Goal: Task Accomplishment & Management: Manage account settings

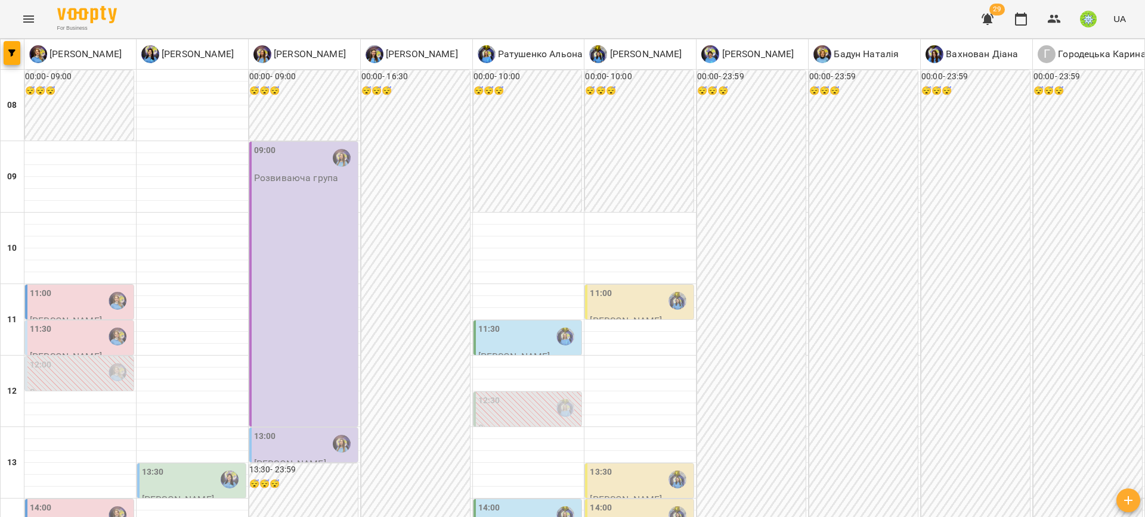
scroll to position [337, 0]
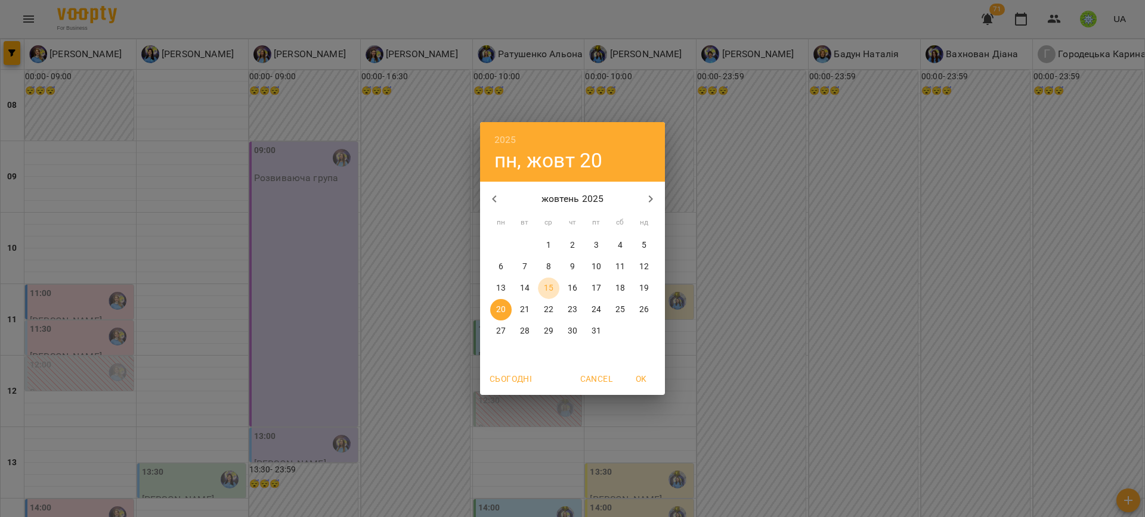
click at [548, 284] on p "15" at bounding box center [549, 289] width 10 height 12
type input "**********"
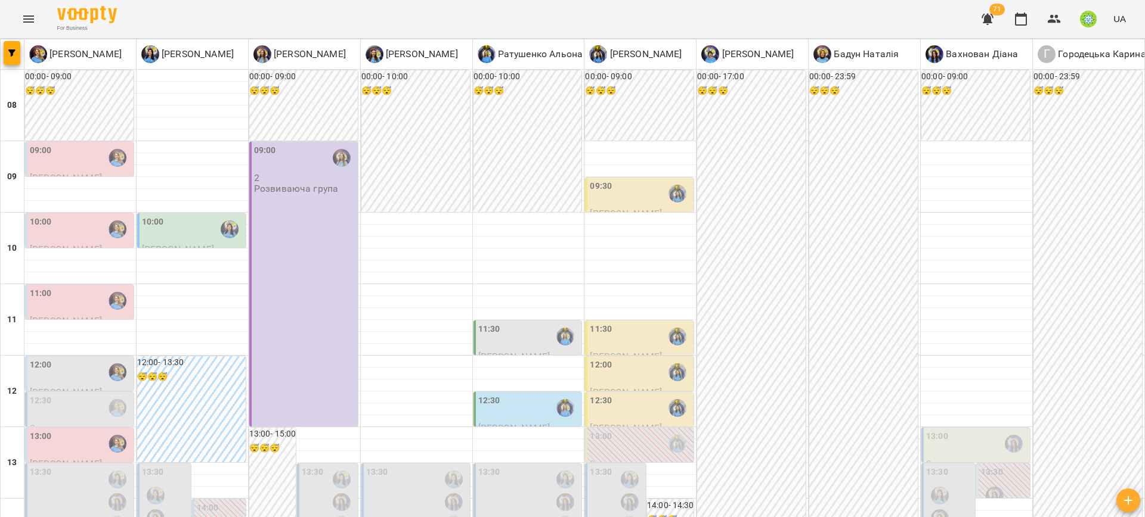
scroll to position [91, 0]
click at [80, 387] on span "Сивопляс Єремій" at bounding box center [66, 392] width 72 height 11
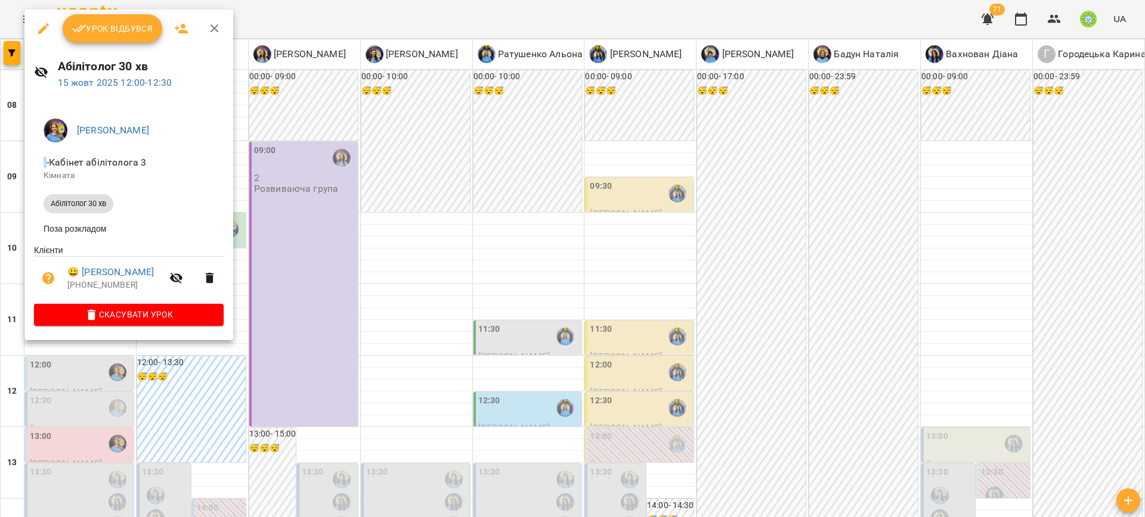
drag, startPoint x: 346, startPoint y: 315, endPoint x: 312, endPoint y: 308, distance: 35.3
click at [346, 314] on div at bounding box center [572, 258] width 1145 height 517
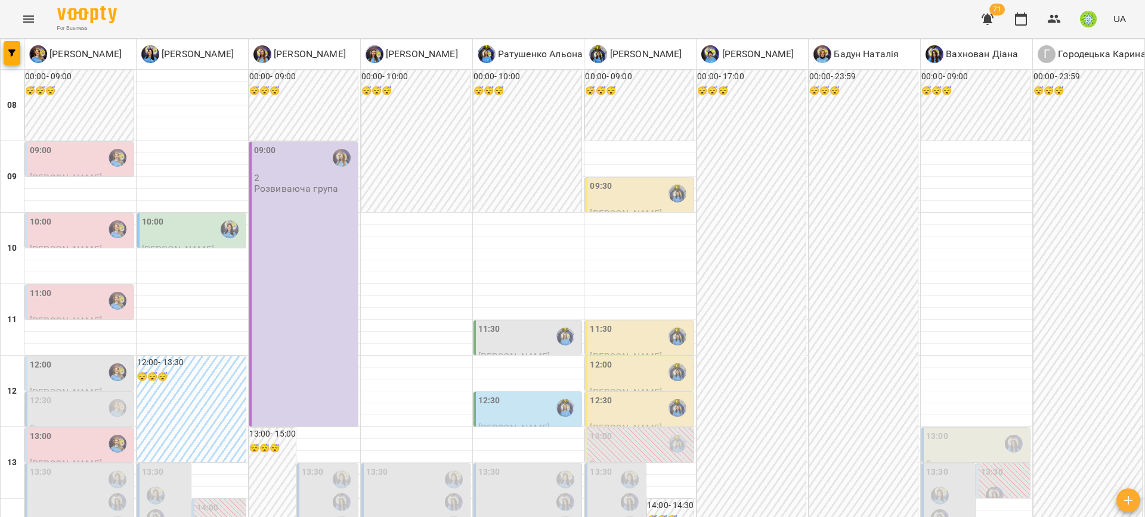
click at [85, 395] on div "12:30" at bounding box center [80, 408] width 101 height 27
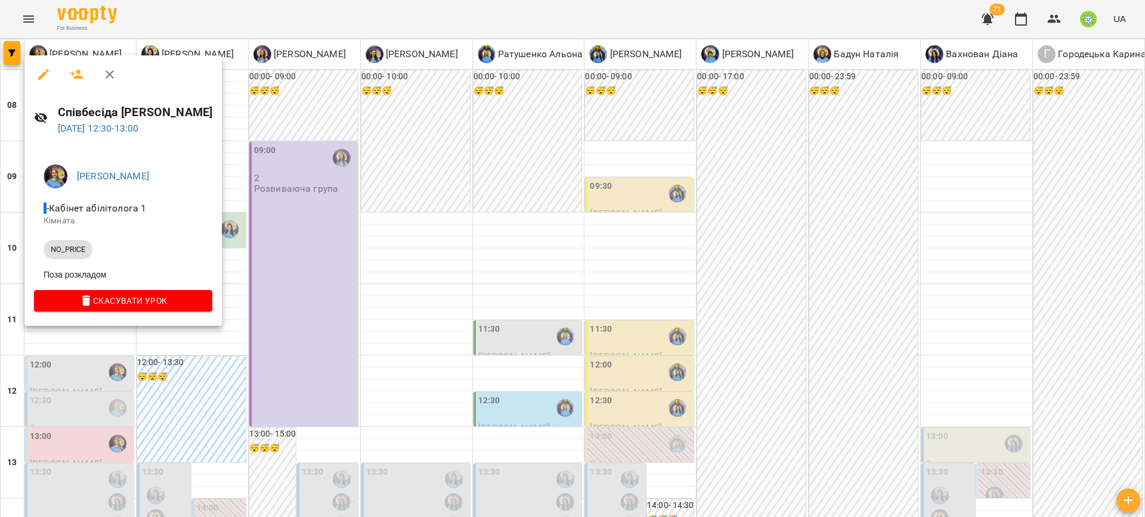
click at [392, 294] on div at bounding box center [572, 258] width 1145 height 517
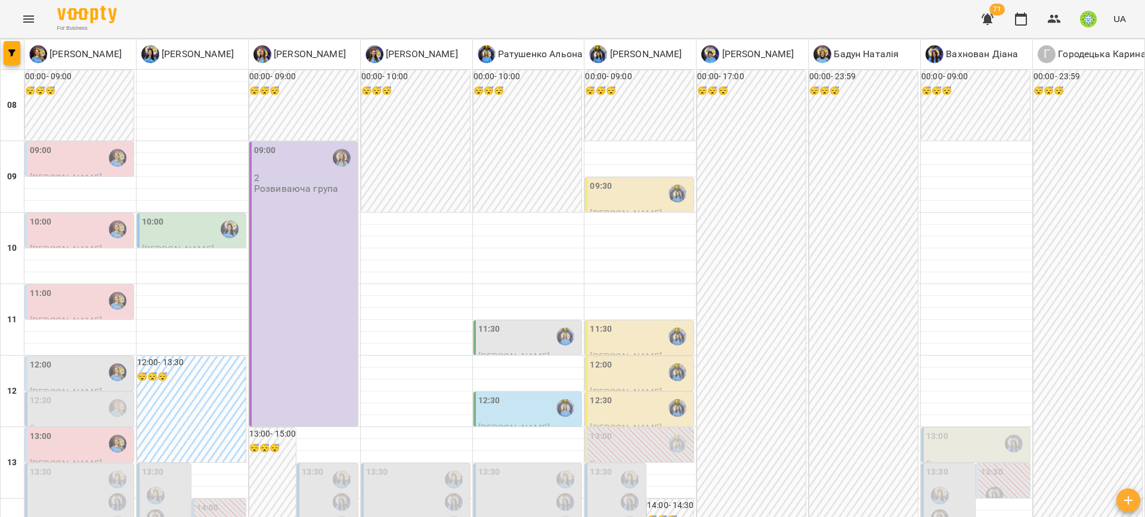
click at [494, 323] on div "11:30" at bounding box center [528, 336] width 101 height 27
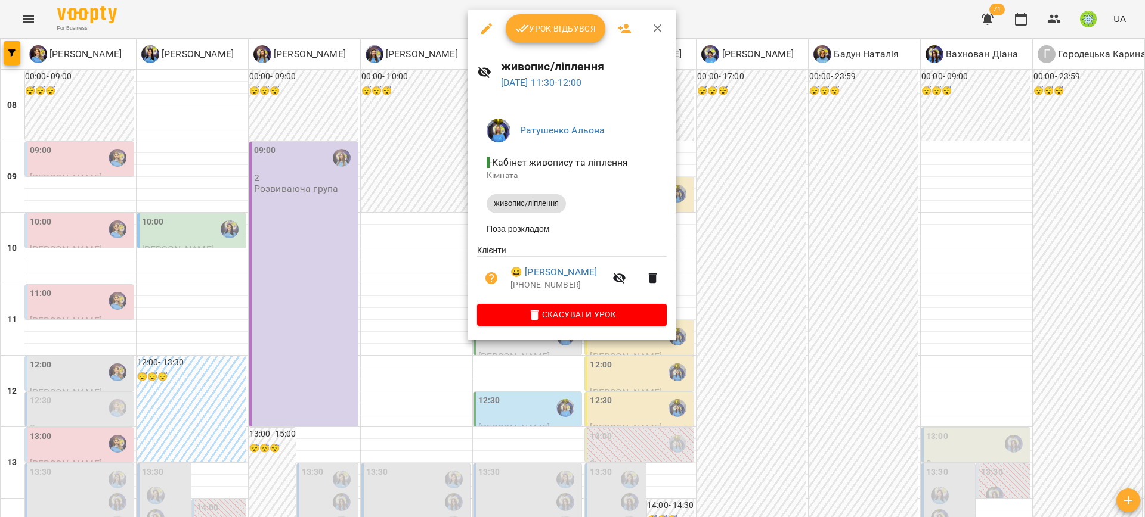
click at [371, 273] on div at bounding box center [572, 258] width 1145 height 517
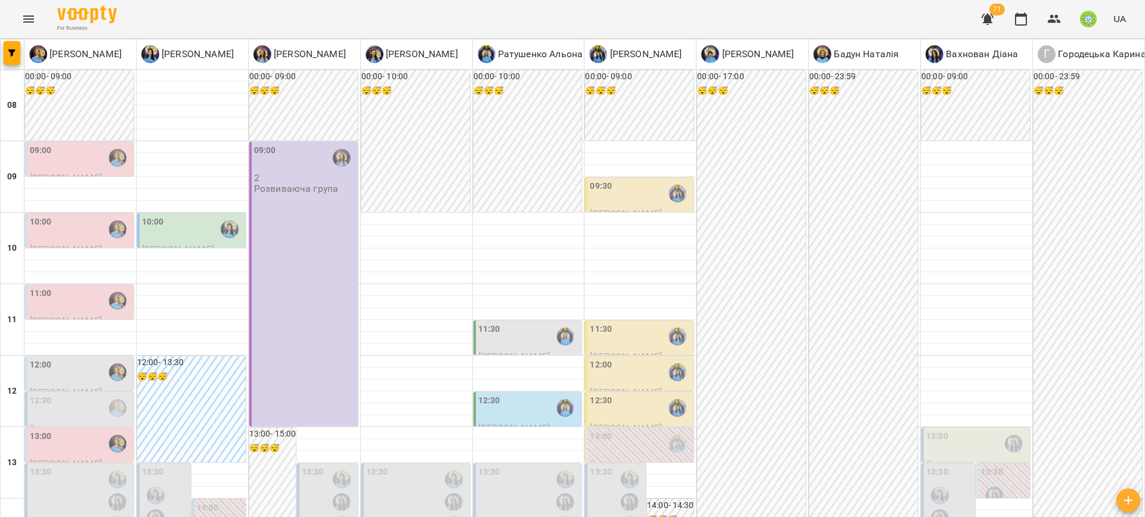
scroll to position [177, 0]
click at [936, 430] on div "13:00" at bounding box center [937, 443] width 22 height 27
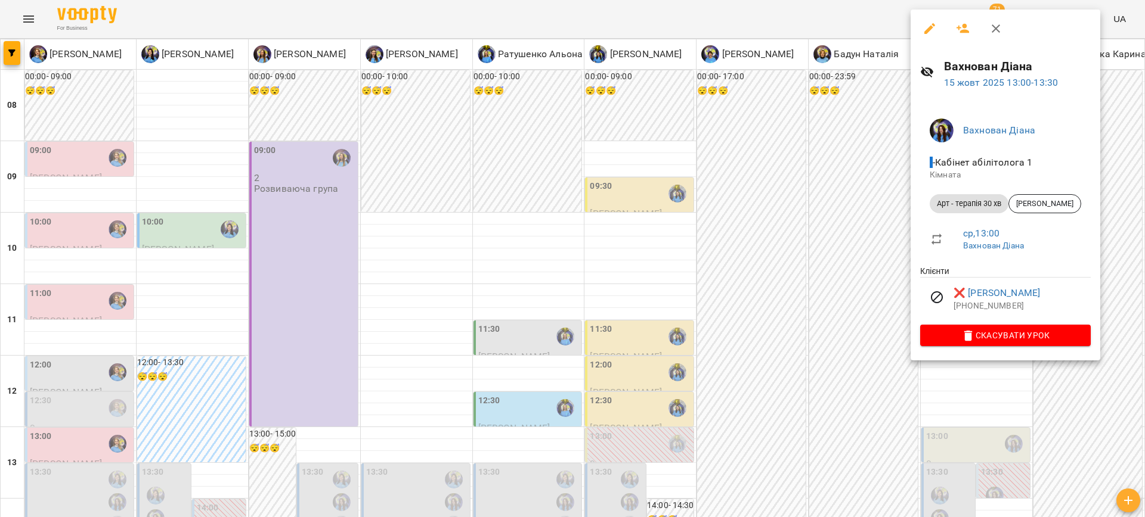
click at [808, 276] on div at bounding box center [572, 258] width 1145 height 517
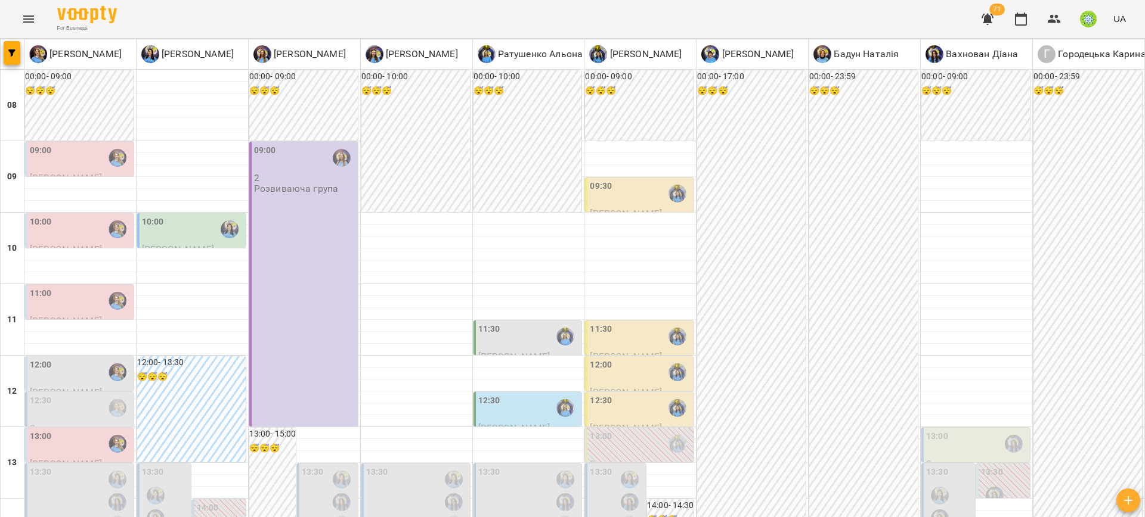
scroll to position [190, 0]
click at [69, 359] on div "12:00" at bounding box center [80, 372] width 101 height 27
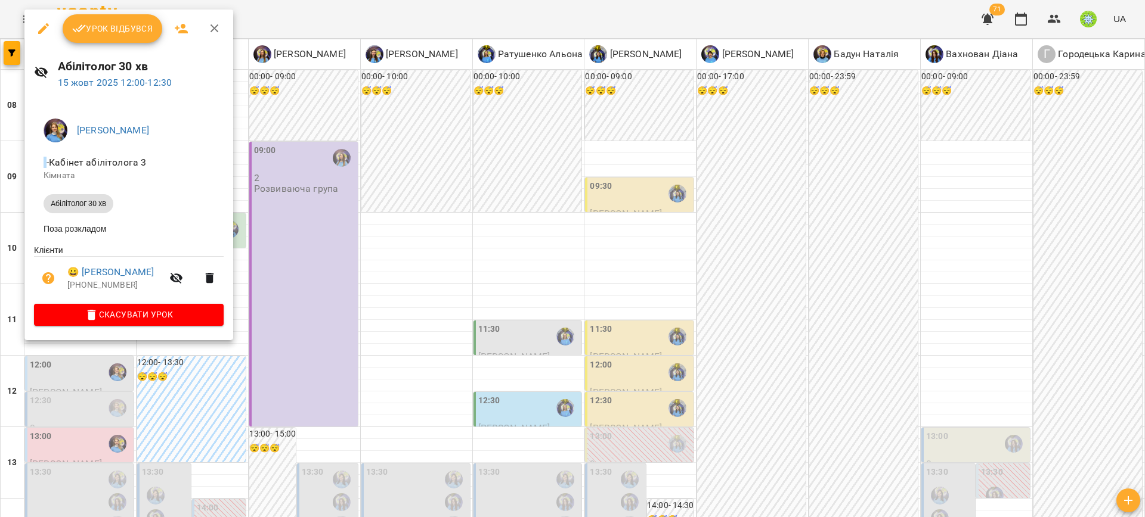
click at [352, 350] on div at bounding box center [572, 258] width 1145 height 517
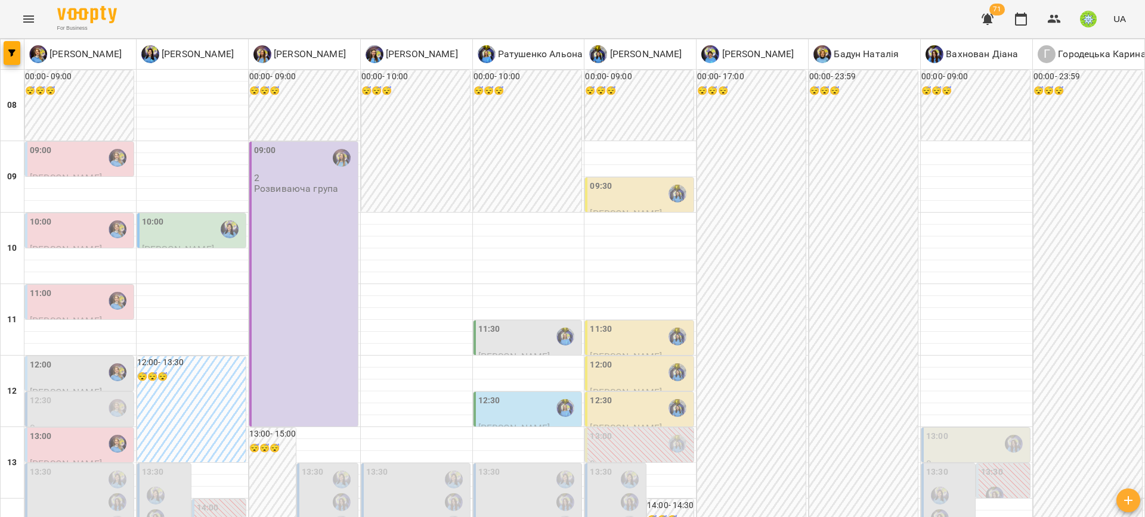
click at [54, 395] on div "12:30" at bounding box center [80, 408] width 101 height 27
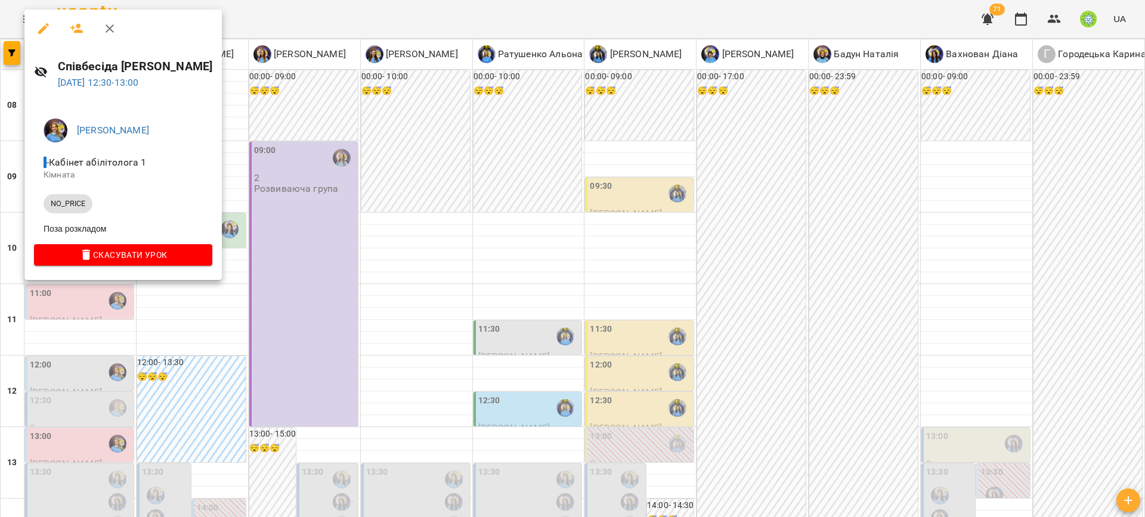
click at [367, 347] on div at bounding box center [572, 258] width 1145 height 517
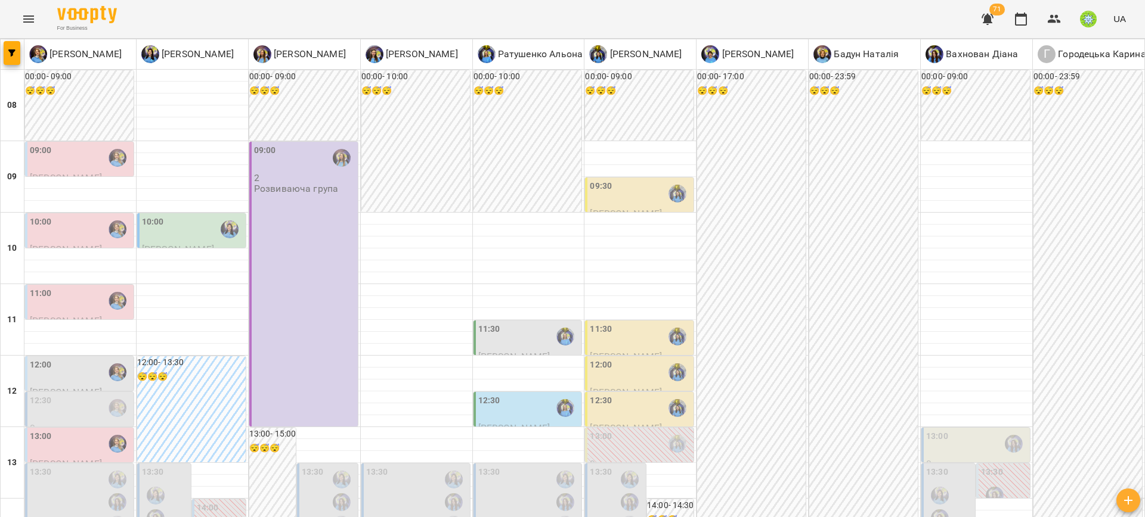
click at [89, 430] on div "13:00" at bounding box center [80, 443] width 101 height 27
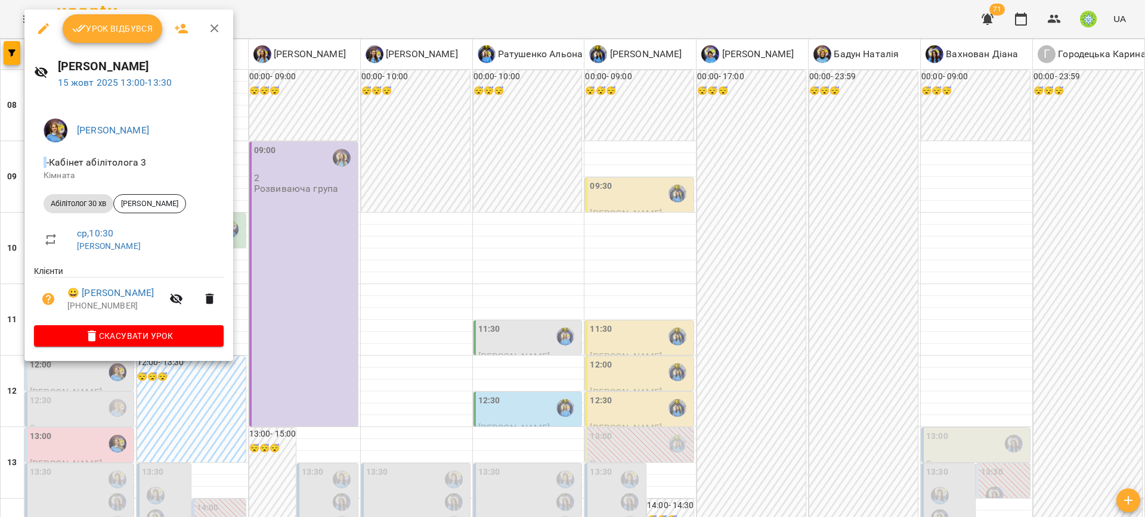
click at [321, 362] on div at bounding box center [572, 258] width 1145 height 517
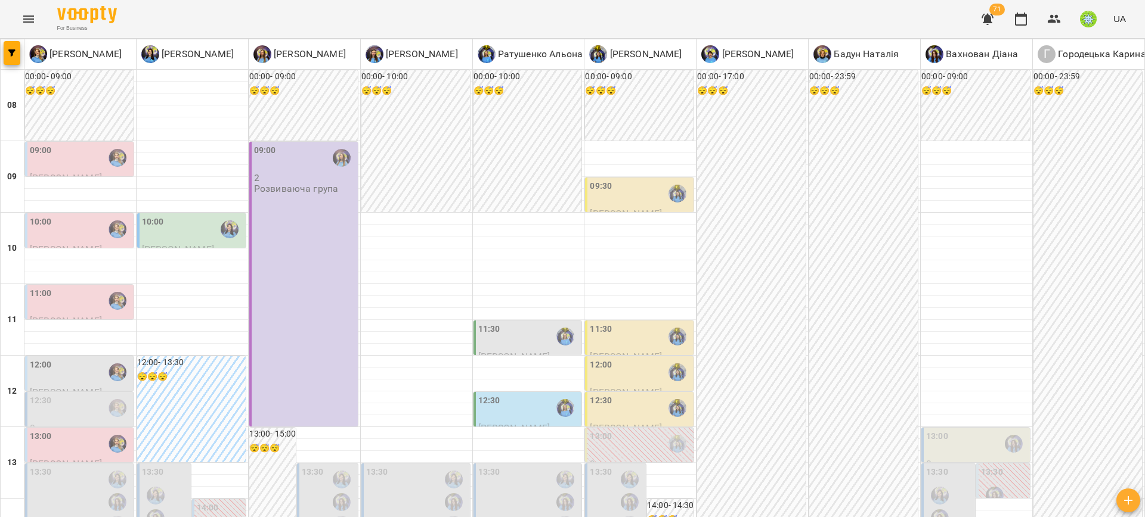
click at [603, 395] on label "12:30" at bounding box center [601, 401] width 22 height 13
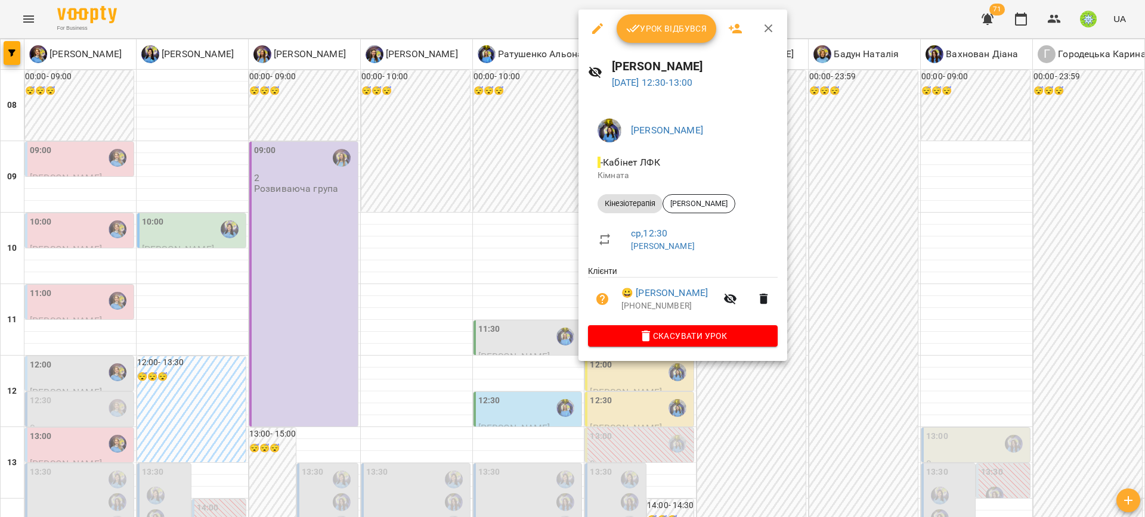
click at [812, 331] on div at bounding box center [572, 258] width 1145 height 517
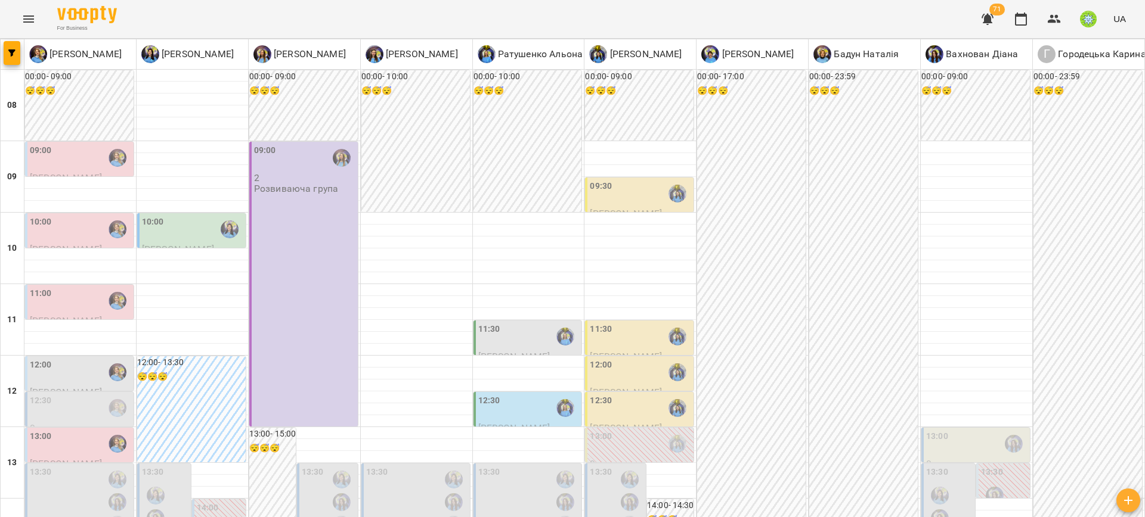
click at [593, 359] on div "12:00" at bounding box center [601, 372] width 22 height 27
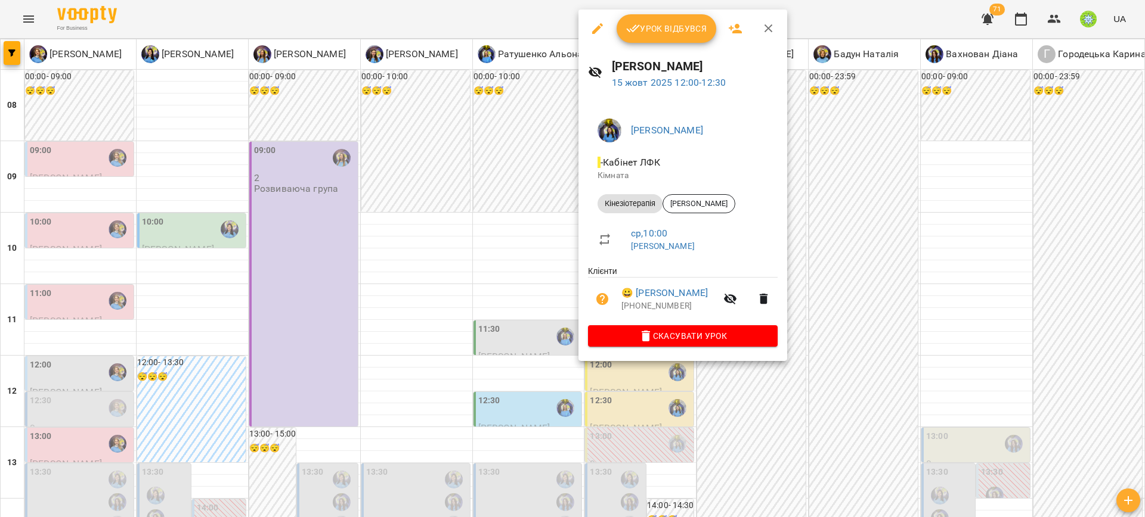
click at [857, 386] on div at bounding box center [572, 258] width 1145 height 517
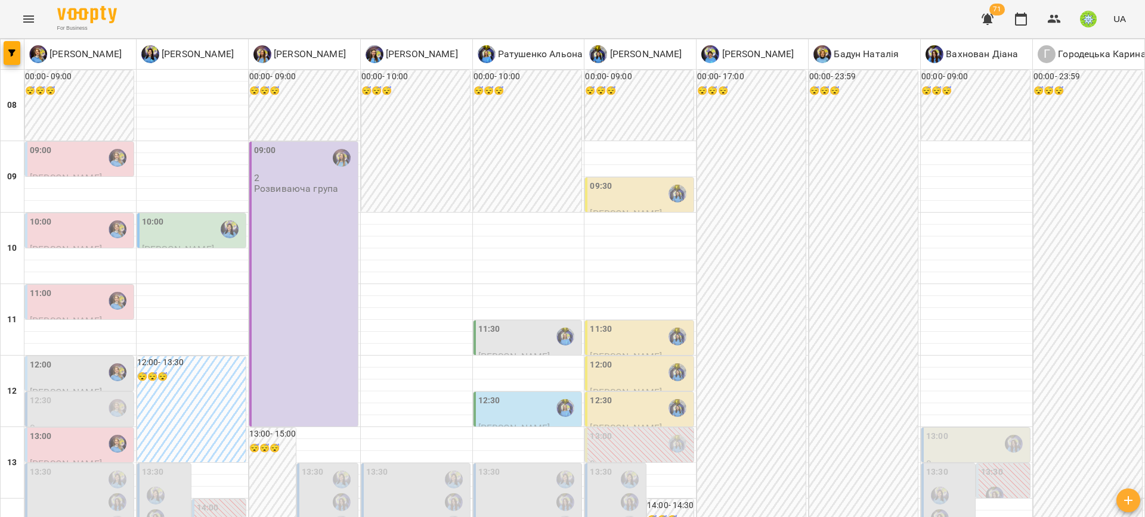
click at [511, 395] on div "12:30" at bounding box center [528, 408] width 101 height 27
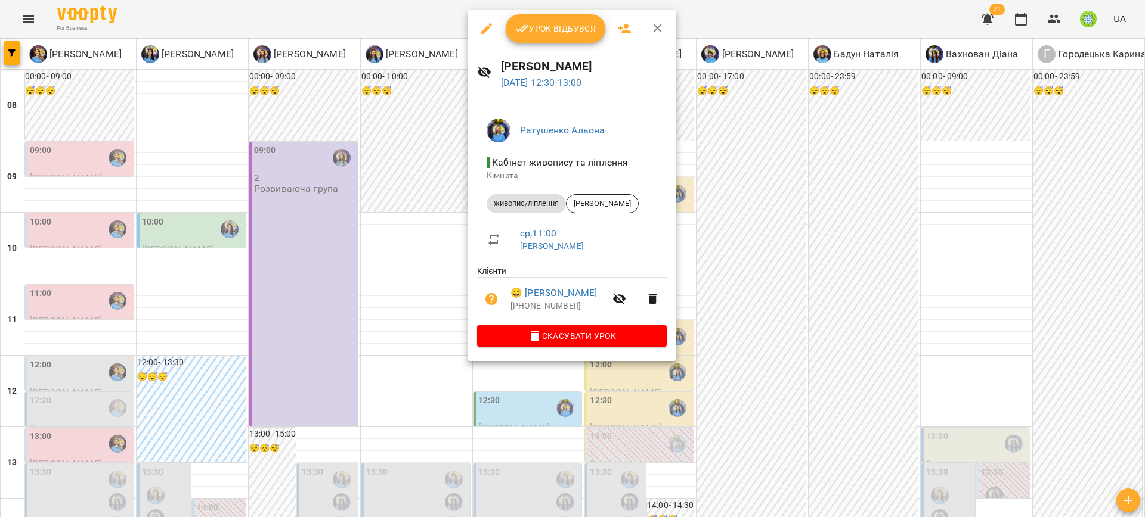
click at [766, 314] on div at bounding box center [572, 258] width 1145 height 517
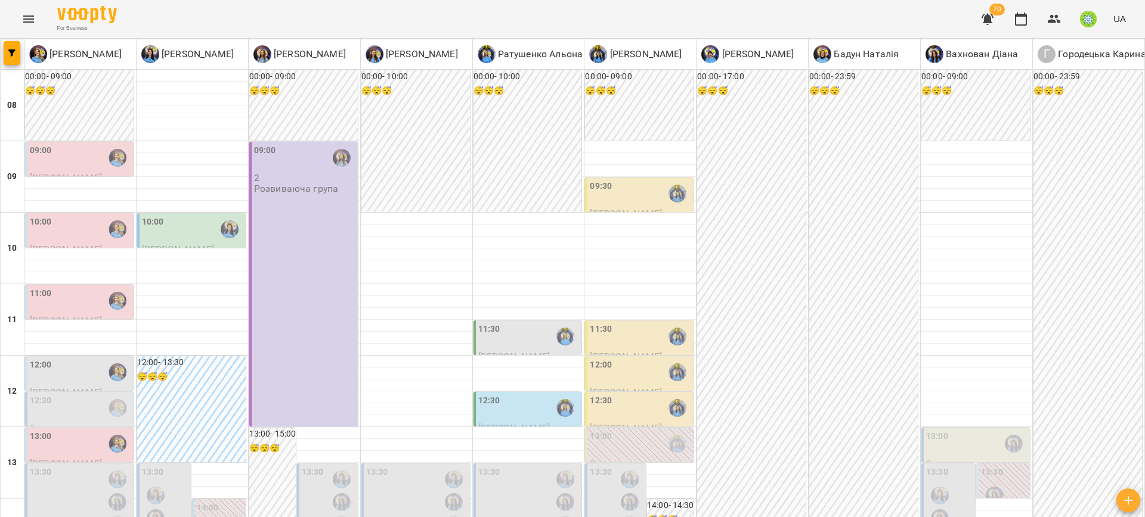
scroll to position [560, 0]
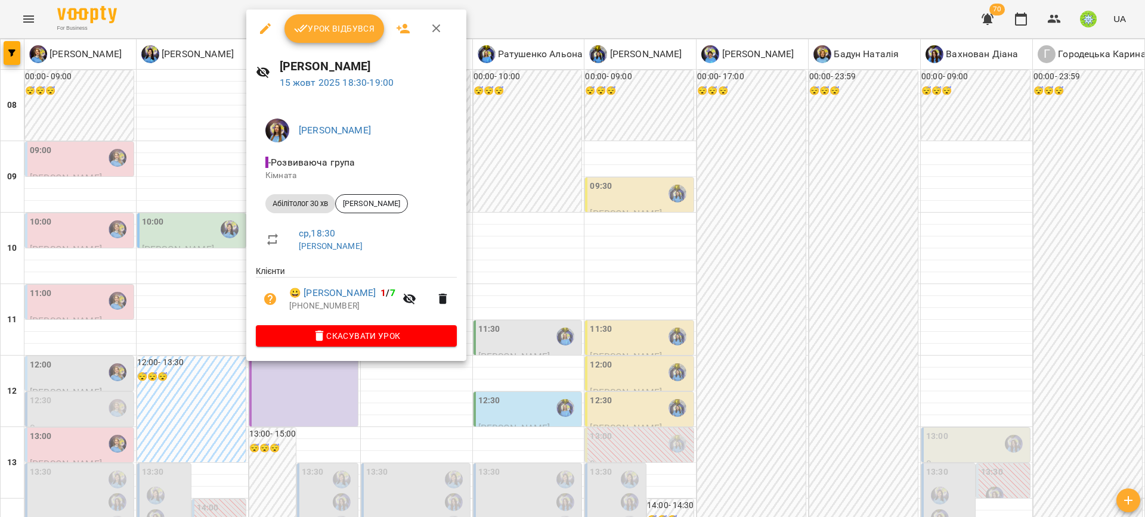
click at [604, 322] on div at bounding box center [572, 258] width 1145 height 517
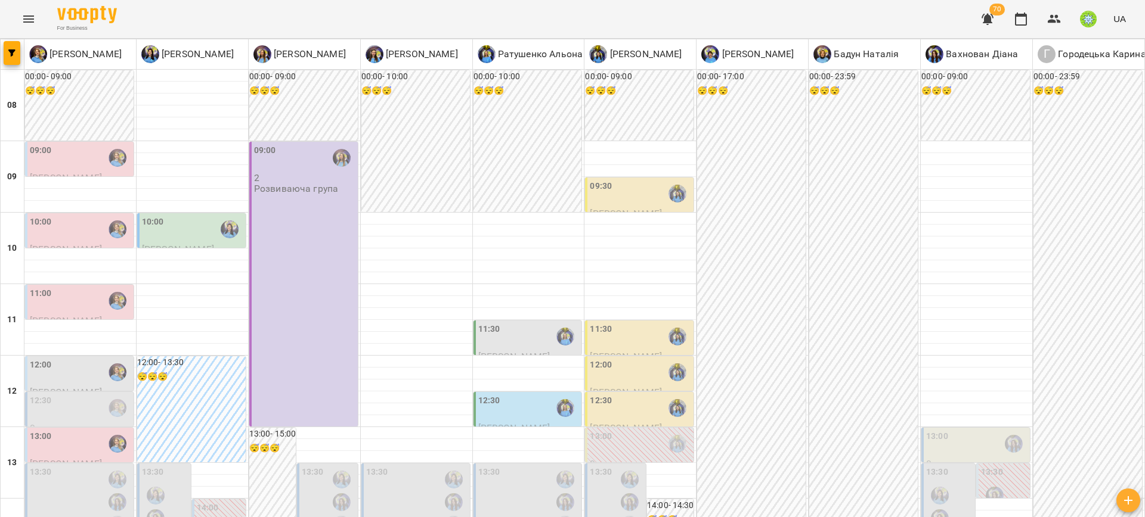
scroll to position [110, 0]
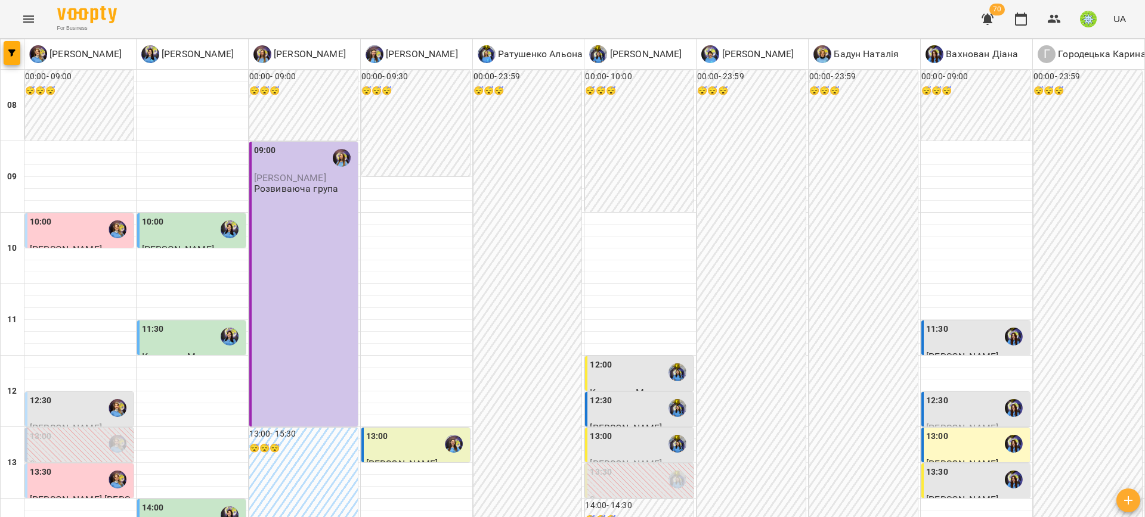
click at [75, 229] on div "10:00" at bounding box center [80, 229] width 101 height 27
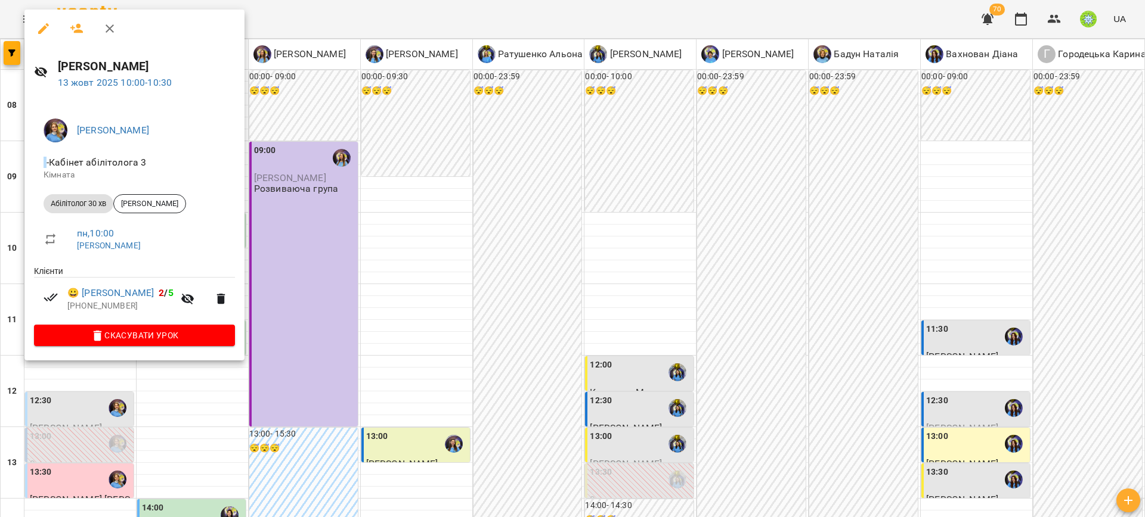
click at [326, 291] on div at bounding box center [572, 258] width 1145 height 517
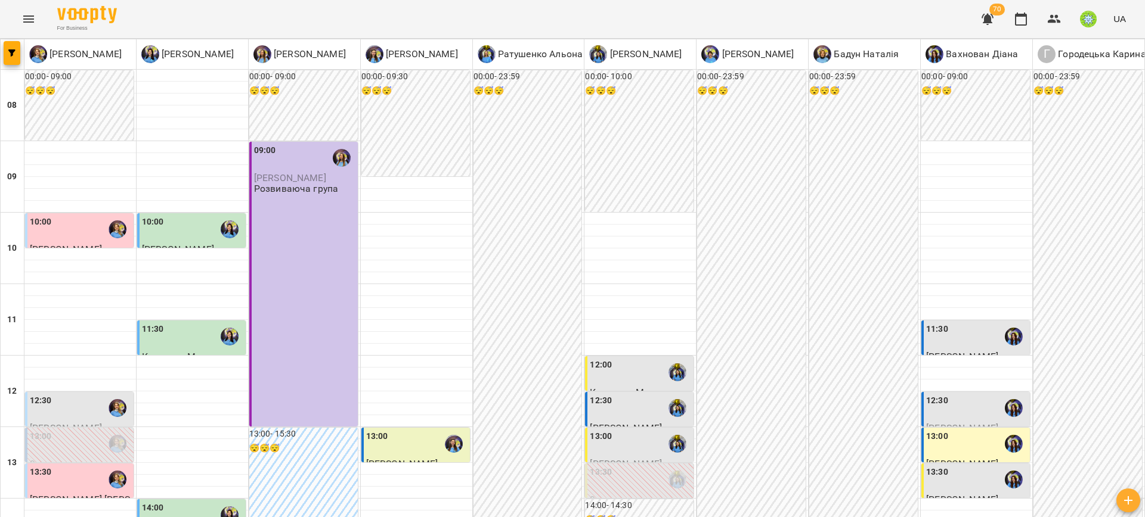
scroll to position [4, 0]
click at [96, 401] on div "12:30" at bounding box center [80, 408] width 101 height 27
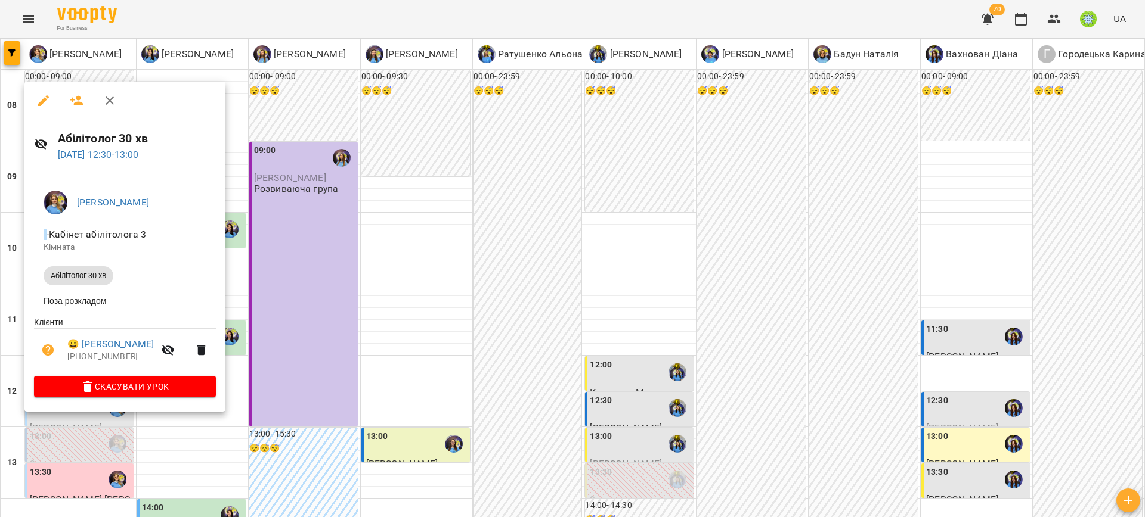
click at [377, 337] on div at bounding box center [572, 258] width 1145 height 517
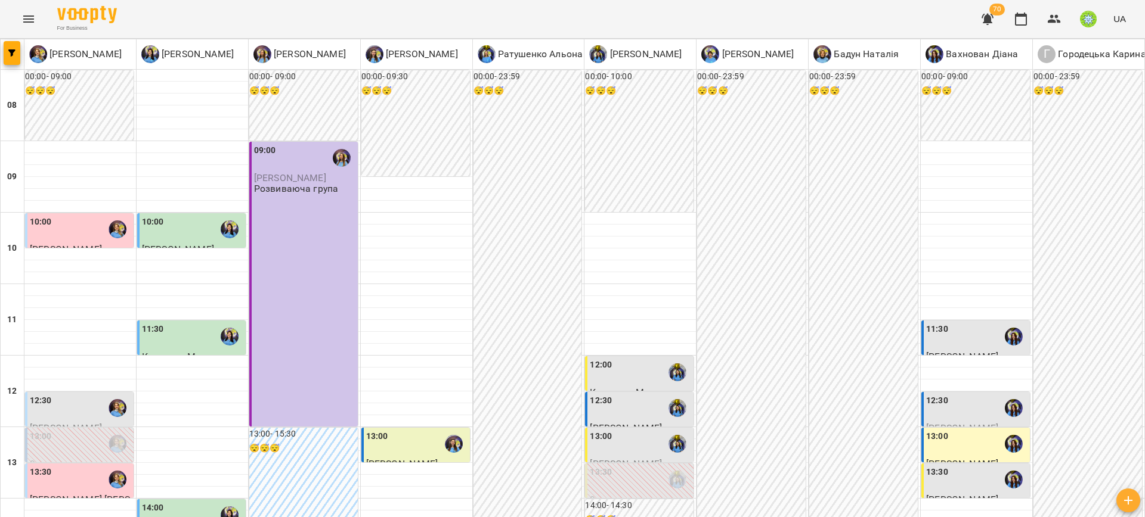
click at [170, 216] on div "10:00" at bounding box center [192, 229] width 101 height 27
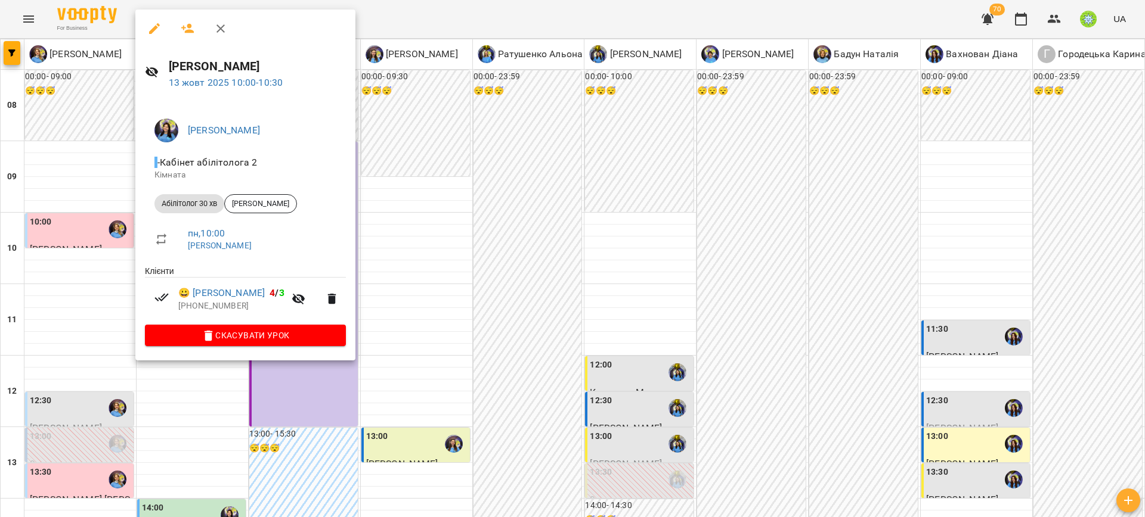
drag, startPoint x: 462, startPoint y: 317, endPoint x: 293, endPoint y: 305, distance: 169.1
click at [462, 317] on div at bounding box center [572, 258] width 1145 height 517
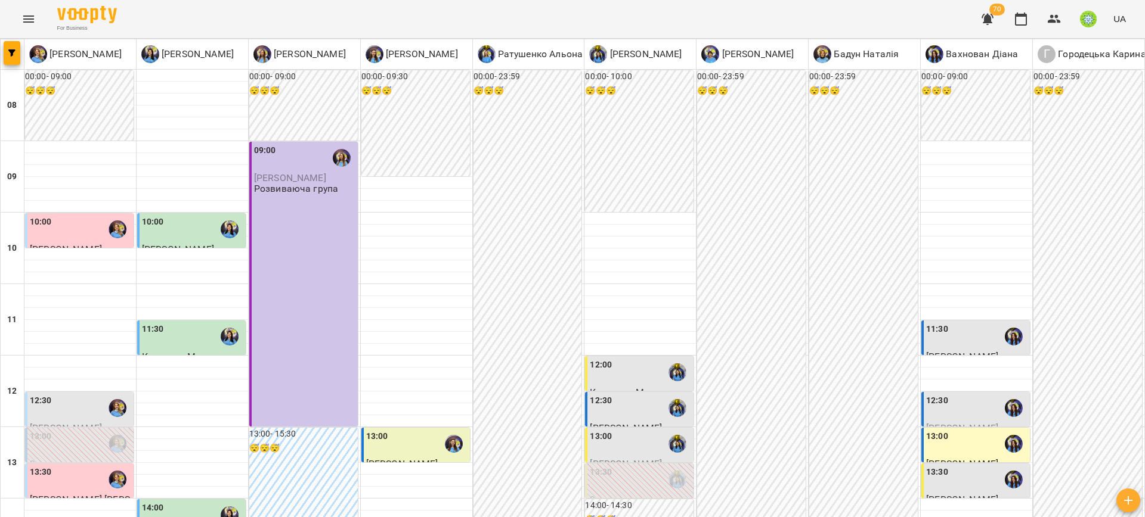
click at [150, 325] on label "11:30" at bounding box center [153, 329] width 22 height 13
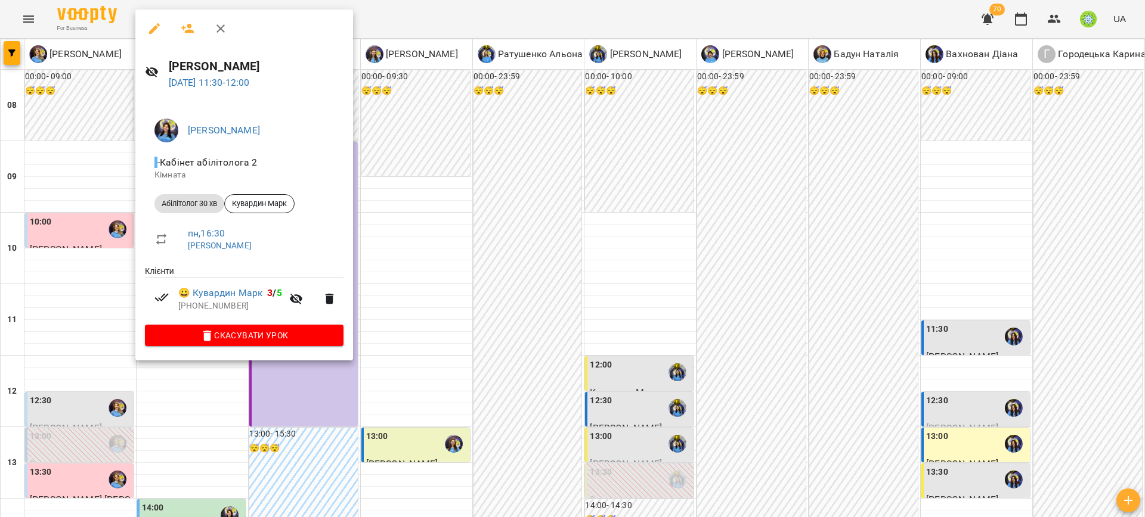
click at [414, 345] on div at bounding box center [572, 258] width 1145 height 517
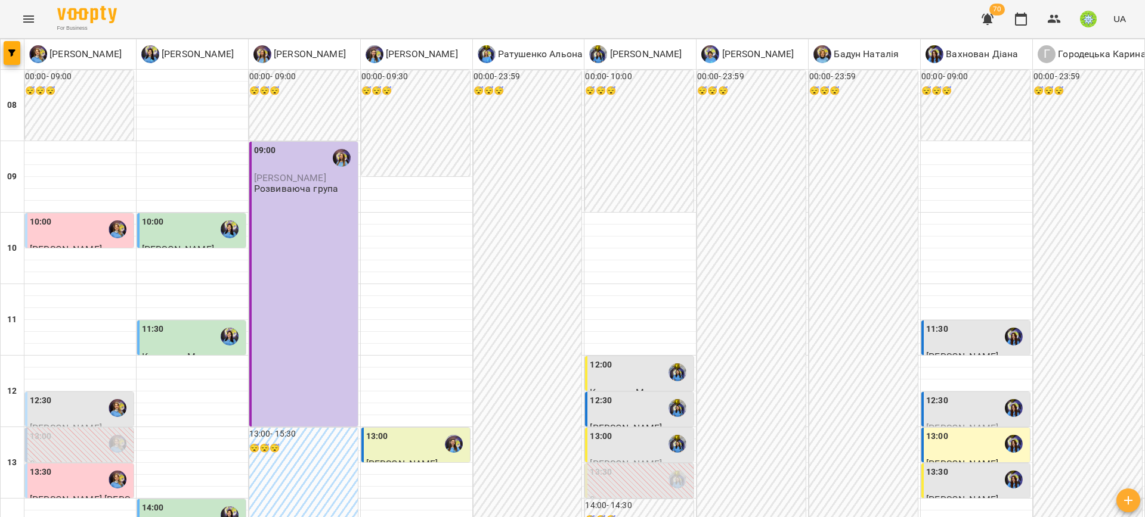
scroll to position [197, 0]
click at [49, 466] on div "13:30" at bounding box center [41, 479] width 22 height 27
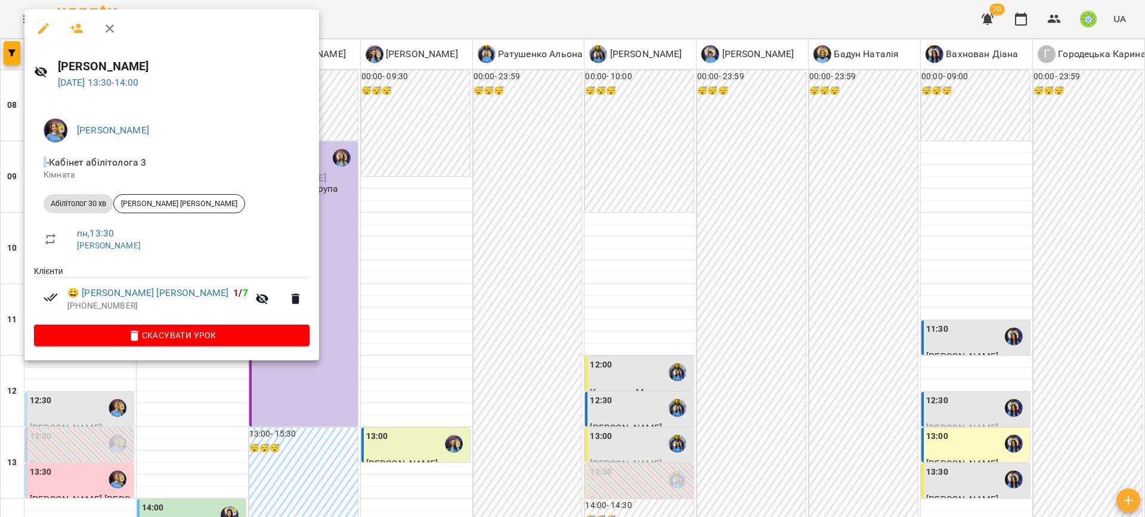
click at [361, 362] on div at bounding box center [572, 258] width 1145 height 517
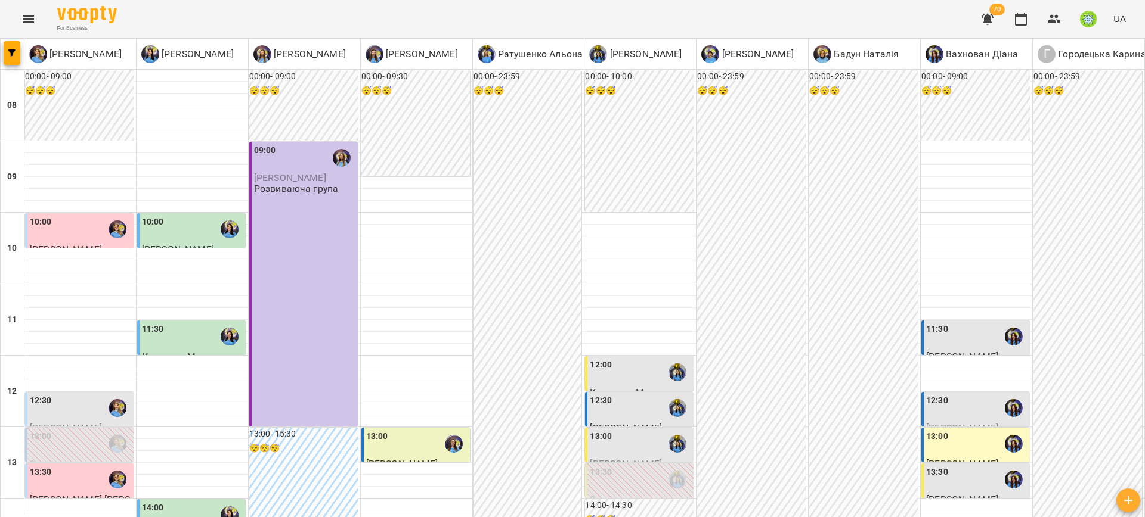
click at [162, 502] on div "14:00" at bounding box center [192, 515] width 101 height 27
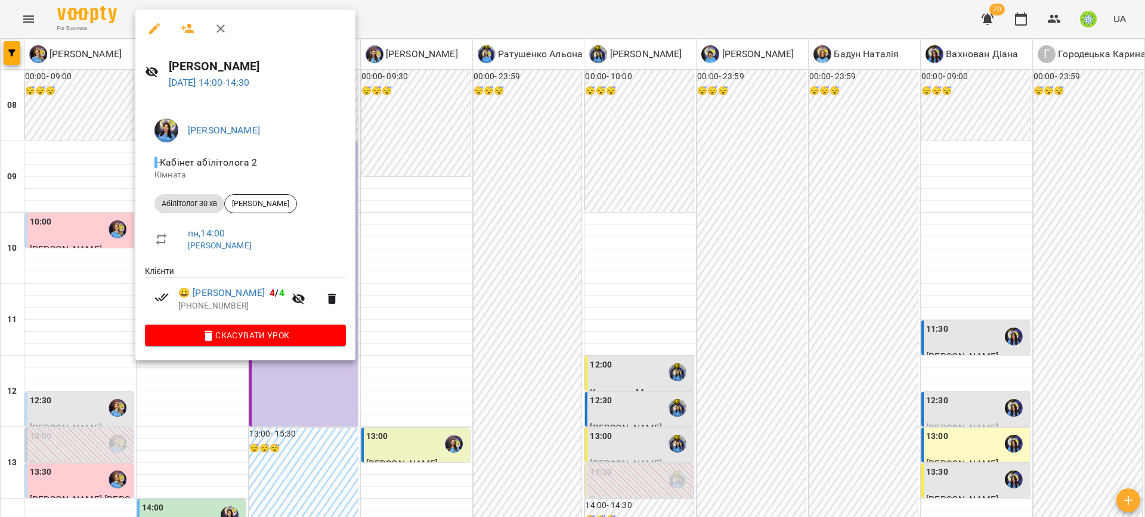
click at [418, 315] on div at bounding box center [572, 258] width 1145 height 517
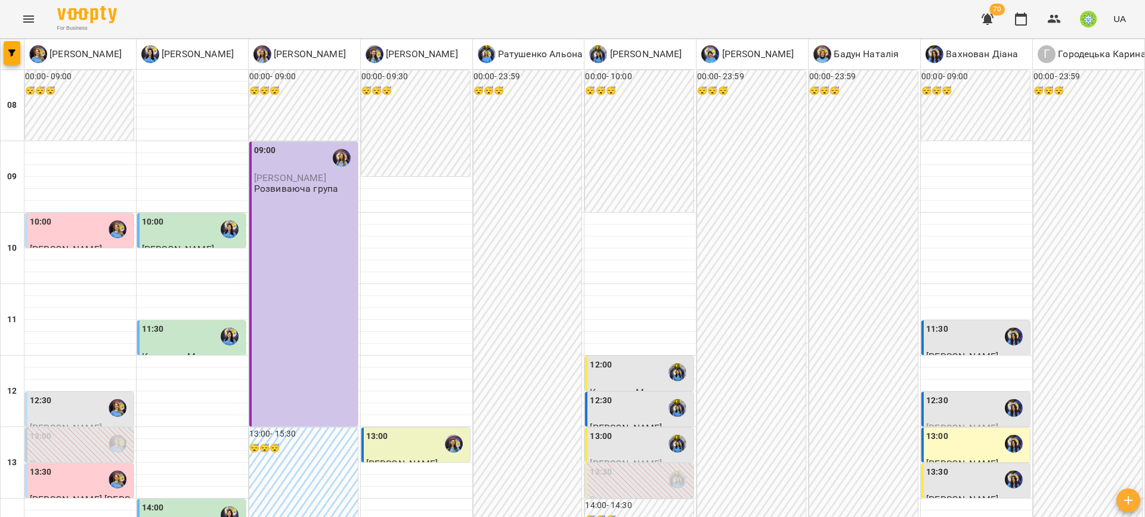
scroll to position [448, 0]
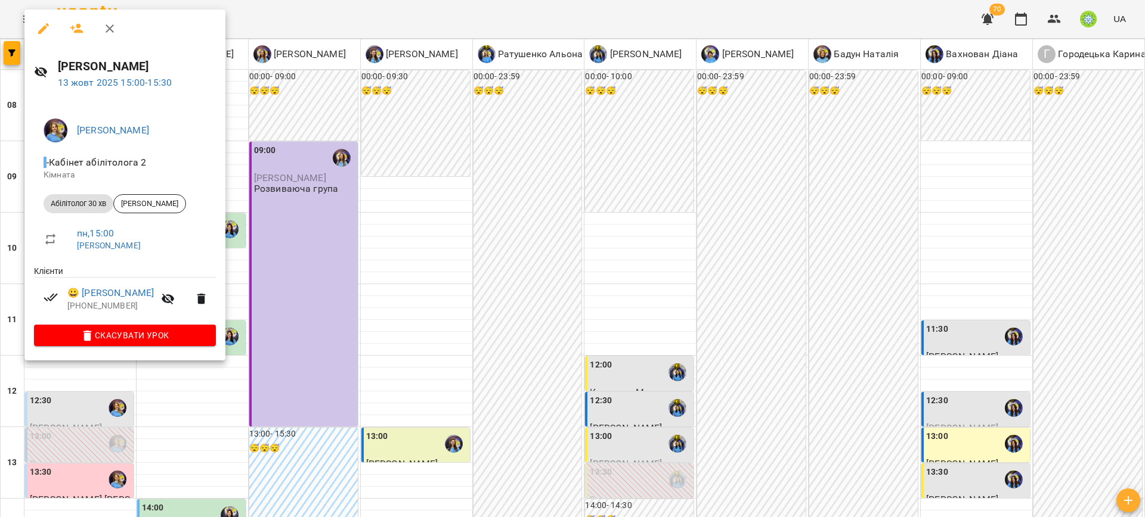
click at [255, 250] on div at bounding box center [572, 258] width 1145 height 517
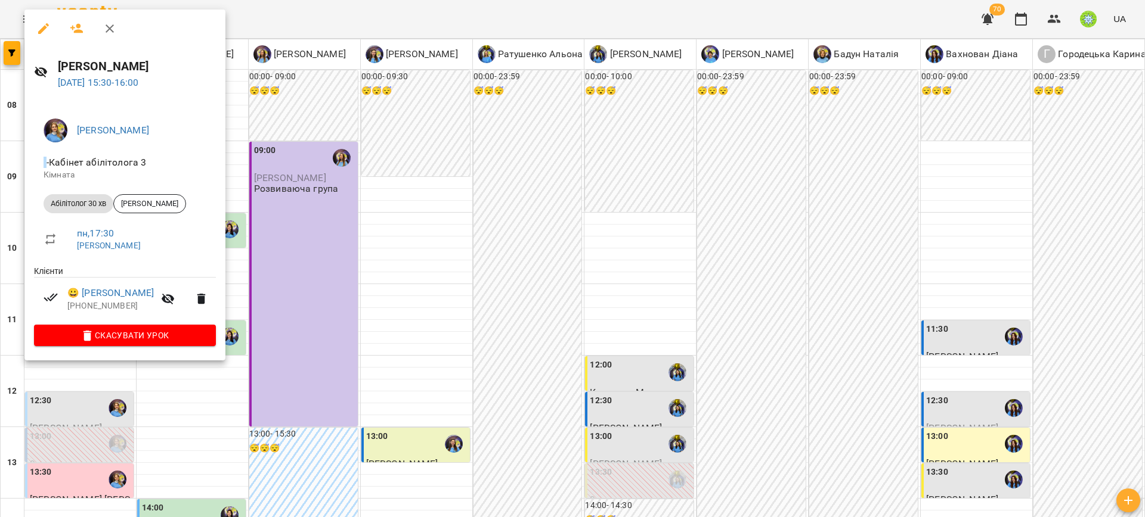
drag, startPoint x: 258, startPoint y: 256, endPoint x: 187, endPoint y: 238, distance: 73.0
click at [250, 253] on div at bounding box center [572, 258] width 1145 height 517
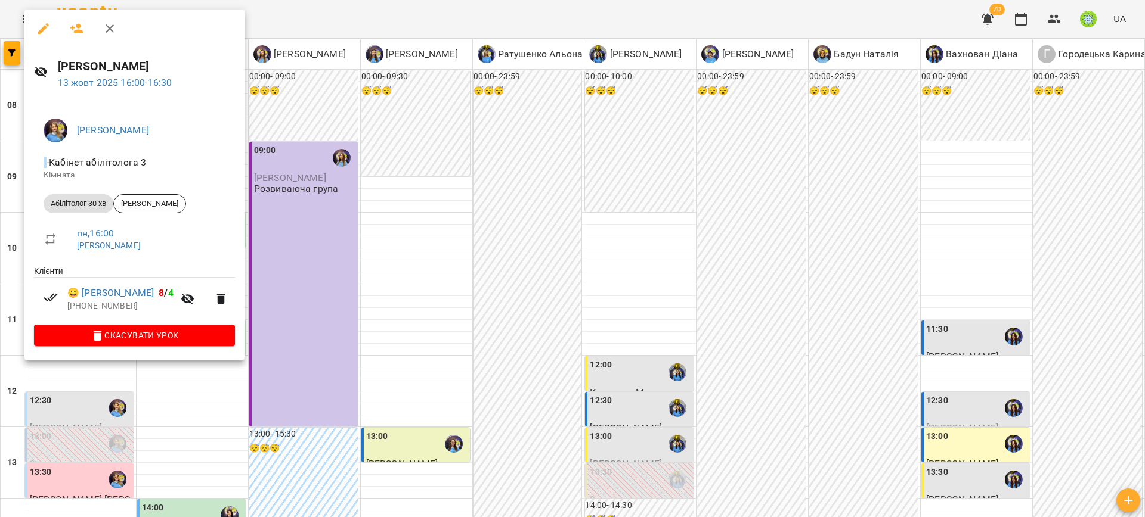
click at [279, 259] on div at bounding box center [572, 258] width 1145 height 517
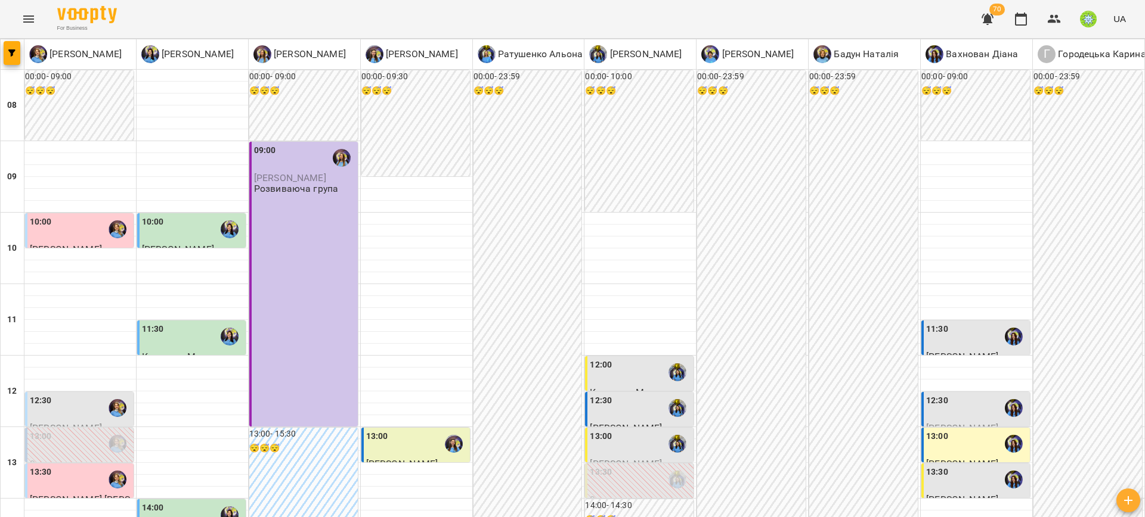
scroll to position [445, 0]
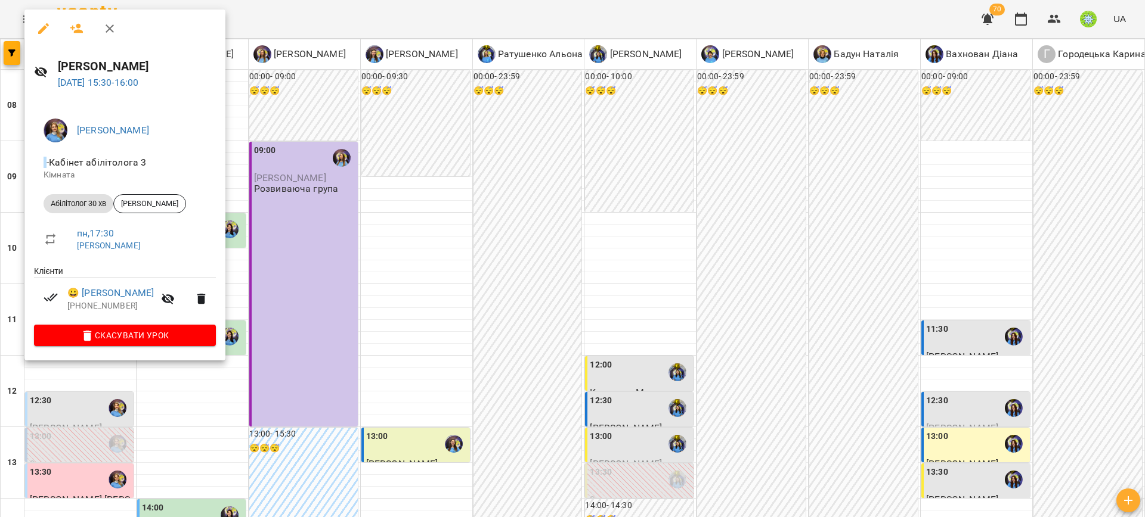
click at [321, 255] on div at bounding box center [572, 258] width 1145 height 517
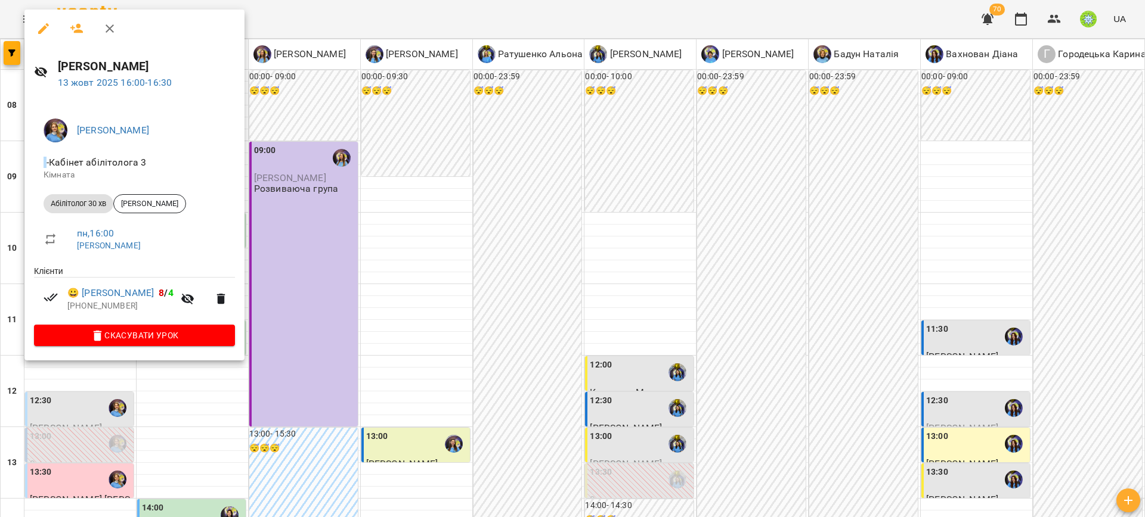
click at [306, 251] on div at bounding box center [572, 258] width 1145 height 517
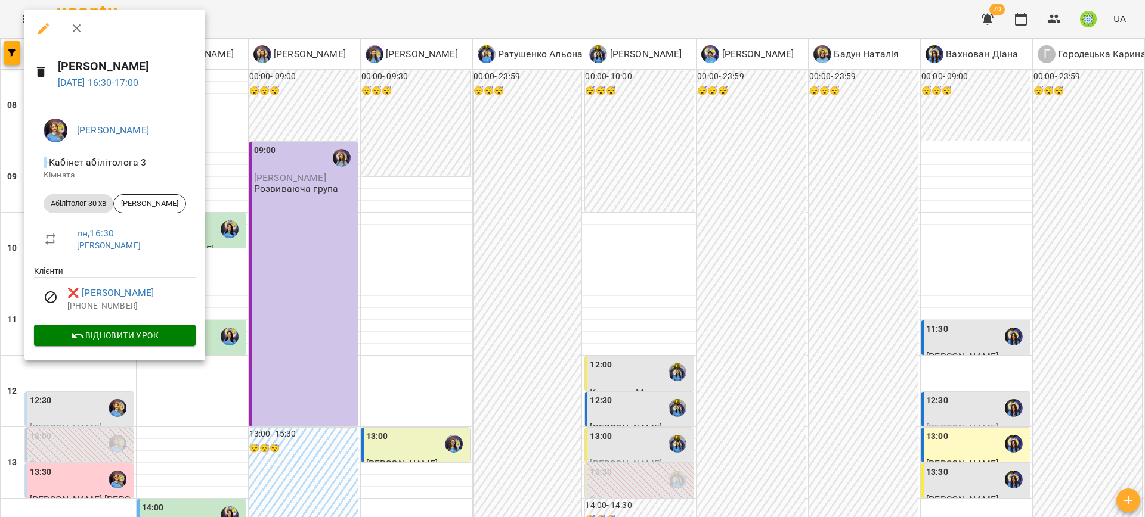
click at [310, 283] on div at bounding box center [572, 258] width 1145 height 517
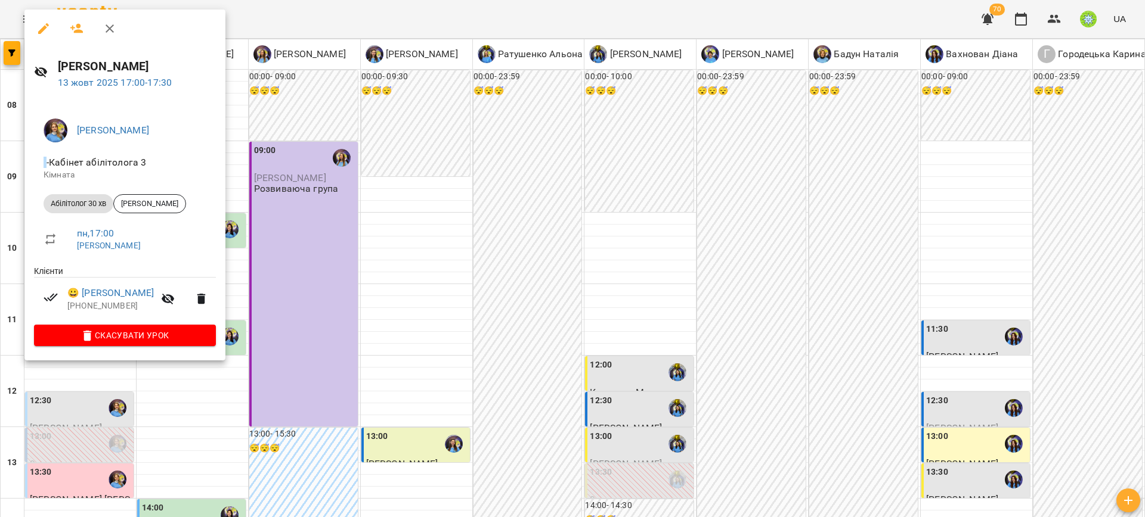
click at [390, 282] on div at bounding box center [572, 258] width 1145 height 517
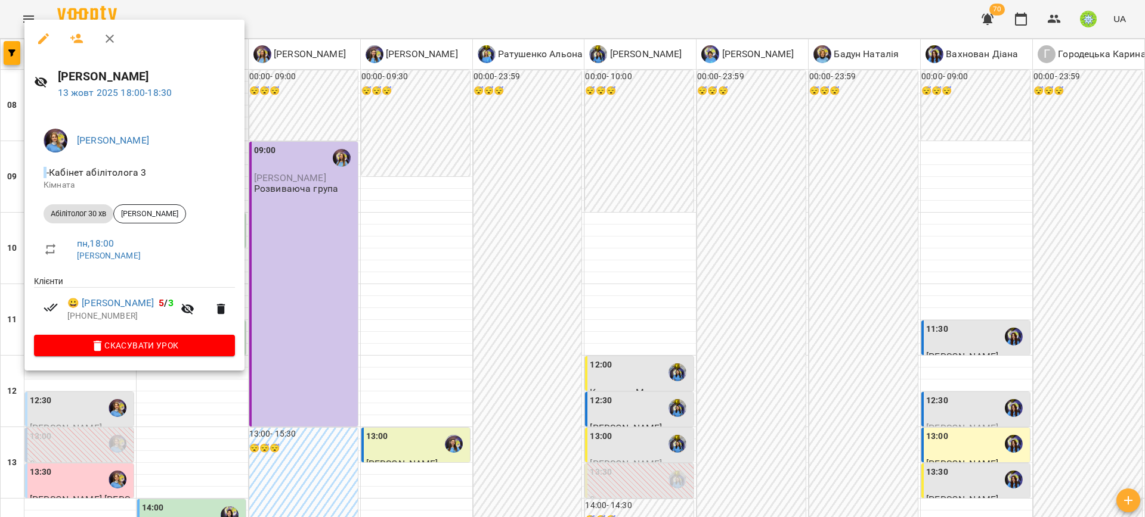
click at [369, 260] on div at bounding box center [572, 258] width 1145 height 517
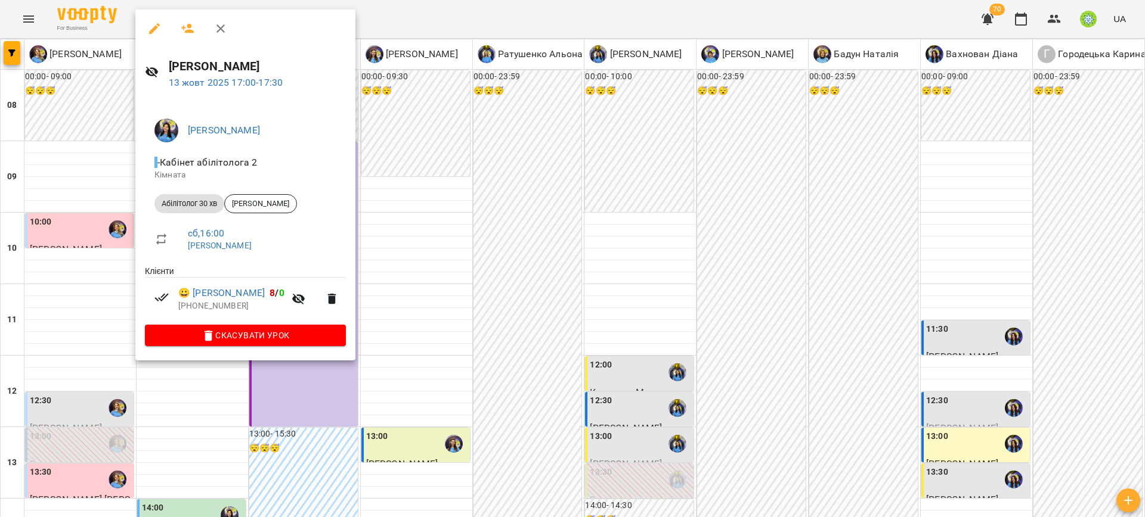
click at [456, 317] on div at bounding box center [572, 258] width 1145 height 517
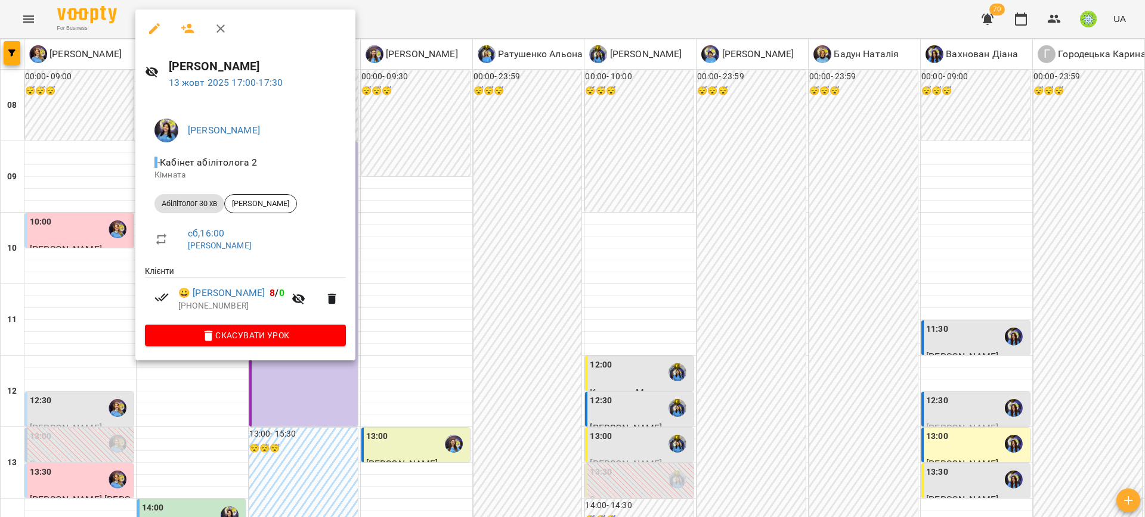
click at [389, 284] on div at bounding box center [572, 258] width 1145 height 517
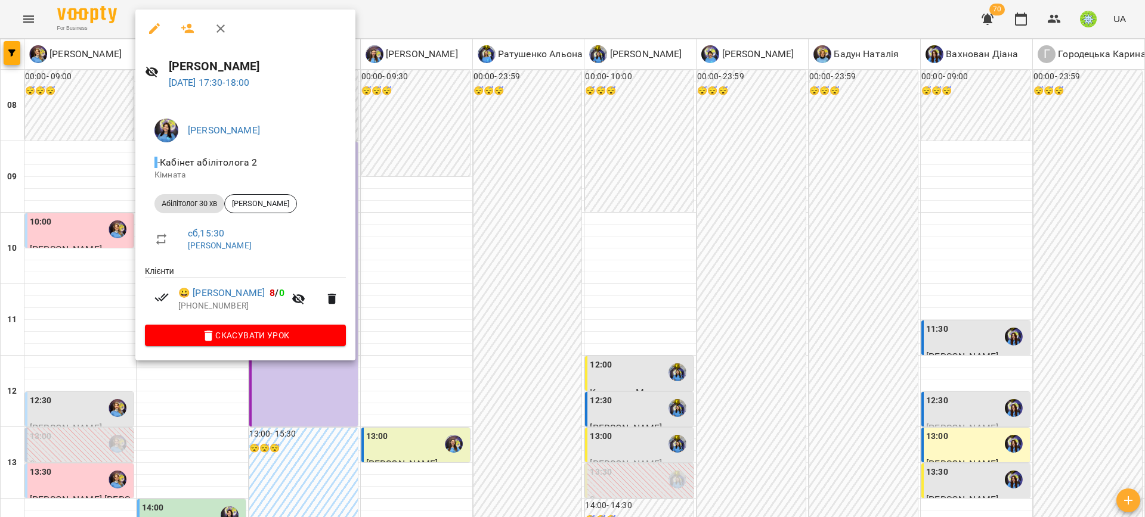
click at [417, 340] on div at bounding box center [572, 258] width 1145 height 517
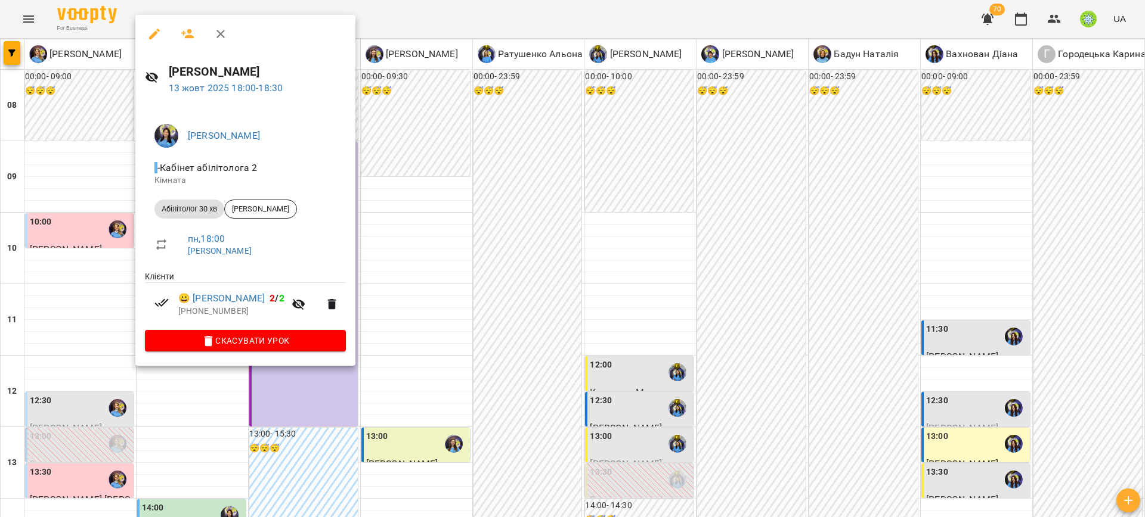
click at [467, 343] on div at bounding box center [572, 258] width 1145 height 517
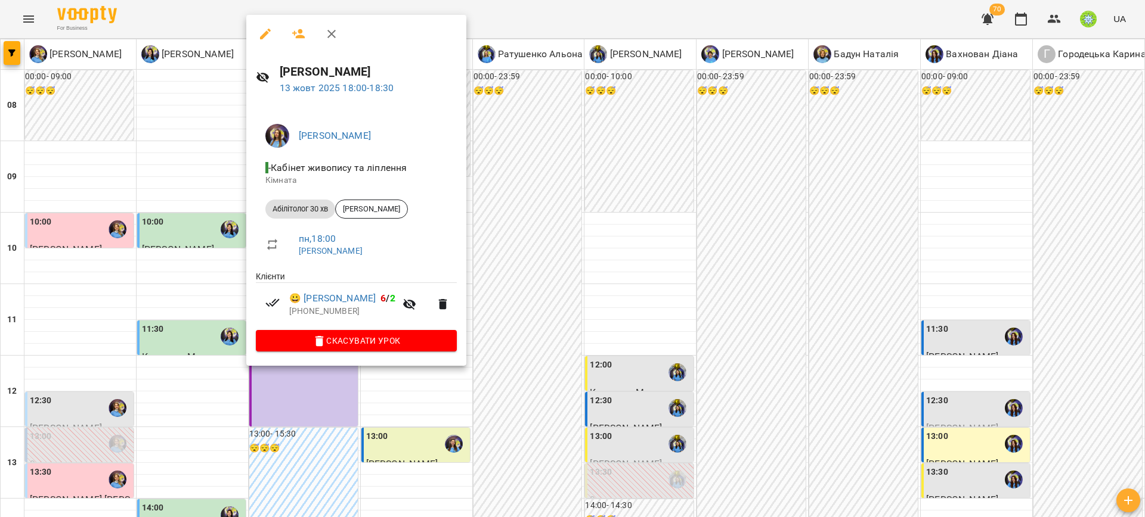
click at [534, 358] on div at bounding box center [572, 258] width 1145 height 517
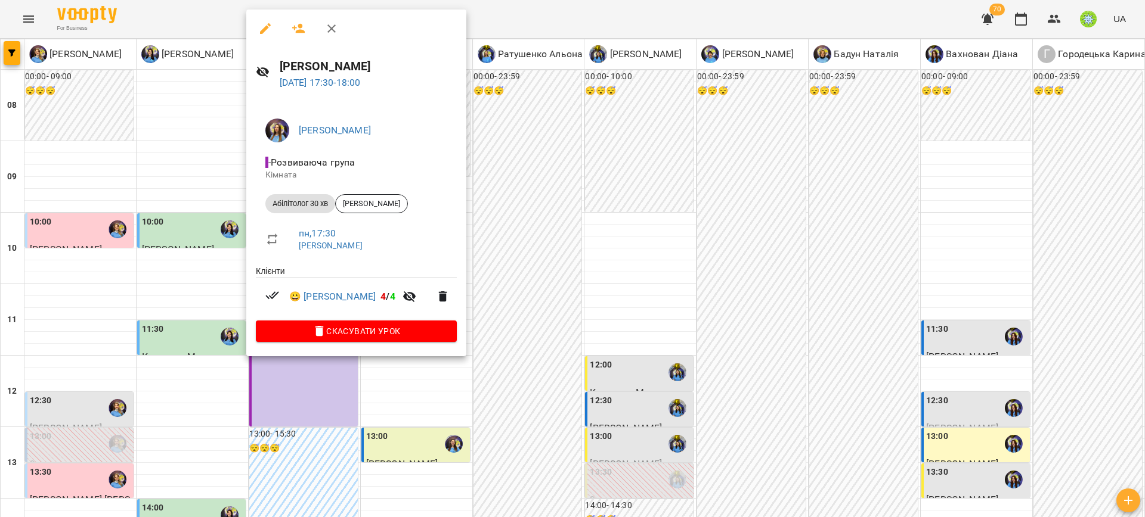
click at [535, 355] on div at bounding box center [572, 258] width 1145 height 517
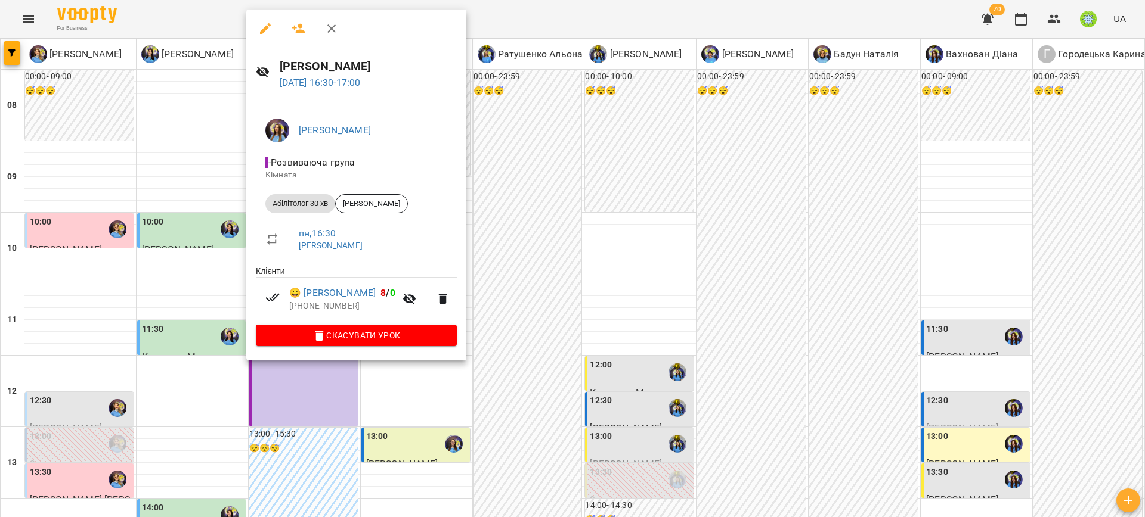
click at [514, 291] on div at bounding box center [572, 258] width 1145 height 517
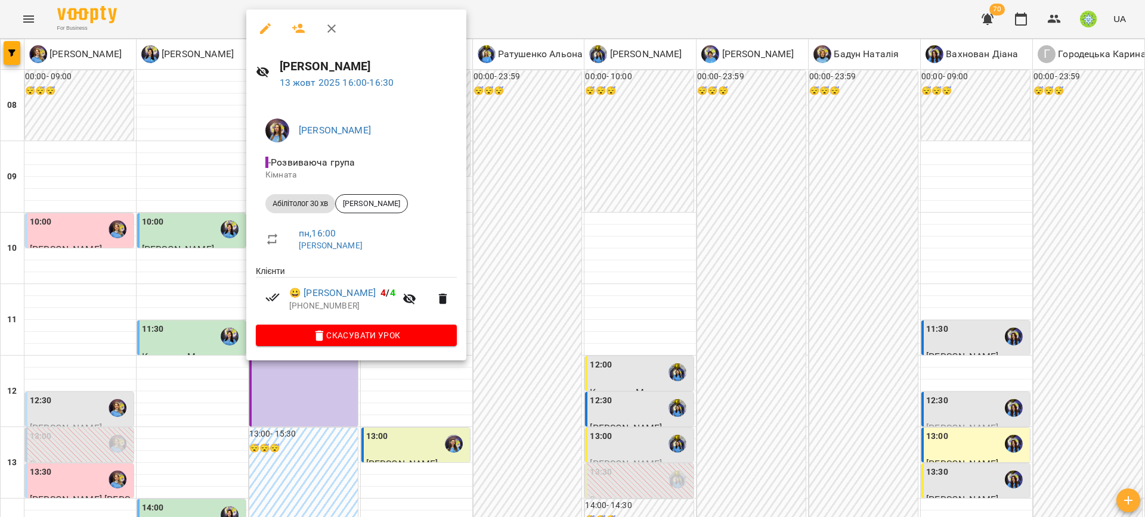
click at [564, 284] on div at bounding box center [572, 258] width 1145 height 517
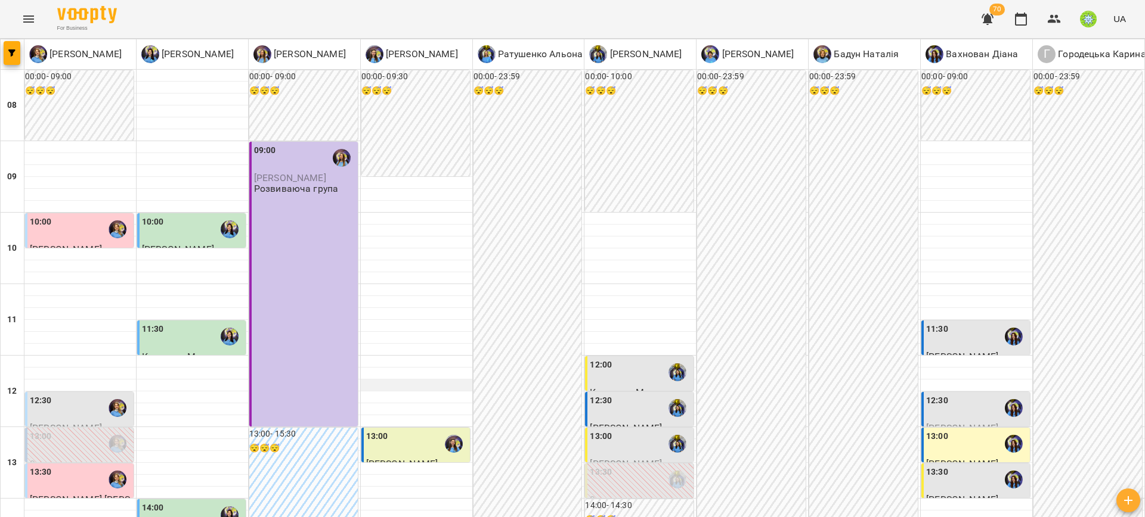
scroll to position [139, 0]
click at [388, 430] on div "13:00" at bounding box center [416, 443] width 101 height 27
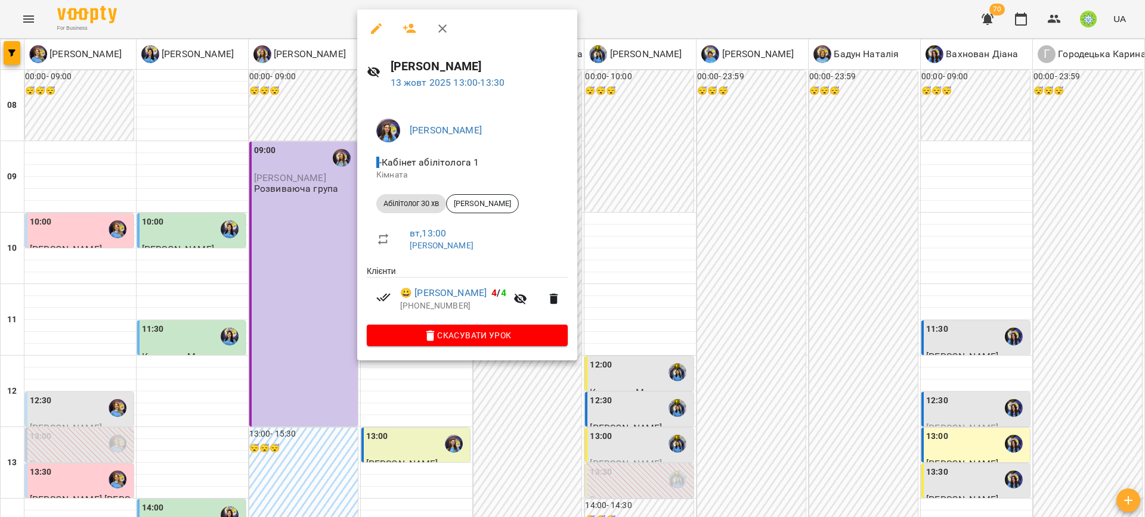
drag, startPoint x: 522, startPoint y: 415, endPoint x: 456, endPoint y: 397, distance: 68.7
click at [517, 414] on div at bounding box center [572, 258] width 1145 height 517
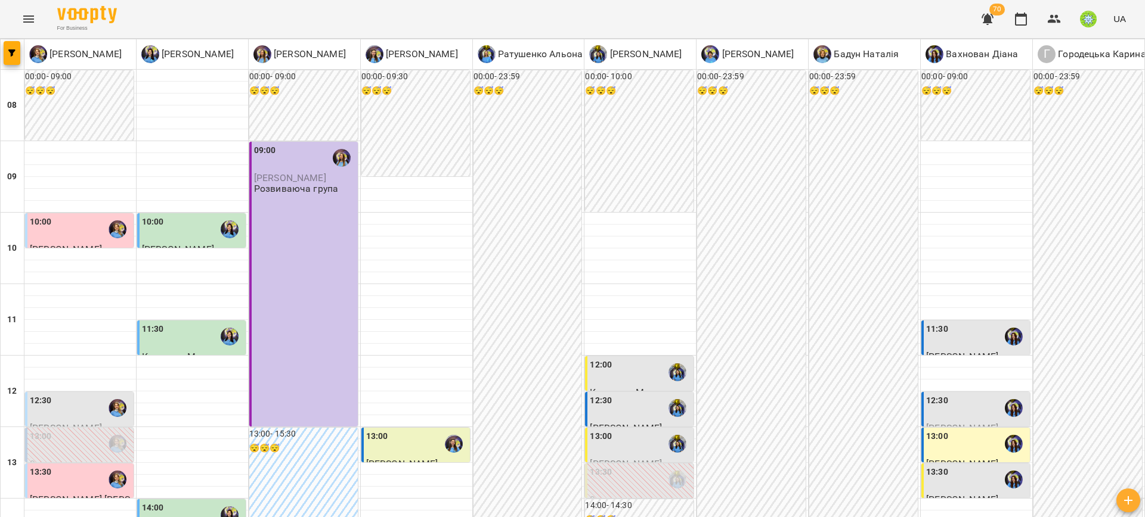
scroll to position [266, 0]
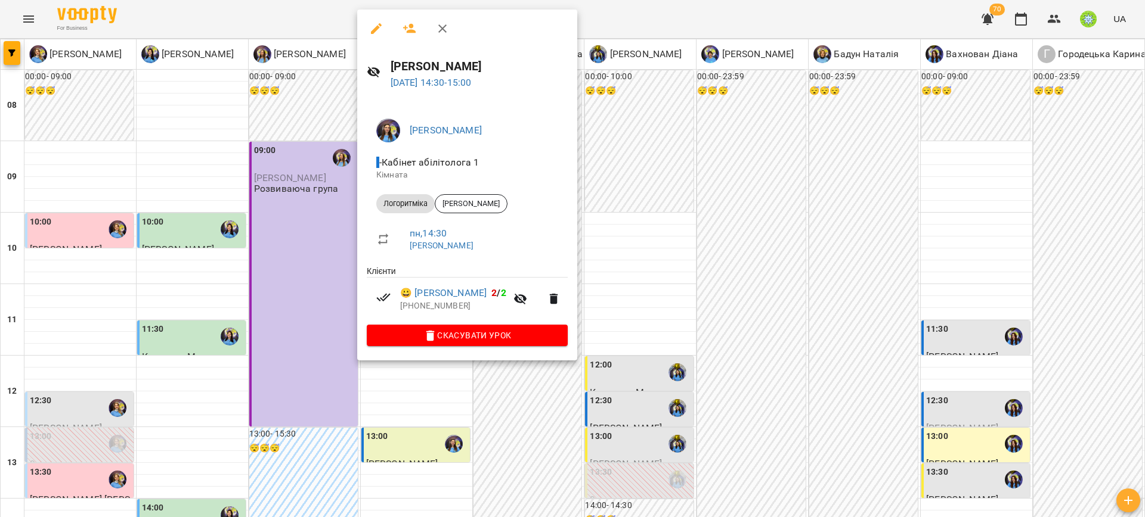
click at [680, 365] on div at bounding box center [572, 258] width 1145 height 517
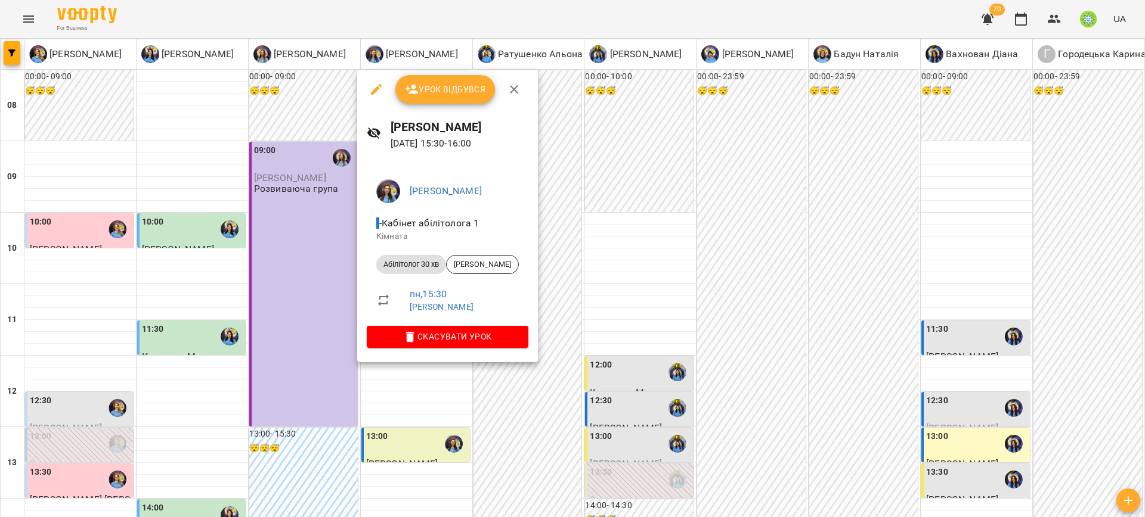
click at [700, 337] on div at bounding box center [572, 258] width 1145 height 517
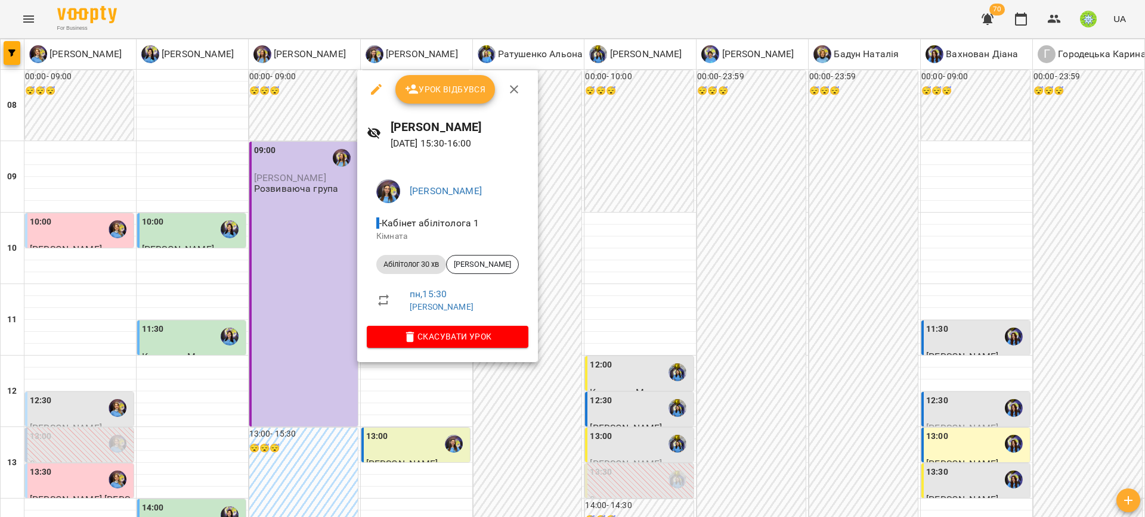
click at [598, 340] on div at bounding box center [572, 258] width 1145 height 517
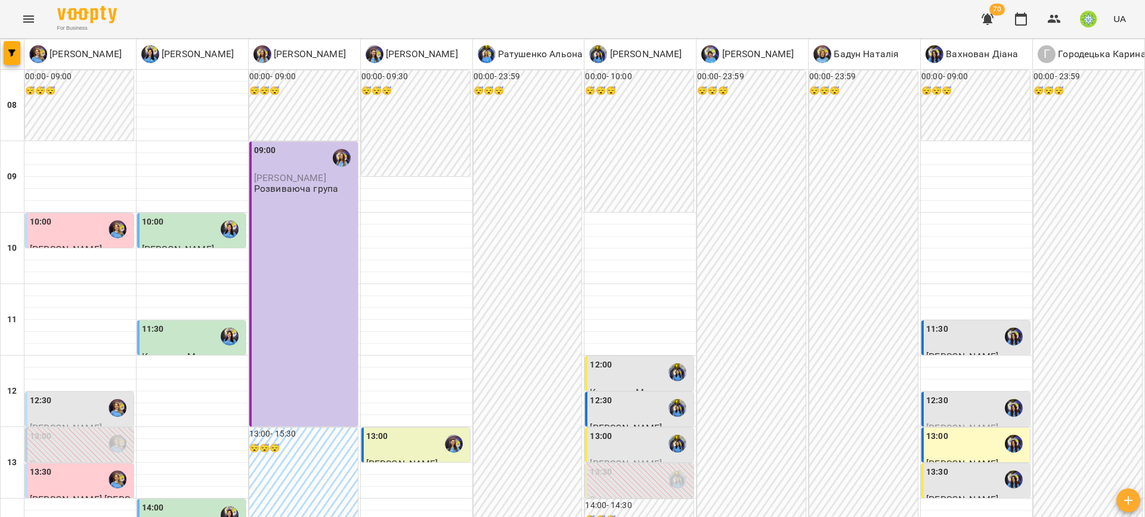
scroll to position [353, 0]
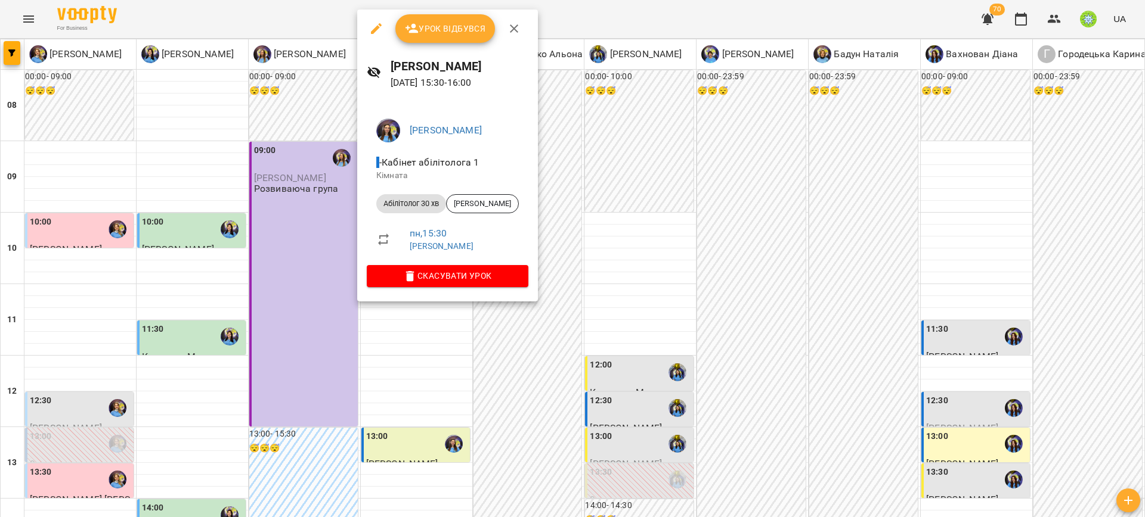
click at [593, 216] on div at bounding box center [572, 258] width 1145 height 517
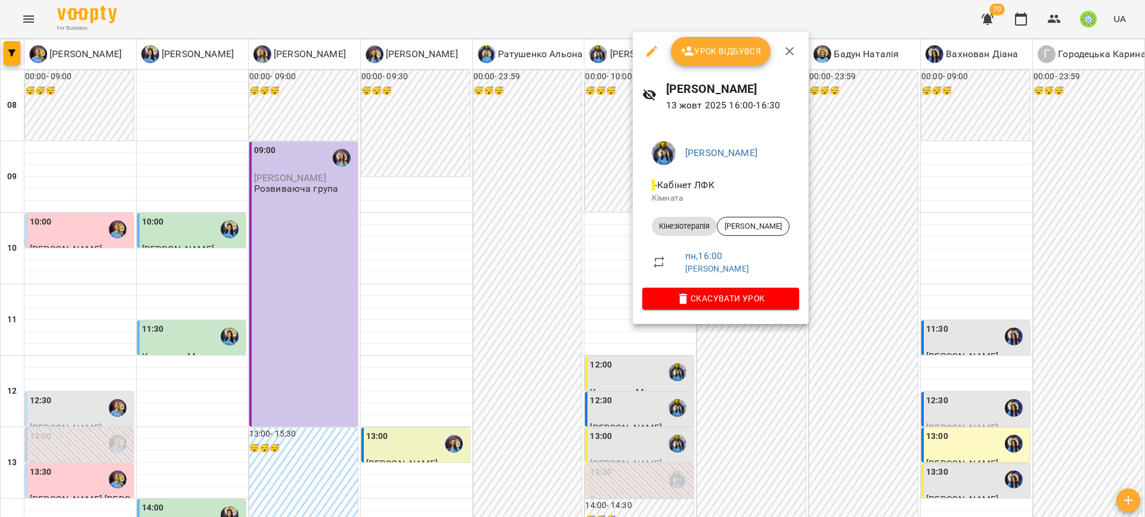
click at [764, 372] on div at bounding box center [572, 258] width 1145 height 517
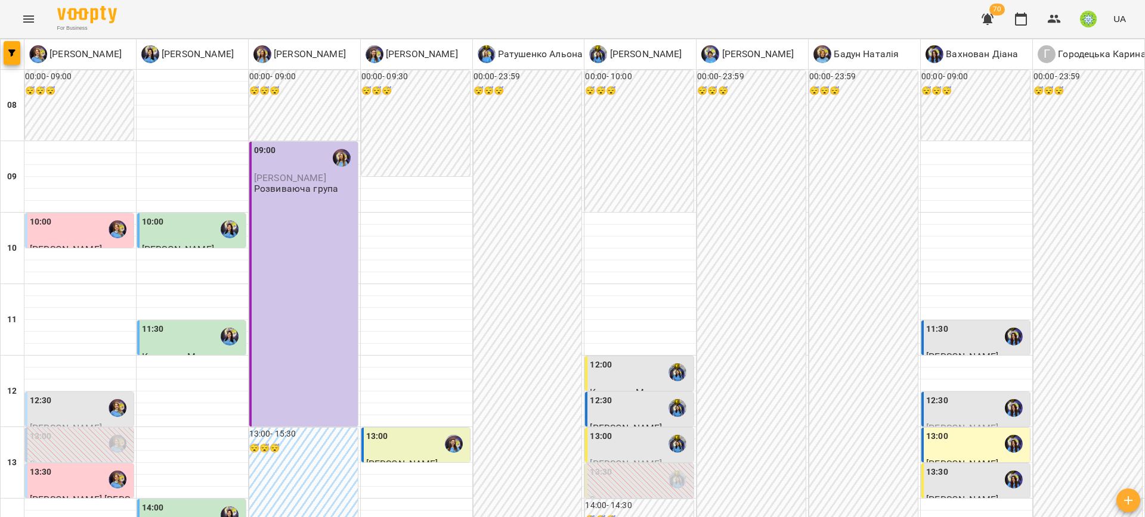
scroll to position [551, 0]
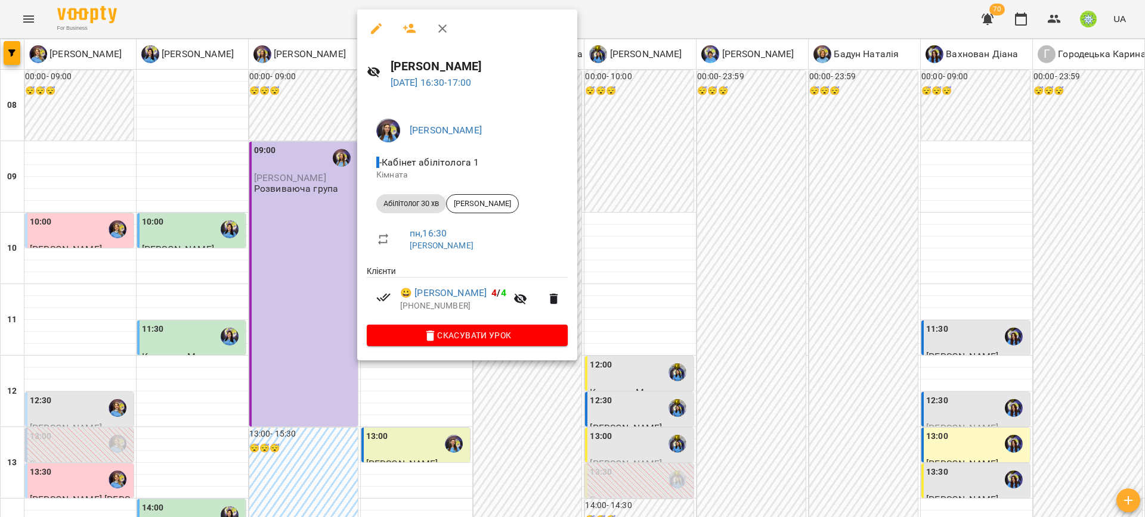
click at [765, 336] on div at bounding box center [572, 258] width 1145 height 517
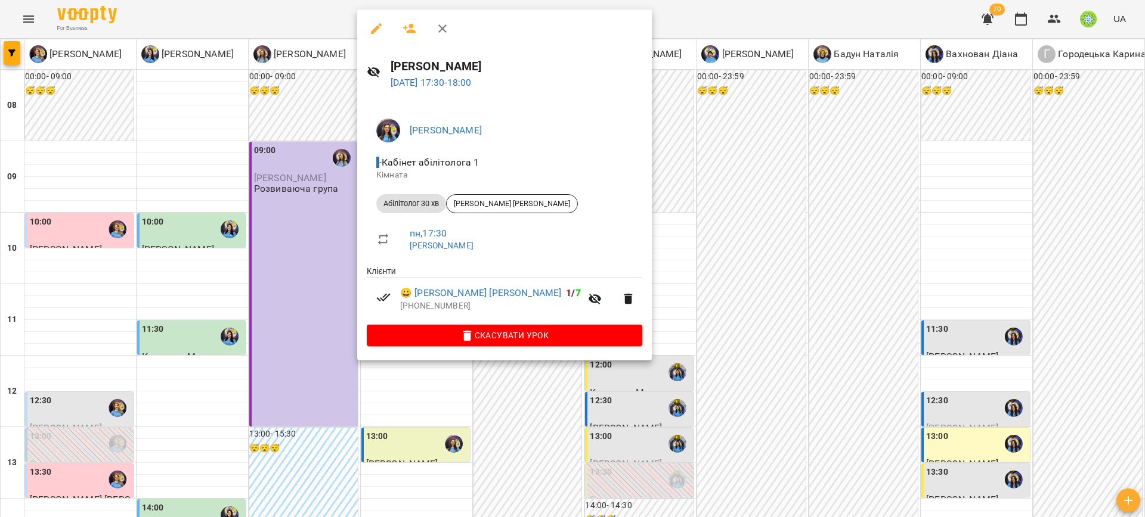
click at [686, 326] on div at bounding box center [572, 258] width 1145 height 517
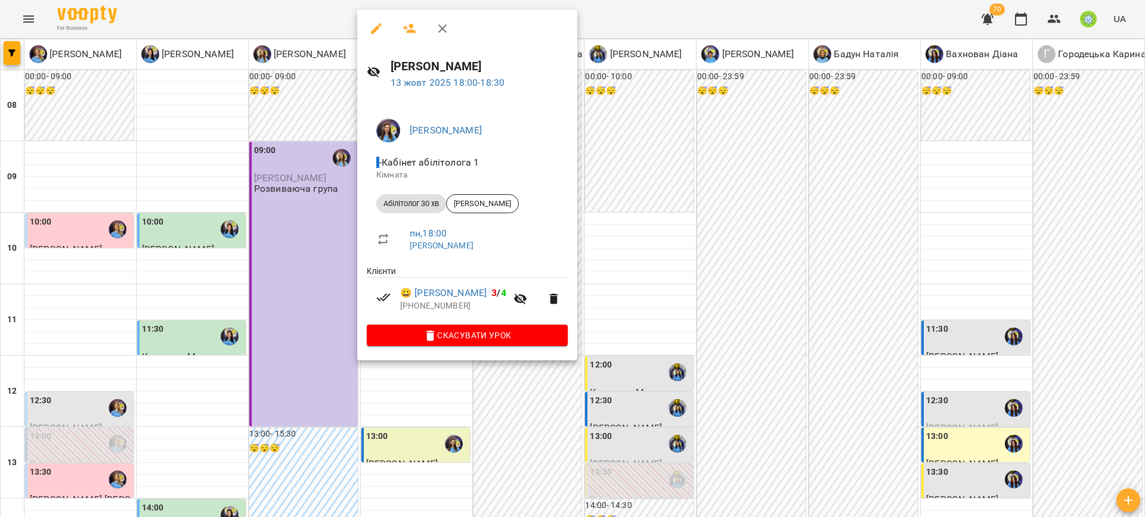
click at [653, 342] on div at bounding box center [572, 258] width 1145 height 517
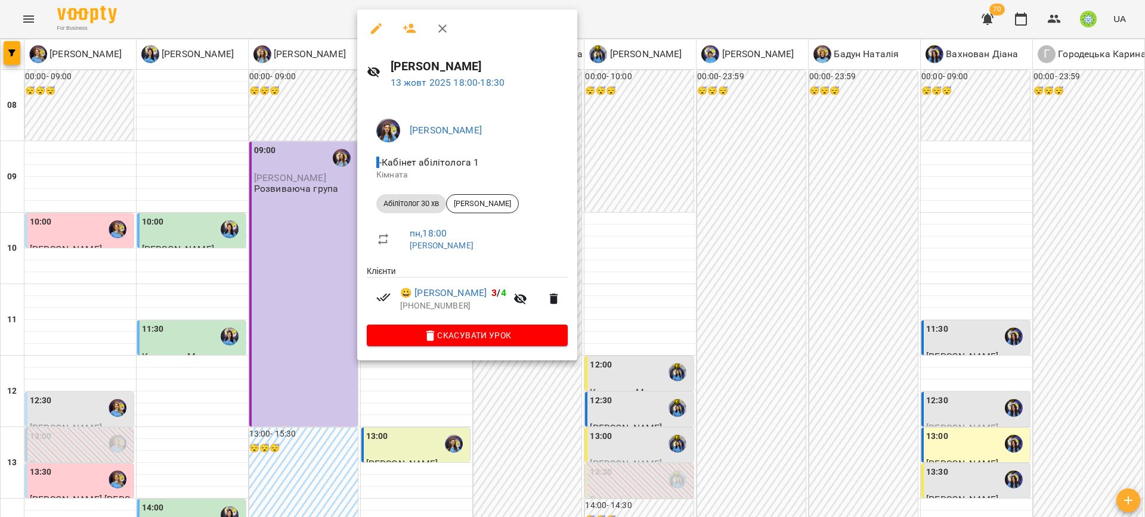
click at [686, 342] on div at bounding box center [572, 258] width 1145 height 517
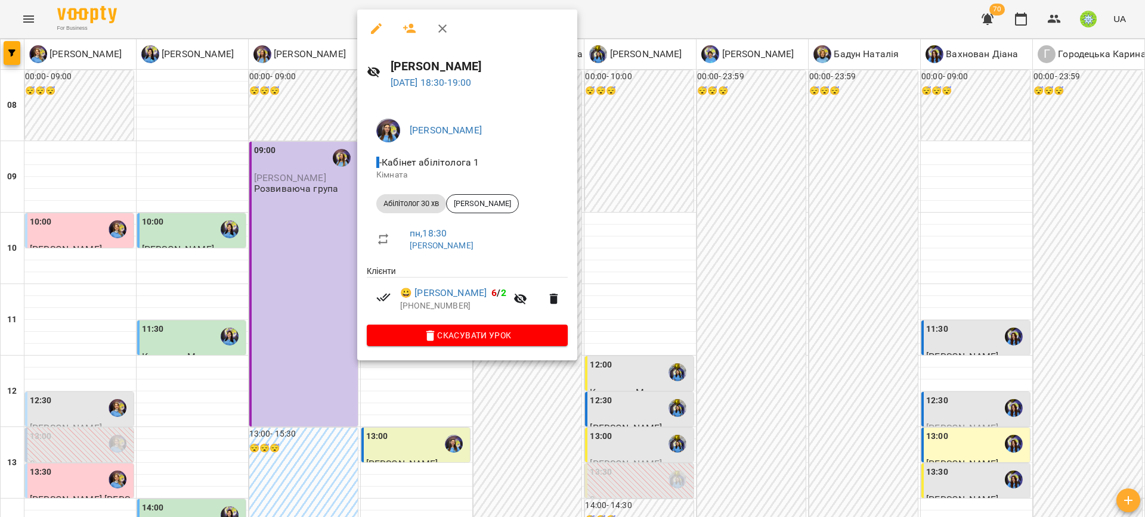
click at [689, 367] on div at bounding box center [572, 258] width 1145 height 517
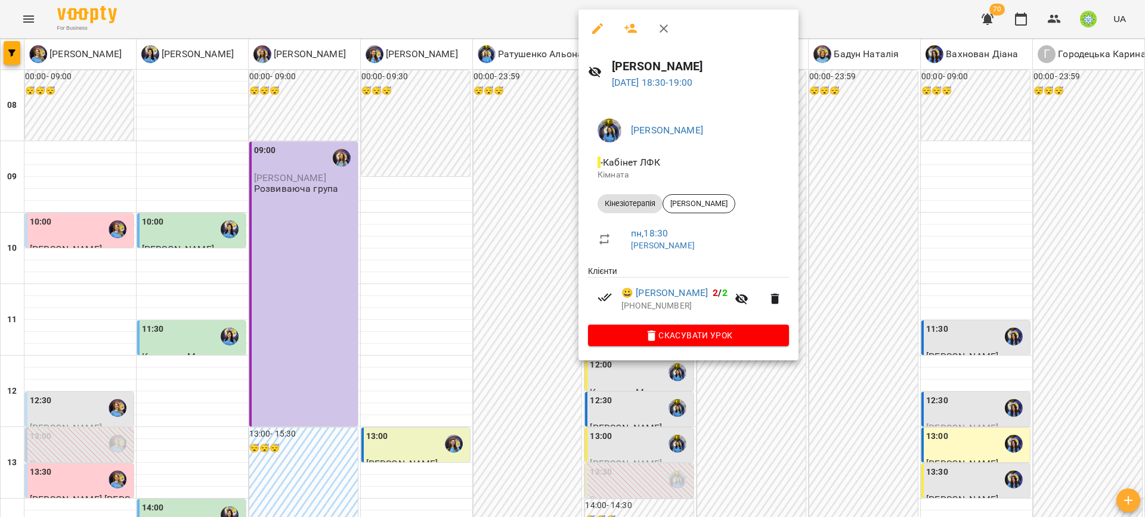
click at [876, 382] on div at bounding box center [572, 258] width 1145 height 517
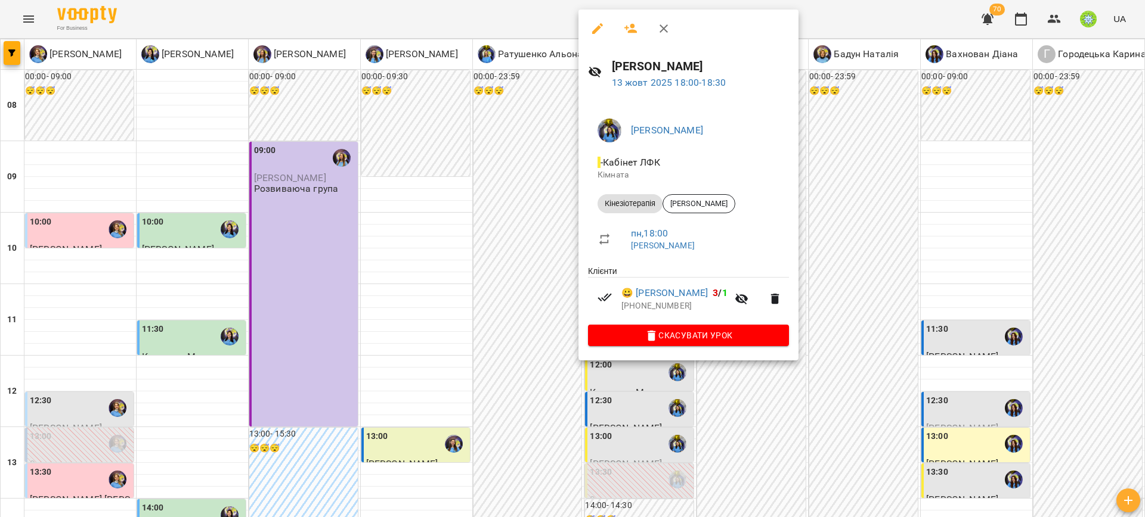
click at [898, 363] on div at bounding box center [572, 258] width 1145 height 517
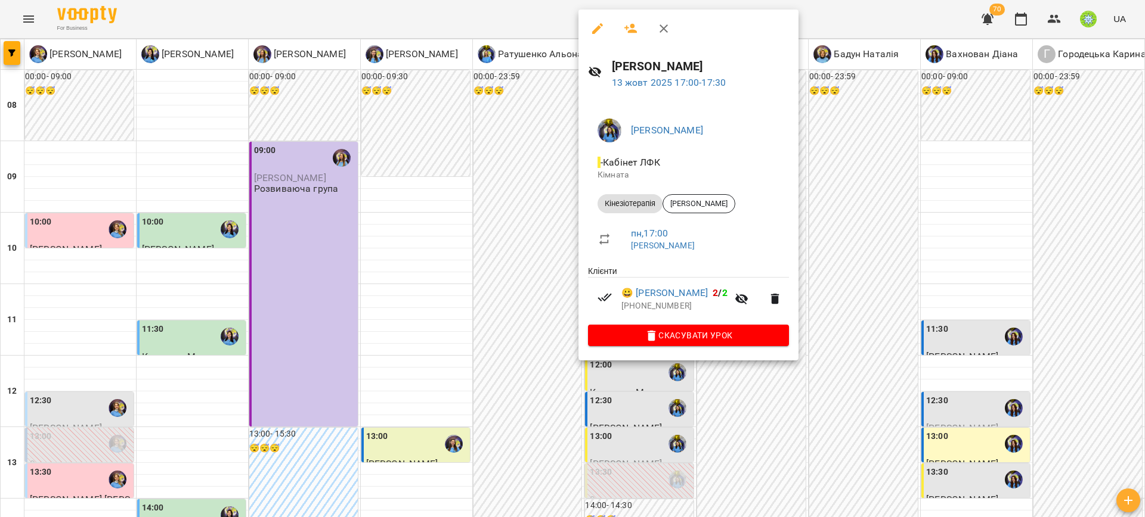
drag, startPoint x: 870, startPoint y: 302, endPoint x: 660, endPoint y: 155, distance: 255.5
click at [869, 299] on div at bounding box center [572, 258] width 1145 height 517
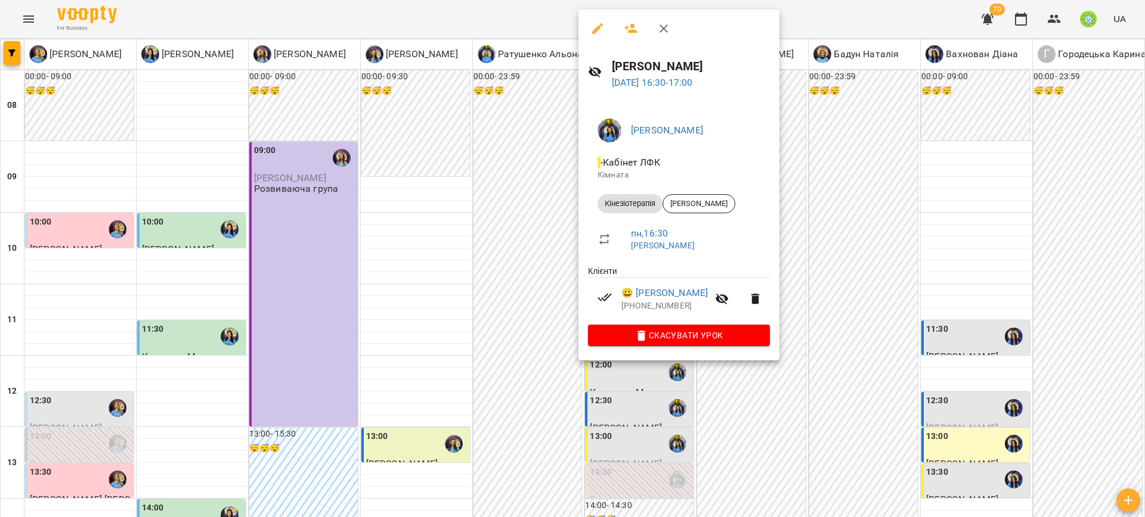
click at [855, 260] on div at bounding box center [572, 258] width 1145 height 517
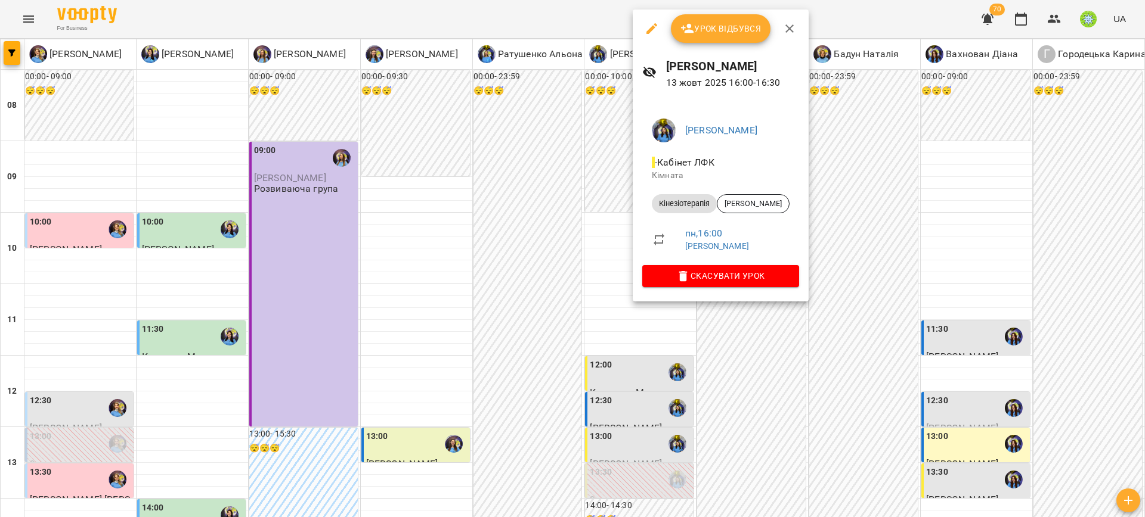
click at [891, 328] on div at bounding box center [572, 258] width 1145 height 517
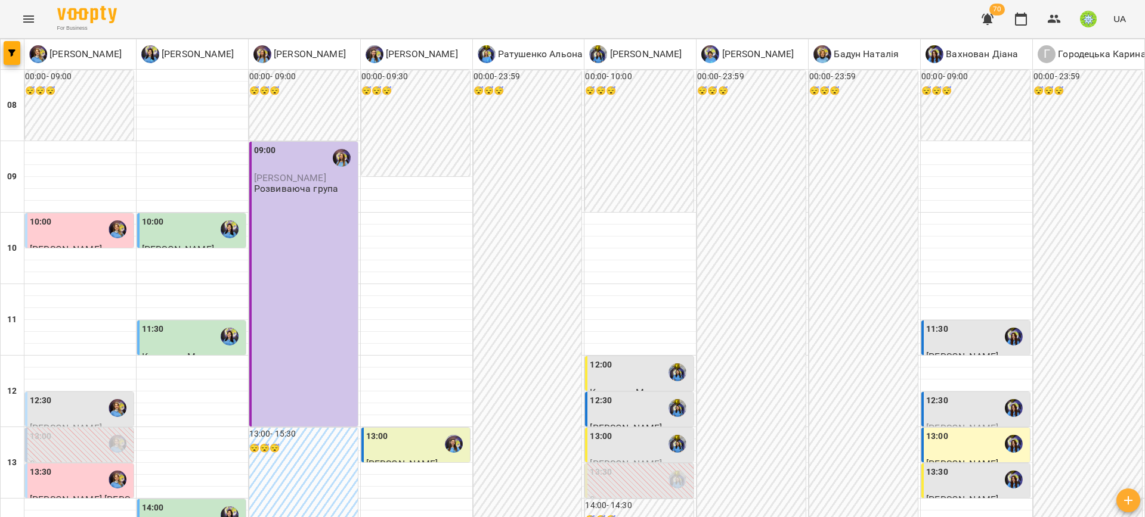
scroll to position [236, 0]
click at [601, 430] on label "13:00" at bounding box center [601, 436] width 22 height 13
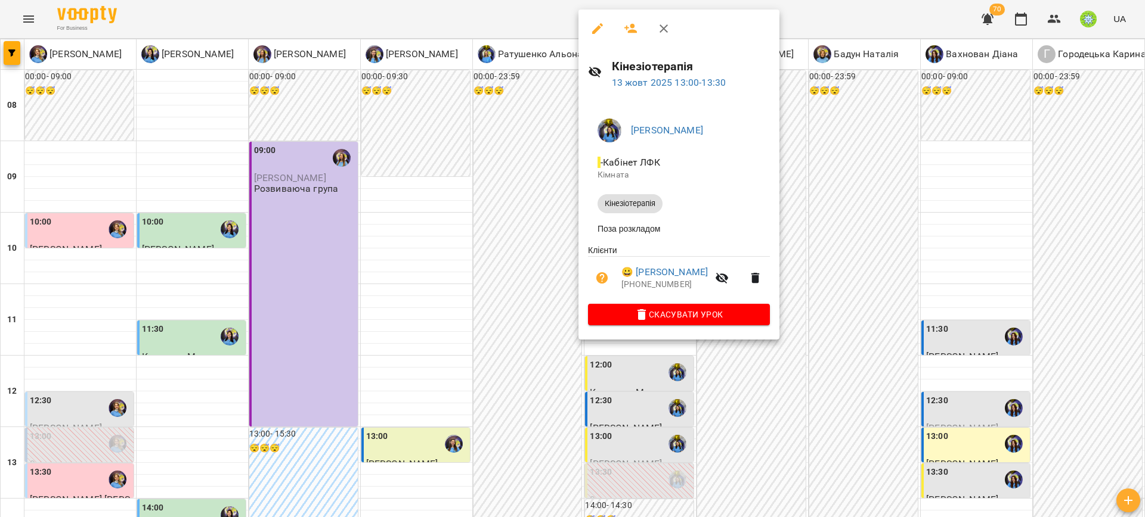
click at [856, 350] on div at bounding box center [572, 258] width 1145 height 517
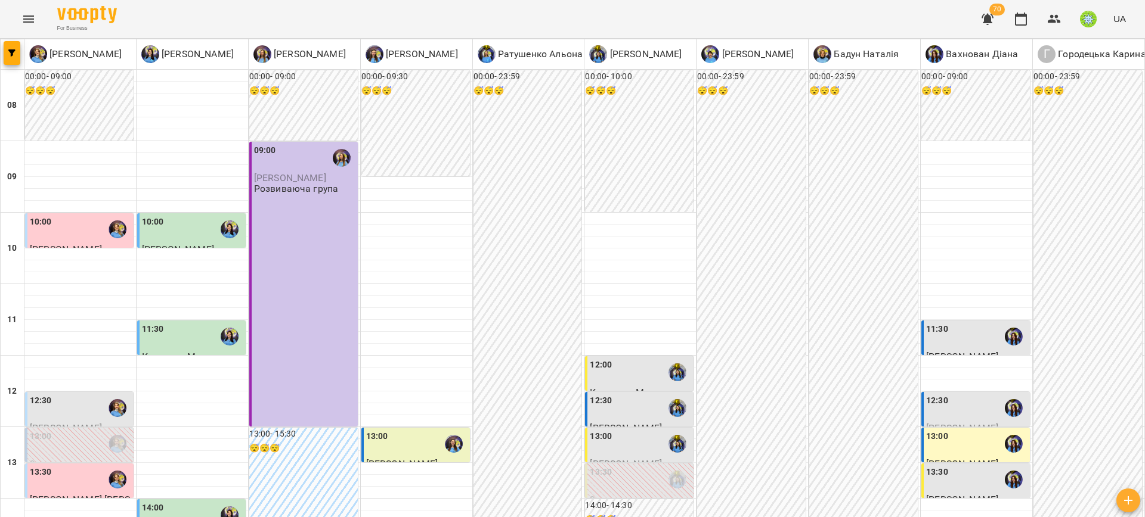
click at [616, 395] on div "12:30" at bounding box center [640, 408] width 101 height 27
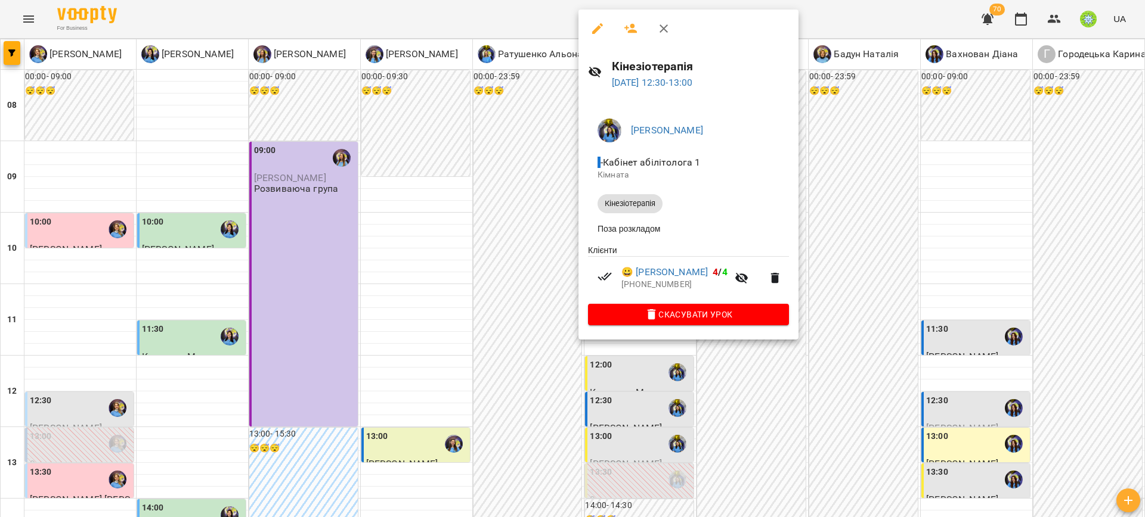
click at [845, 302] on div at bounding box center [572, 258] width 1145 height 517
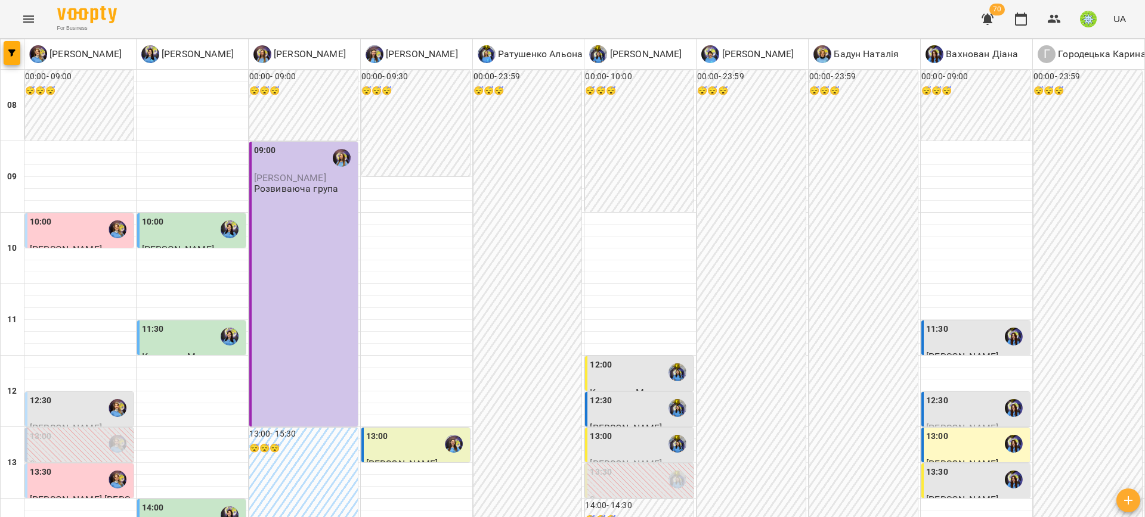
click at [606, 359] on div "12:00" at bounding box center [640, 372] width 101 height 27
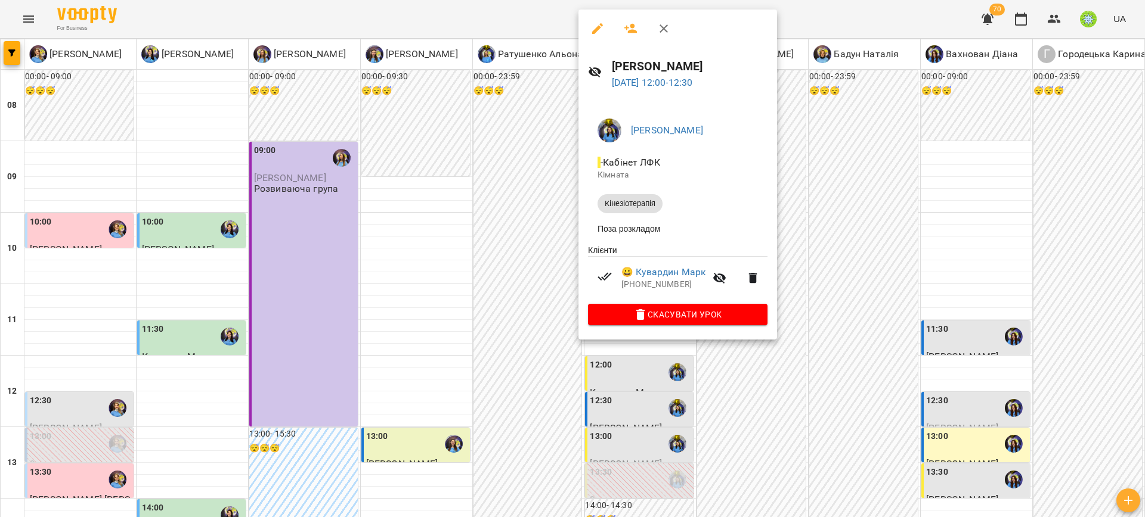
click at [841, 262] on div at bounding box center [572, 258] width 1145 height 517
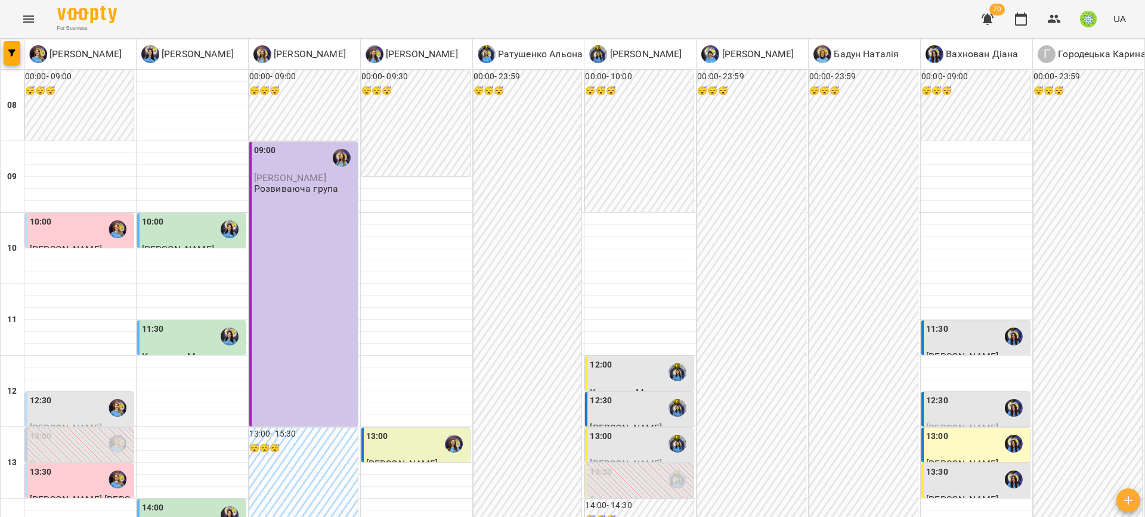
click at [970, 323] on div "11:30" at bounding box center [976, 336] width 101 height 27
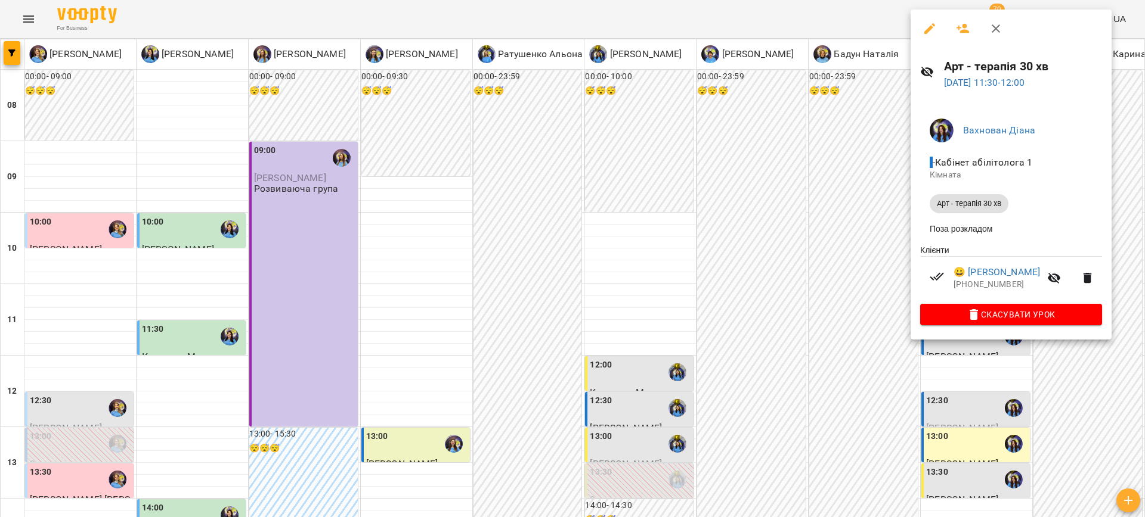
click at [838, 186] on div at bounding box center [572, 258] width 1145 height 517
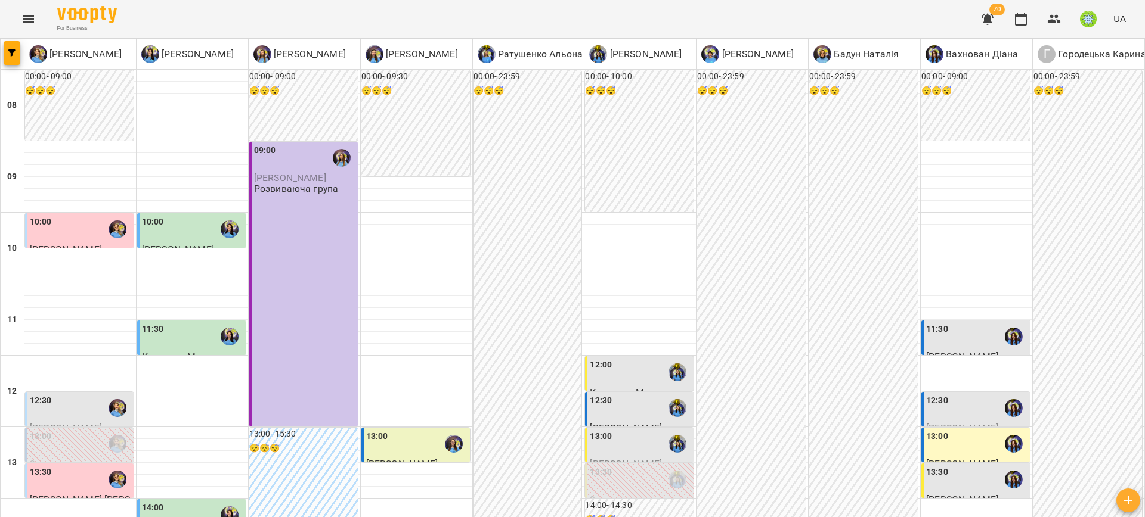
click at [943, 395] on div "12:30" at bounding box center [976, 408] width 101 height 27
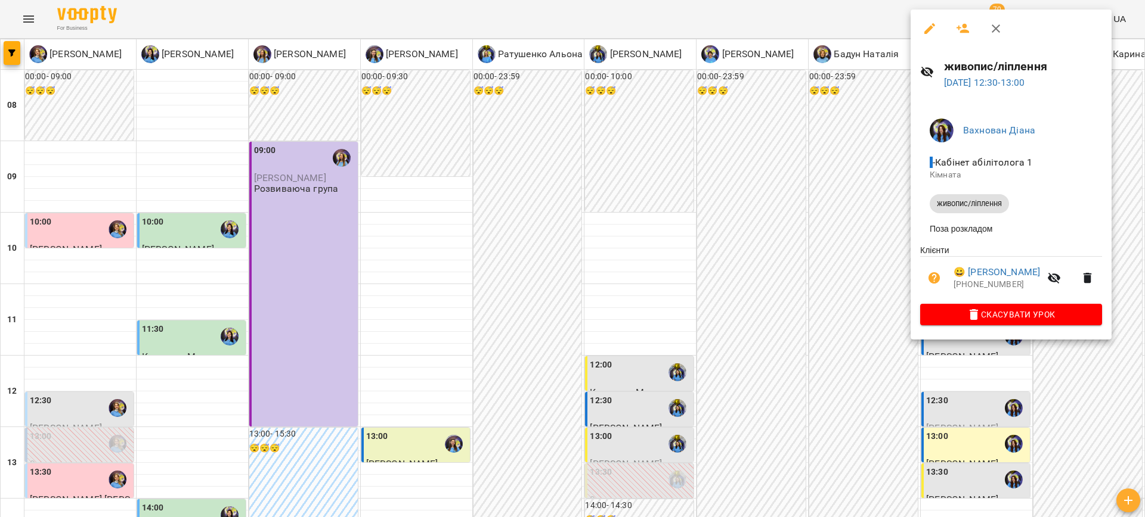
drag, startPoint x: 800, startPoint y: 203, endPoint x: 861, endPoint y: 229, distance: 66.5
click at [804, 205] on div at bounding box center [572, 258] width 1145 height 517
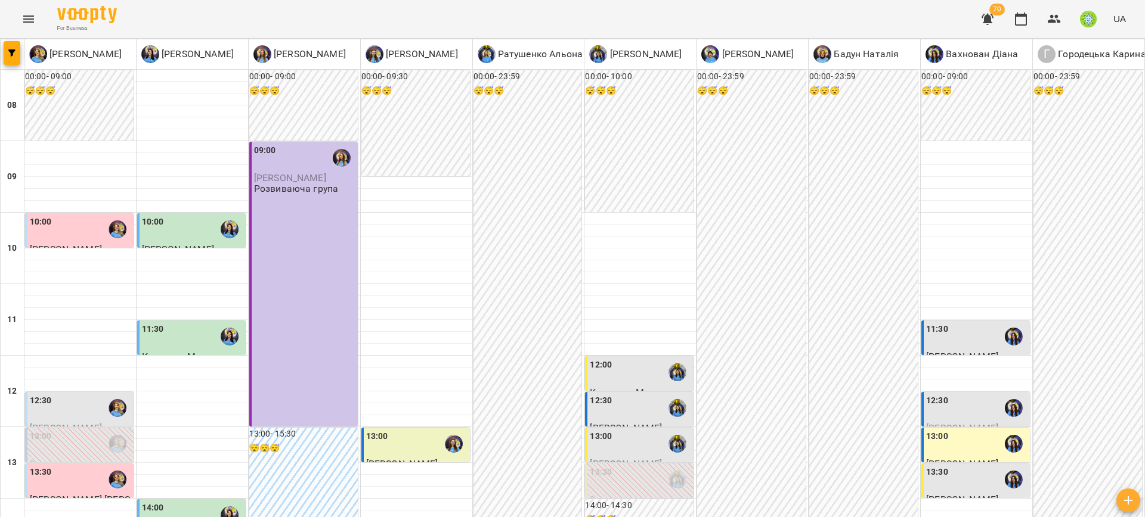
click at [936, 430] on div "13:00" at bounding box center [976, 443] width 101 height 27
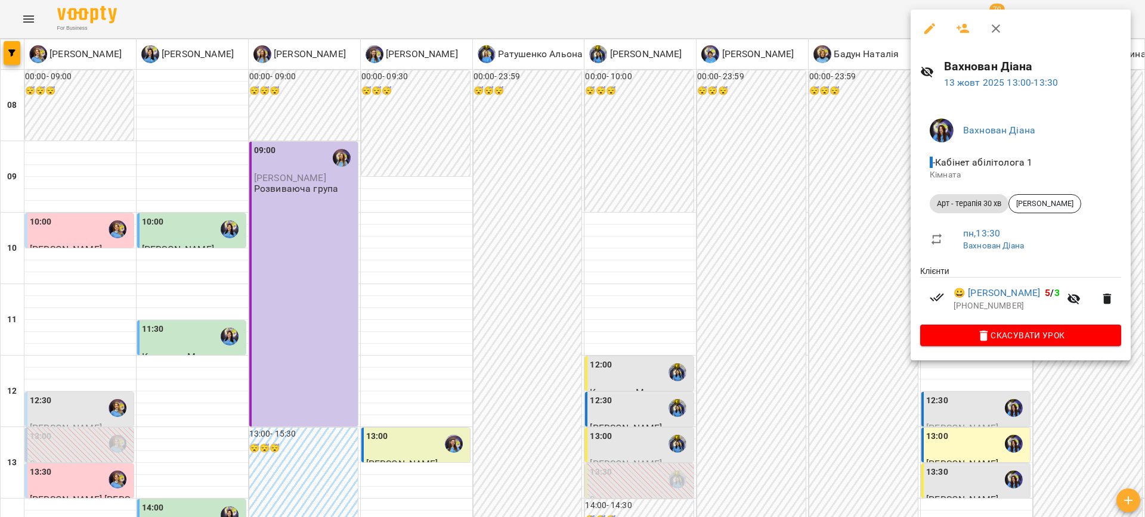
drag, startPoint x: 842, startPoint y: 285, endPoint x: 923, endPoint y: 297, distance: 81.9
click at [842, 286] on div at bounding box center [572, 258] width 1145 height 517
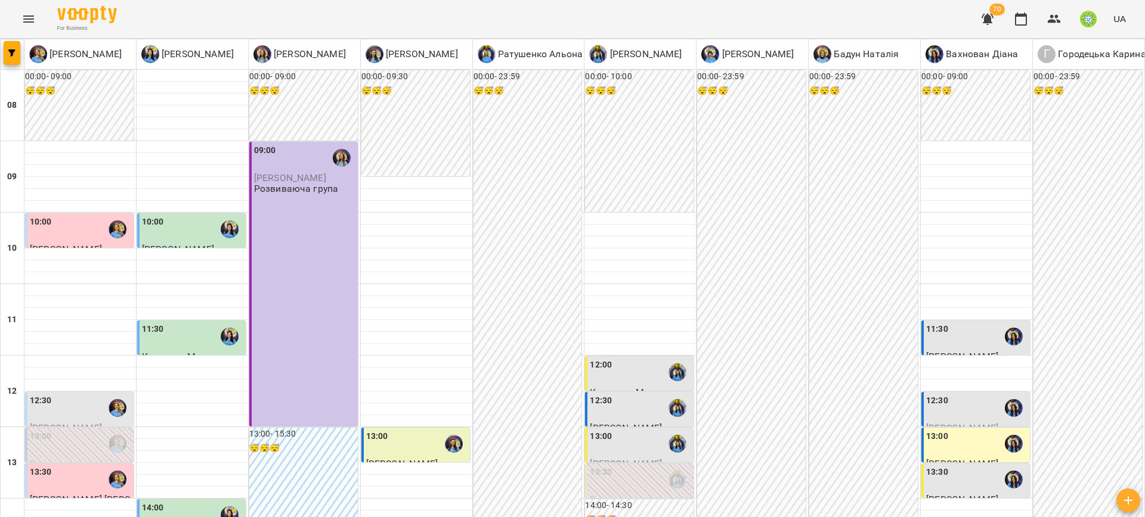
click at [926, 466] on label "13:30" at bounding box center [937, 472] width 22 height 13
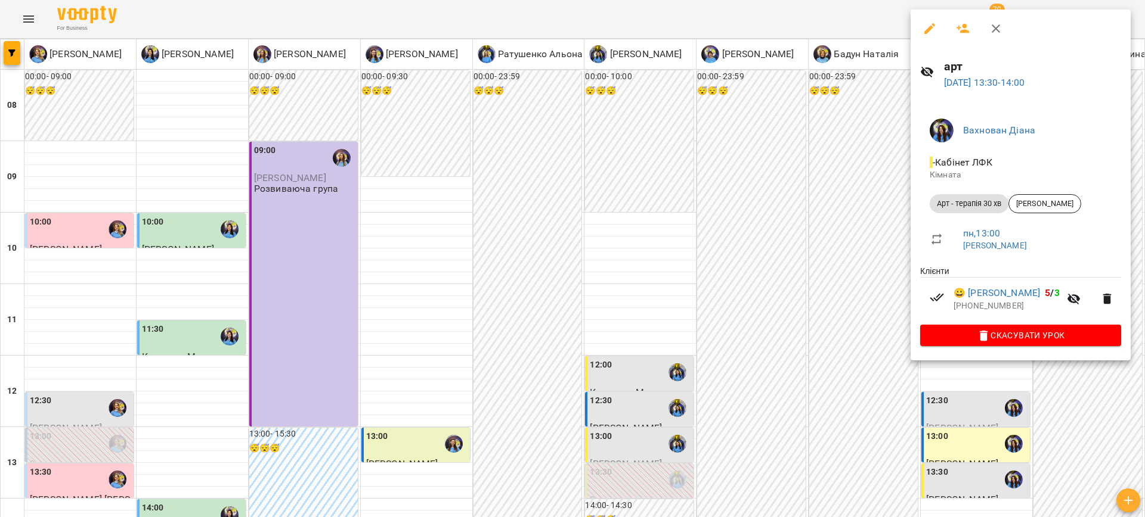
drag, startPoint x: 790, startPoint y: 305, endPoint x: 801, endPoint y: 304, distance: 10.8
click at [798, 305] on div at bounding box center [572, 258] width 1145 height 517
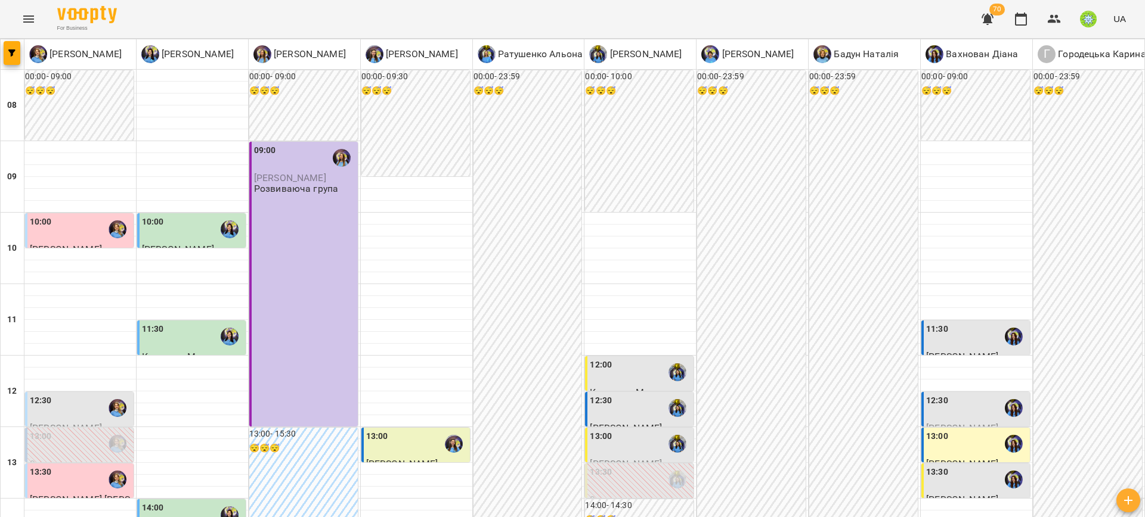
drag, startPoint x: 282, startPoint y: 461, endPoint x: 288, endPoint y: 463, distance: 6.2
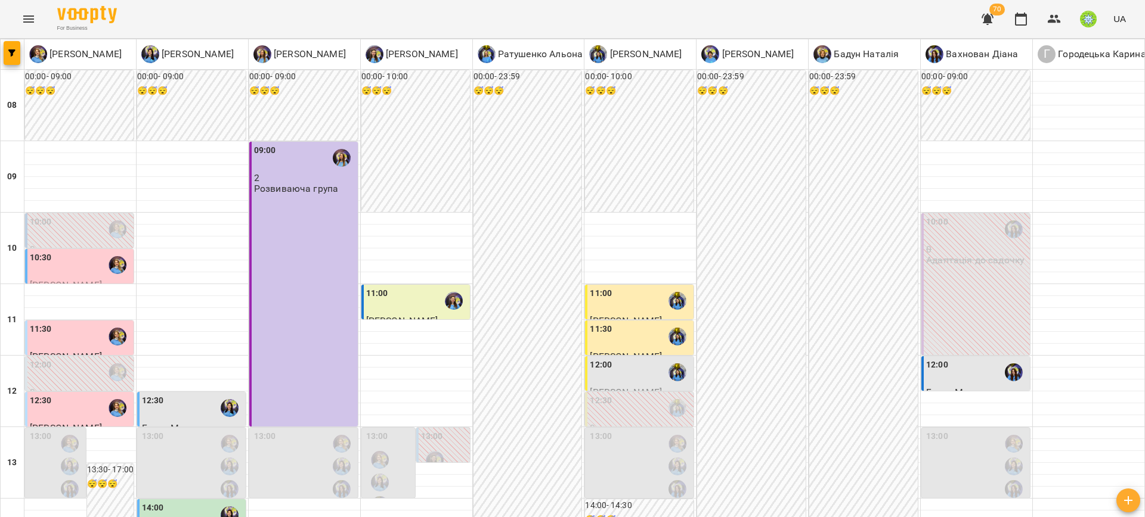
scroll to position [88, 0]
click at [61, 252] on div "10:30" at bounding box center [80, 265] width 101 height 27
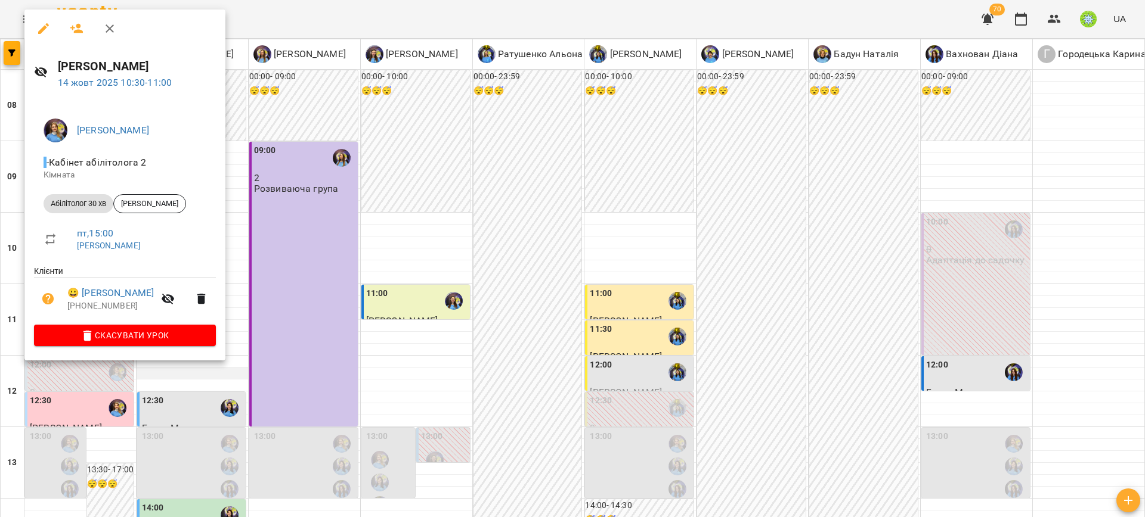
drag, startPoint x: 337, startPoint y: 290, endPoint x: 192, endPoint y: 284, distance: 145.6
click at [333, 289] on div at bounding box center [572, 258] width 1145 height 517
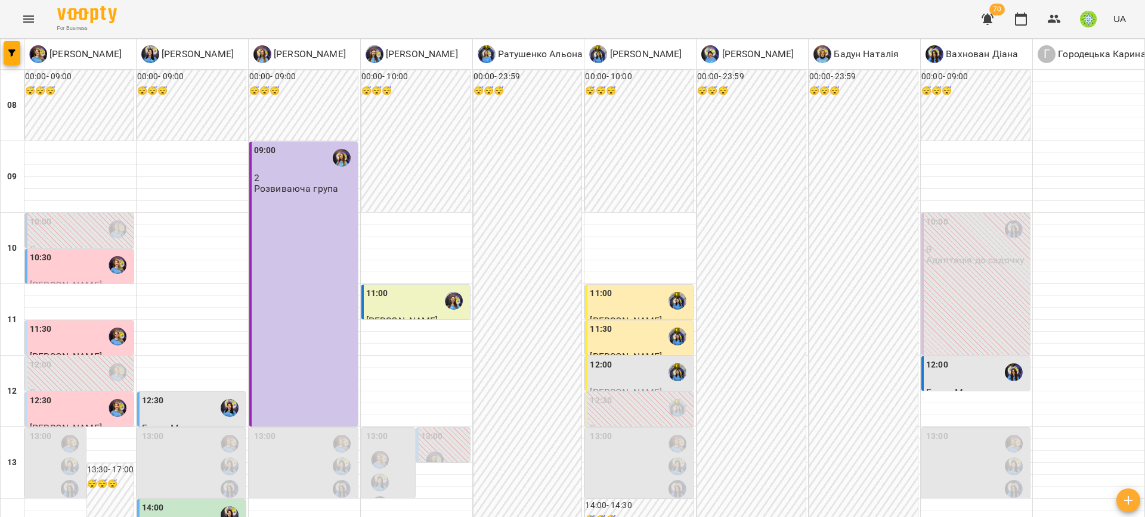
click at [66, 323] on div "11:30" at bounding box center [80, 336] width 101 height 27
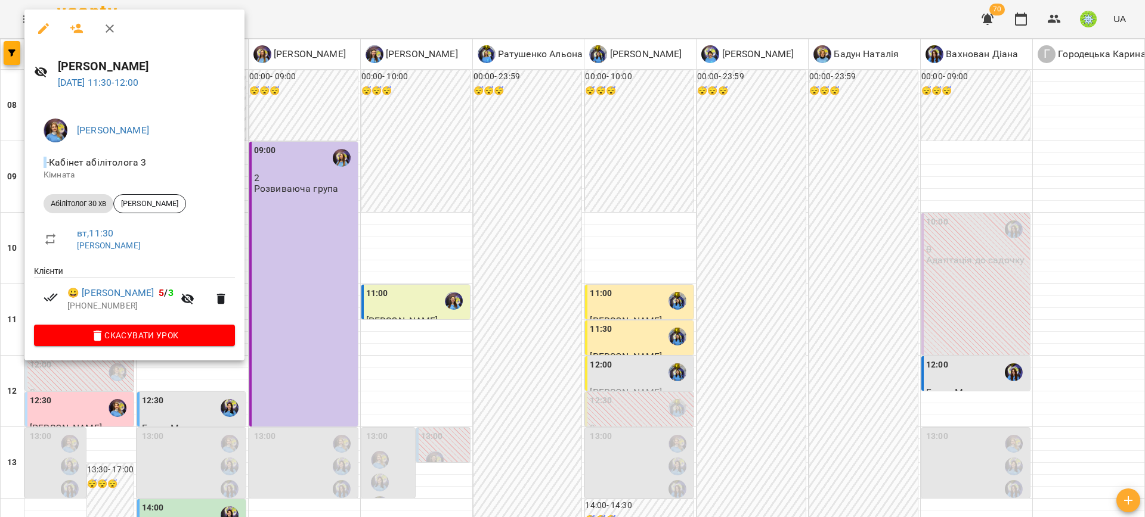
drag, startPoint x: 356, startPoint y: 302, endPoint x: 291, endPoint y: 314, distance: 66.5
click at [353, 301] on div at bounding box center [572, 258] width 1145 height 517
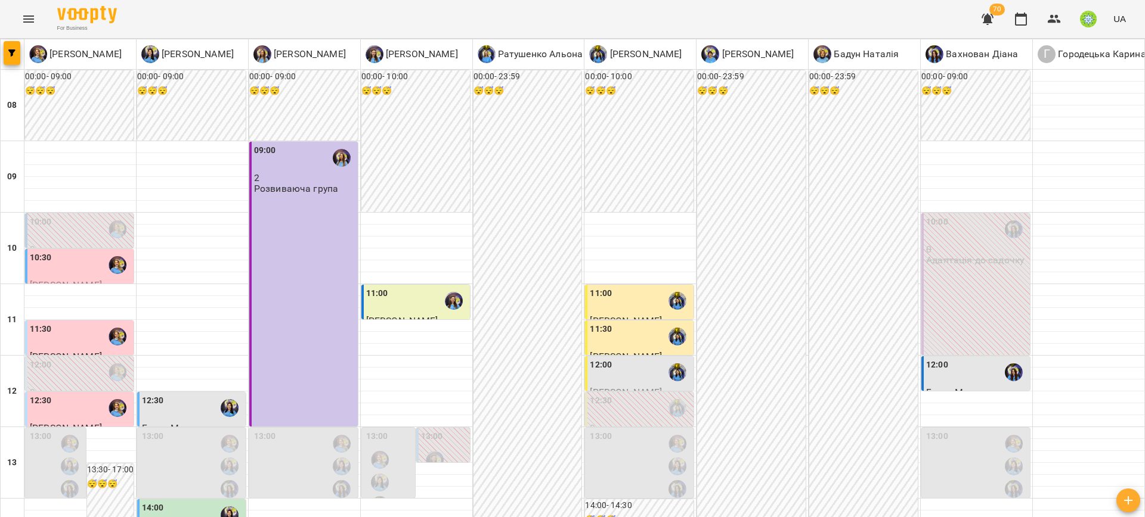
click at [48, 395] on div "12:30" at bounding box center [41, 408] width 22 height 27
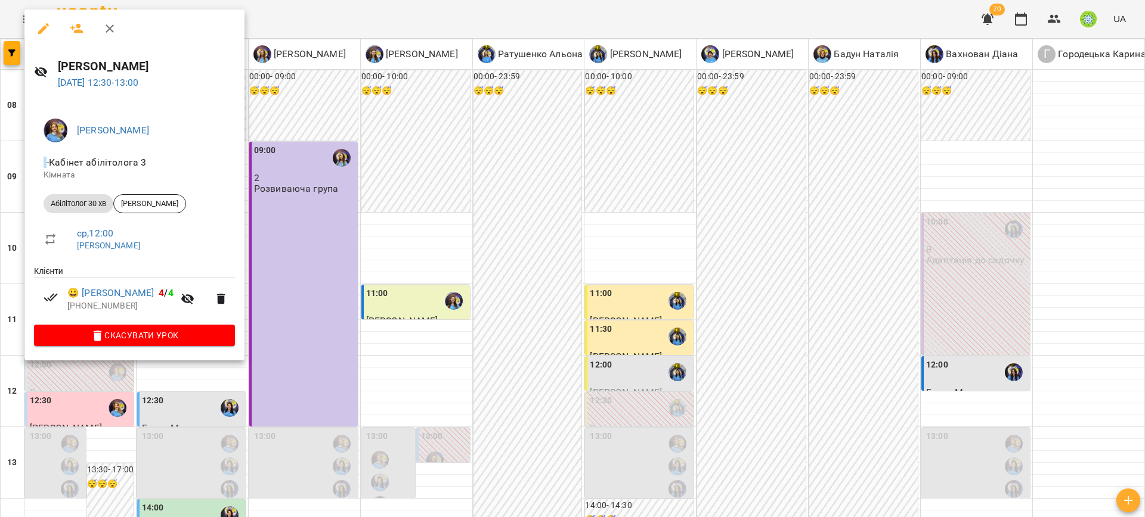
click at [366, 292] on div at bounding box center [572, 258] width 1145 height 517
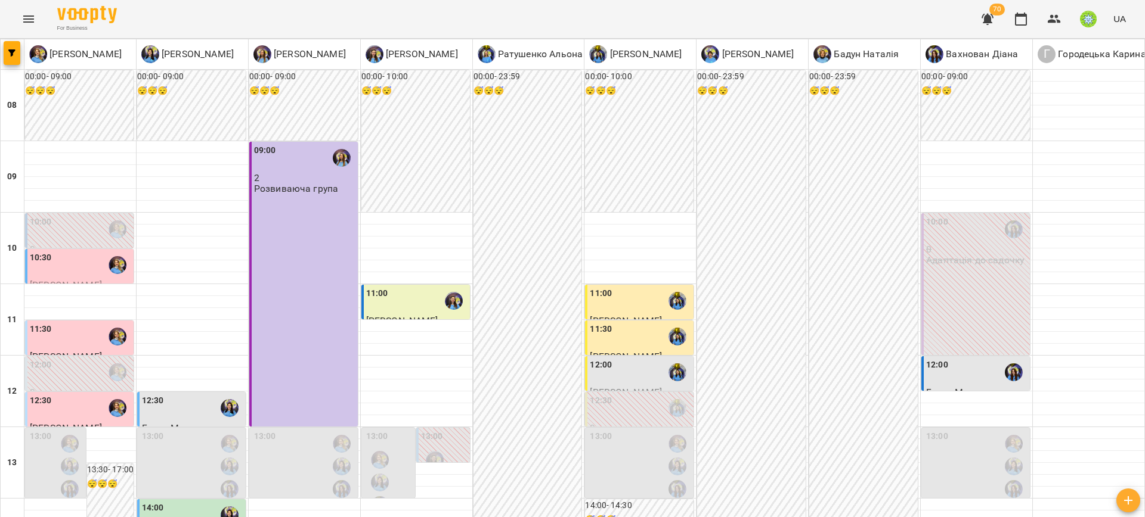
click at [58, 323] on div "11:30" at bounding box center [80, 336] width 101 height 27
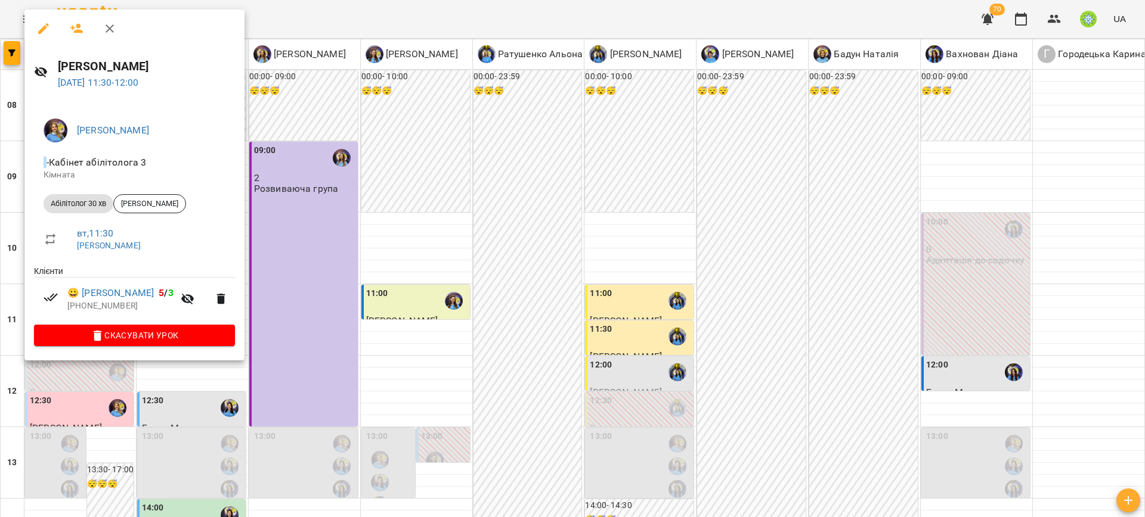
drag, startPoint x: 387, startPoint y: 356, endPoint x: 191, endPoint y: 345, distance: 195.8
click at [384, 358] on div at bounding box center [572, 258] width 1145 height 517
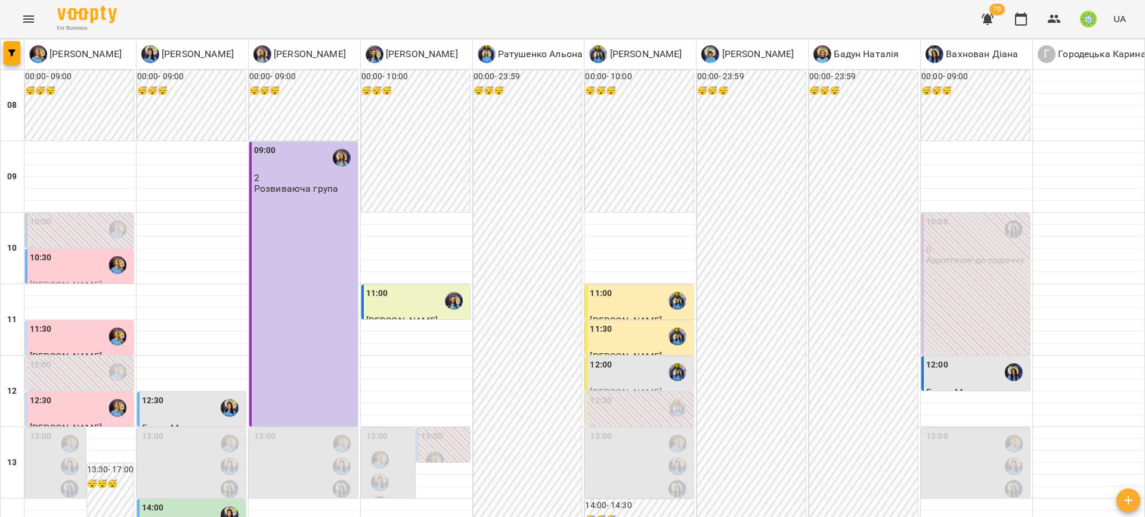
click at [79, 395] on div "12:30" at bounding box center [80, 408] width 101 height 27
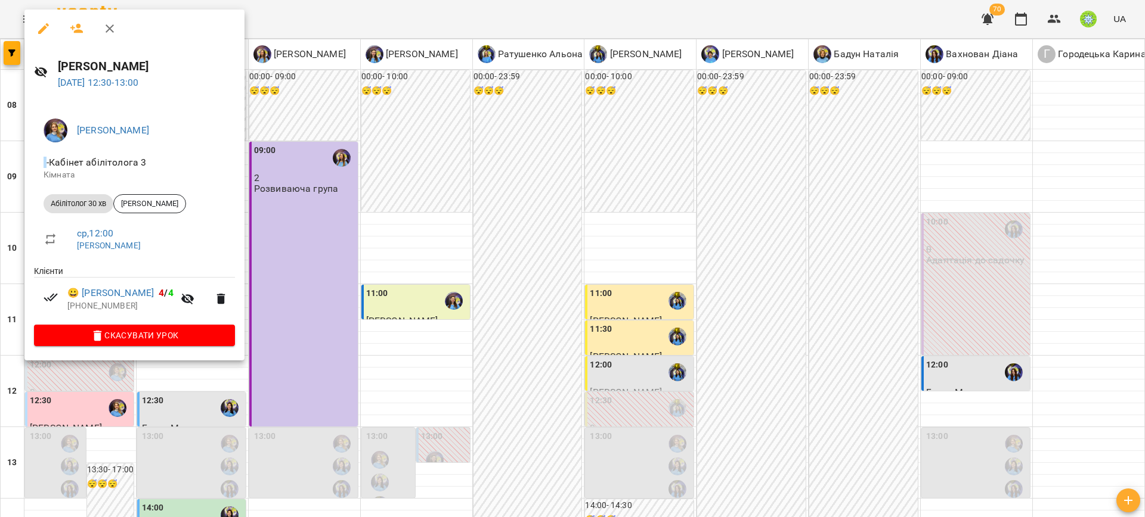
click at [417, 277] on div at bounding box center [572, 258] width 1145 height 517
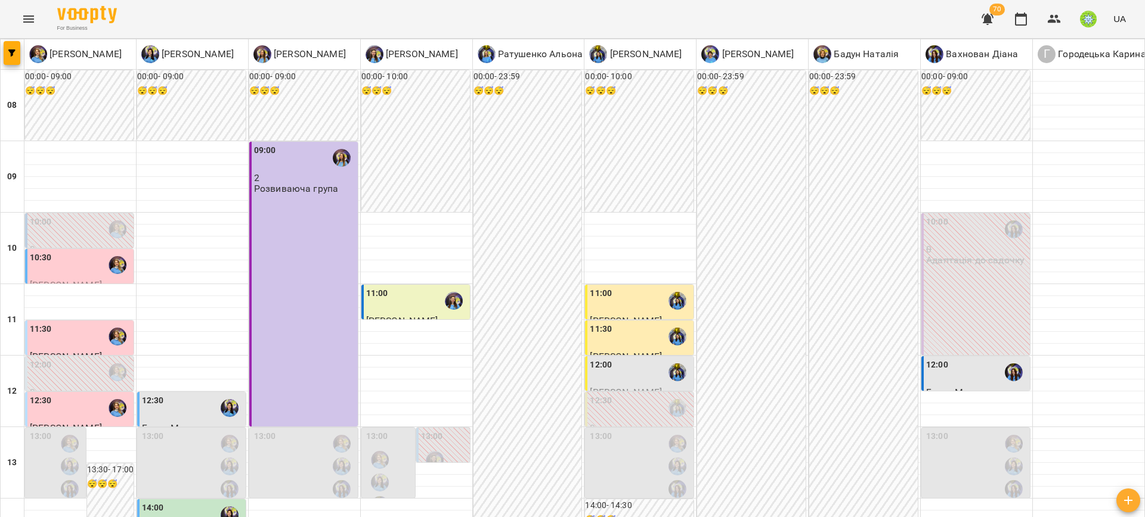
scroll to position [207, 0]
click at [83, 395] on div "12:30" at bounding box center [80, 408] width 101 height 27
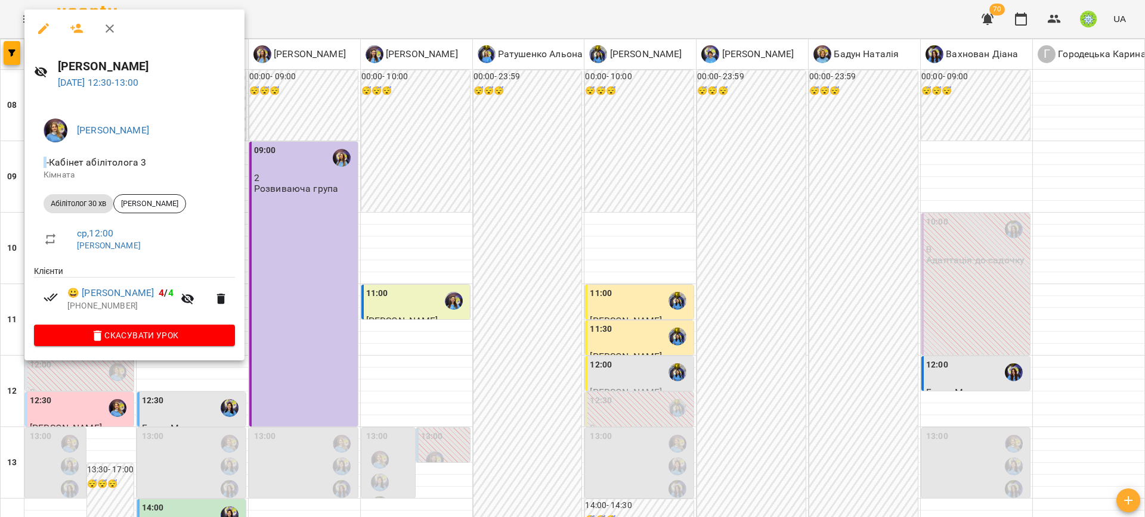
click at [424, 308] on div at bounding box center [572, 258] width 1145 height 517
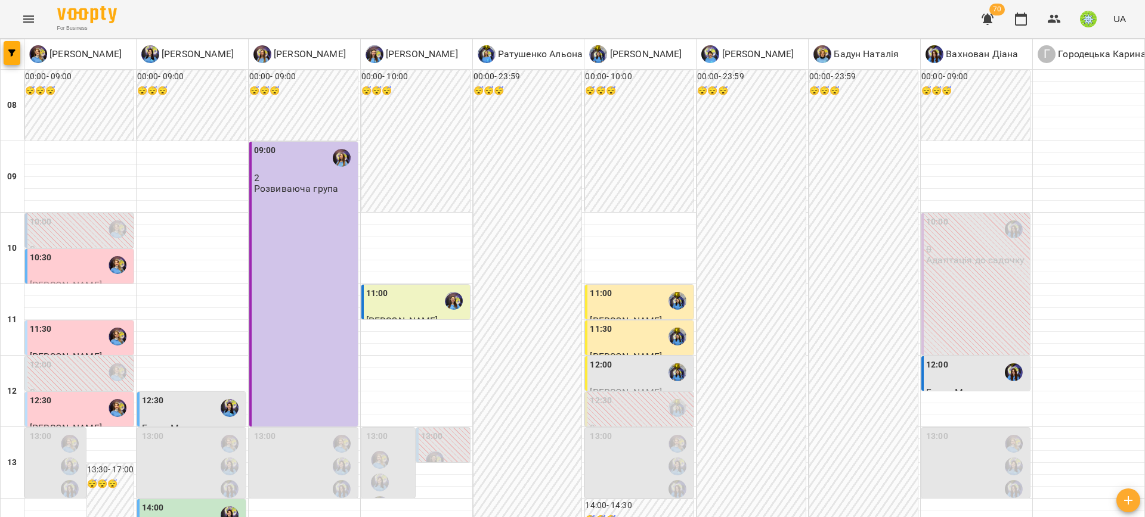
click at [87, 323] on div "11:30 Цюпа Матвій Позднякова Анастасія" at bounding box center [80, 348] width 101 height 51
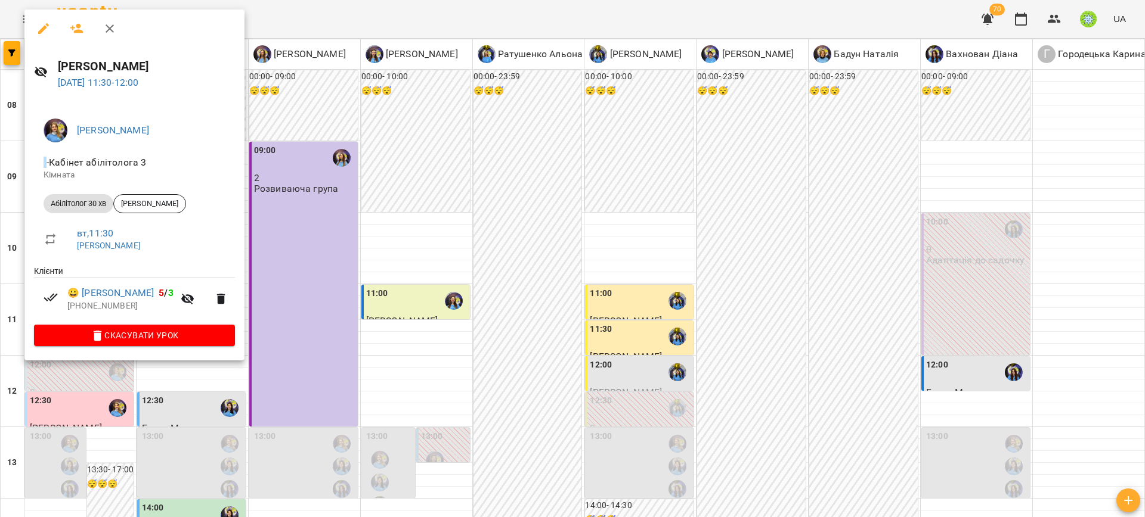
drag, startPoint x: 264, startPoint y: 194, endPoint x: 258, endPoint y: 232, distance: 38.7
click at [264, 194] on div at bounding box center [572, 258] width 1145 height 517
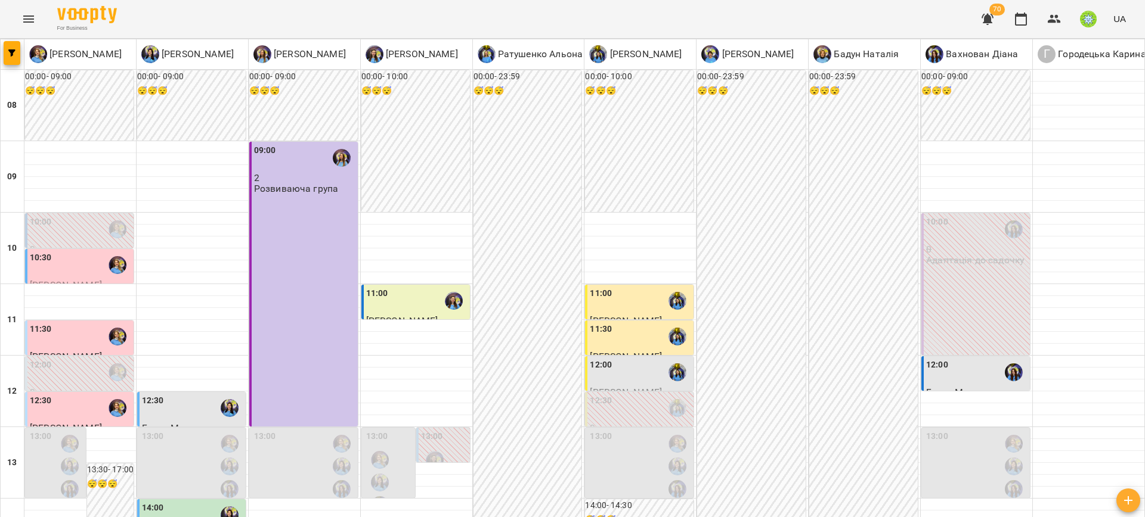
scroll to position [560, 0]
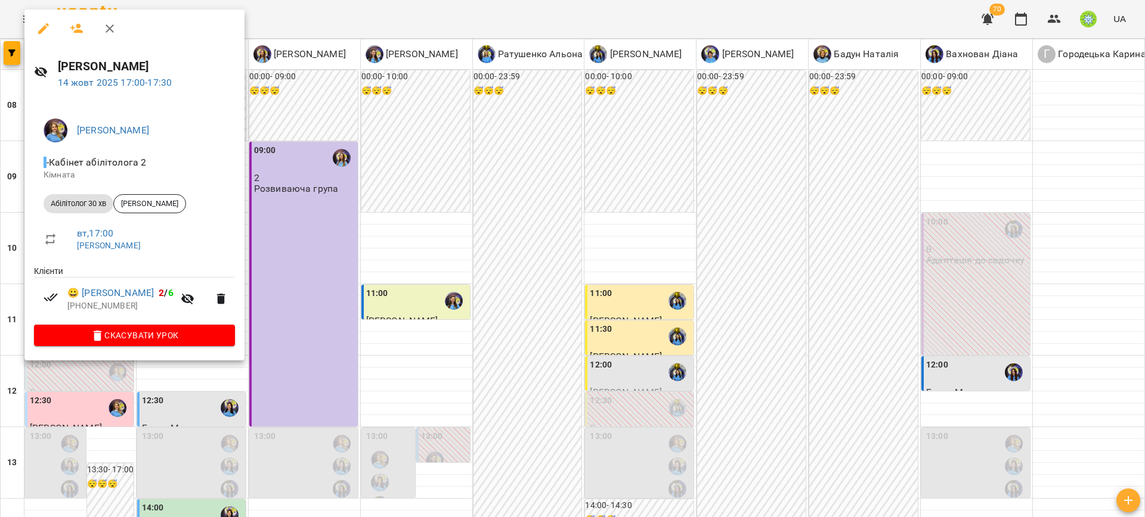
click at [343, 318] on div at bounding box center [572, 258] width 1145 height 517
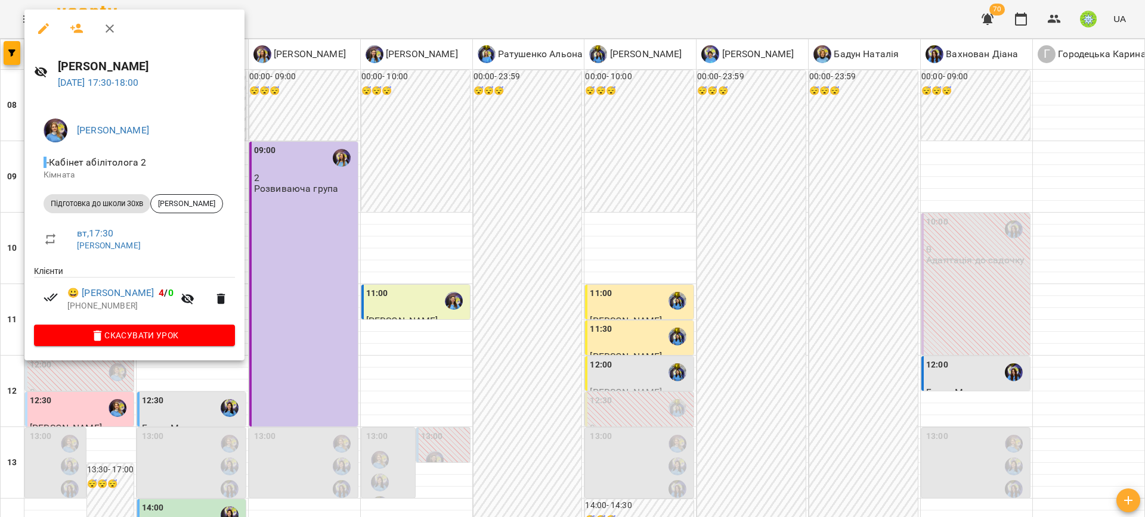
drag, startPoint x: 317, startPoint y: 324, endPoint x: 291, endPoint y: 328, distance: 26.0
click at [315, 324] on div at bounding box center [572, 258] width 1145 height 517
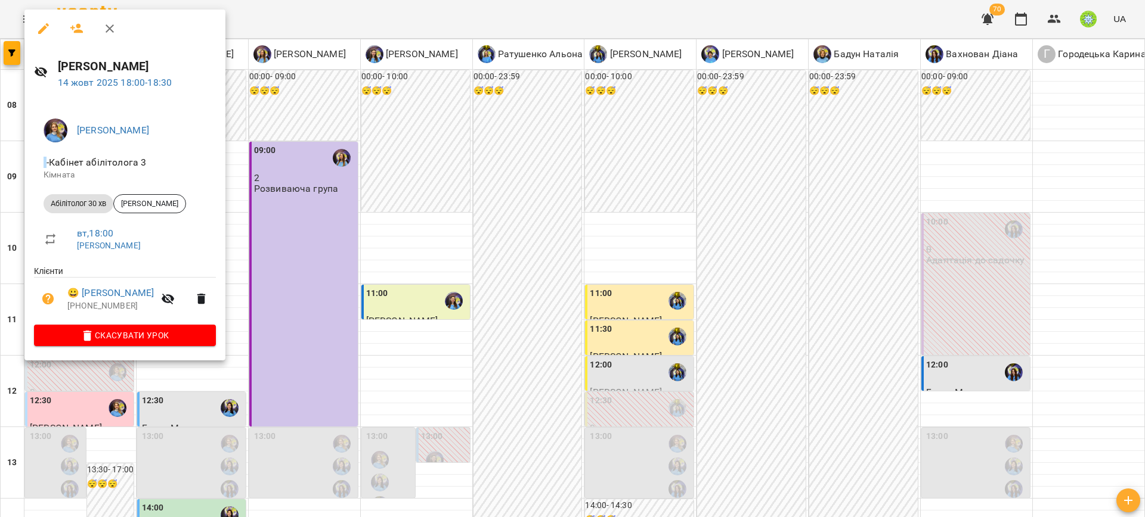
click at [318, 337] on div at bounding box center [572, 258] width 1145 height 517
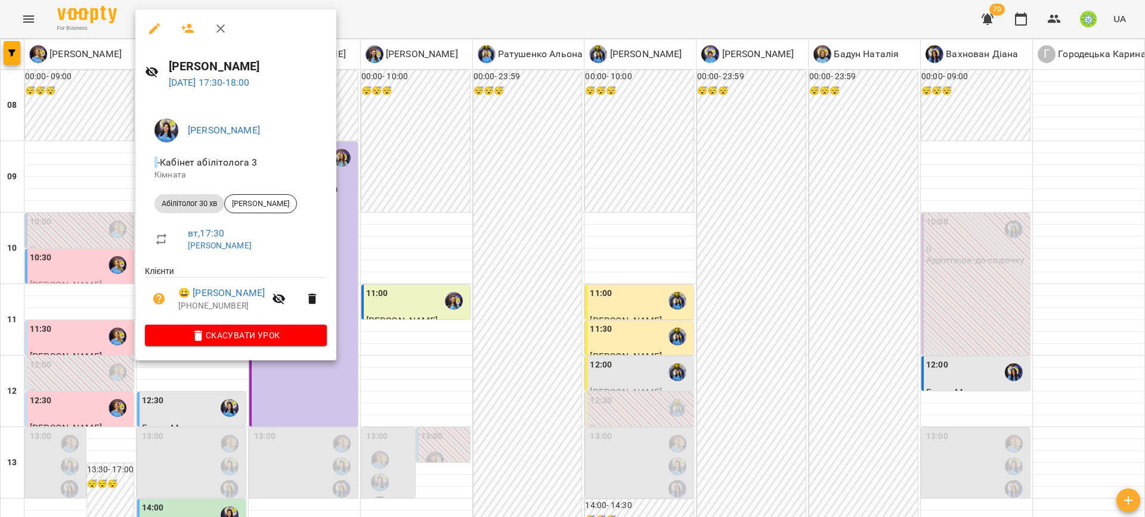
click at [371, 358] on div at bounding box center [572, 258] width 1145 height 517
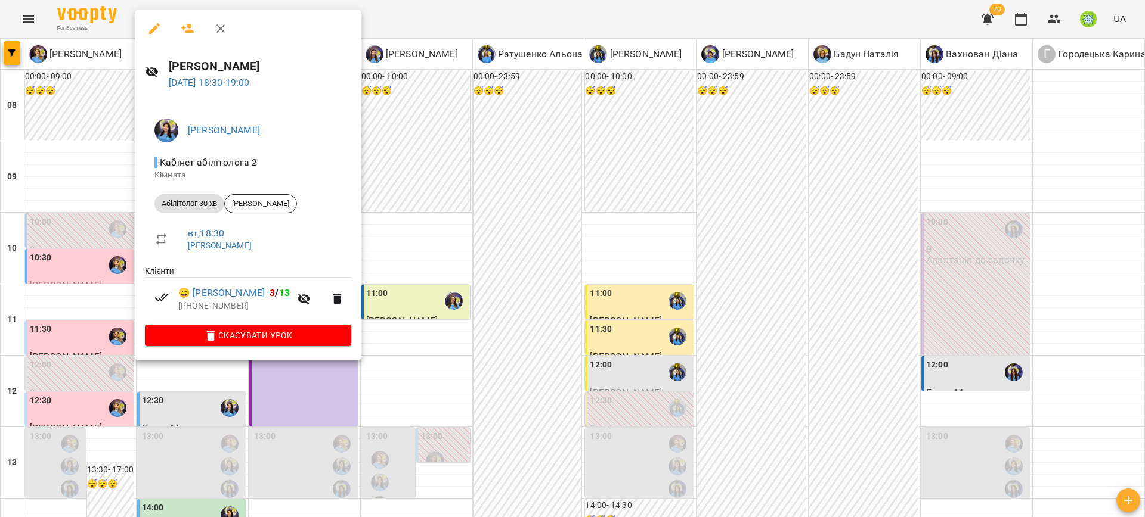
click at [417, 344] on div at bounding box center [572, 258] width 1145 height 517
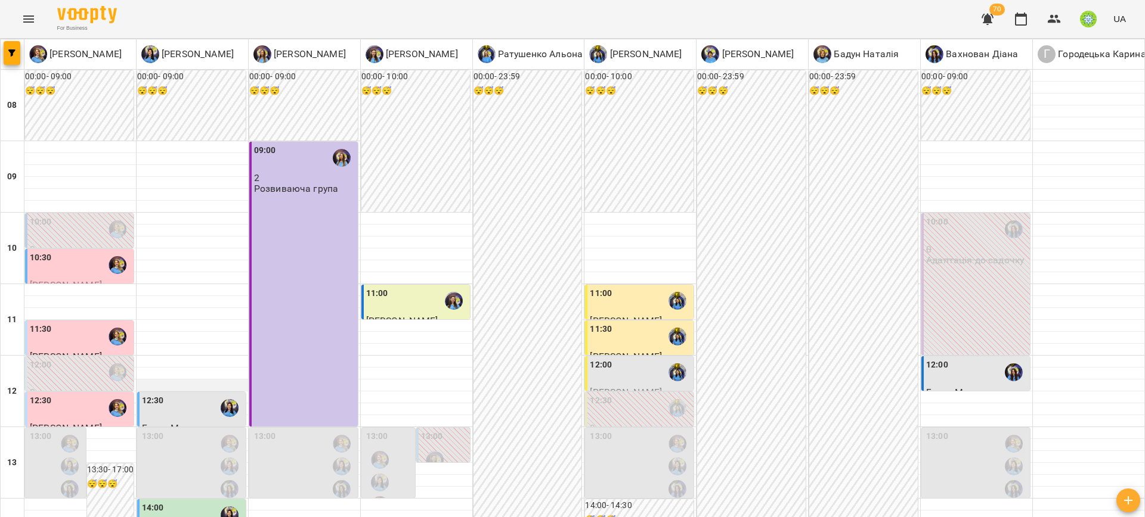
scroll to position [238, 0]
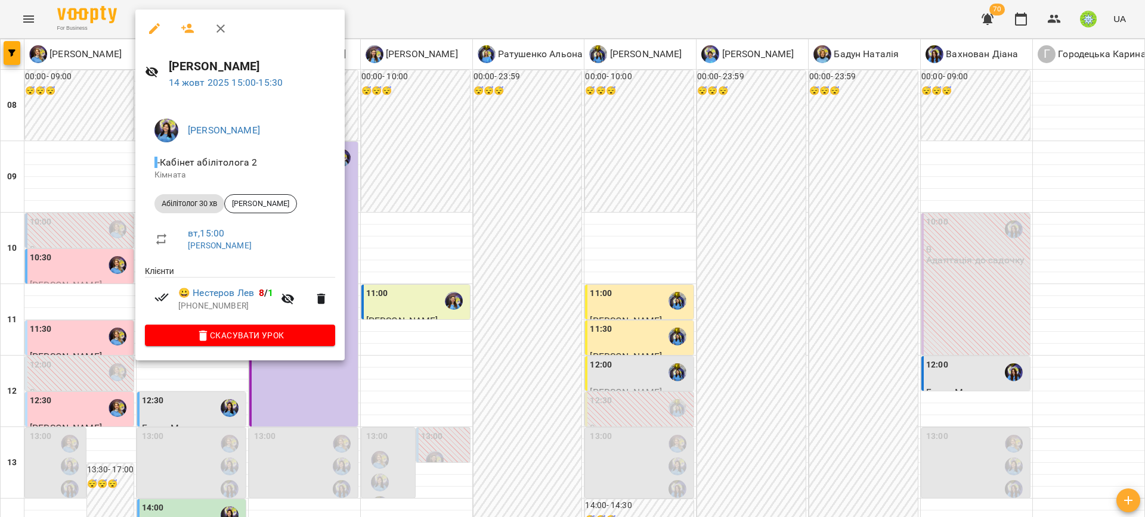
click at [367, 297] on div at bounding box center [572, 258] width 1145 height 517
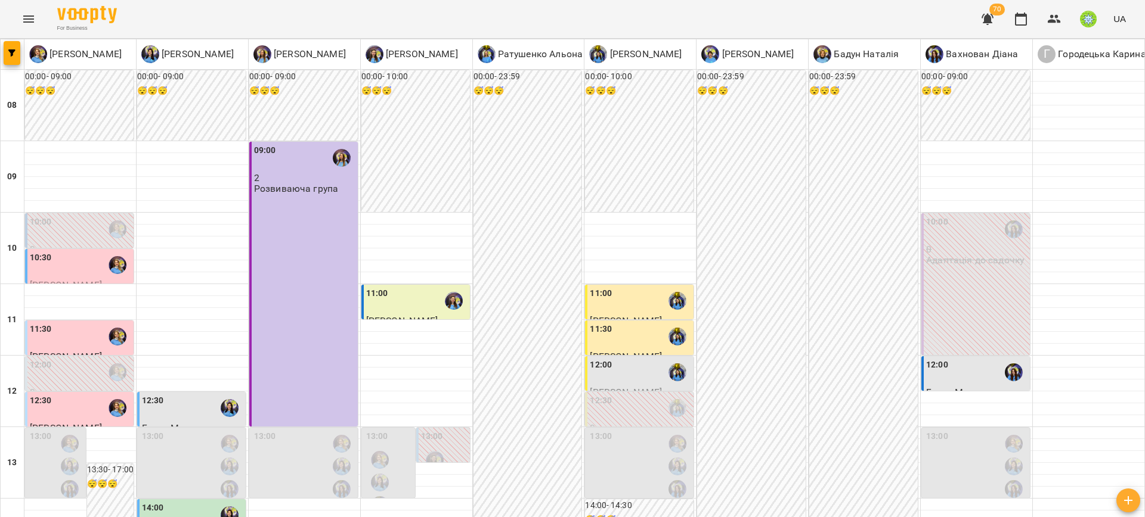
click at [173, 502] on div "14:00" at bounding box center [192, 515] width 101 height 27
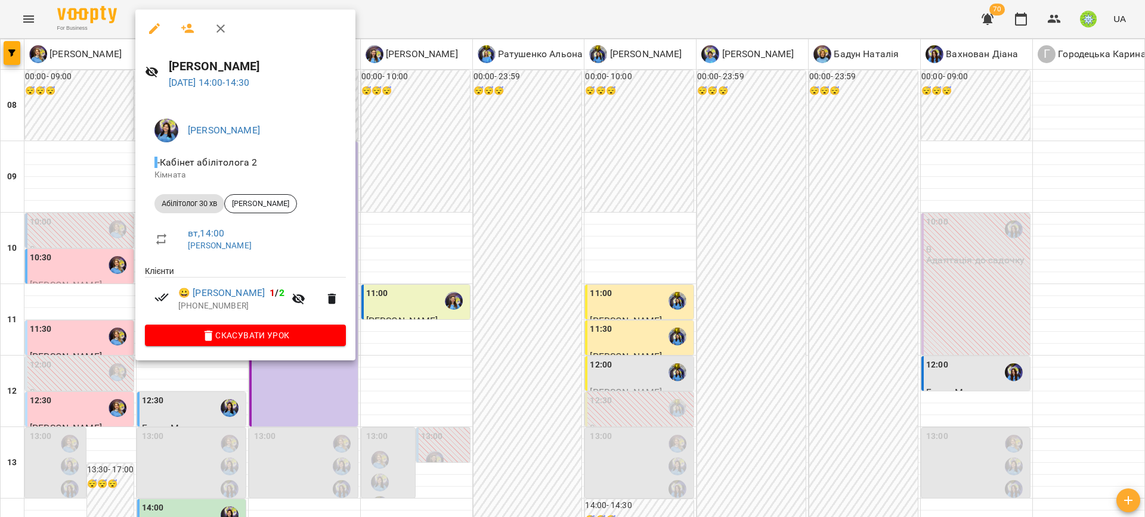
click at [447, 338] on div at bounding box center [572, 258] width 1145 height 517
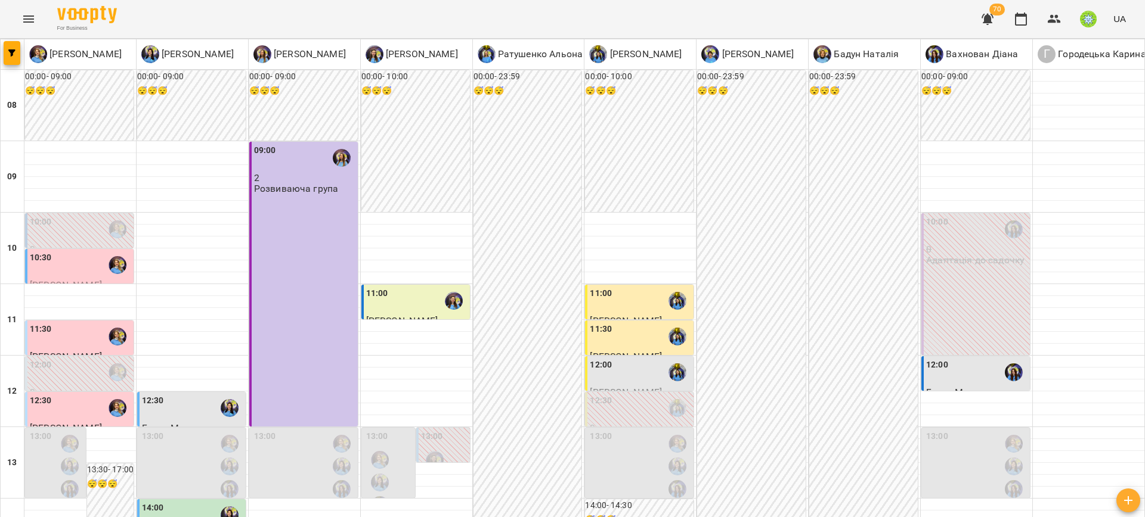
click at [156, 395] on div "12:30" at bounding box center [153, 408] width 22 height 27
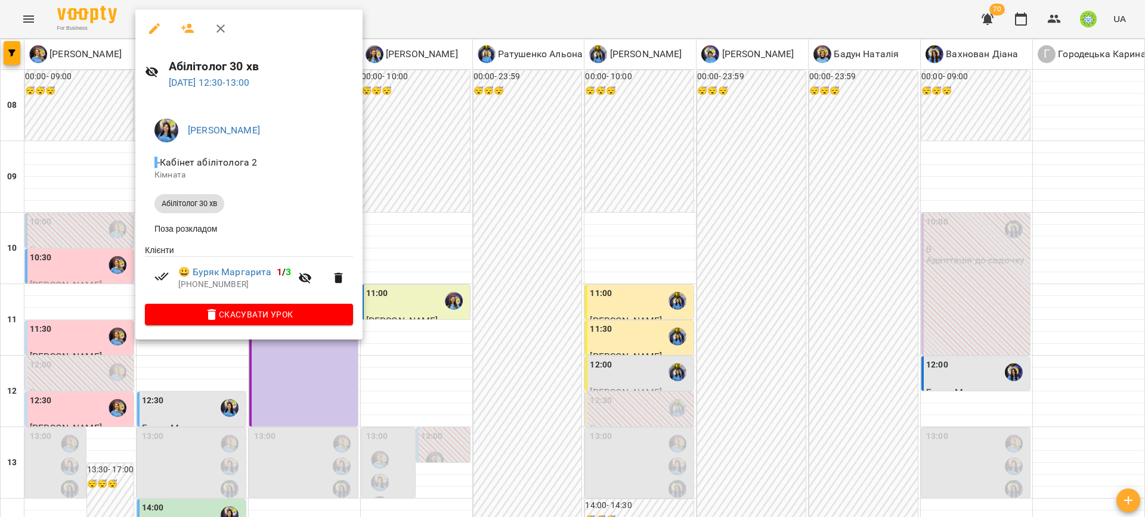
click at [430, 328] on div at bounding box center [572, 258] width 1145 height 517
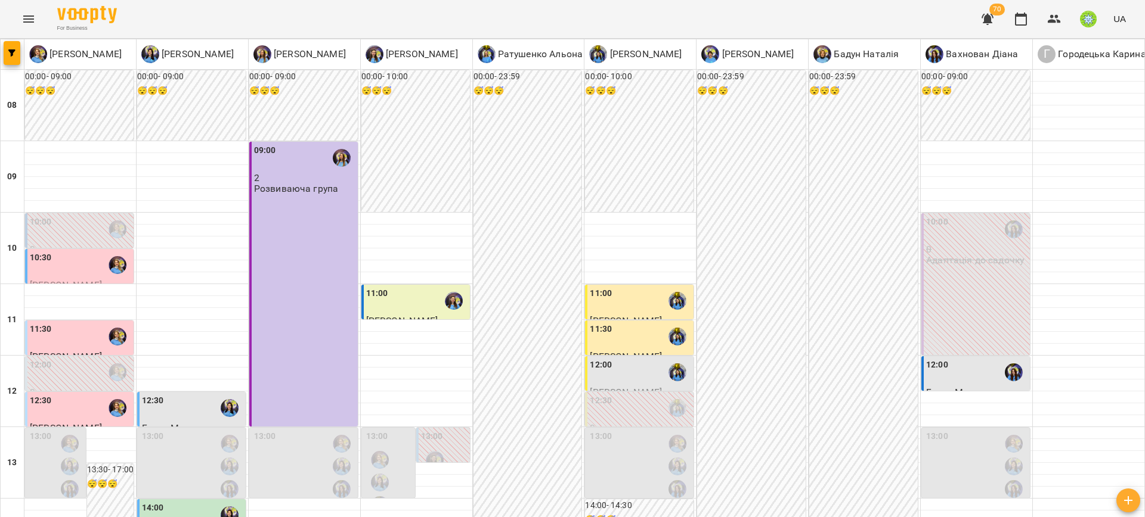
scroll to position [0, 0]
click at [388, 299] on div "11:00" at bounding box center [416, 300] width 101 height 27
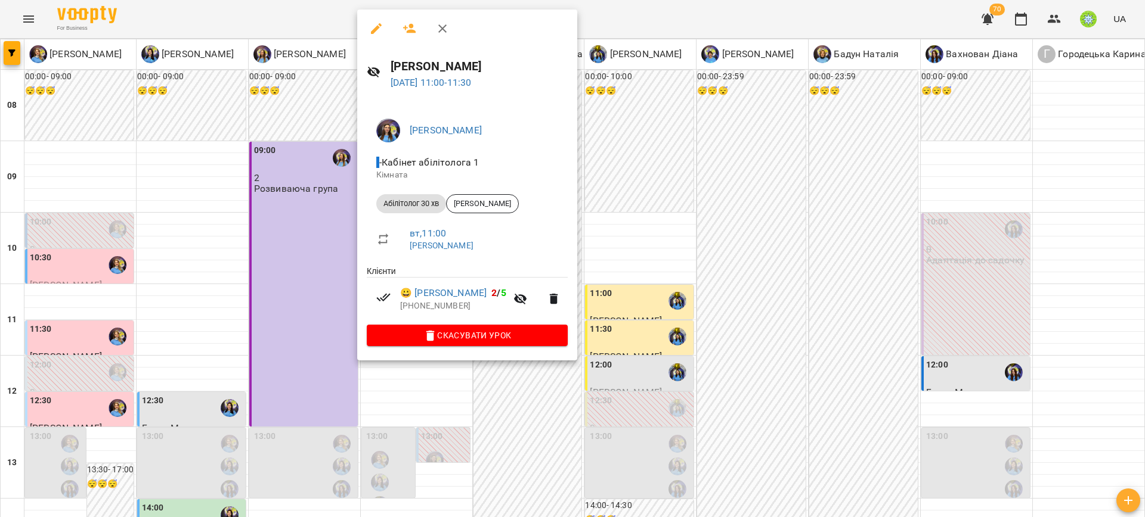
click at [481, 391] on div at bounding box center [572, 258] width 1145 height 517
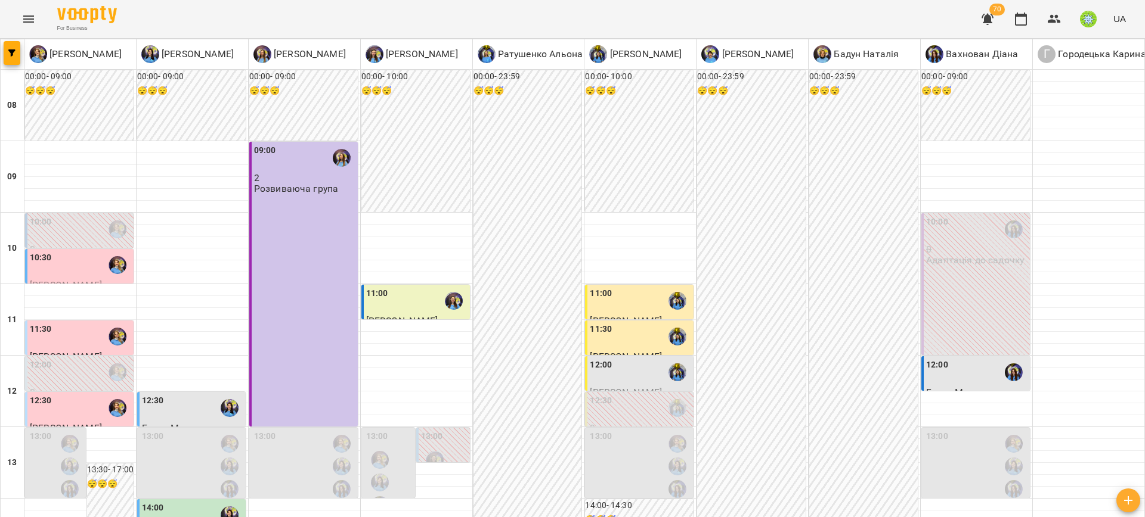
scroll to position [308, 0]
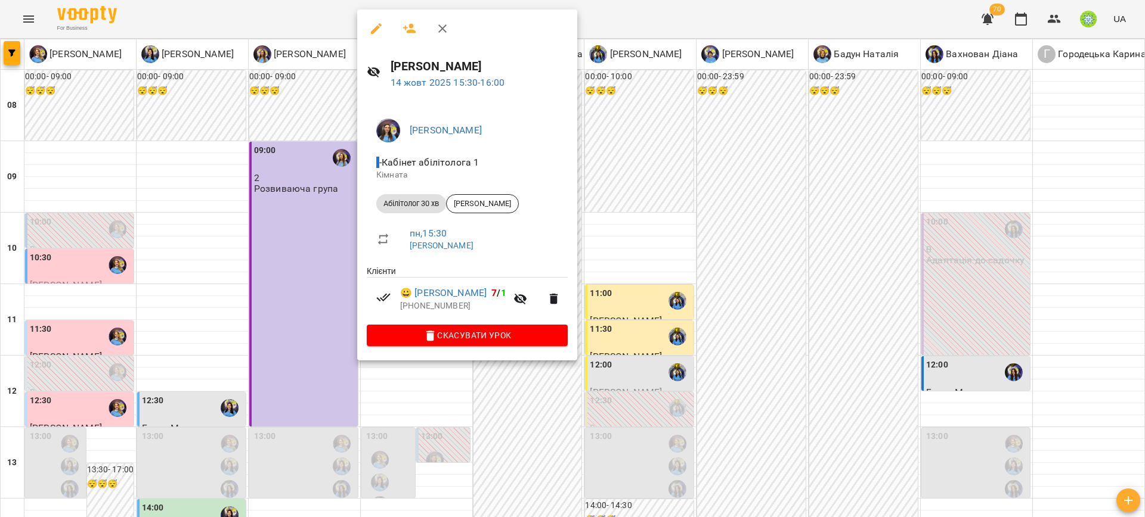
click at [653, 303] on div at bounding box center [572, 258] width 1145 height 517
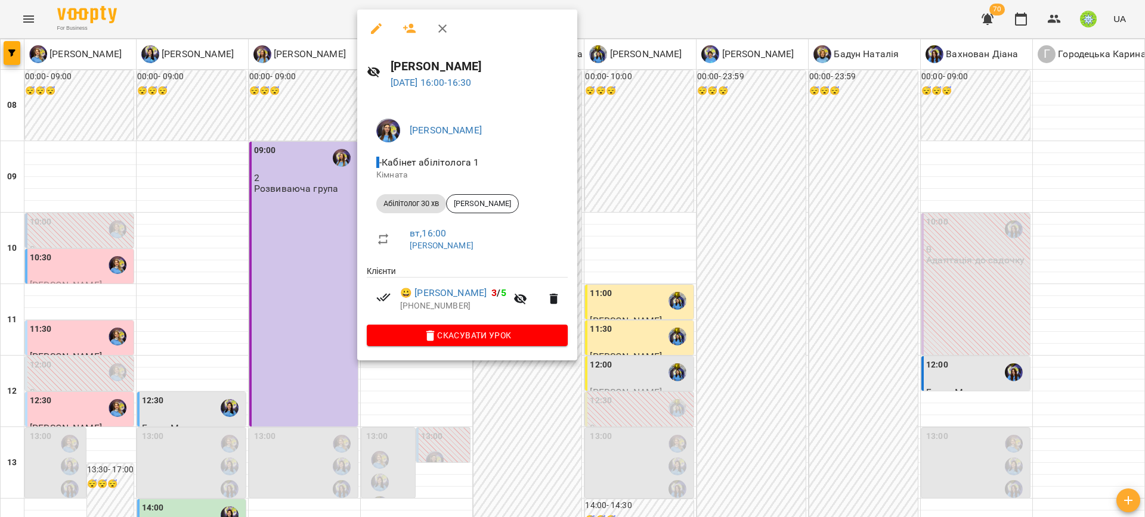
click at [653, 325] on div at bounding box center [572, 258] width 1145 height 517
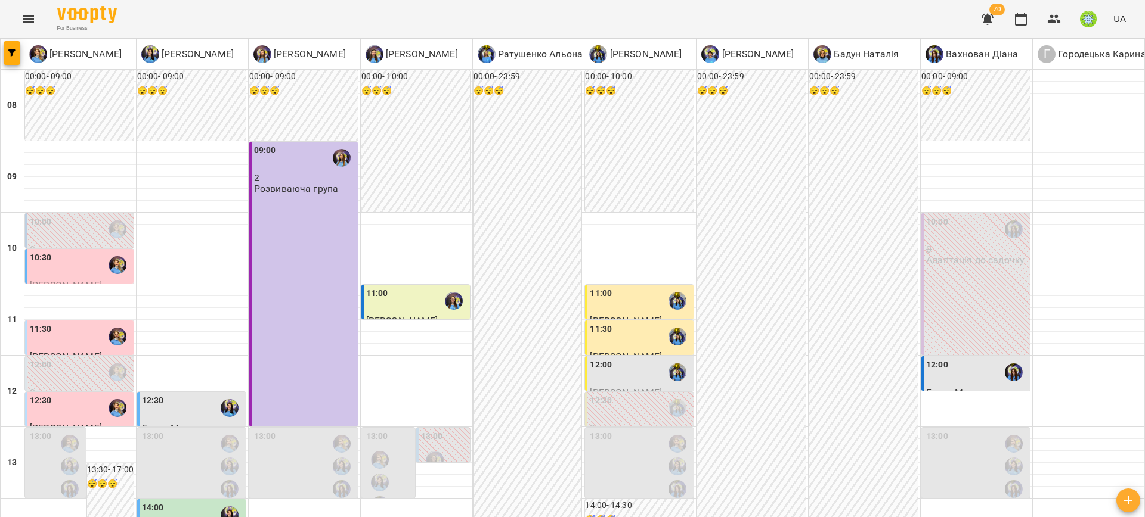
scroll to position [547, 0]
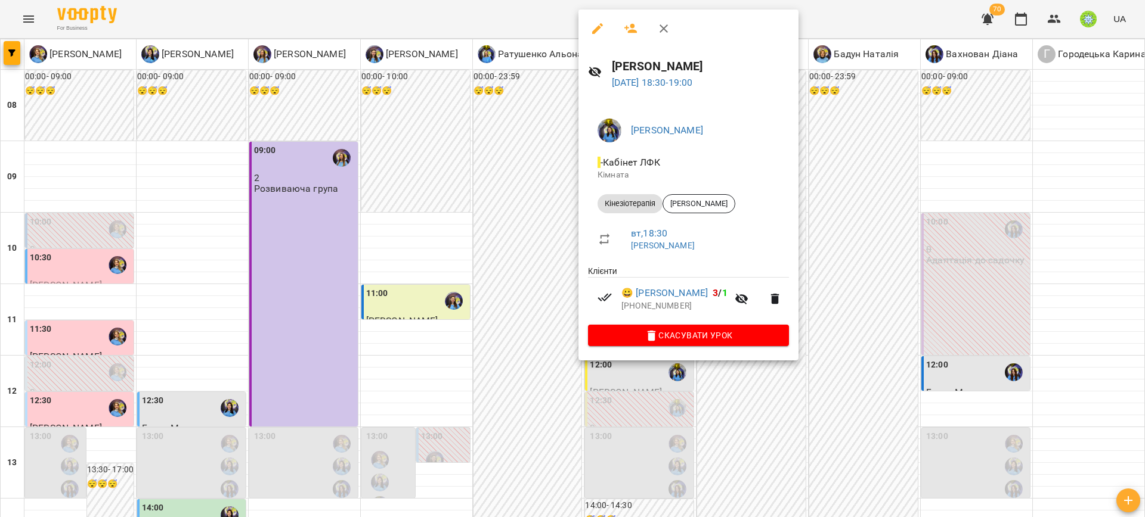
click at [887, 278] on div at bounding box center [572, 258] width 1145 height 517
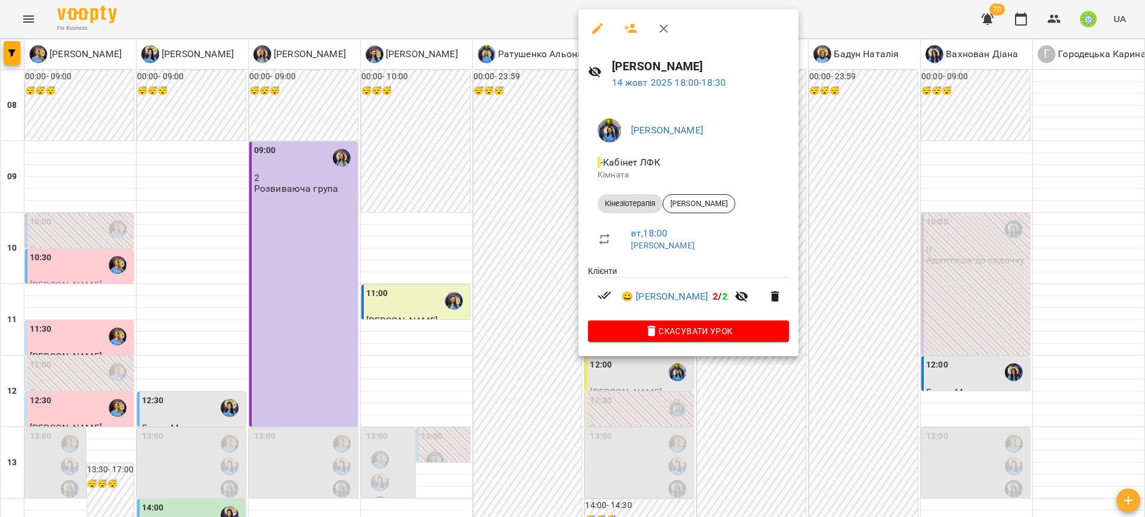
drag, startPoint x: 902, startPoint y: 289, endPoint x: 758, endPoint y: 249, distance: 149.5
click at [901, 287] on div at bounding box center [572, 258] width 1145 height 517
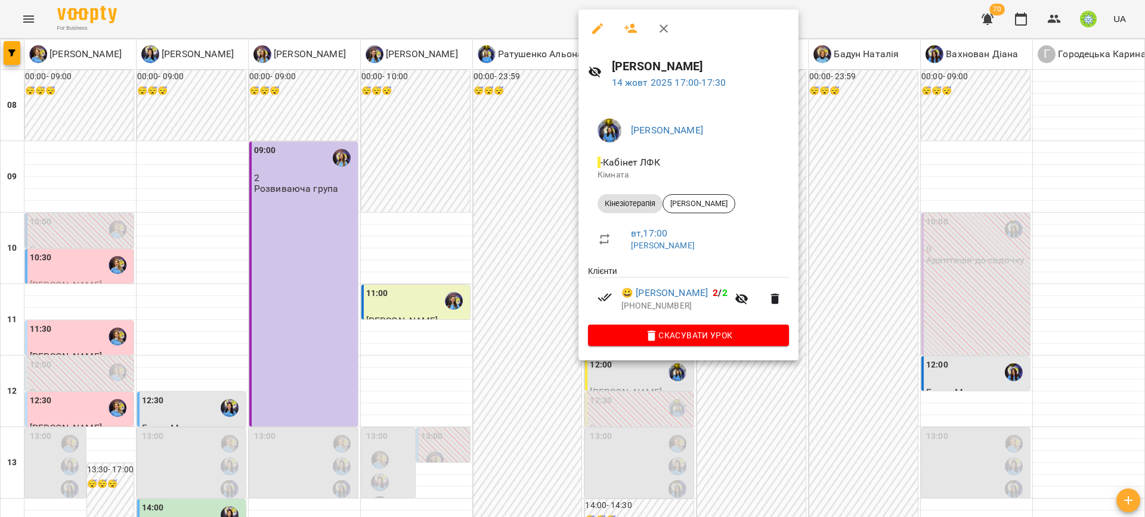
drag, startPoint x: 901, startPoint y: 283, endPoint x: 764, endPoint y: 222, distance: 149.2
click at [901, 282] on div at bounding box center [572, 258] width 1145 height 517
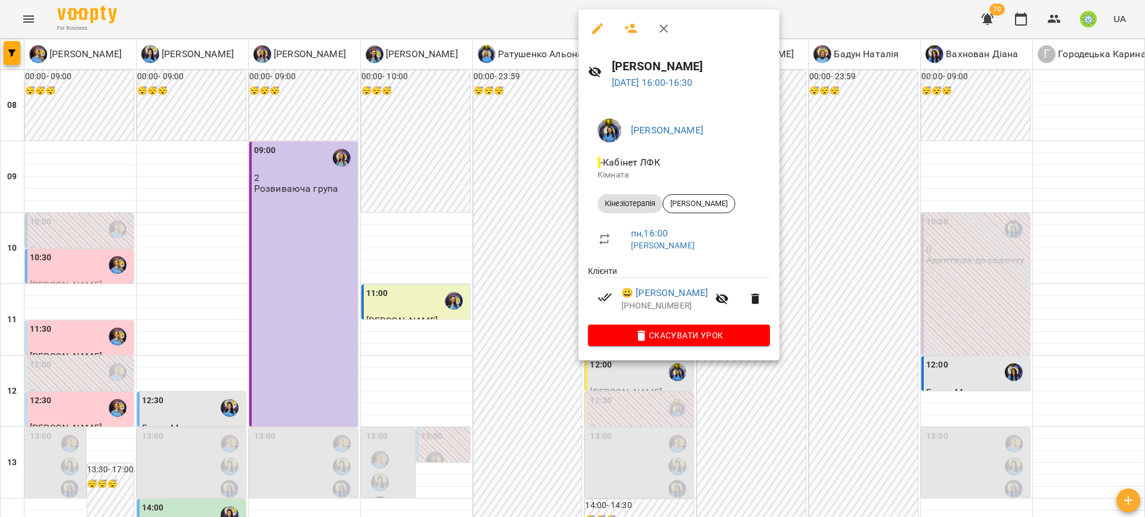
click at [851, 341] on div at bounding box center [572, 258] width 1145 height 517
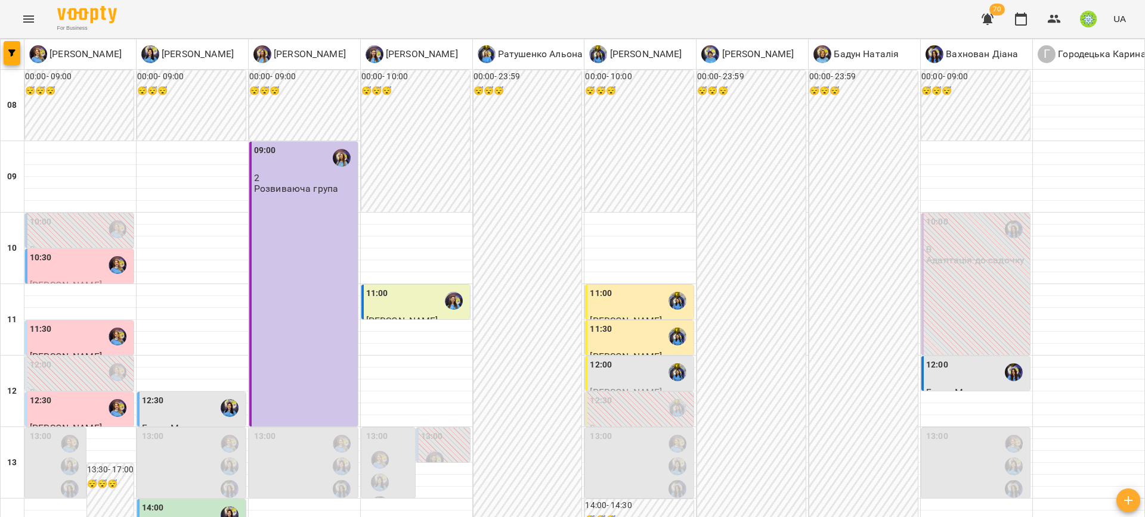
scroll to position [407, 0]
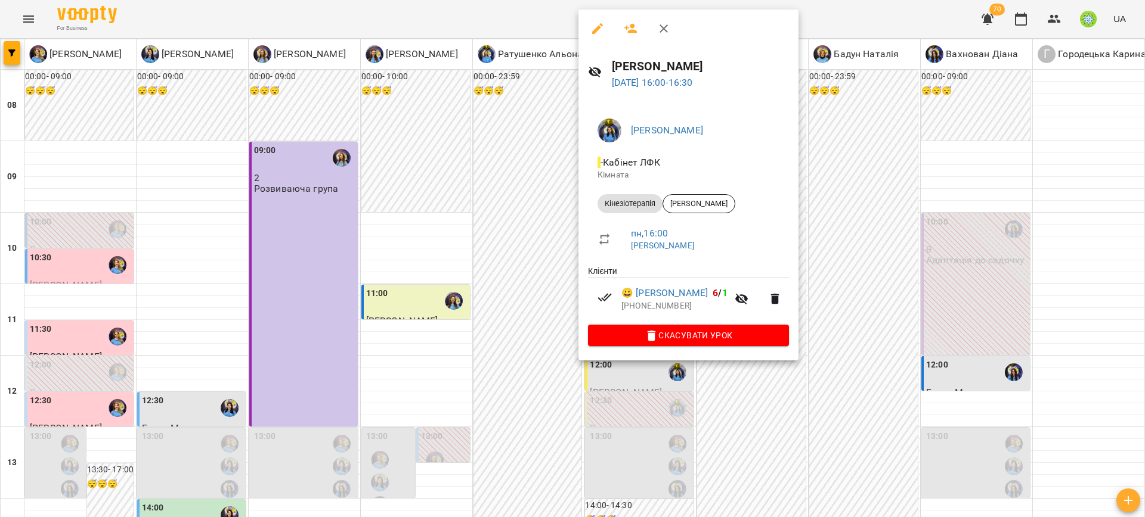
click at [892, 302] on div at bounding box center [572, 258] width 1145 height 517
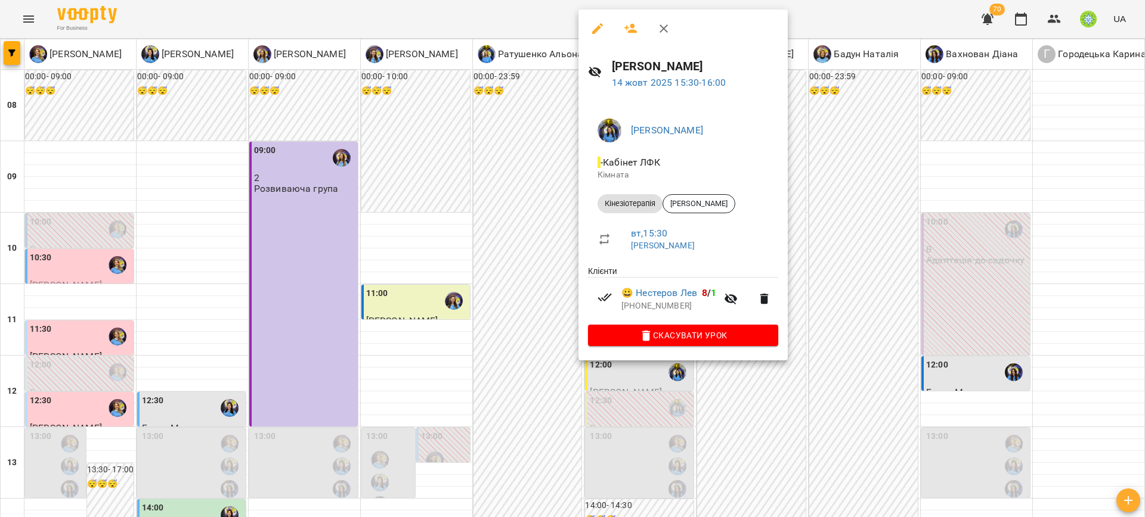
click at [879, 274] on div at bounding box center [572, 258] width 1145 height 517
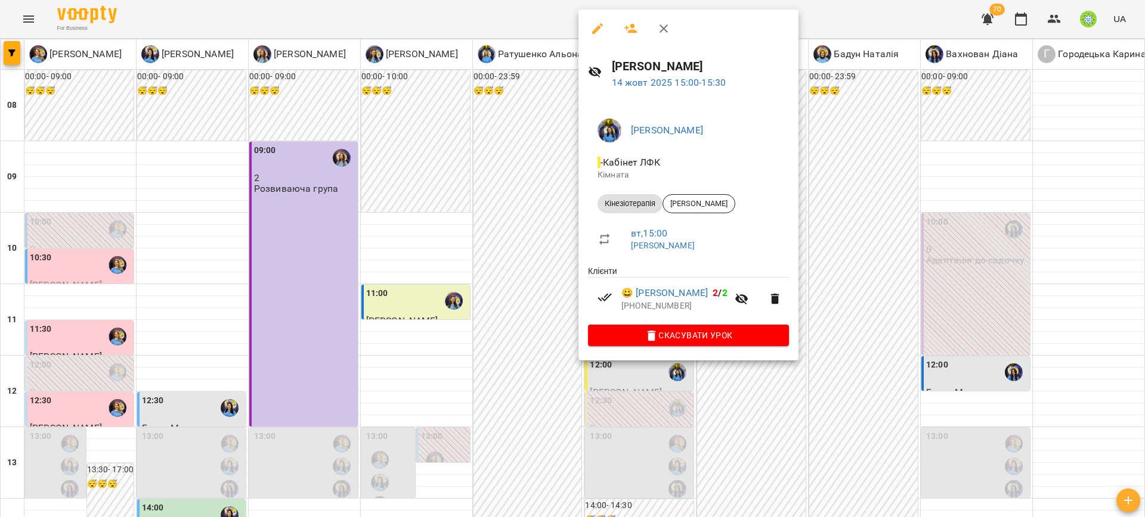
click at [879, 281] on div at bounding box center [572, 258] width 1145 height 517
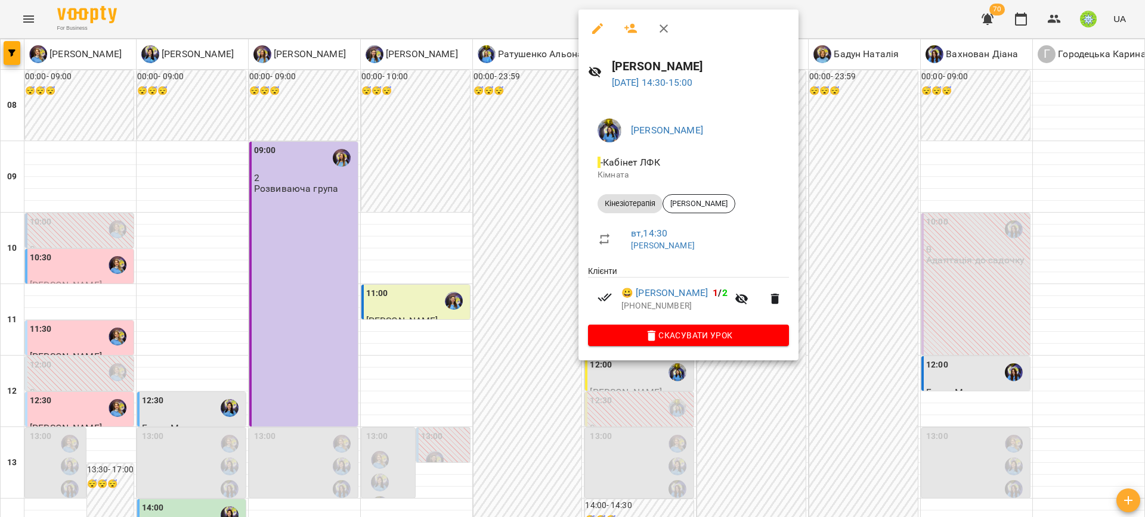
click at [856, 317] on div at bounding box center [572, 258] width 1145 height 517
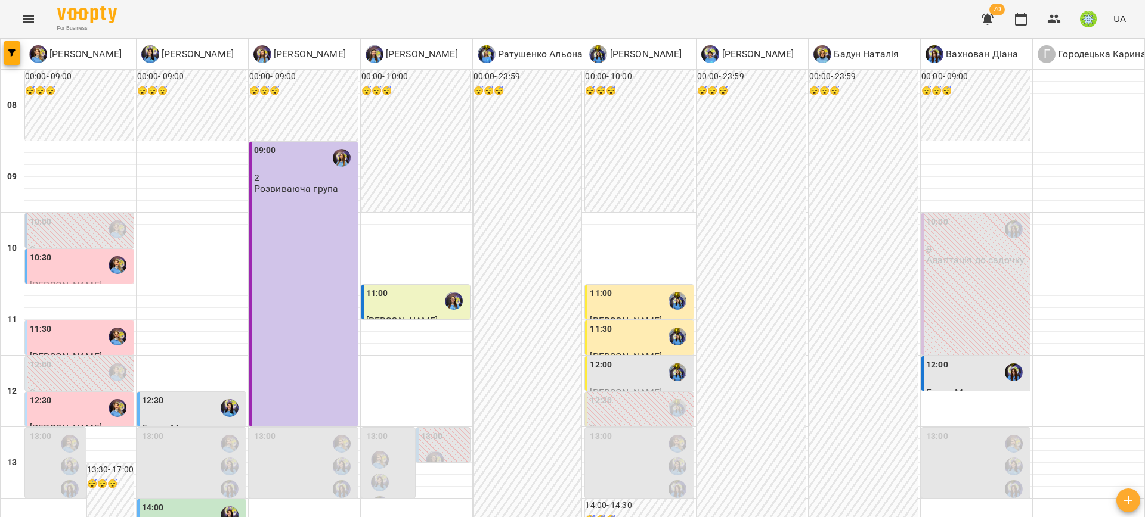
scroll to position [384, 0]
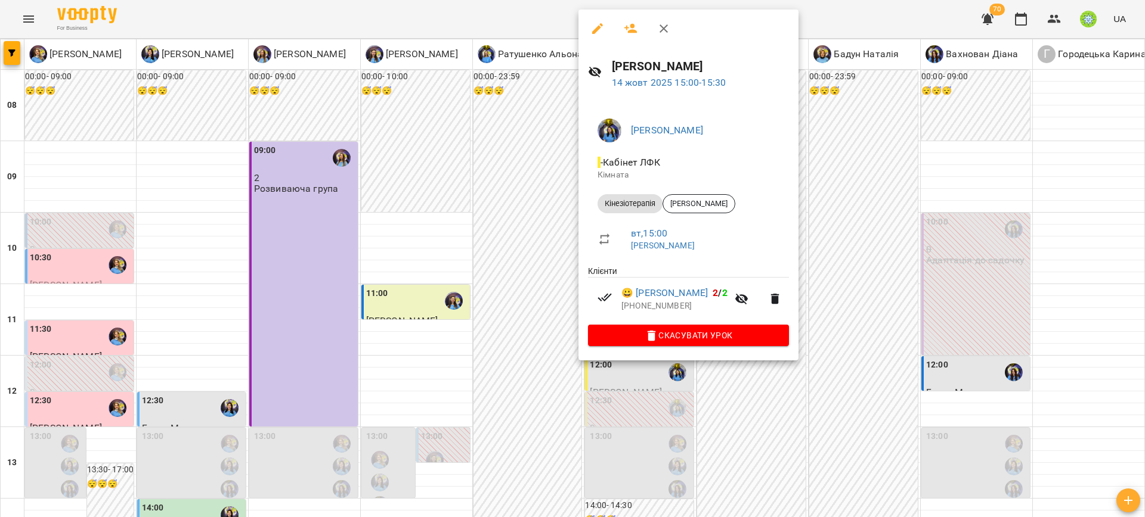
drag, startPoint x: 952, startPoint y: 266, endPoint x: 836, endPoint y: 222, distance: 124.3
click at [949, 263] on div at bounding box center [572, 258] width 1145 height 517
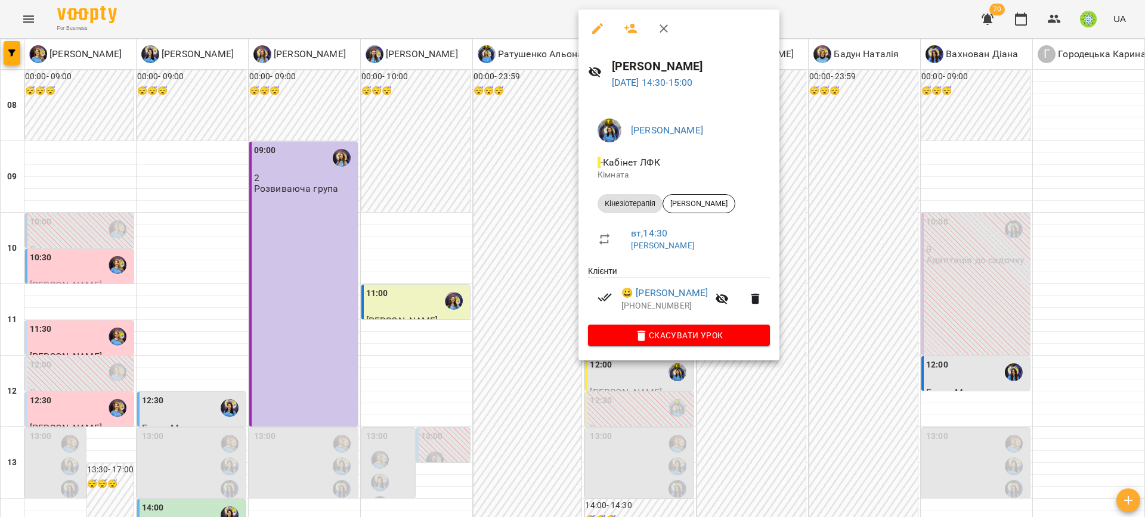
click at [805, 246] on div at bounding box center [572, 258] width 1145 height 517
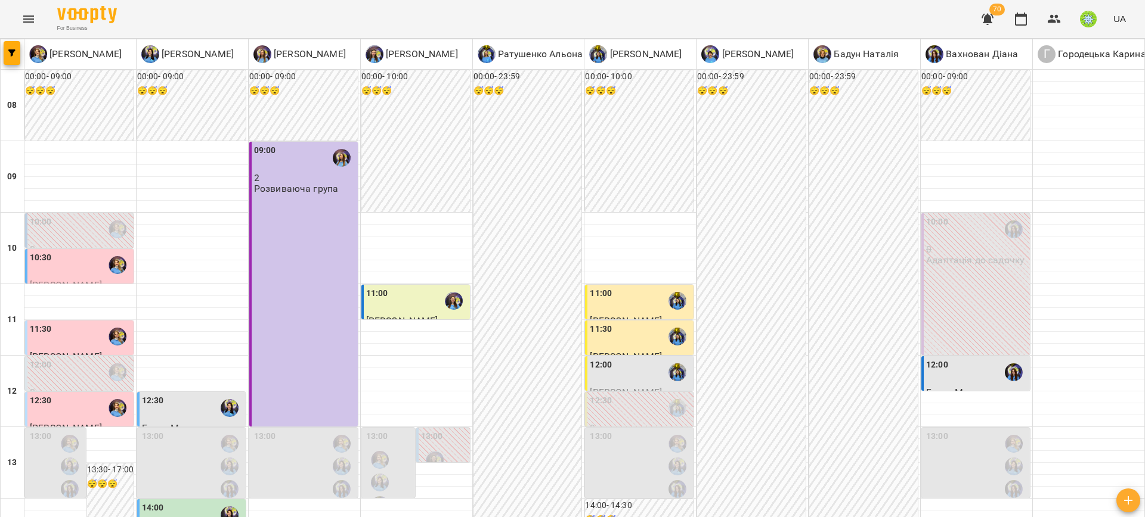
scroll to position [136, 0]
click at [631, 359] on div "12:00" at bounding box center [640, 372] width 101 height 27
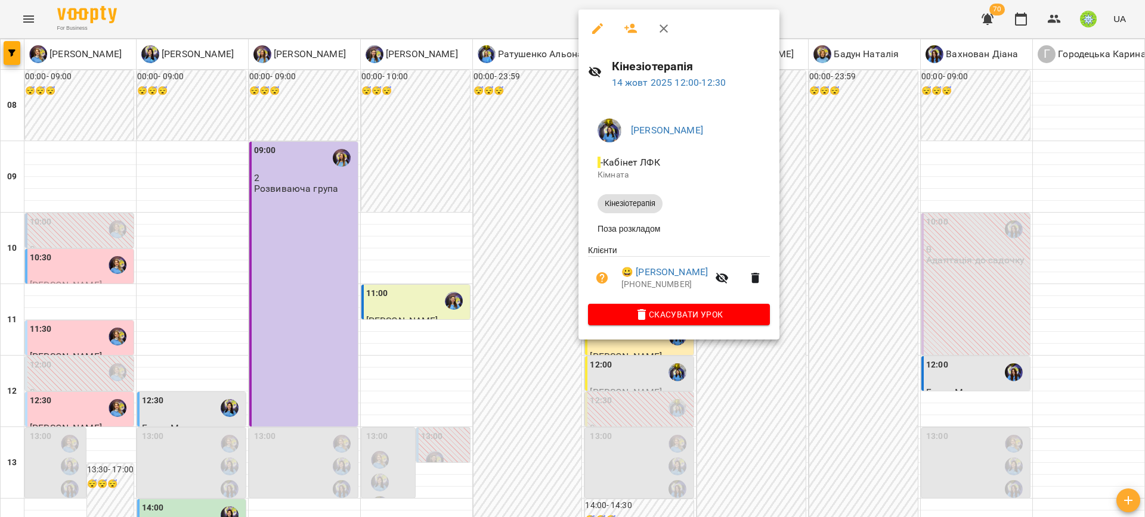
click at [818, 286] on div at bounding box center [572, 258] width 1145 height 517
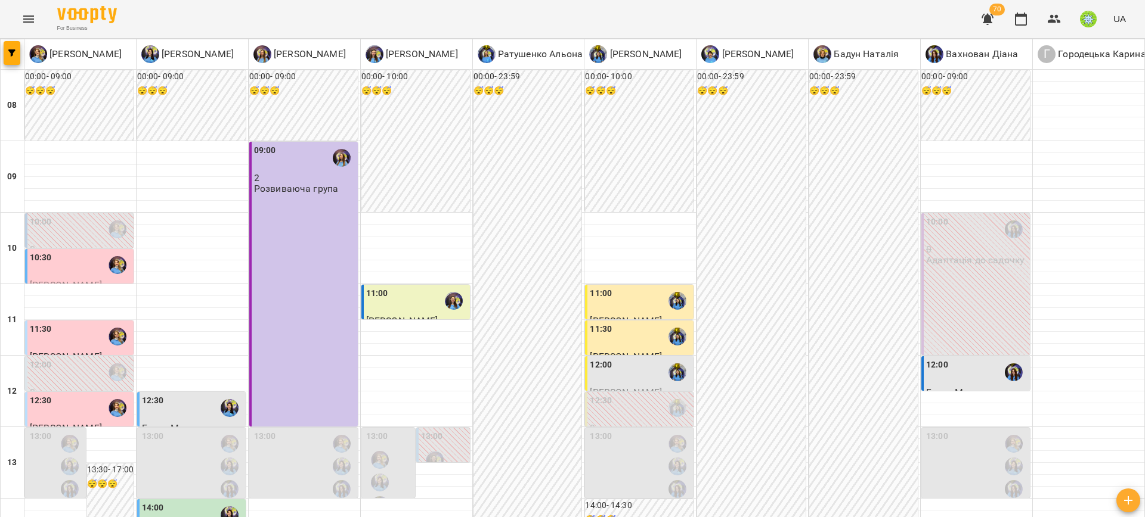
click at [600, 323] on label "11:30" at bounding box center [601, 329] width 22 height 13
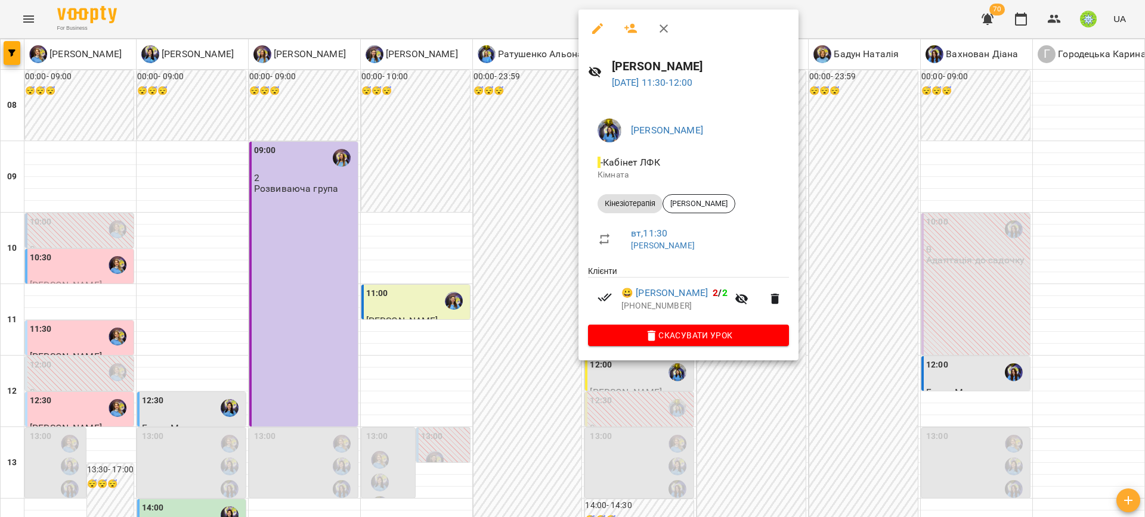
click at [849, 263] on div at bounding box center [572, 258] width 1145 height 517
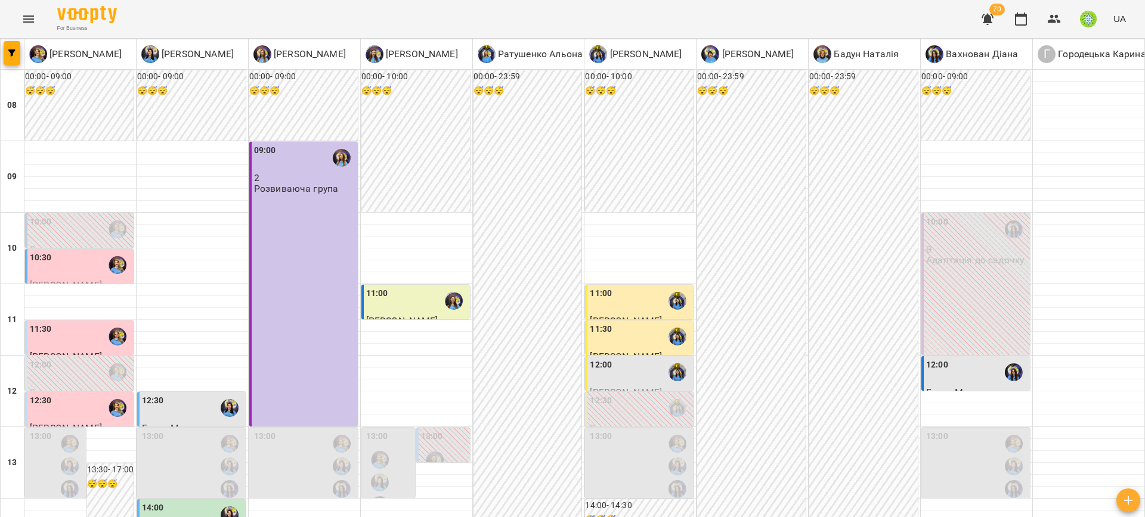
click at [621, 287] on div "11:00" at bounding box center [640, 300] width 101 height 27
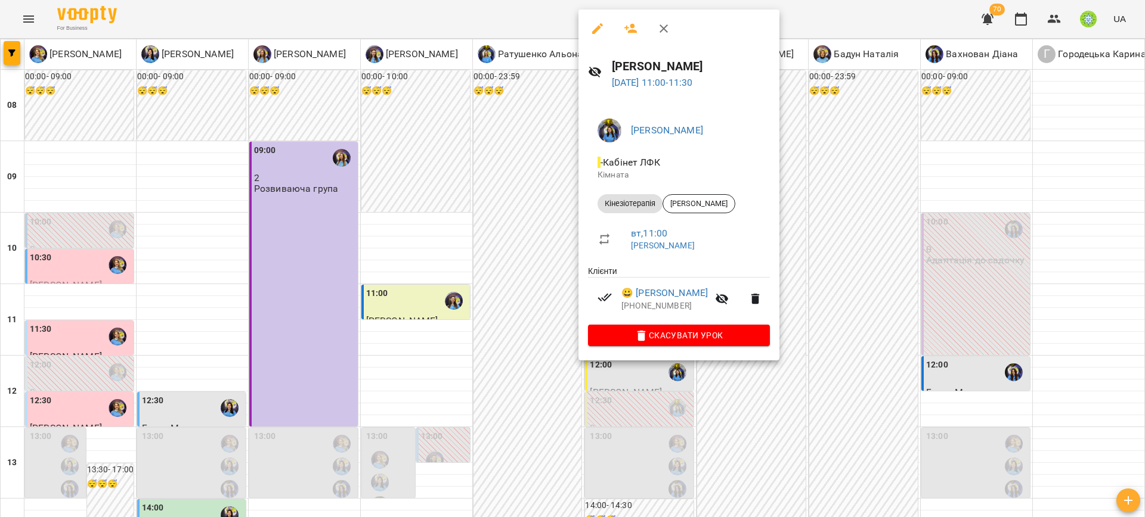
click at [860, 293] on div at bounding box center [572, 258] width 1145 height 517
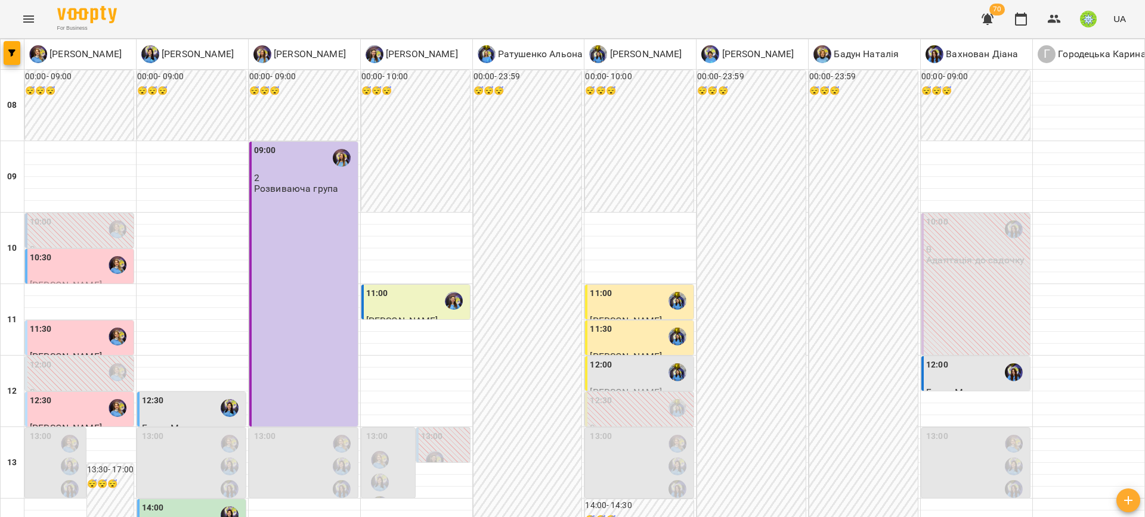
click at [614, 323] on div "11:30" at bounding box center [640, 336] width 101 height 27
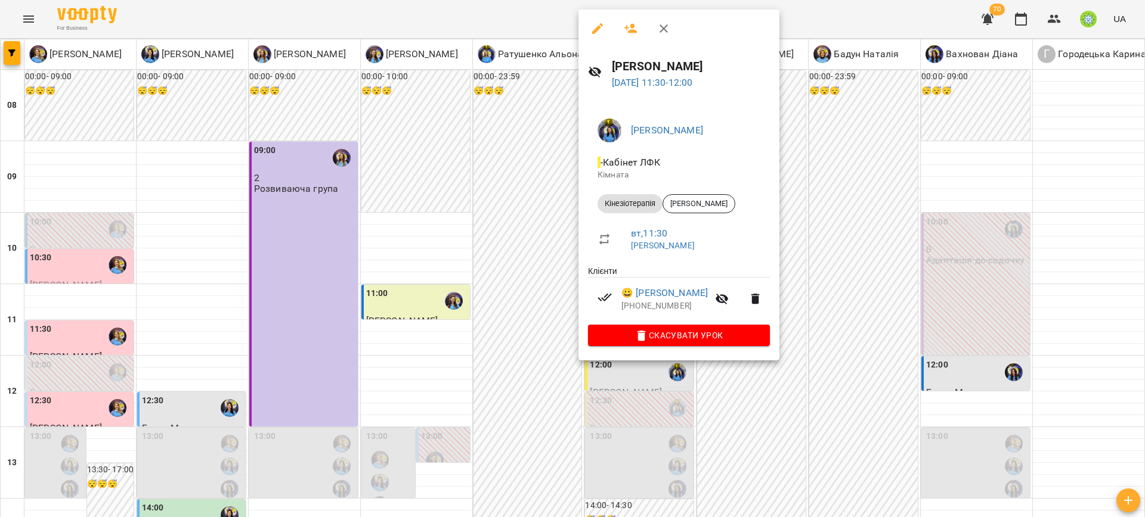
drag, startPoint x: 845, startPoint y: 317, endPoint x: 912, endPoint y: 306, distance: 67.5
click at [846, 317] on div at bounding box center [572, 258] width 1145 height 517
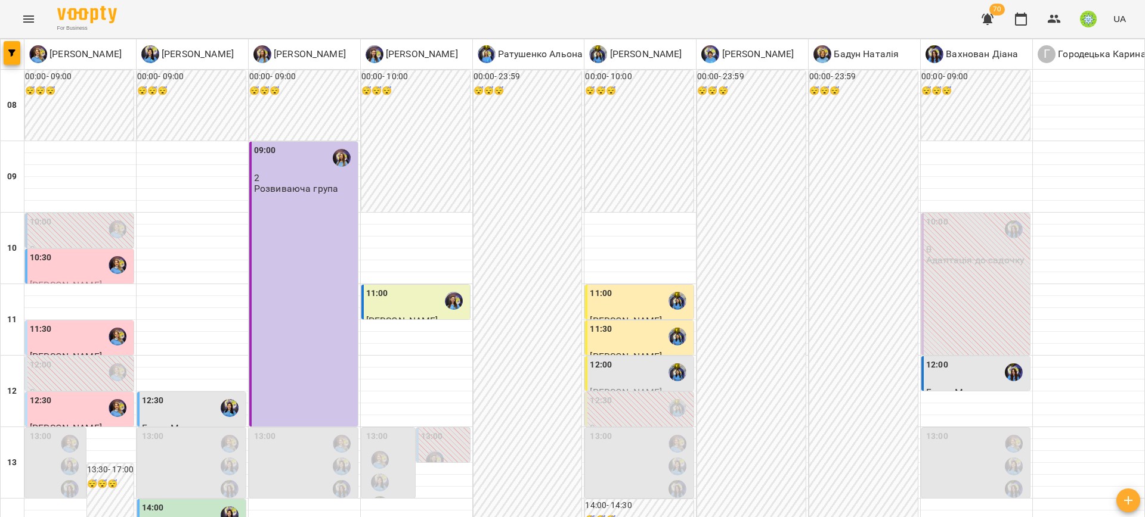
click at [941, 359] on div "12:00" at bounding box center [976, 372] width 101 height 27
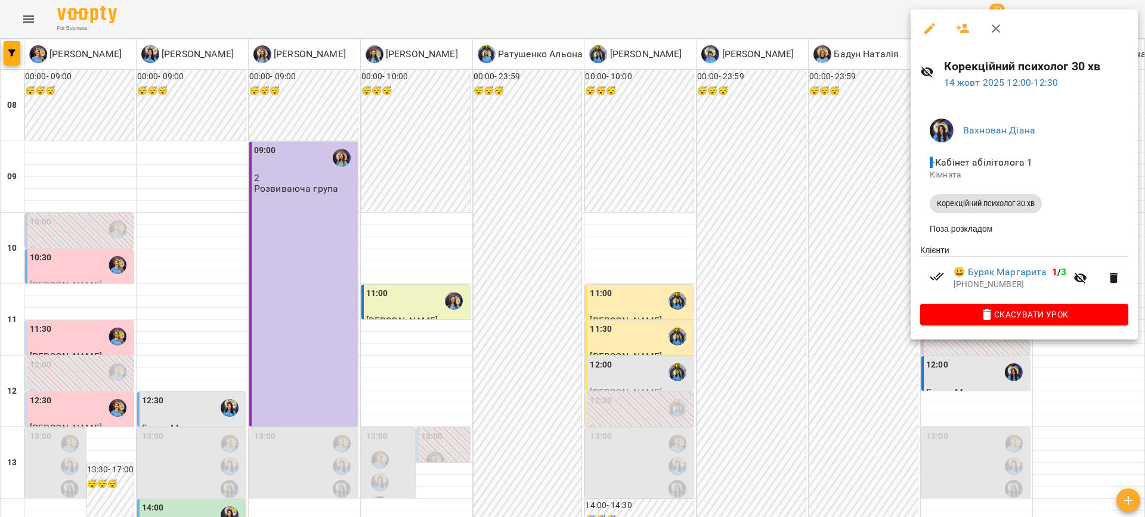
click at [830, 313] on div at bounding box center [572, 258] width 1145 height 517
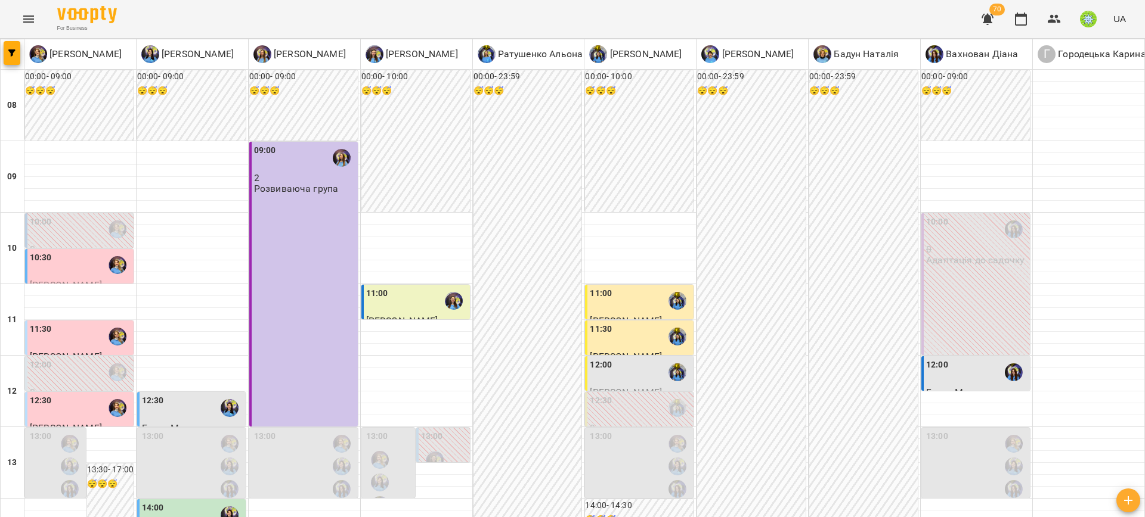
scroll to position [449, 0]
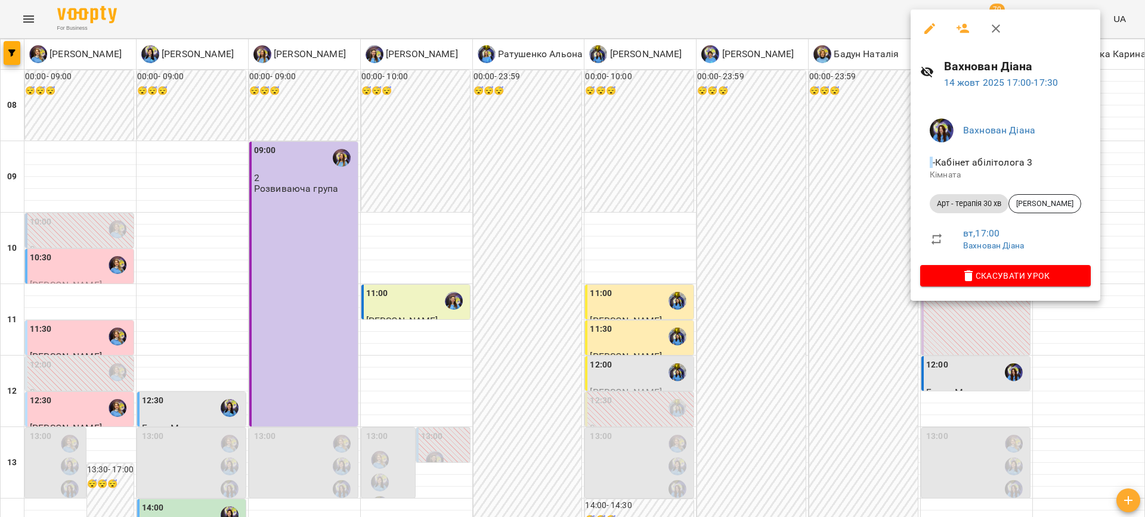
click at [810, 287] on div at bounding box center [572, 258] width 1145 height 517
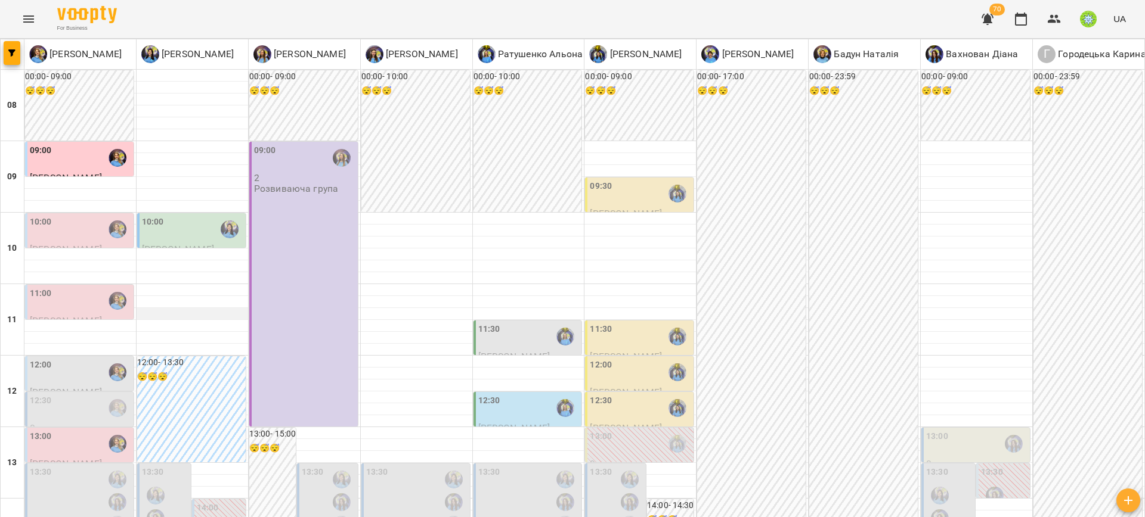
scroll to position [28, 0]
click at [46, 144] on div "09:00" at bounding box center [41, 157] width 22 height 27
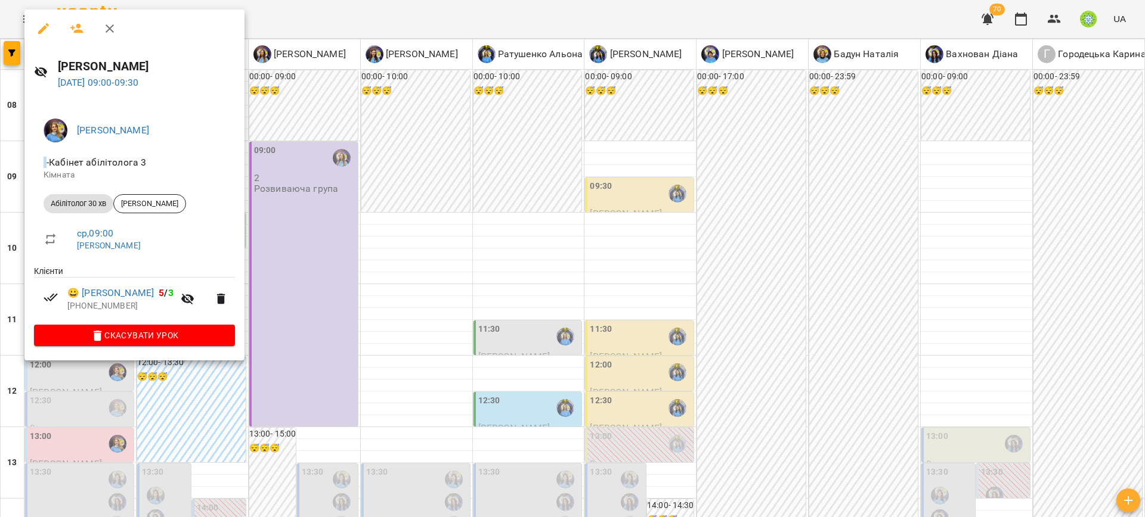
drag, startPoint x: 451, startPoint y: 287, endPoint x: 255, endPoint y: 239, distance: 201.8
click at [448, 287] on div at bounding box center [572, 258] width 1145 height 517
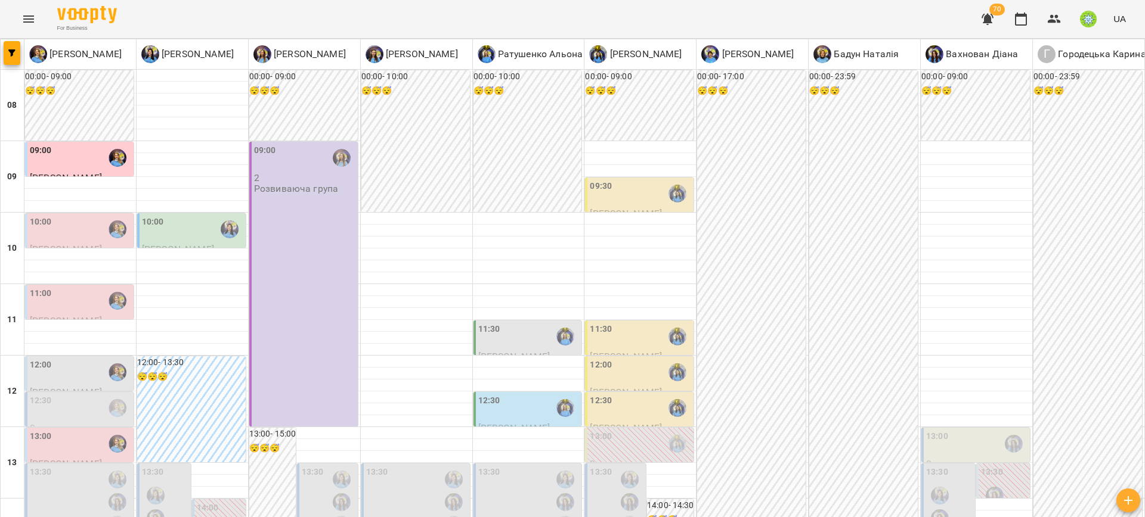
click at [61, 216] on div "10:00" at bounding box center [80, 229] width 101 height 27
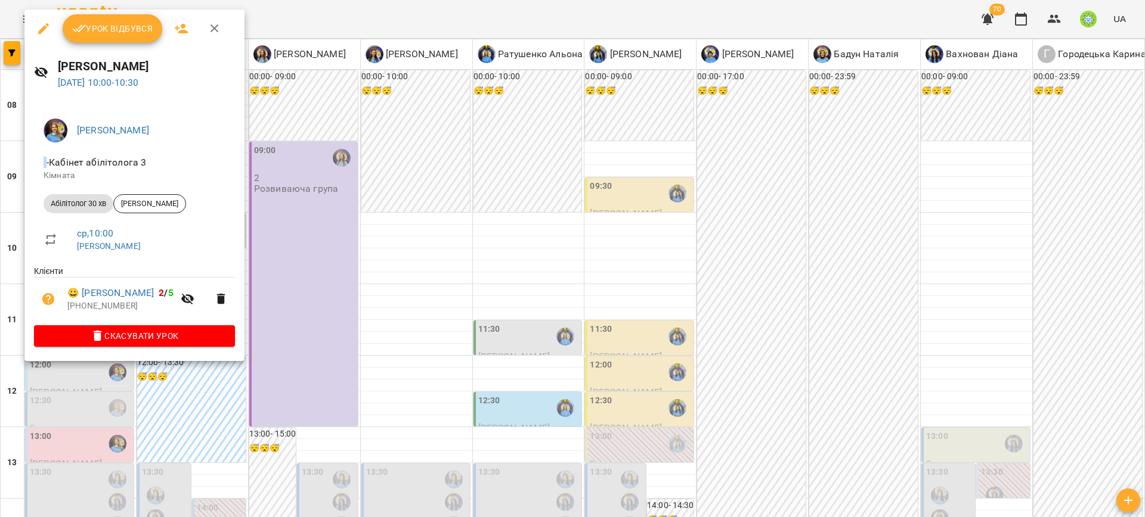
click at [544, 273] on div at bounding box center [572, 258] width 1145 height 517
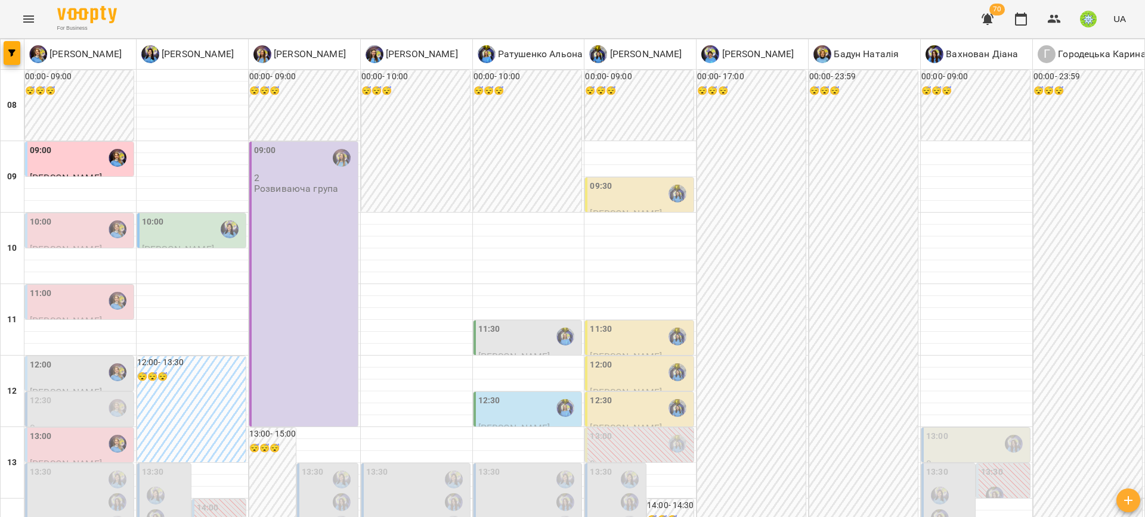
click at [166, 216] on div "10:00" at bounding box center [192, 229] width 101 height 27
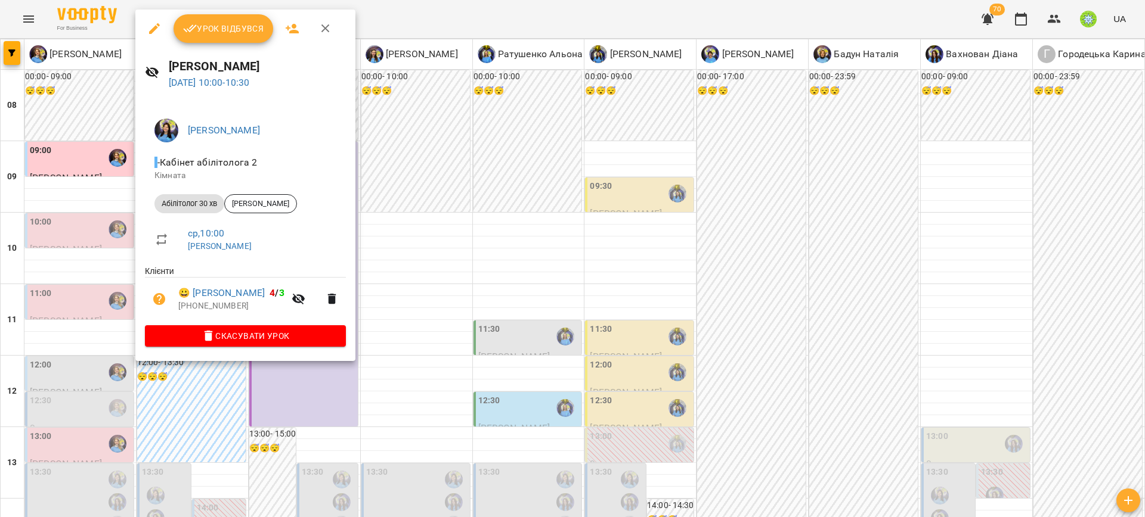
click at [447, 261] on div at bounding box center [572, 258] width 1145 height 517
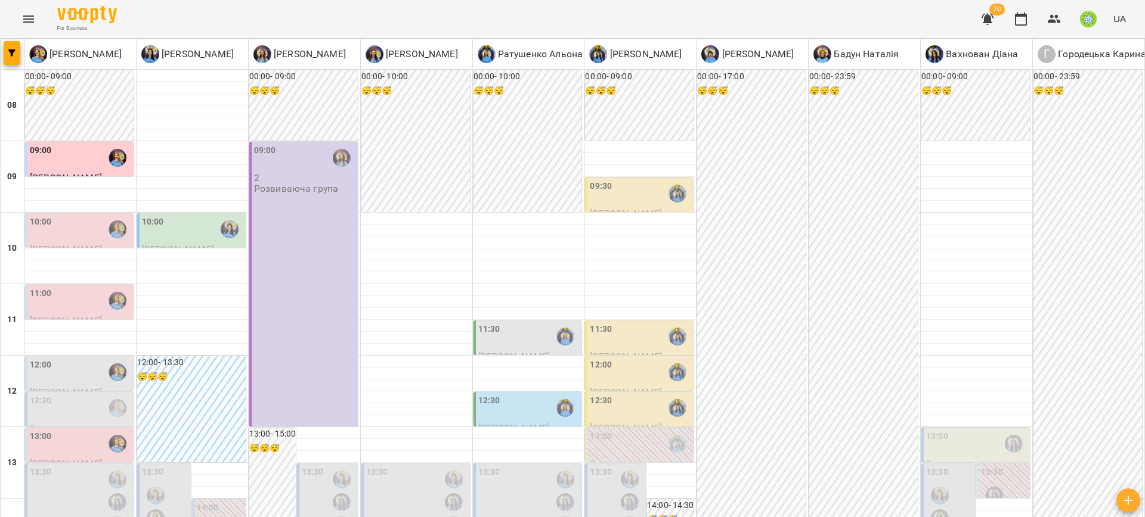
click at [49, 287] on label "11:00" at bounding box center [41, 293] width 22 height 13
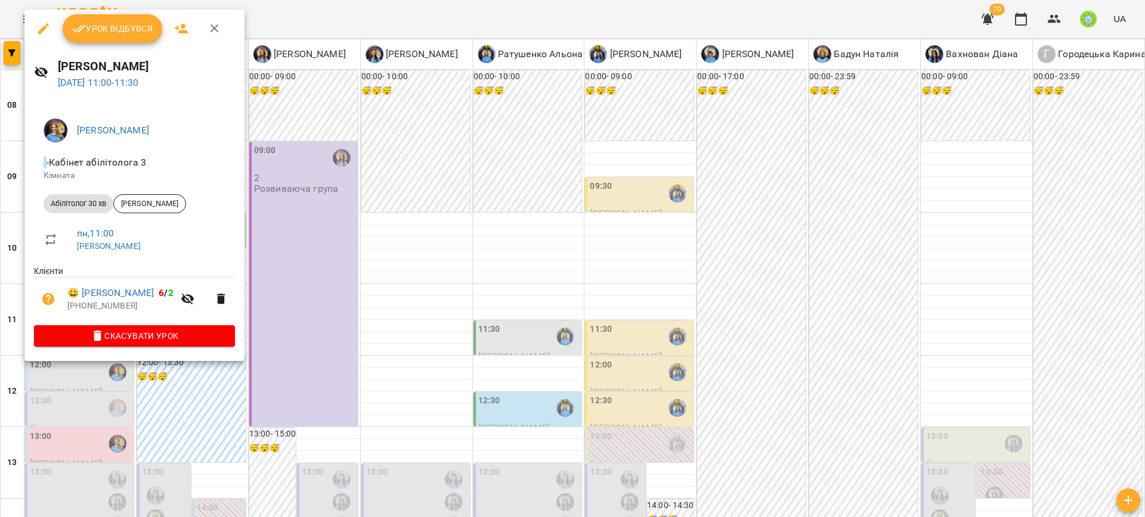
click at [346, 277] on div at bounding box center [572, 258] width 1145 height 517
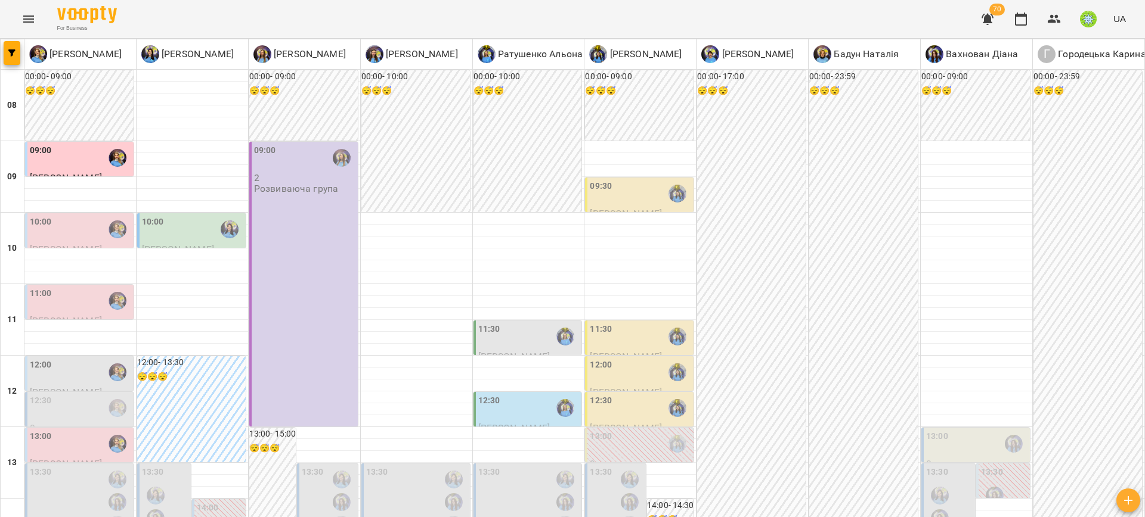
click at [57, 359] on div "12:00" at bounding box center [80, 372] width 101 height 27
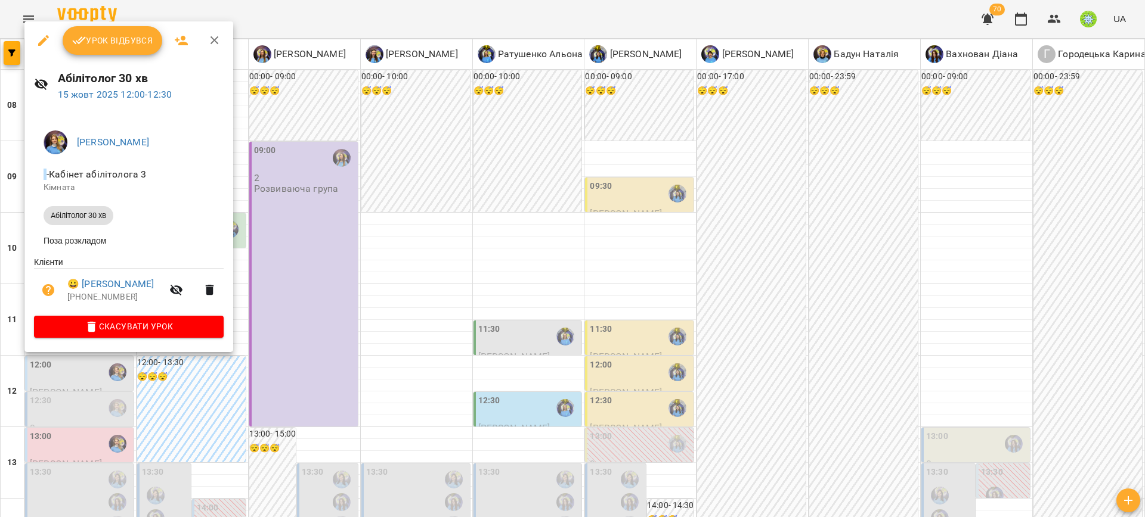
click at [303, 327] on div at bounding box center [572, 258] width 1145 height 517
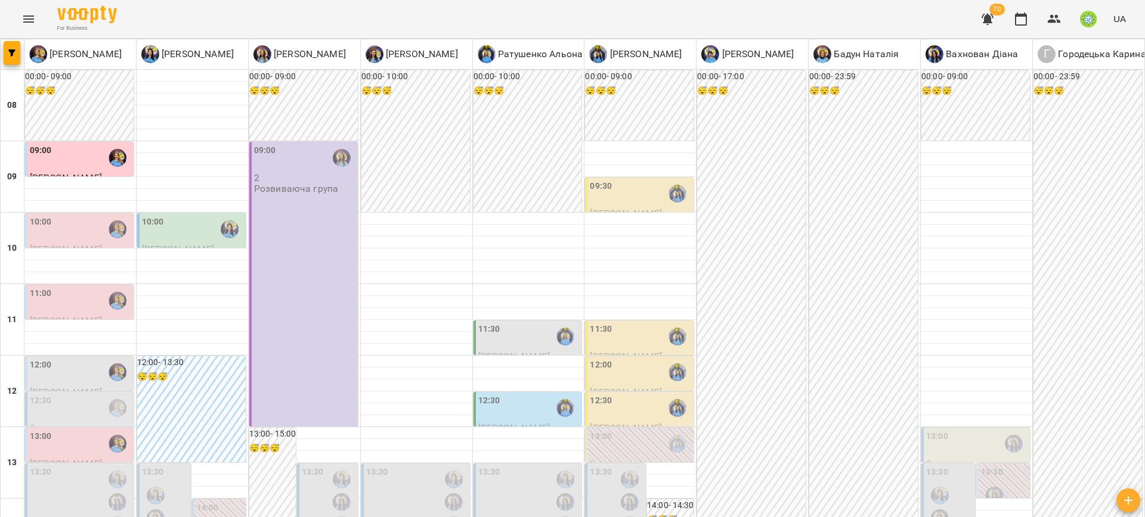
scroll to position [305, 0]
click at [35, 430] on div "13:00" at bounding box center [41, 443] width 22 height 27
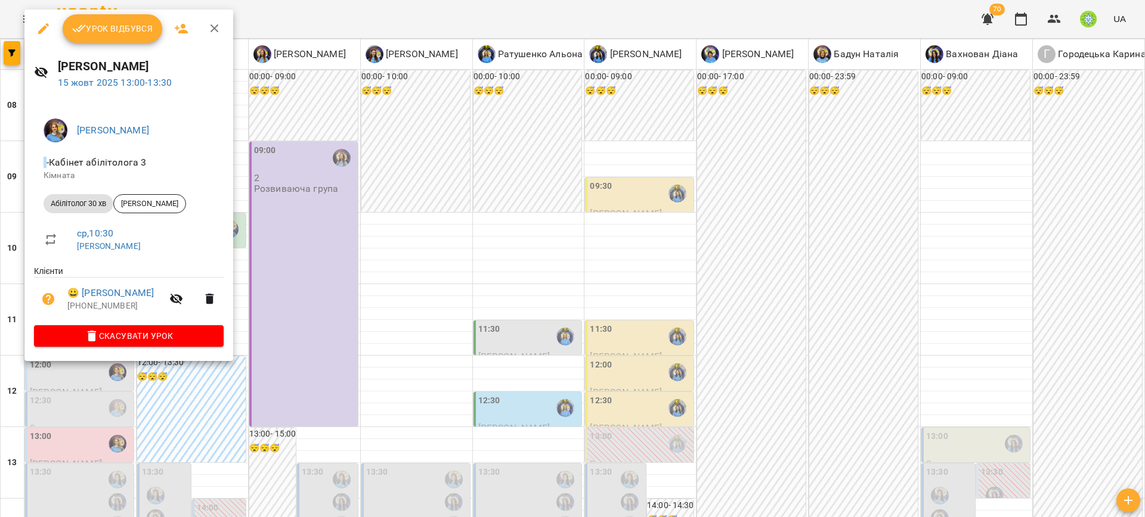
click at [317, 263] on div at bounding box center [572, 258] width 1145 height 517
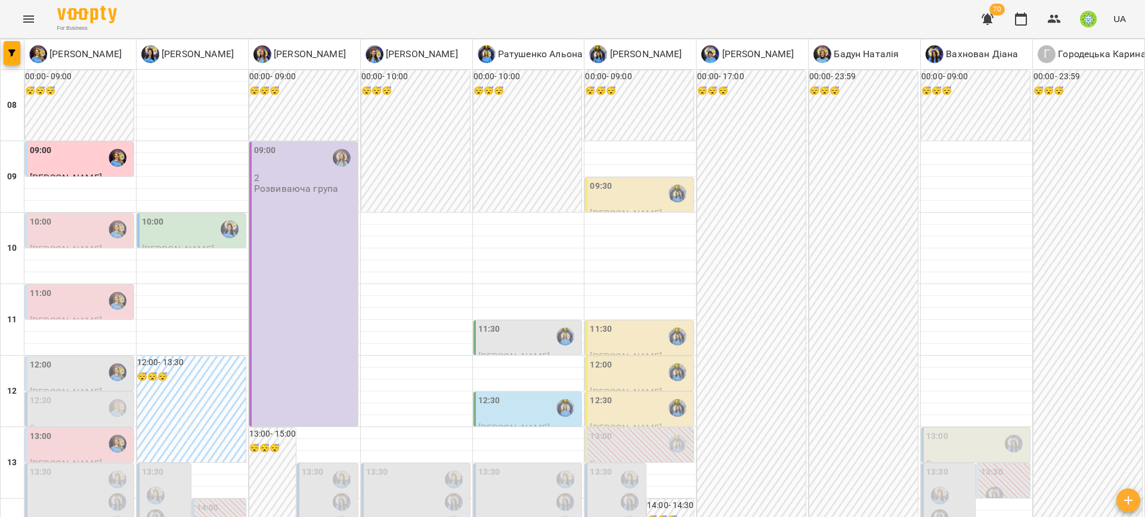
click at [51, 395] on div "12:30" at bounding box center [80, 408] width 101 height 27
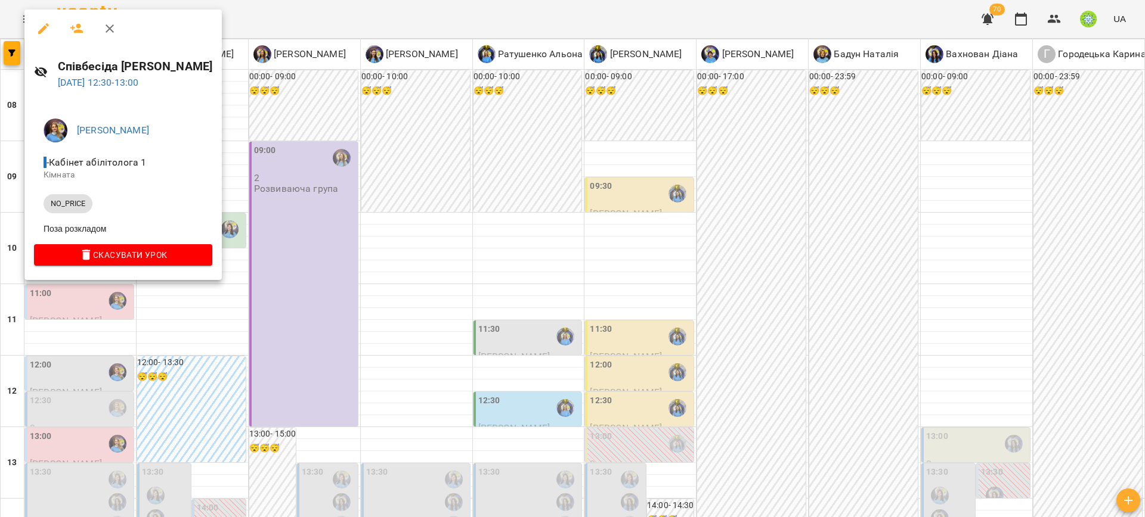
click at [357, 273] on div at bounding box center [572, 258] width 1145 height 517
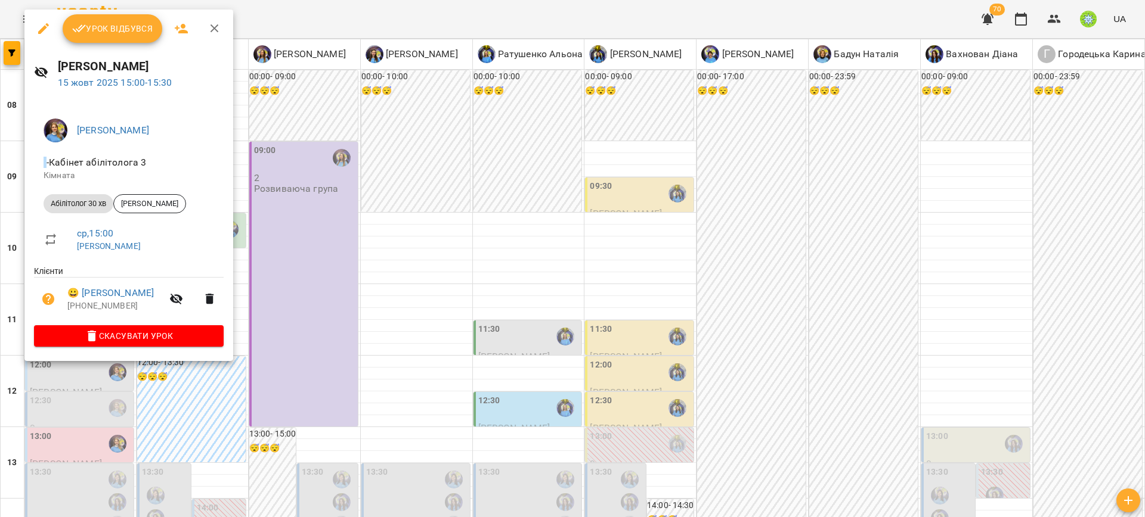
click at [337, 333] on div at bounding box center [572, 258] width 1145 height 517
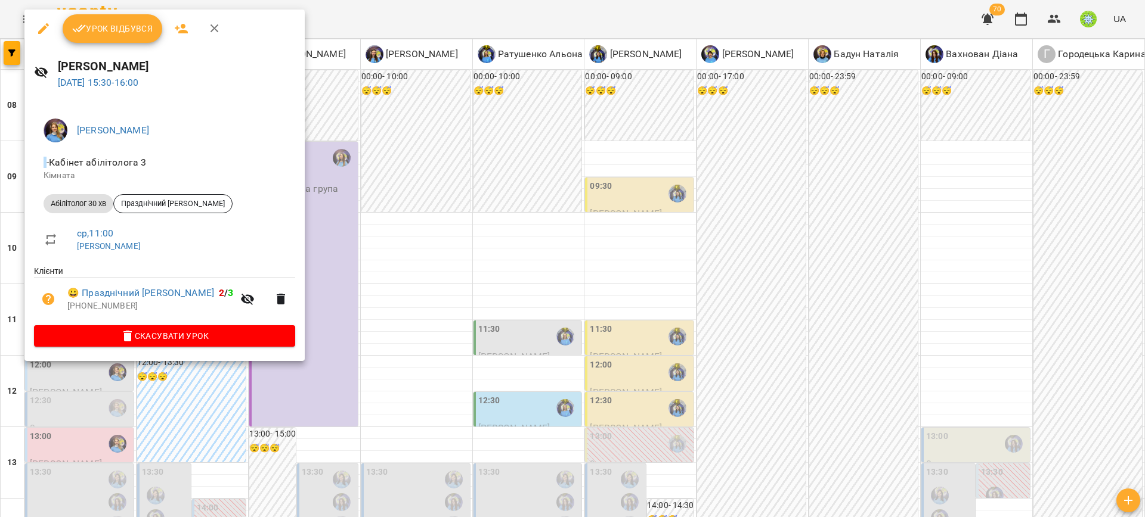
click at [365, 361] on div at bounding box center [572, 258] width 1145 height 517
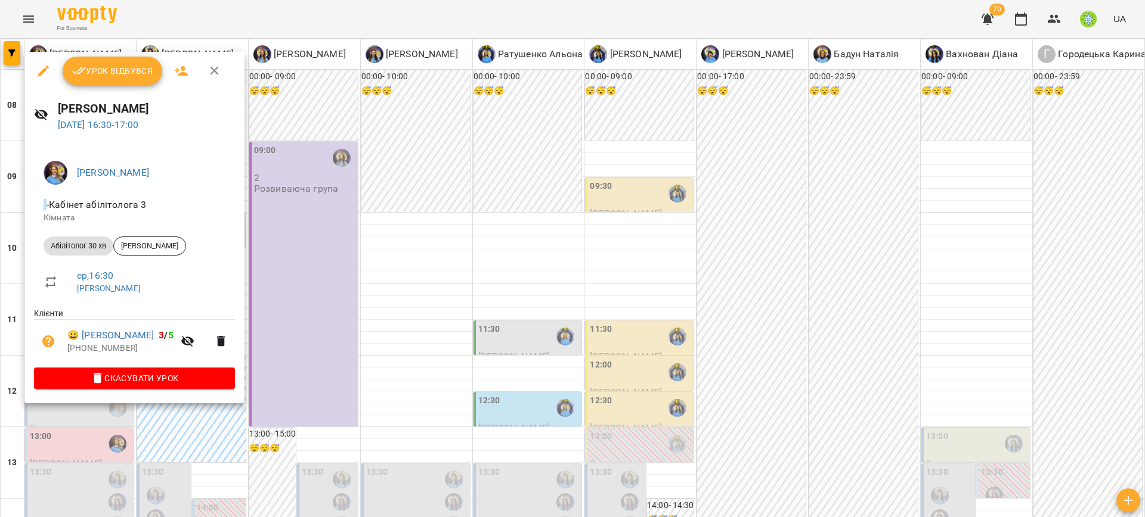
click at [320, 327] on div at bounding box center [572, 258] width 1145 height 517
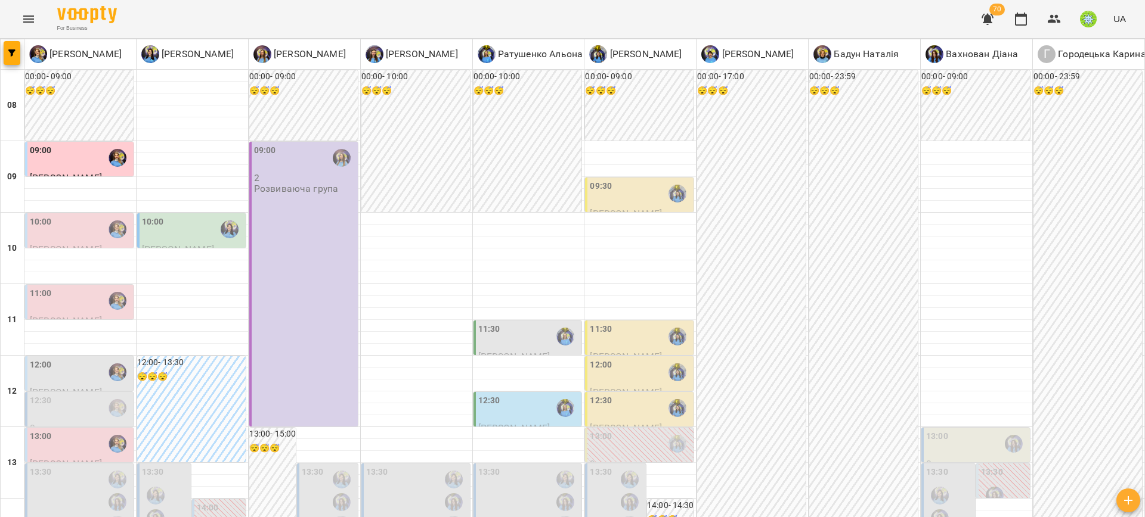
scroll to position [409, 0]
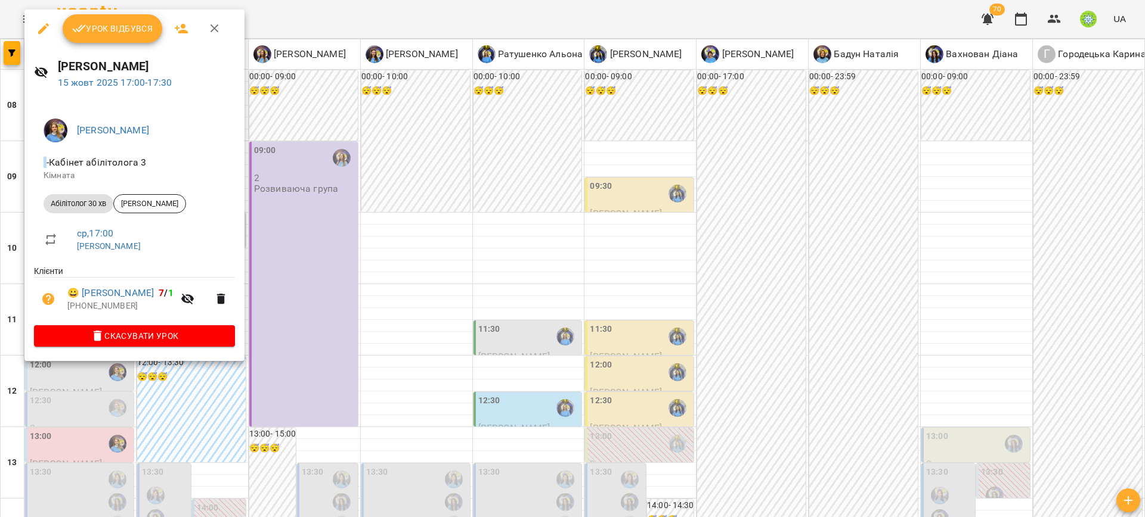
click at [294, 250] on div at bounding box center [572, 258] width 1145 height 517
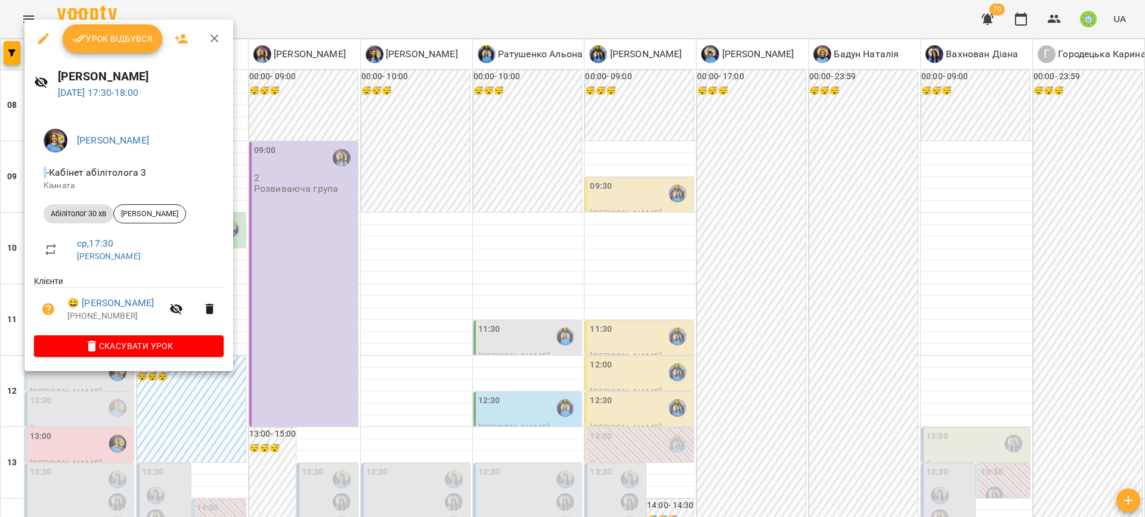
click at [289, 274] on div at bounding box center [572, 258] width 1145 height 517
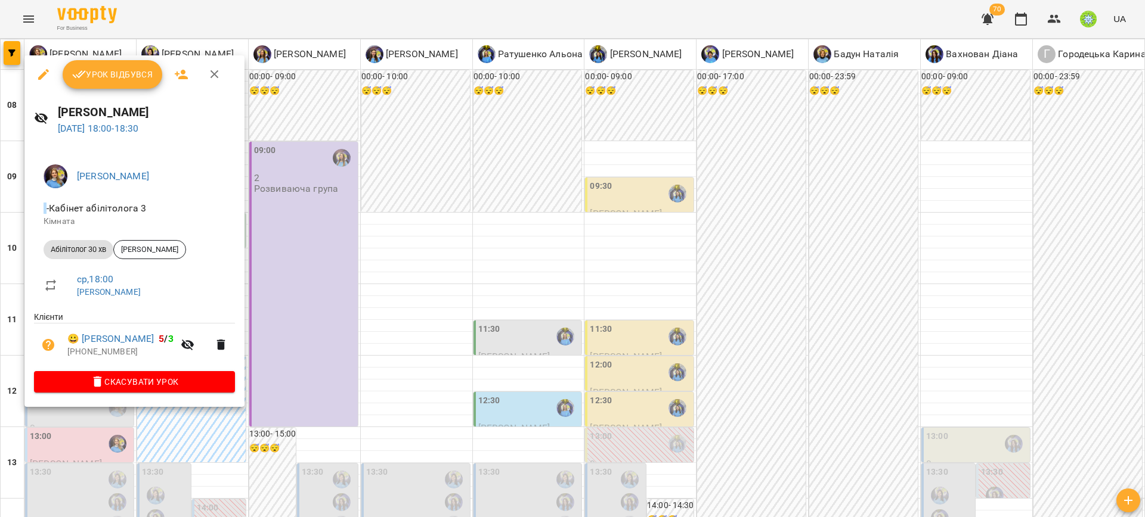
click at [287, 255] on div at bounding box center [572, 258] width 1145 height 517
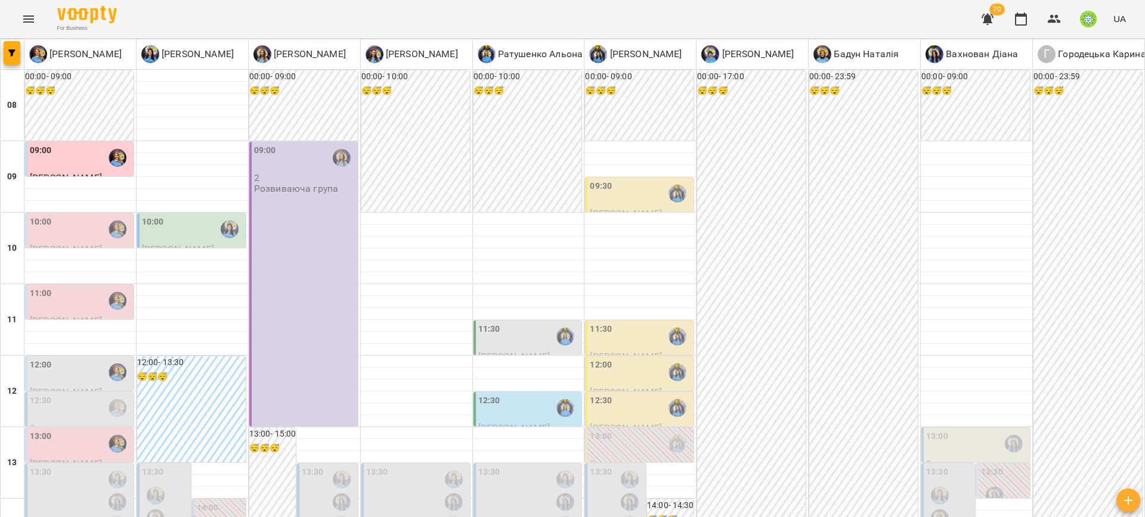
scroll to position [437, 0]
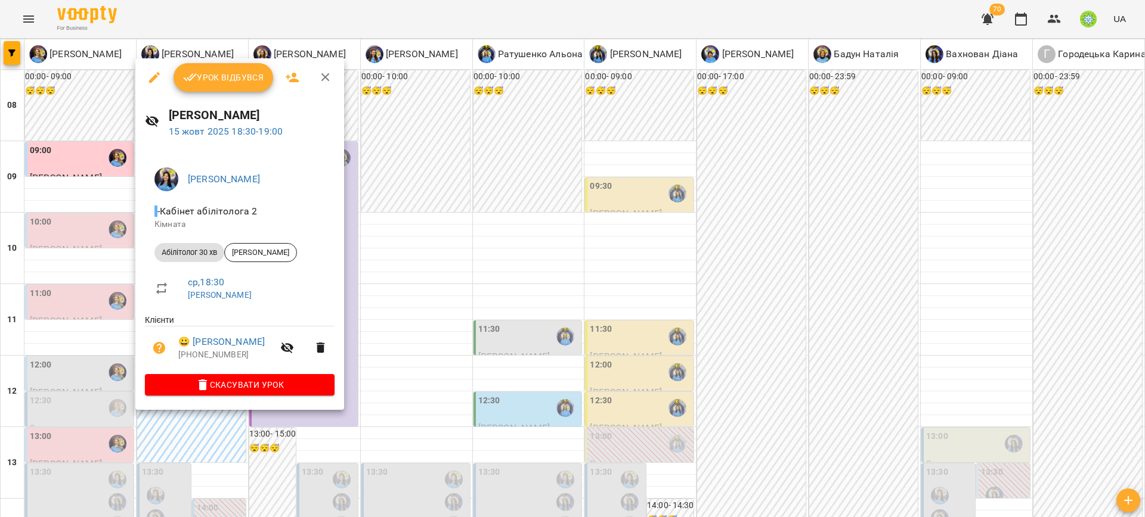
click at [386, 281] on div at bounding box center [572, 258] width 1145 height 517
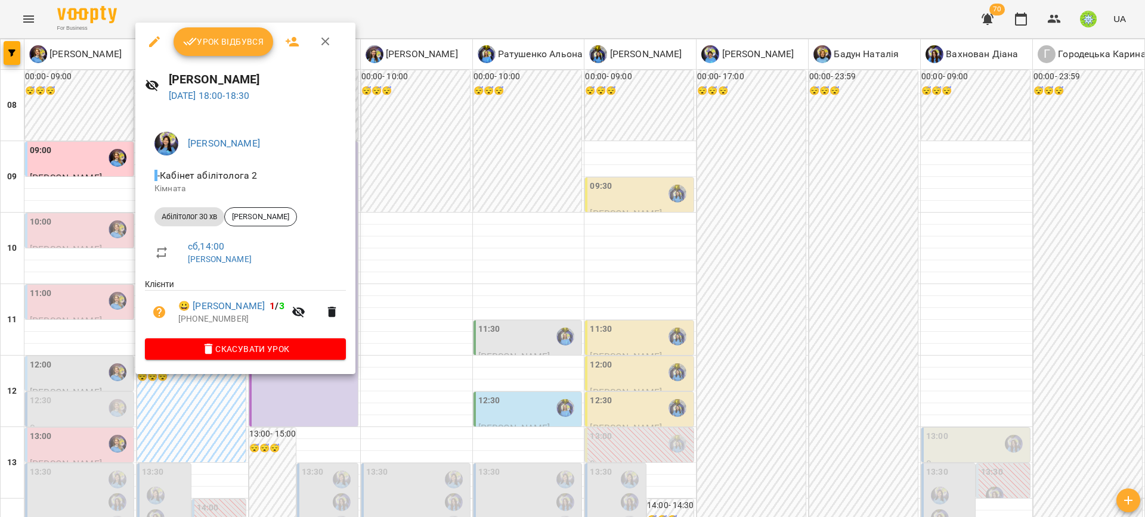
click at [410, 234] on div at bounding box center [572, 258] width 1145 height 517
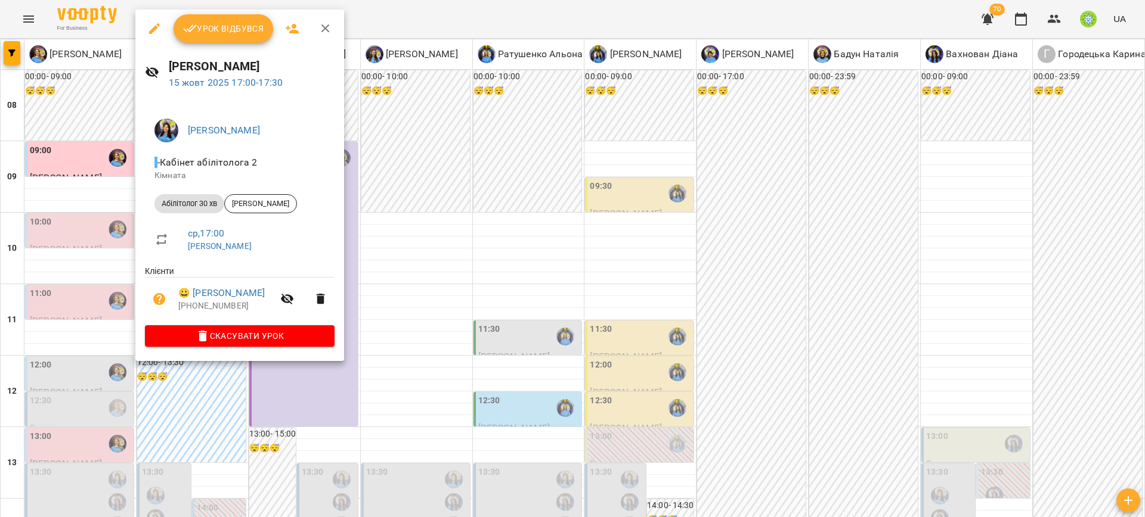
drag, startPoint x: 389, startPoint y: 174, endPoint x: 294, endPoint y: 250, distance: 121.8
click at [389, 176] on div at bounding box center [572, 258] width 1145 height 517
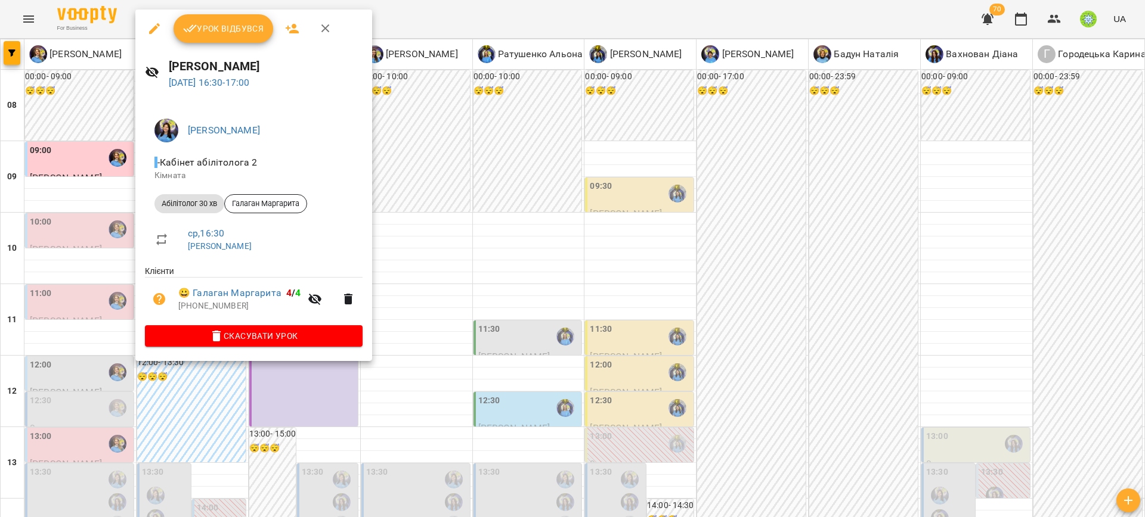
click at [433, 197] on div at bounding box center [572, 258] width 1145 height 517
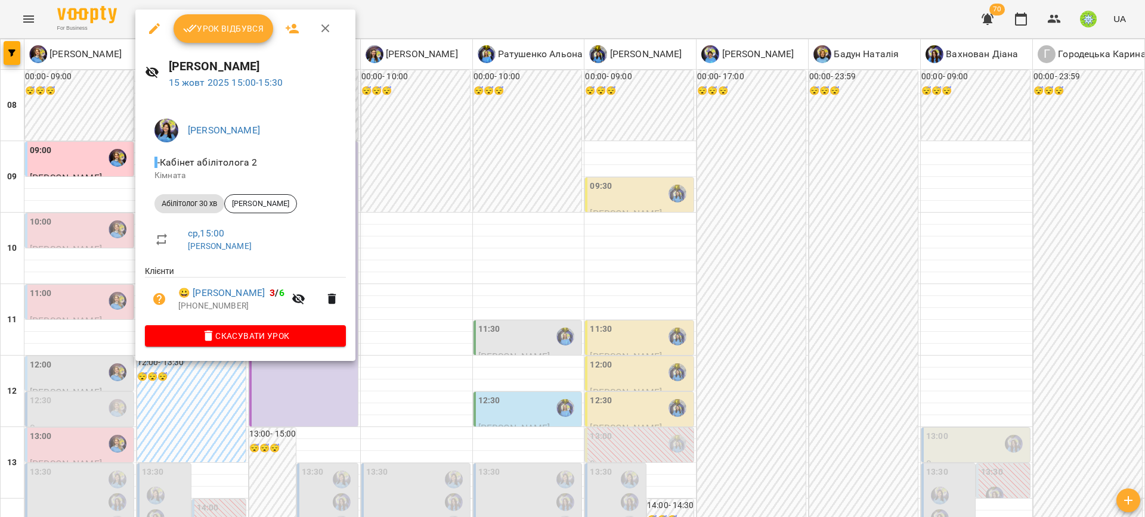
click at [418, 214] on div at bounding box center [572, 258] width 1145 height 517
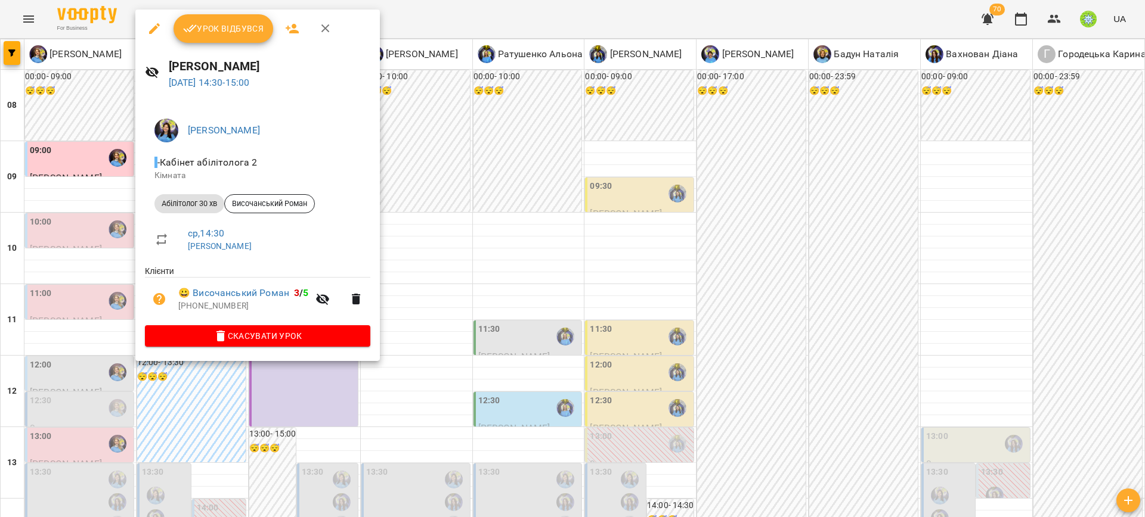
click at [448, 217] on div at bounding box center [572, 258] width 1145 height 517
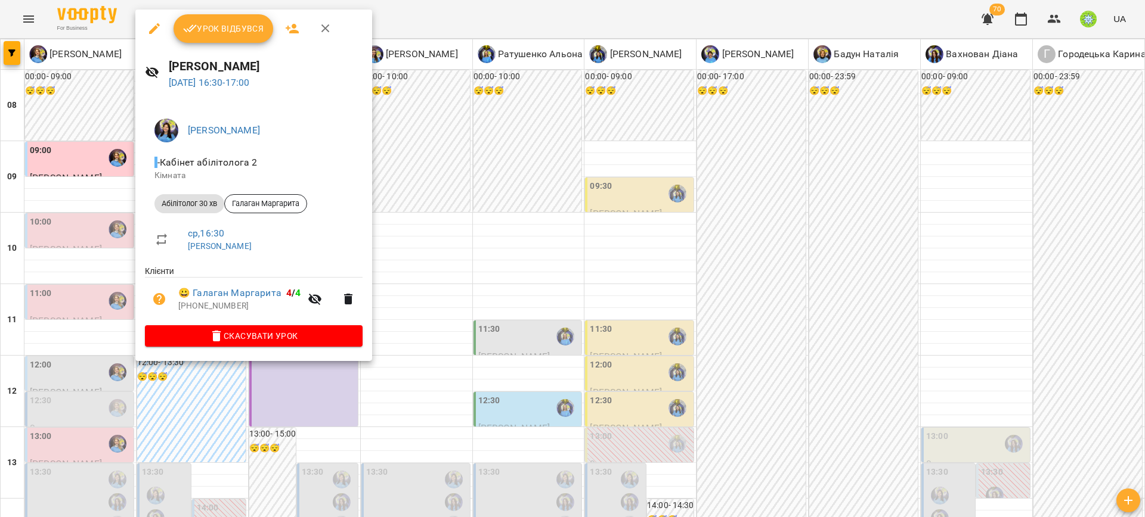
click at [435, 299] on div at bounding box center [572, 258] width 1145 height 517
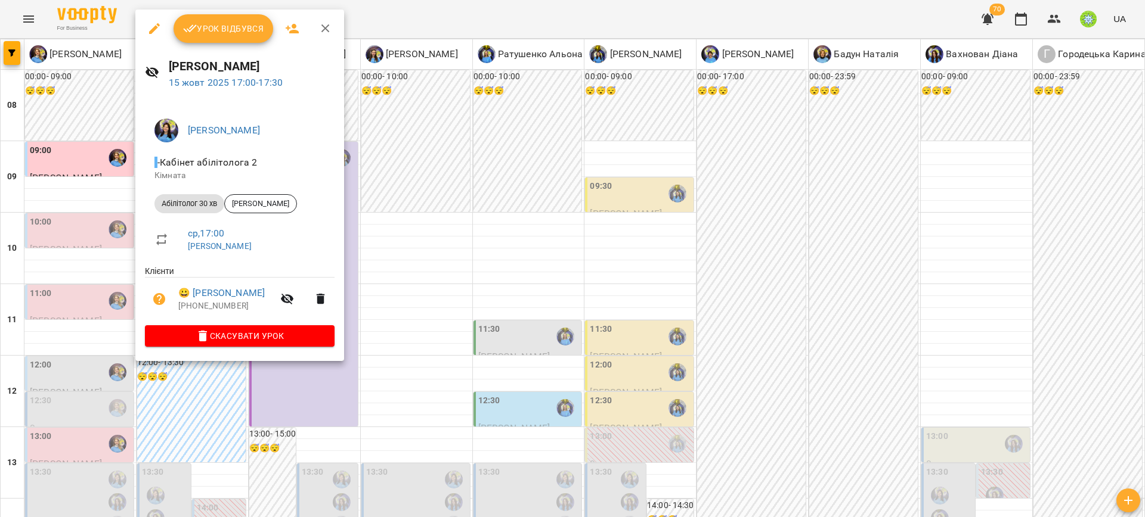
click at [405, 339] on div at bounding box center [572, 258] width 1145 height 517
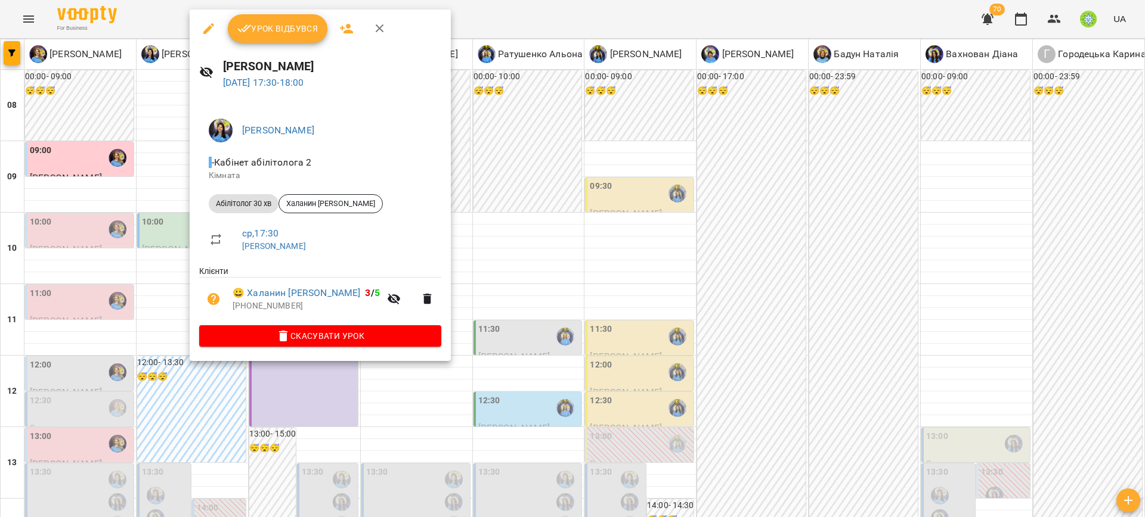
click at [492, 325] on div at bounding box center [572, 258] width 1145 height 517
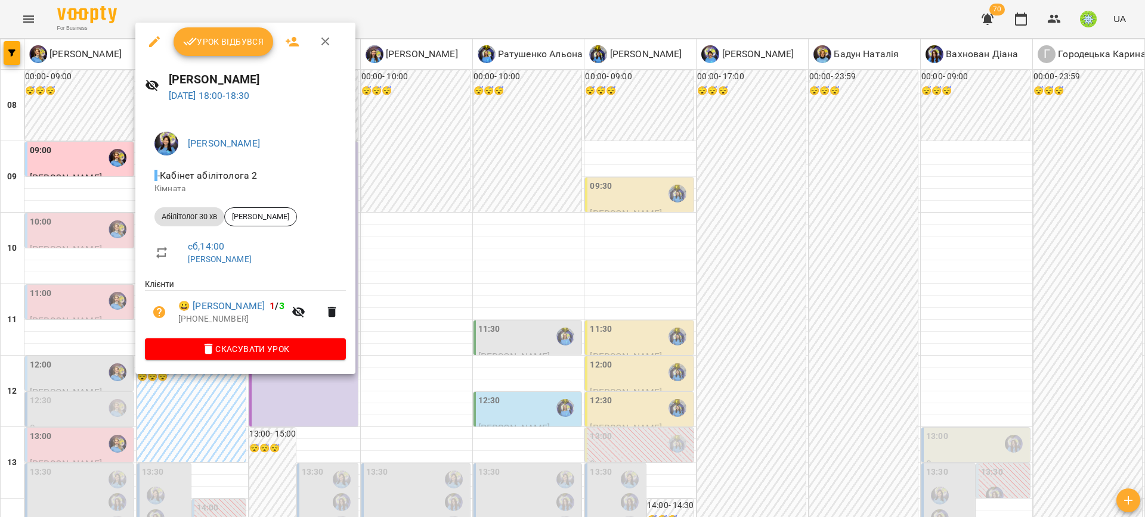
click at [445, 324] on div at bounding box center [572, 258] width 1145 height 517
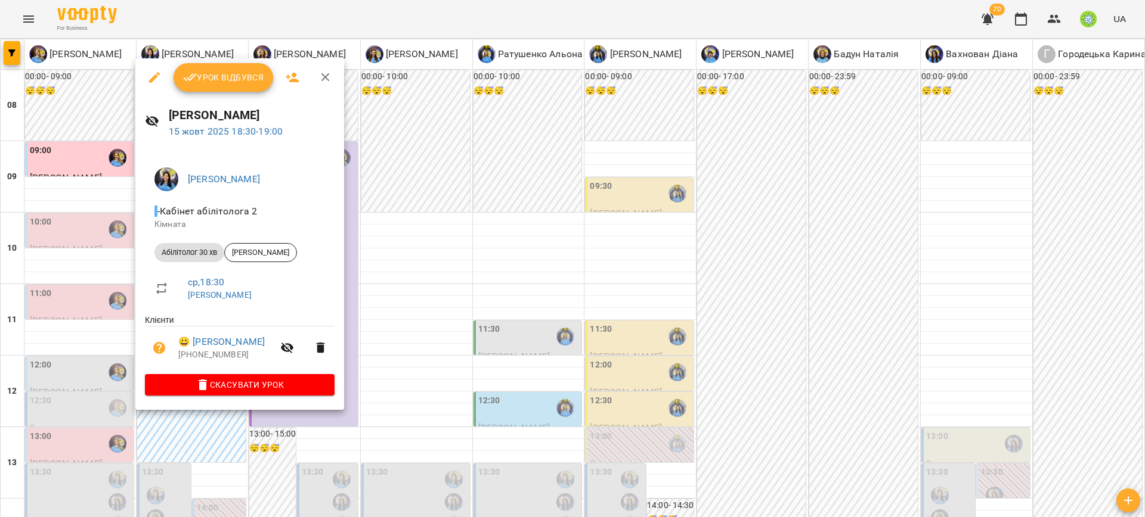
click at [414, 313] on div at bounding box center [572, 258] width 1145 height 517
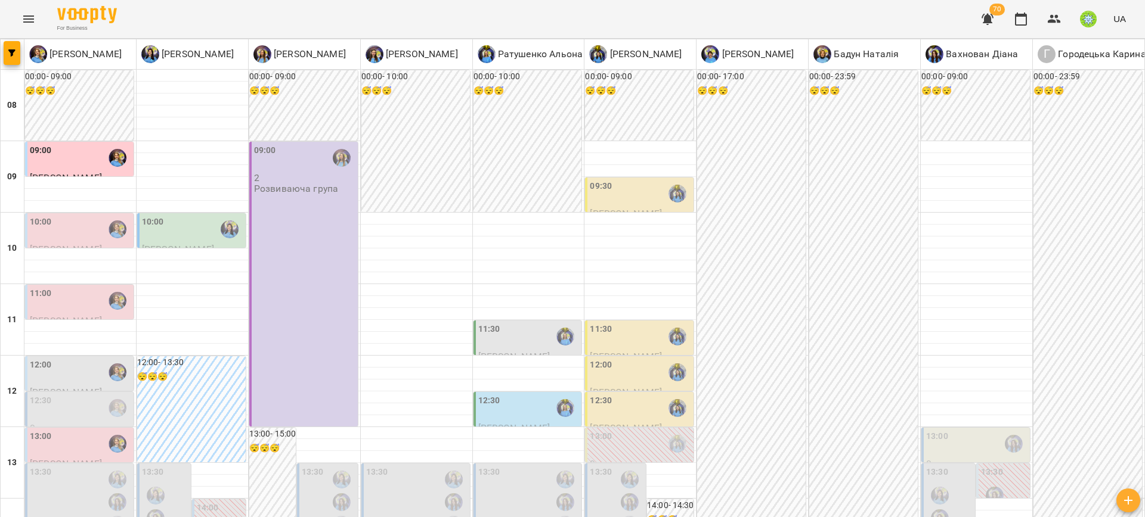
scroll to position [0, 0]
click at [190, 225] on div "10:00" at bounding box center [192, 229] width 101 height 27
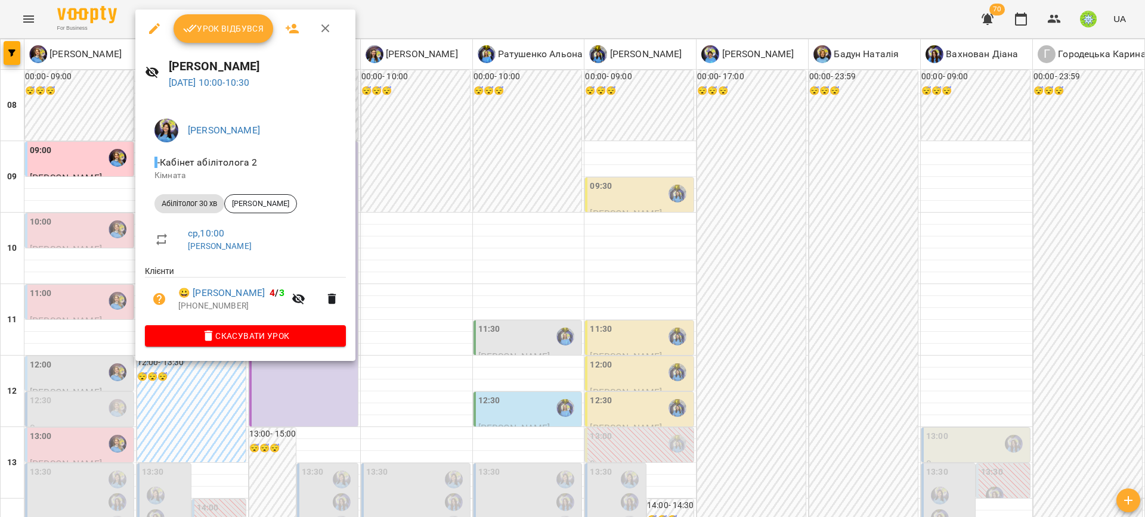
click at [480, 269] on div at bounding box center [572, 258] width 1145 height 517
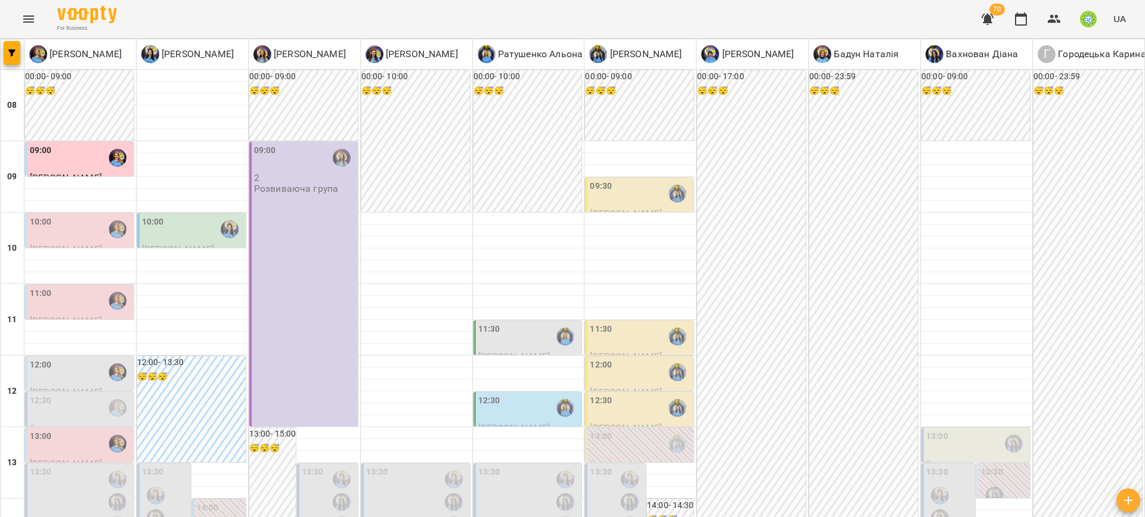
click at [504, 325] on div "11:30" at bounding box center [528, 336] width 101 height 27
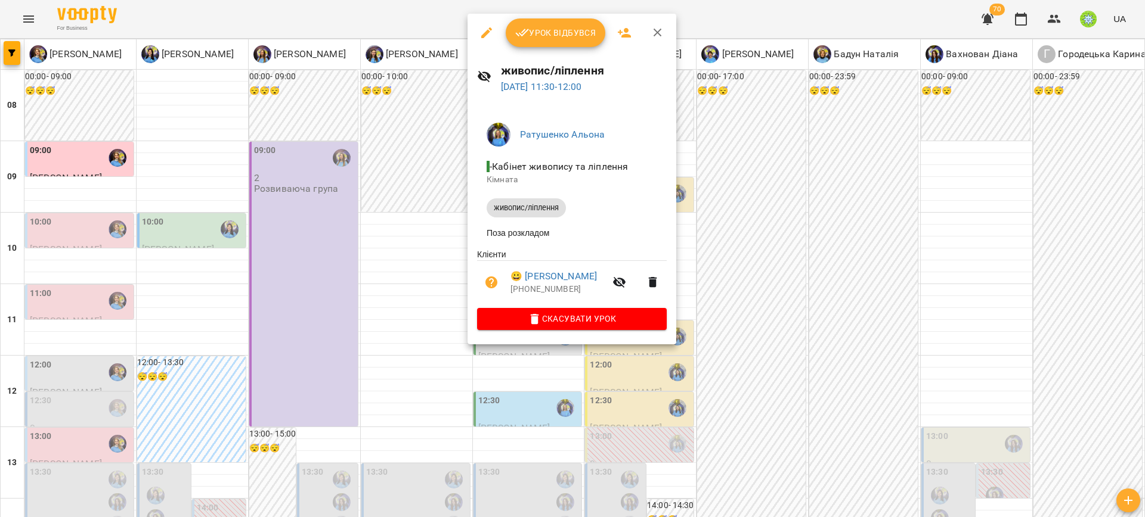
click at [911, 364] on div at bounding box center [572, 258] width 1145 height 517
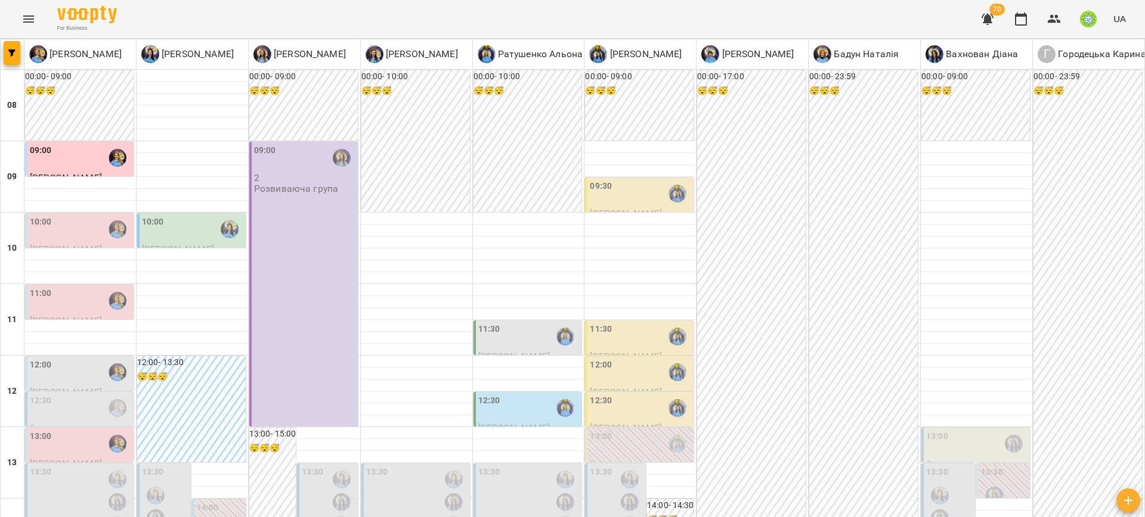
scroll to position [120, 0]
click at [525, 395] on div "12:30" at bounding box center [528, 408] width 101 height 27
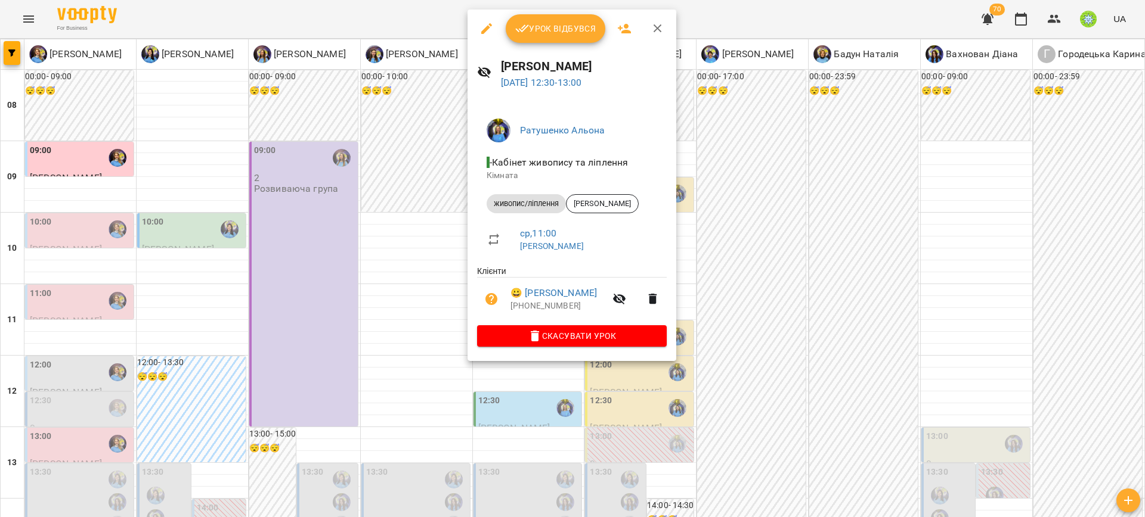
click at [776, 306] on div at bounding box center [572, 258] width 1145 height 517
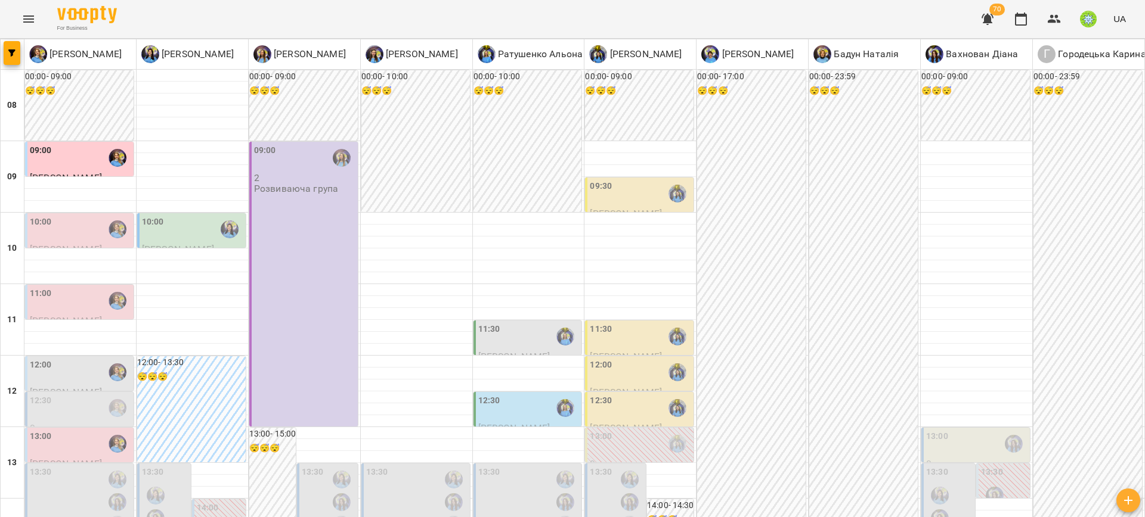
scroll to position [241, 0]
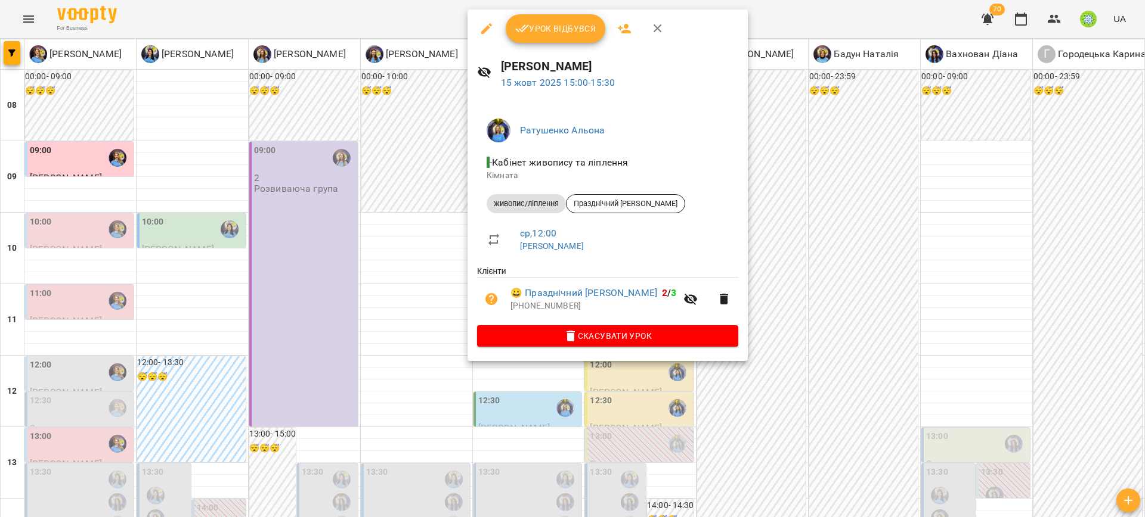
click at [795, 370] on div at bounding box center [572, 258] width 1145 height 517
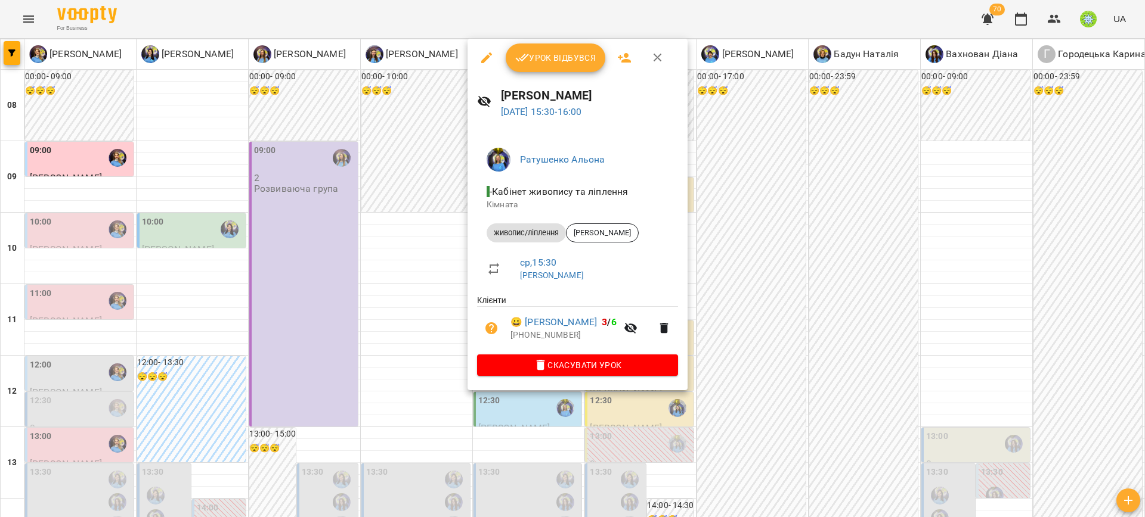
click at [818, 365] on div at bounding box center [572, 258] width 1145 height 517
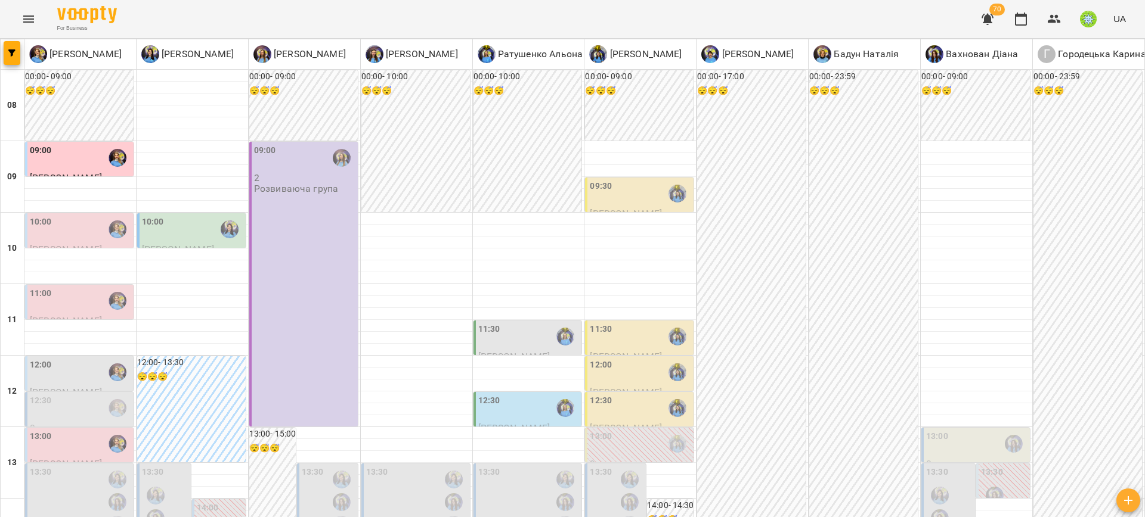
scroll to position [560, 0]
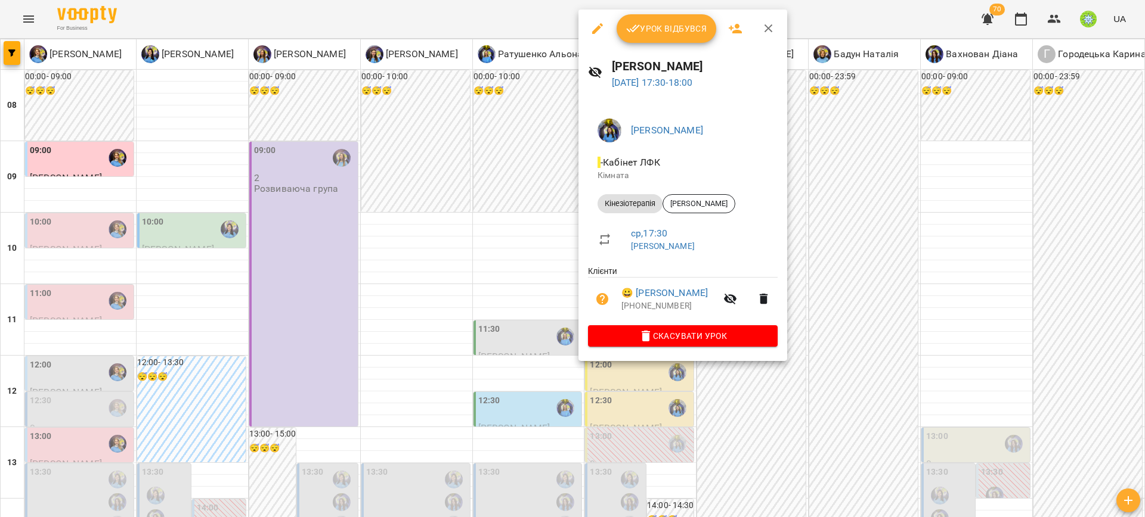
drag, startPoint x: 988, startPoint y: 291, endPoint x: 885, endPoint y: 256, distance: 109.0
click at [988, 291] on div at bounding box center [572, 258] width 1145 height 517
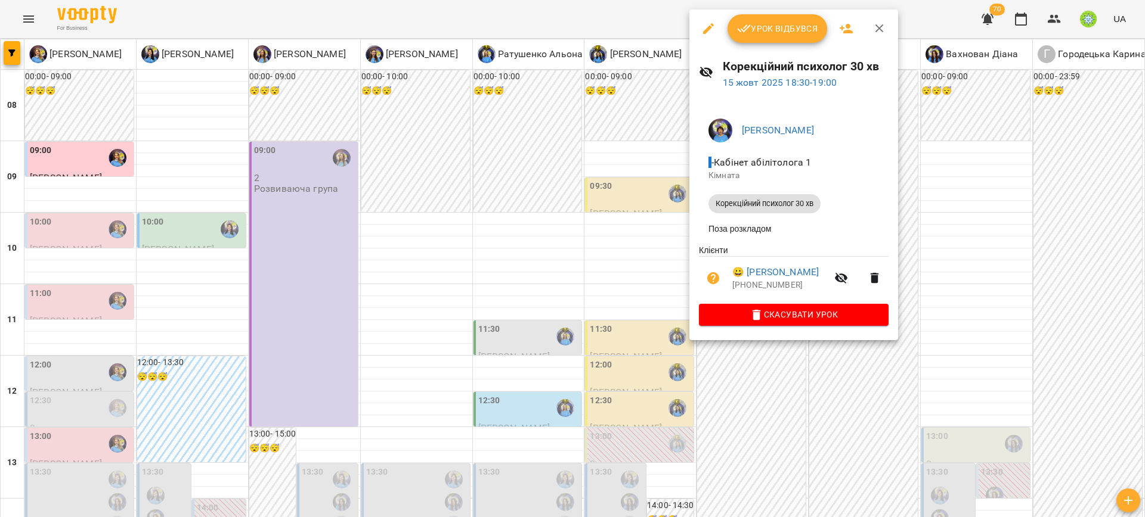
click at [1003, 283] on div at bounding box center [572, 258] width 1145 height 517
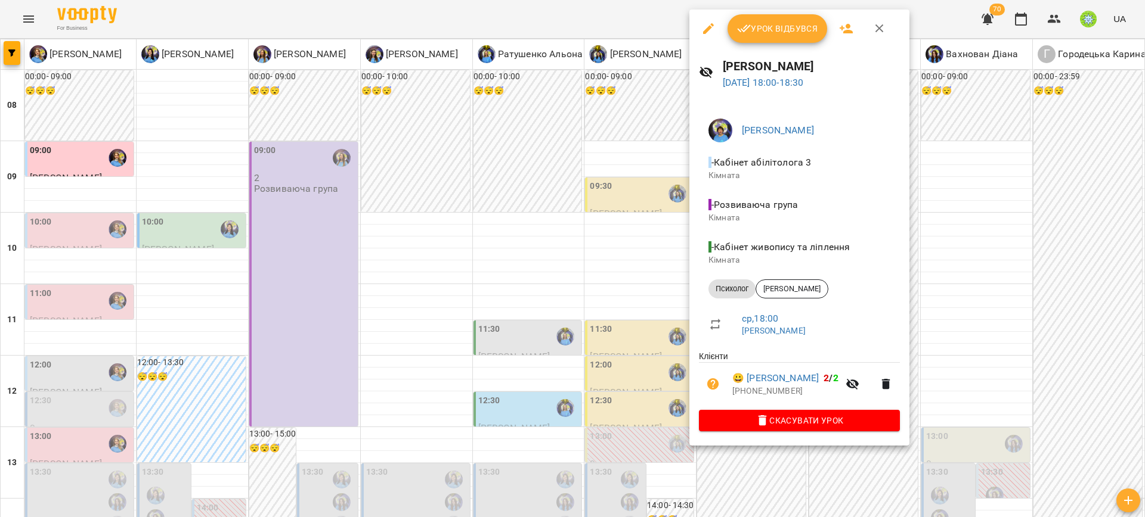
click at [969, 291] on div at bounding box center [572, 258] width 1145 height 517
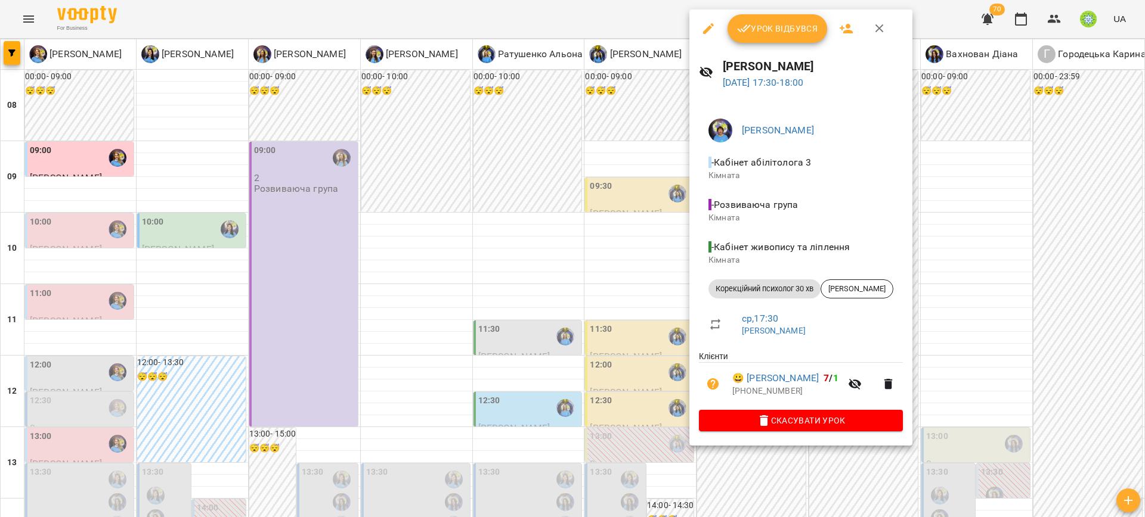
click at [964, 307] on div at bounding box center [572, 258] width 1145 height 517
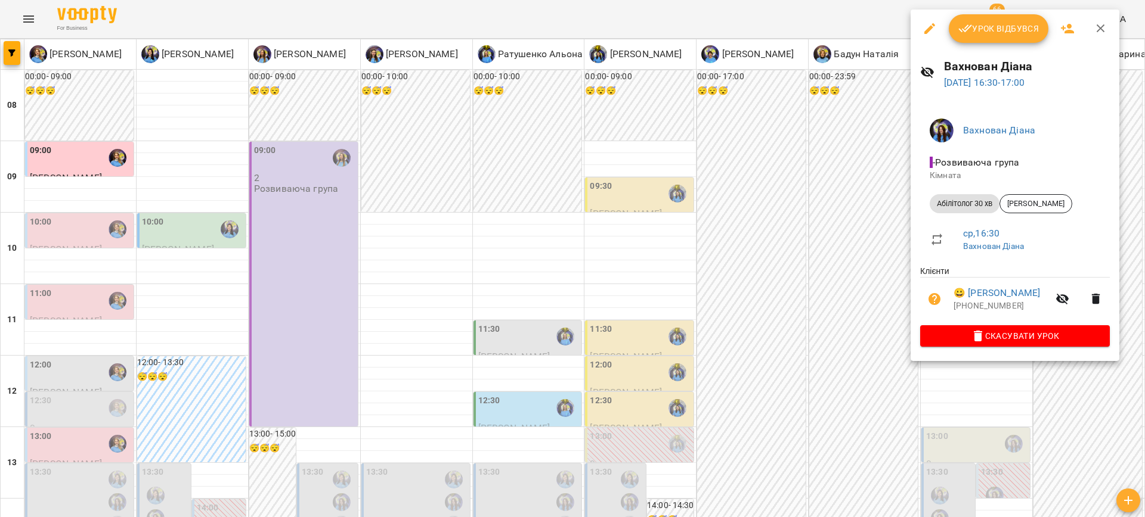
drag, startPoint x: 550, startPoint y: 107, endPoint x: 566, endPoint y: 120, distance: 21.2
click at [566, 119] on div at bounding box center [572, 258] width 1145 height 517
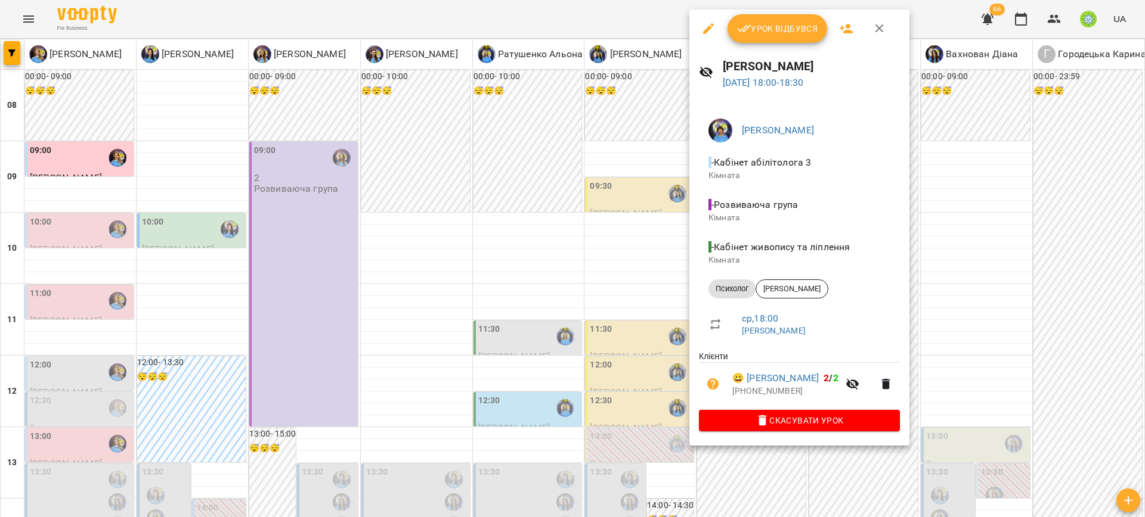
click at [1015, 294] on div at bounding box center [572, 258] width 1145 height 517
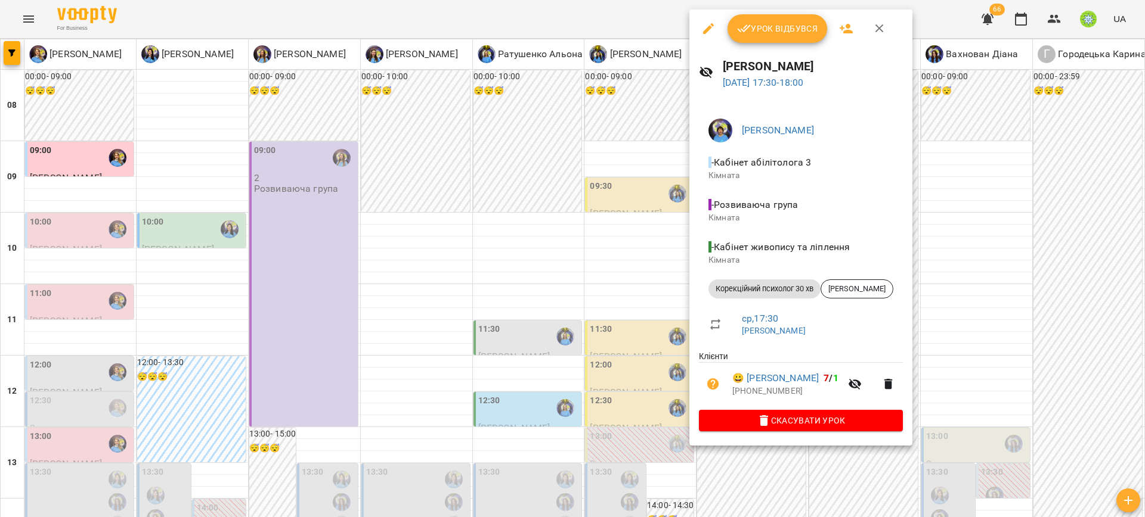
drag, startPoint x: 1043, startPoint y: 275, endPoint x: 1041, endPoint y: 231, distance: 44.8
click at [1043, 274] on div at bounding box center [572, 258] width 1145 height 517
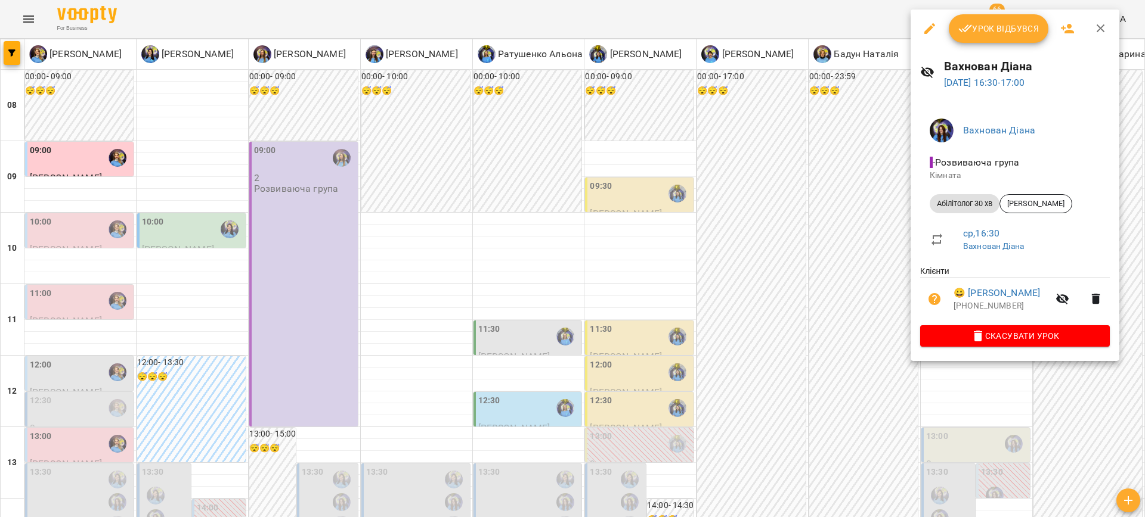
drag, startPoint x: 984, startPoint y: 404, endPoint x: 688, endPoint y: 122, distance: 409.0
click at [984, 402] on div at bounding box center [572, 258] width 1145 height 517
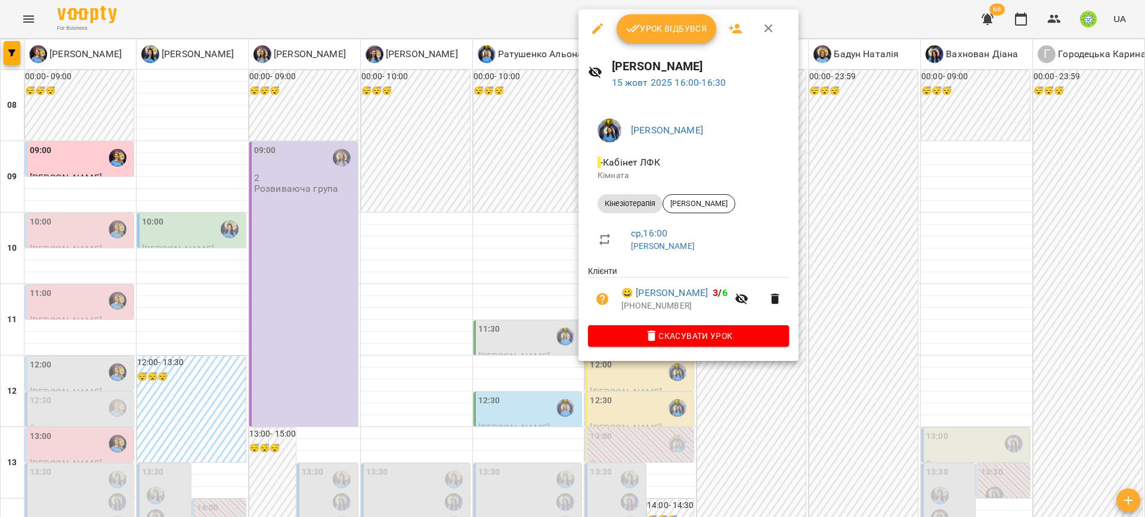
click at [975, 349] on div at bounding box center [572, 258] width 1145 height 517
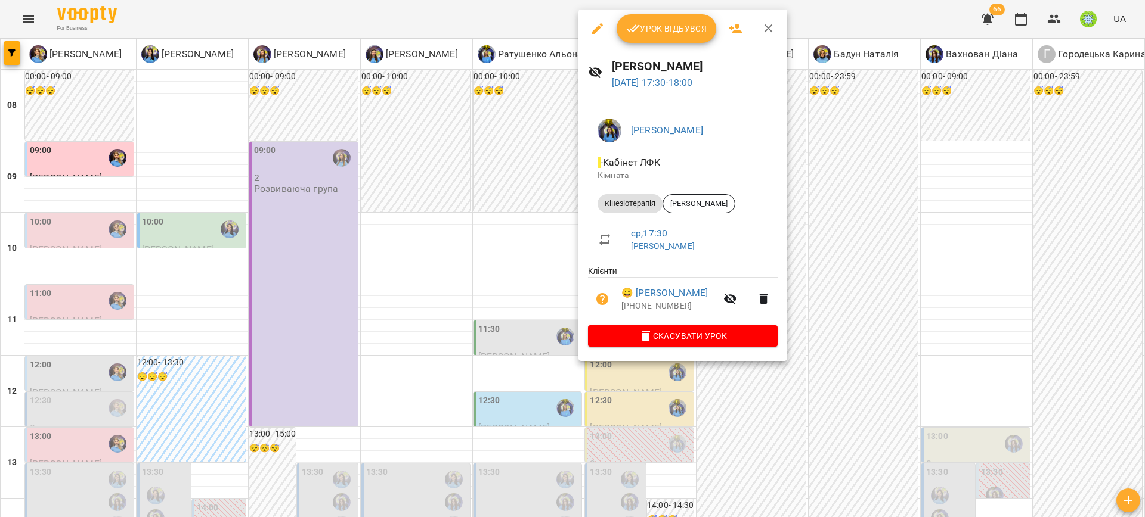
click at [866, 338] on div at bounding box center [572, 258] width 1145 height 517
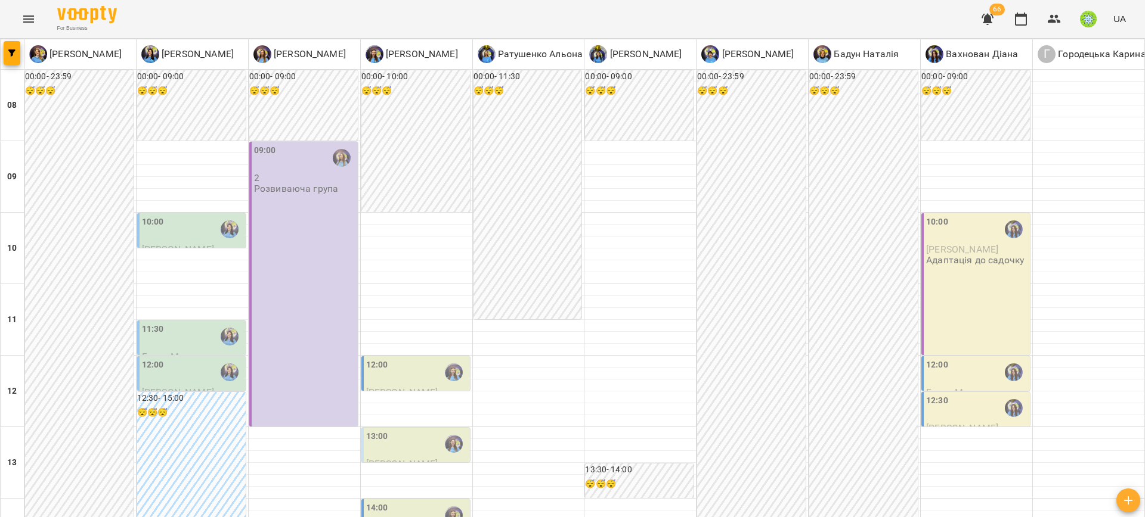
click at [189, 222] on div "10:00" at bounding box center [192, 229] width 101 height 27
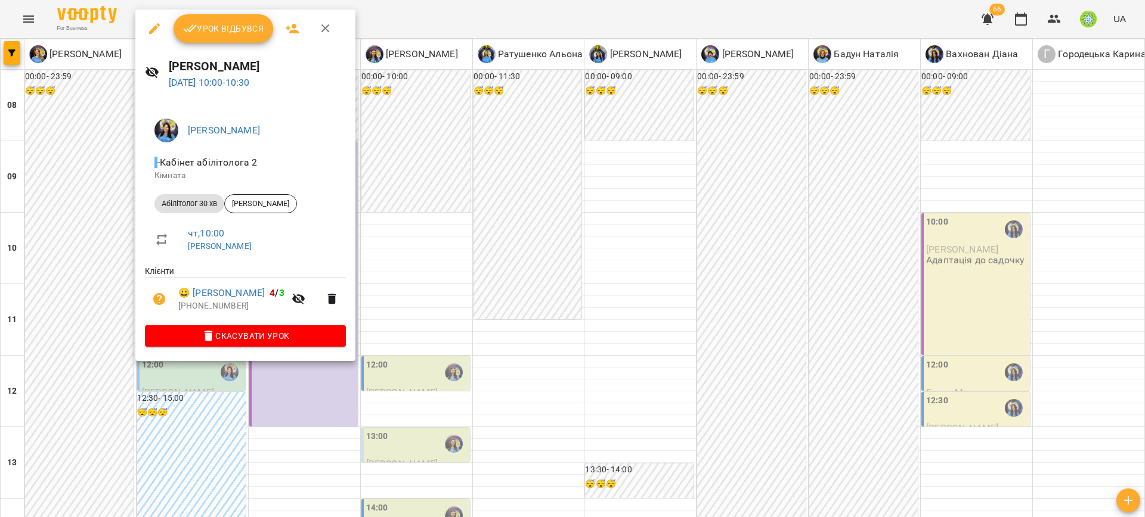
click at [607, 302] on div at bounding box center [572, 258] width 1145 height 517
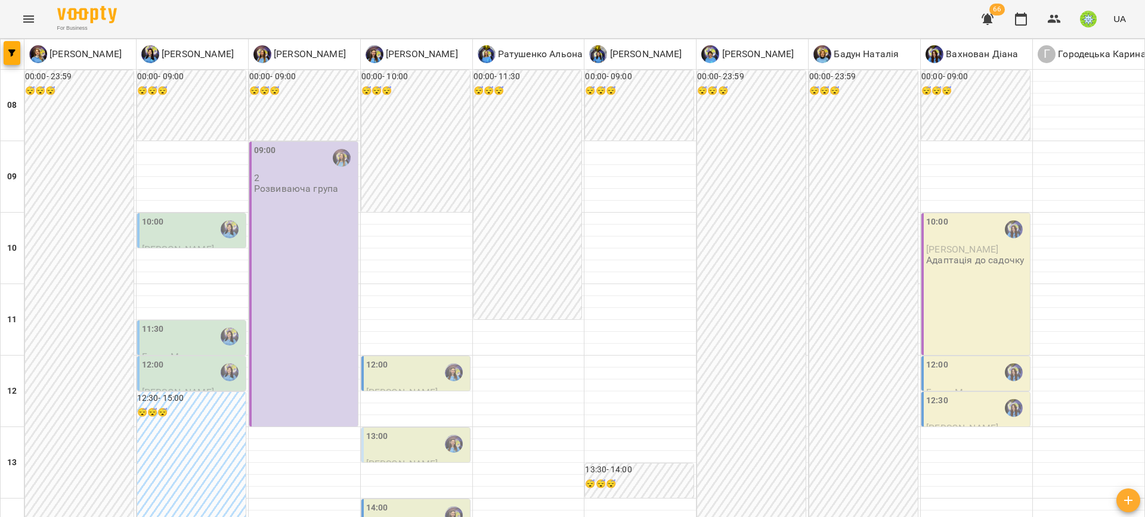
click at [154, 328] on label "11:30" at bounding box center [153, 329] width 22 height 13
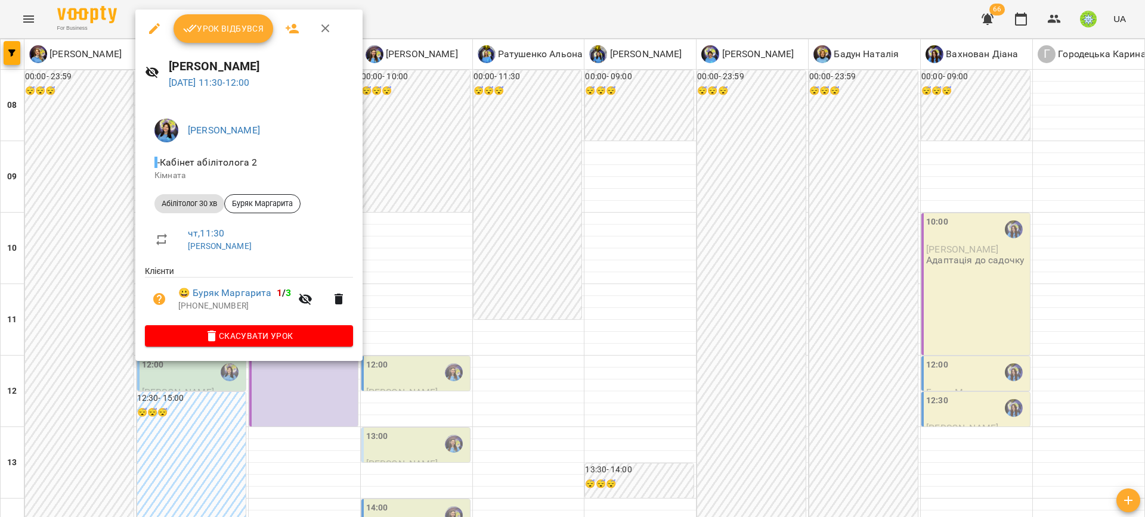
click at [537, 368] on div at bounding box center [572, 258] width 1145 height 517
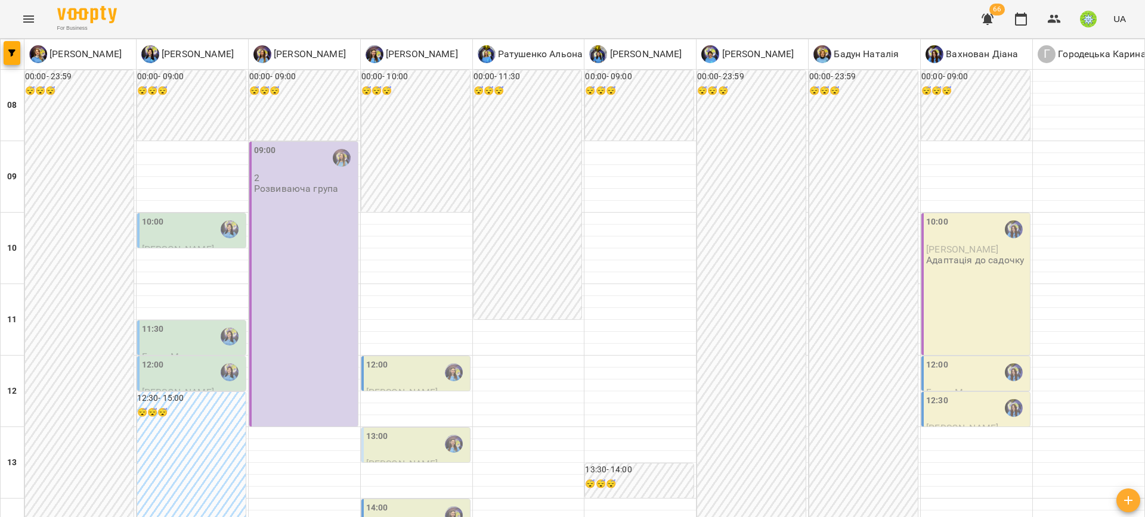
click at [187, 377] on div "12:00" at bounding box center [192, 372] width 101 height 27
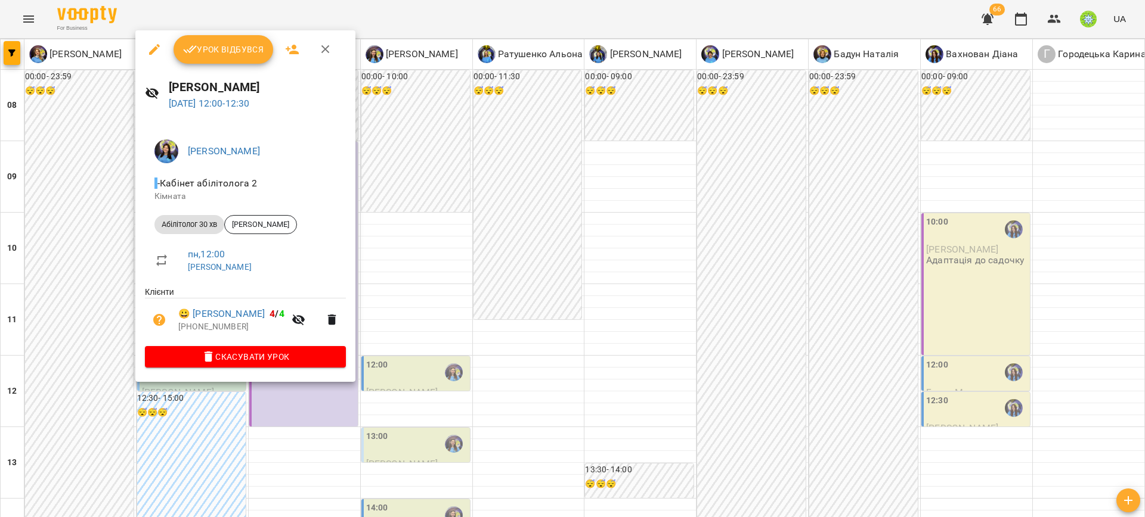
click at [574, 322] on div at bounding box center [572, 258] width 1145 height 517
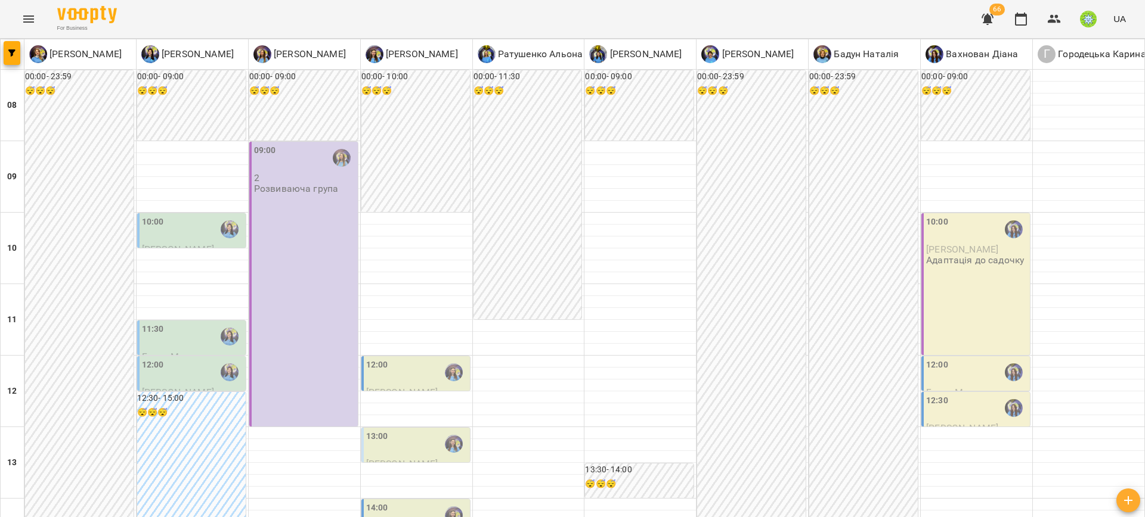
scroll to position [266, 0]
click at [408, 359] on div "12:00" at bounding box center [416, 372] width 101 height 27
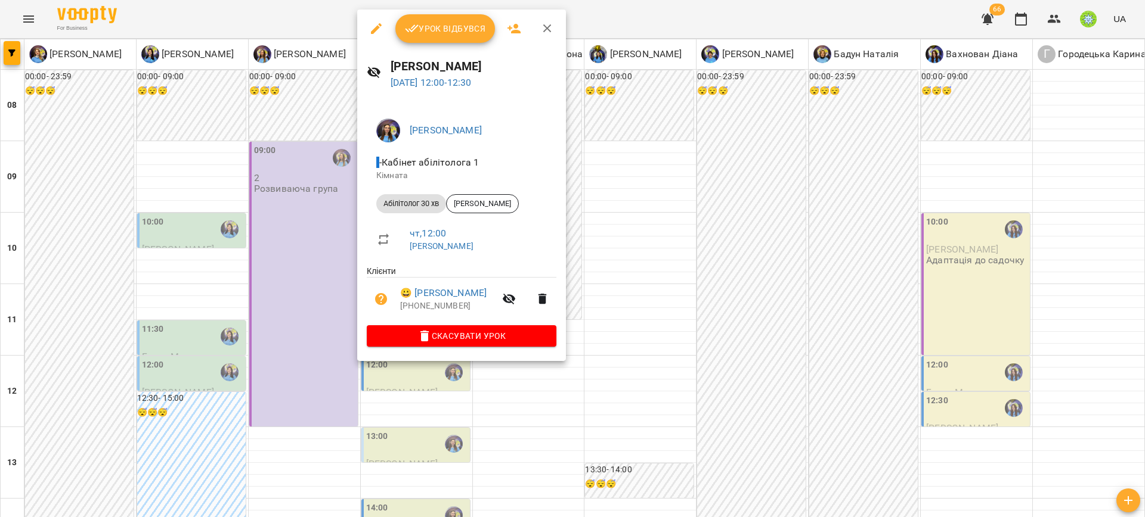
drag, startPoint x: 699, startPoint y: 309, endPoint x: 625, endPoint y: 272, distance: 81.8
click at [697, 304] on div at bounding box center [572, 258] width 1145 height 517
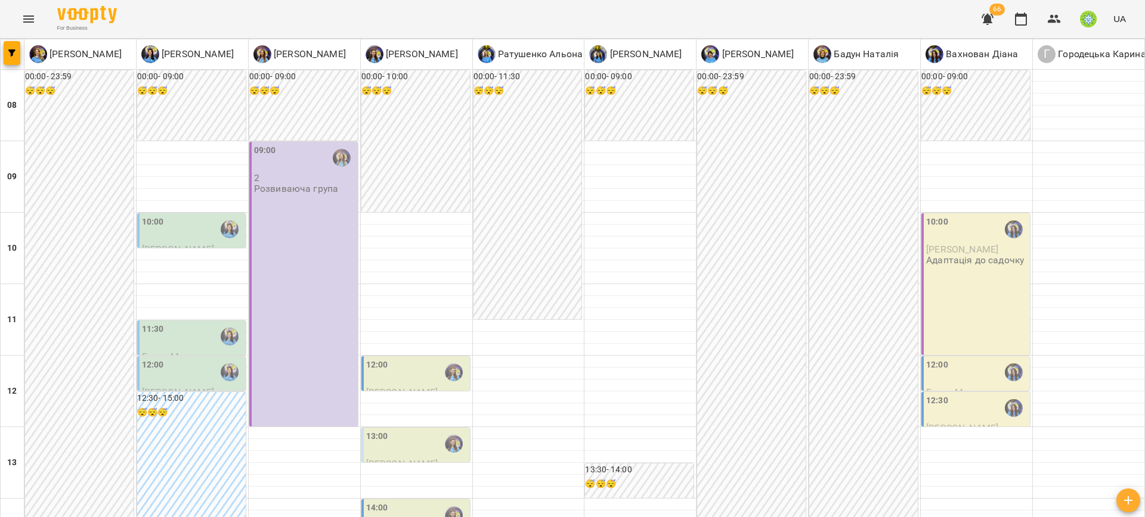
click at [395, 430] on div "13:00" at bounding box center [416, 443] width 101 height 27
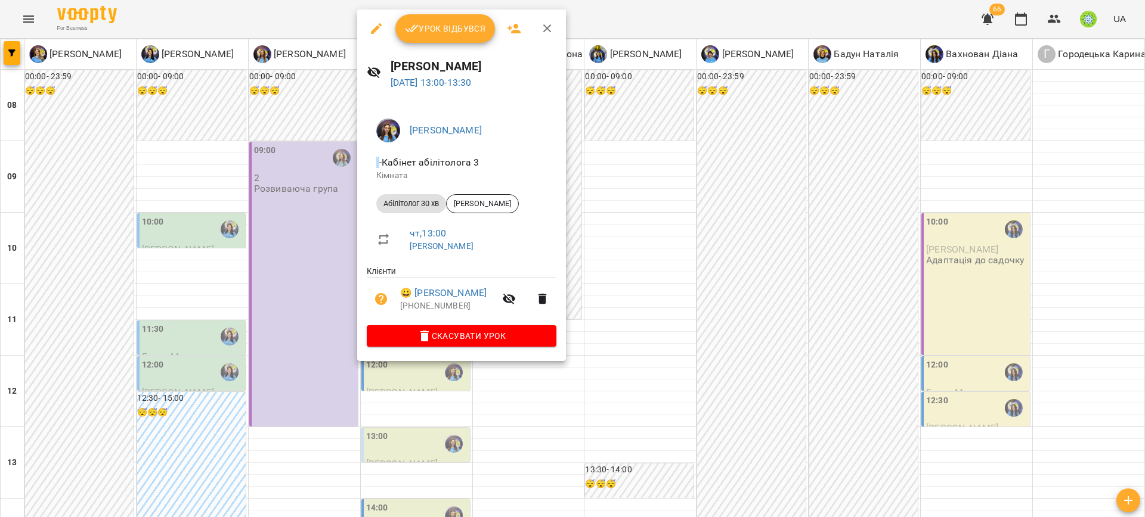
click at [677, 271] on div at bounding box center [572, 258] width 1145 height 517
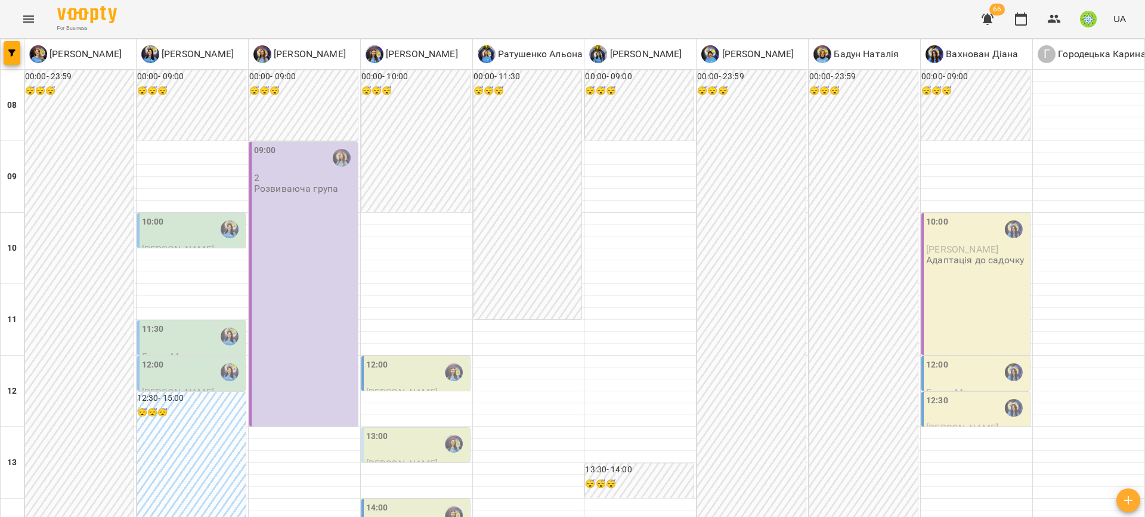
click at [400, 502] on div "14:00" at bounding box center [416, 515] width 101 height 27
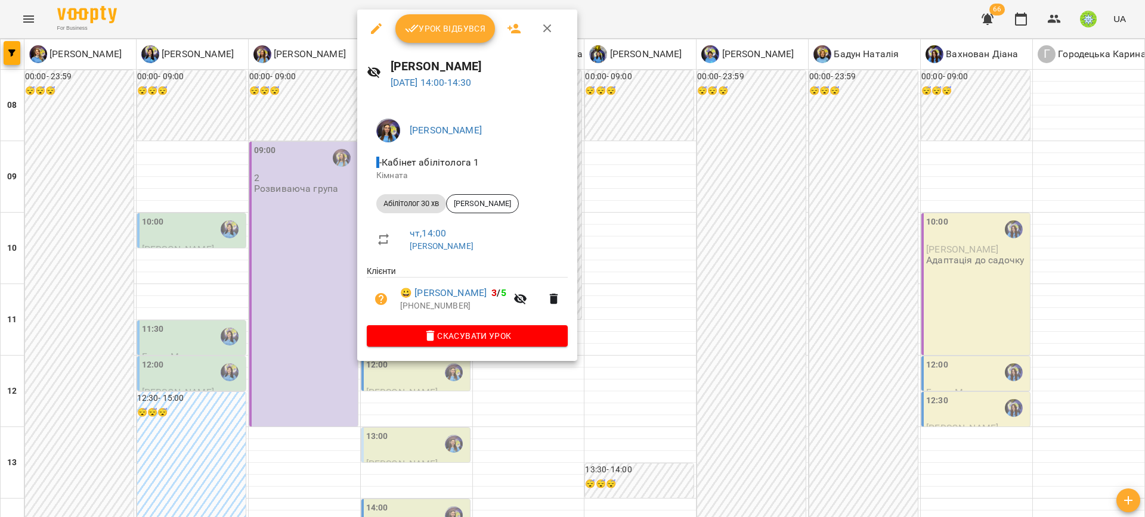
click at [740, 300] on div at bounding box center [572, 258] width 1145 height 517
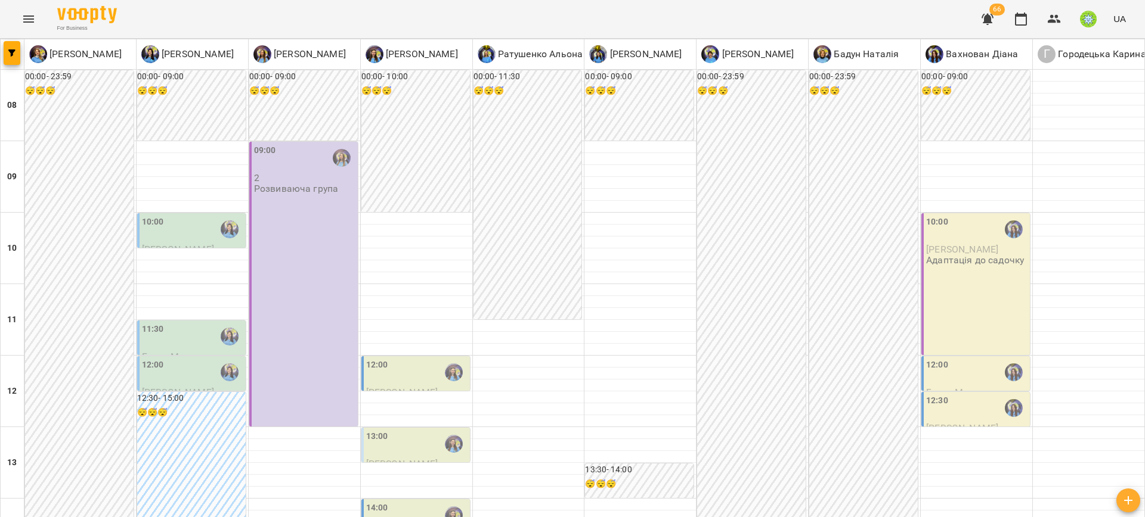
click at [388, 502] on div "14:00" at bounding box center [416, 515] width 101 height 27
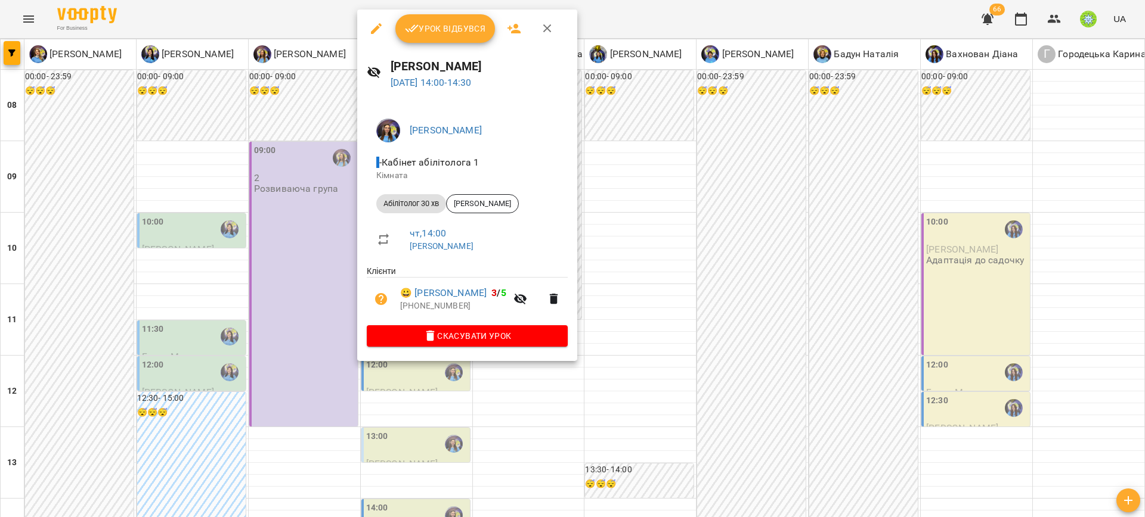
click at [698, 277] on div at bounding box center [572, 258] width 1145 height 517
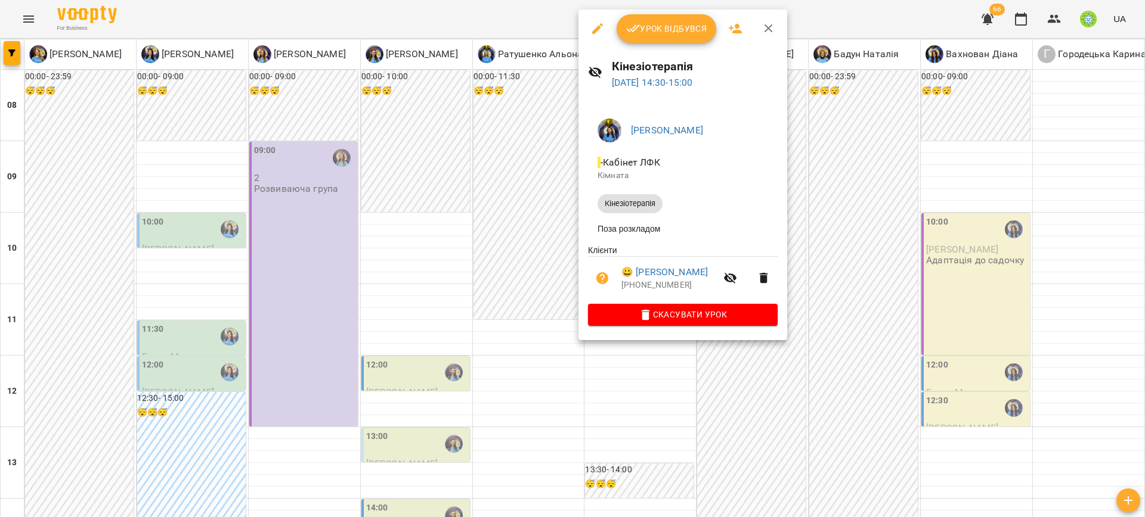
drag, startPoint x: 917, startPoint y: 314, endPoint x: 771, endPoint y: 324, distance: 147.0
click at [917, 314] on div at bounding box center [572, 258] width 1145 height 517
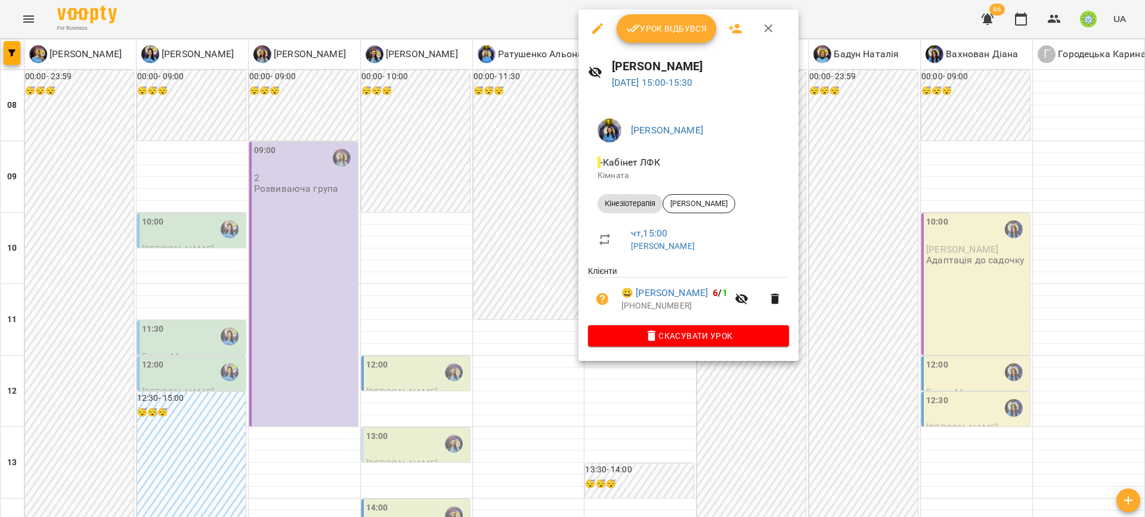
click at [916, 327] on div at bounding box center [572, 258] width 1145 height 517
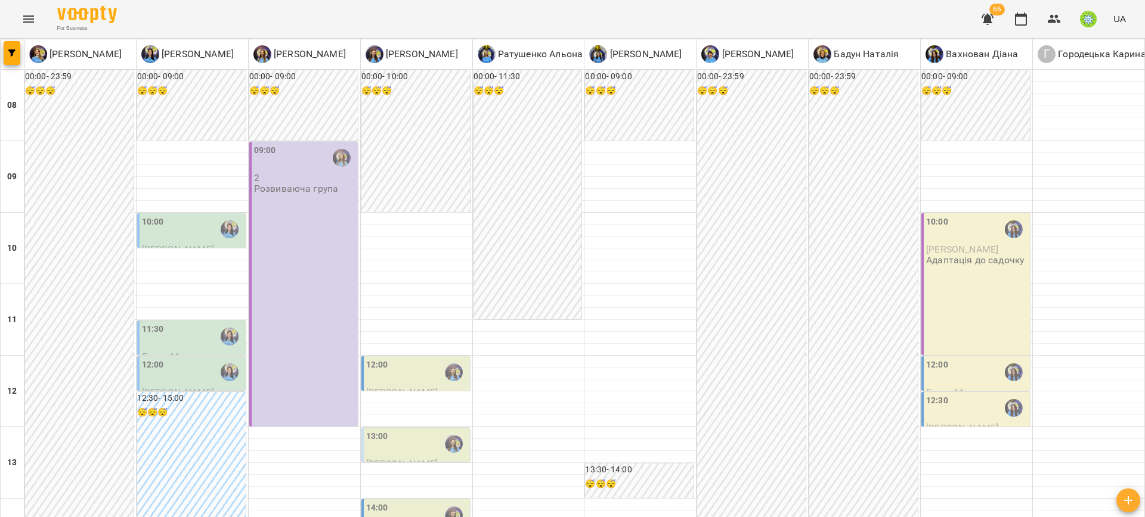
scroll to position [369, 0]
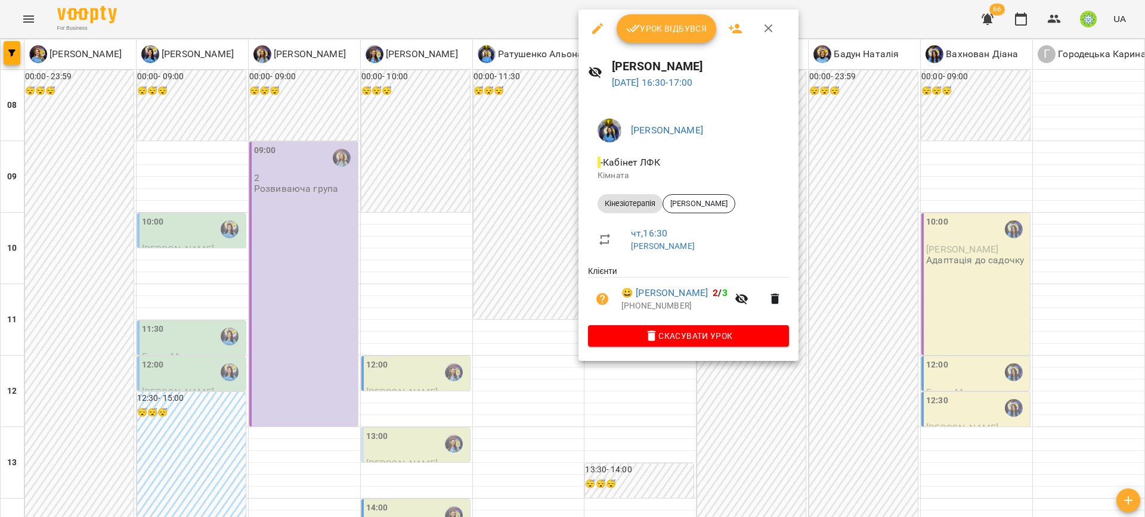
click at [936, 344] on div at bounding box center [572, 258] width 1145 height 517
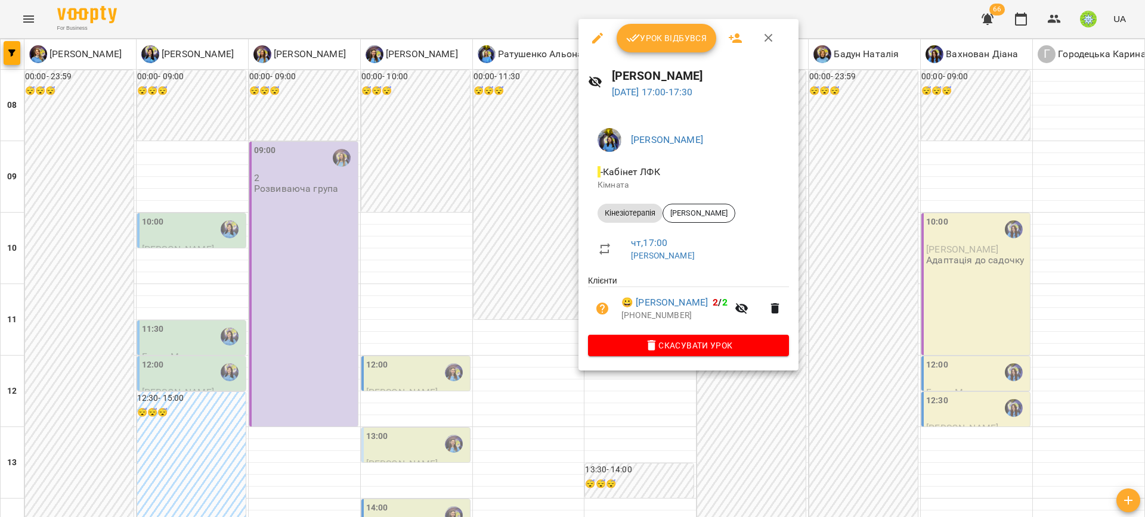
click at [919, 352] on div at bounding box center [572, 258] width 1145 height 517
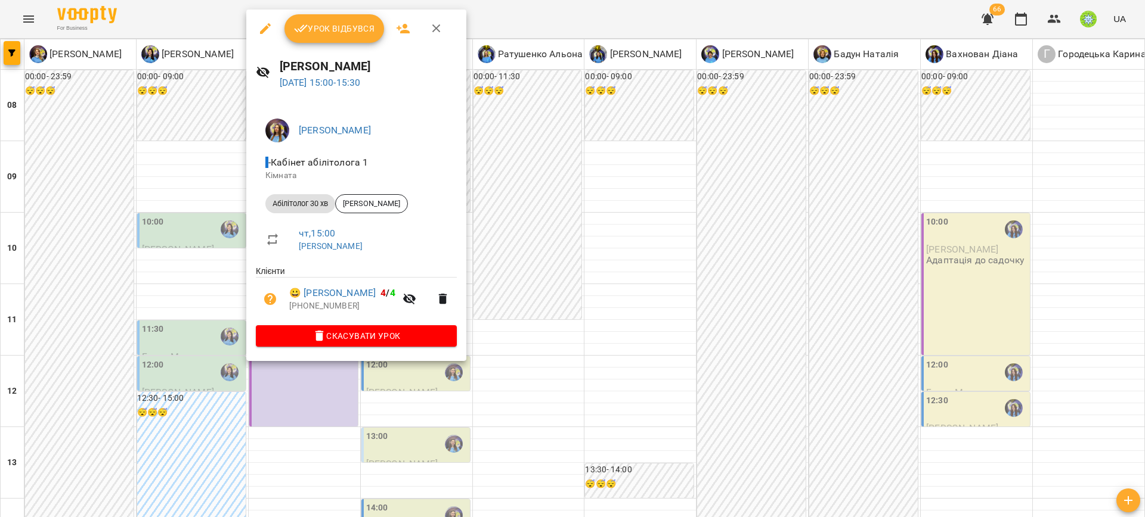
drag, startPoint x: 519, startPoint y: 298, endPoint x: 427, endPoint y: 290, distance: 92.2
click at [519, 297] on div at bounding box center [572, 258] width 1145 height 517
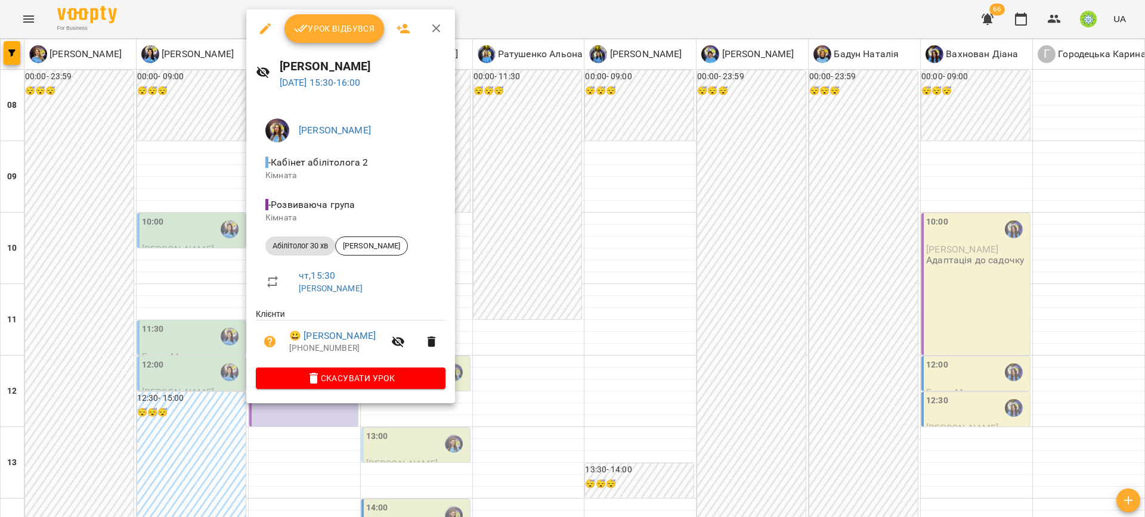
click at [516, 293] on div at bounding box center [572, 258] width 1145 height 517
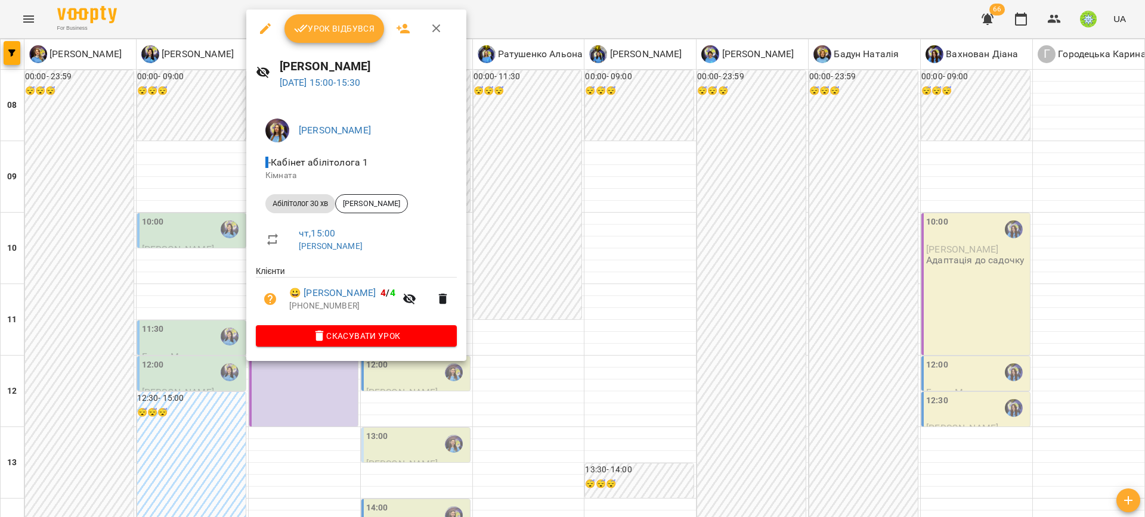
drag, startPoint x: 269, startPoint y: 424, endPoint x: 277, endPoint y: 369, distance: 56.0
click at [269, 420] on div at bounding box center [572, 258] width 1145 height 517
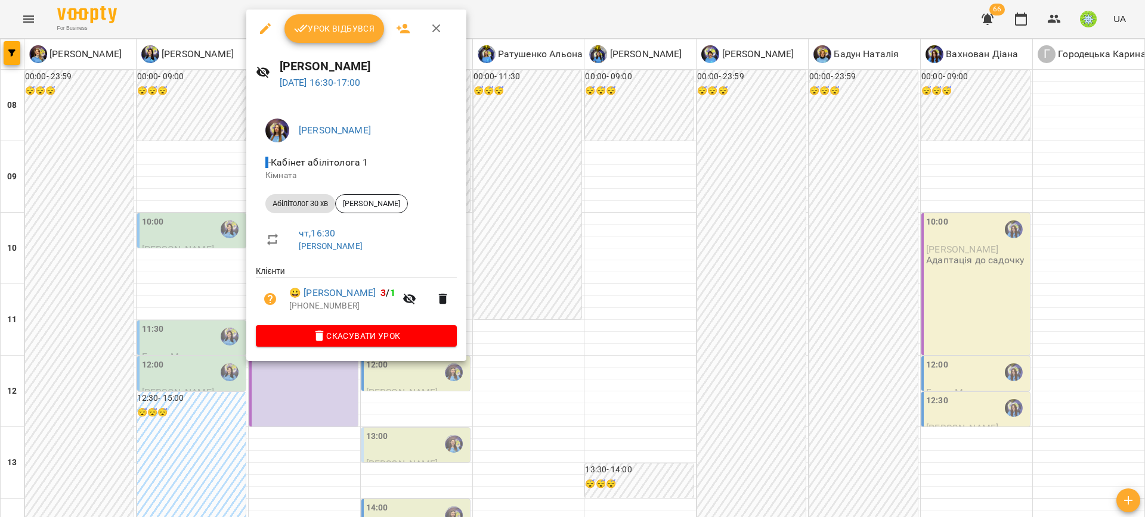
click at [550, 314] on div at bounding box center [572, 258] width 1145 height 517
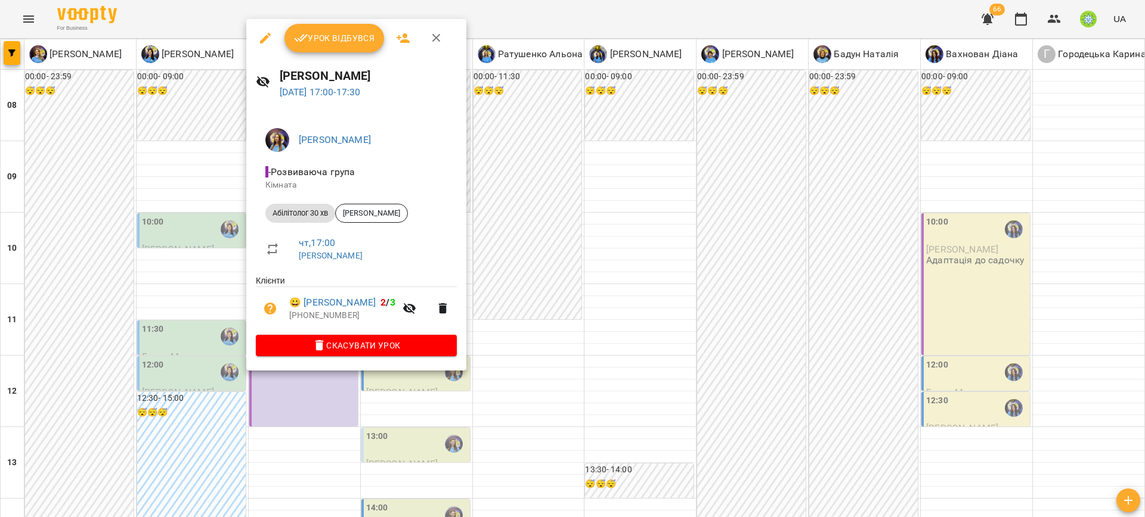
click at [531, 359] on div at bounding box center [572, 258] width 1145 height 517
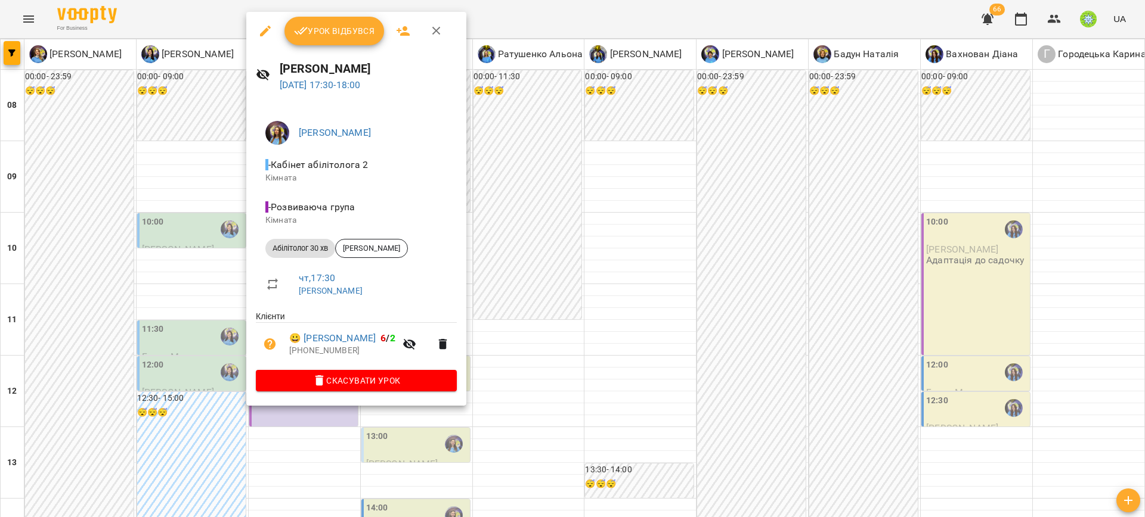
drag, startPoint x: 526, startPoint y: 327, endPoint x: 478, endPoint y: 340, distance: 49.5
click at [524, 327] on div at bounding box center [572, 258] width 1145 height 517
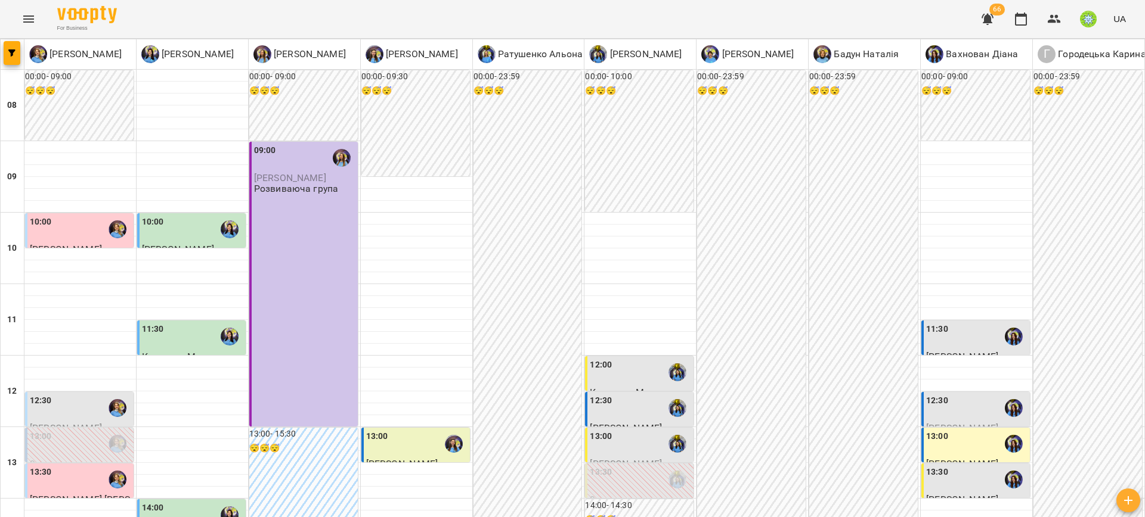
scroll to position [413, 0]
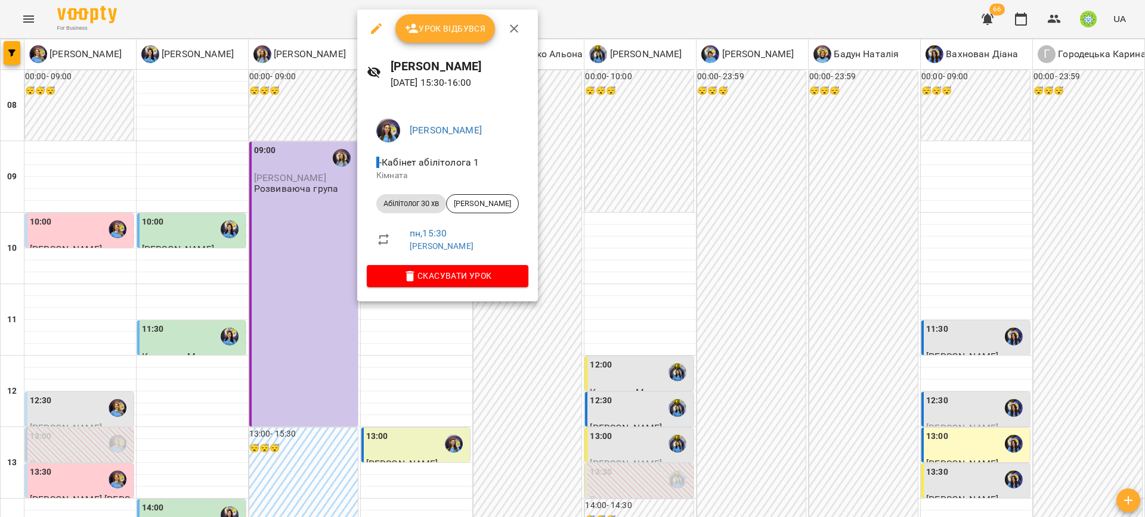
click at [470, 291] on div "Ігнатенко Оксана - Кабінет абілітолога 1 Кімната Абілітолог 30 хв Балагуш Артем…" at bounding box center [447, 201] width 181 height 202
click at [465, 267] on button "Скасувати Урок" at bounding box center [448, 275] width 162 height 21
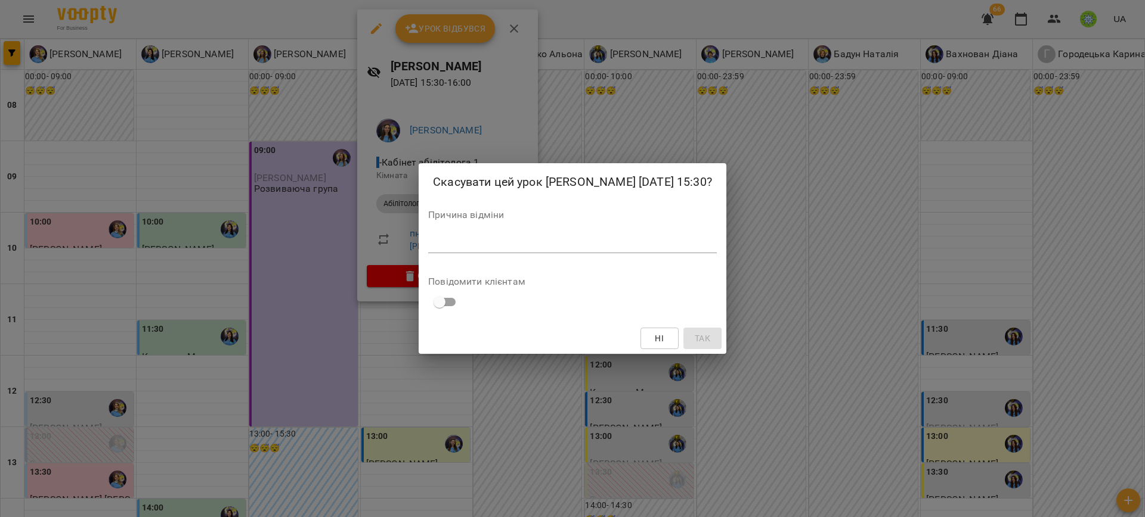
click at [498, 241] on textarea at bounding box center [572, 243] width 289 height 11
type textarea "*"
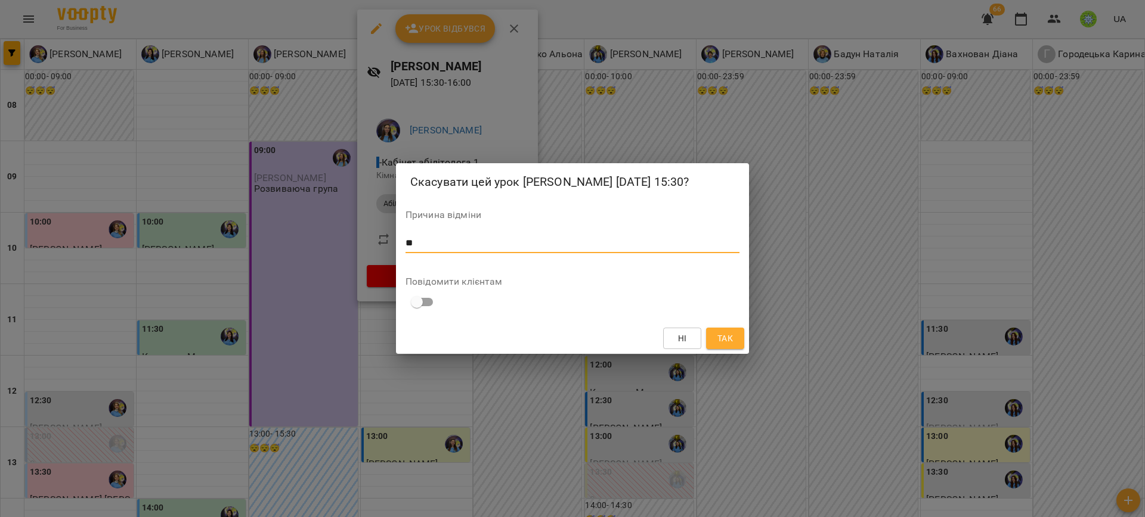
type textarea "*"
click at [468, 238] on textarea "**********" at bounding box center [572, 243] width 334 height 11
type textarea "**********"
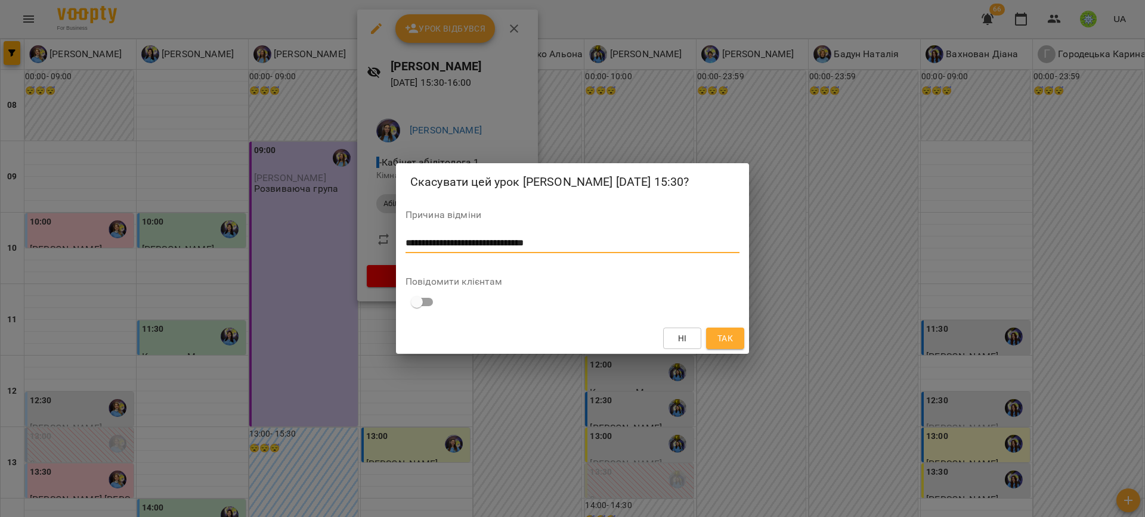
click at [728, 339] on span "Так" at bounding box center [724, 338] width 15 height 14
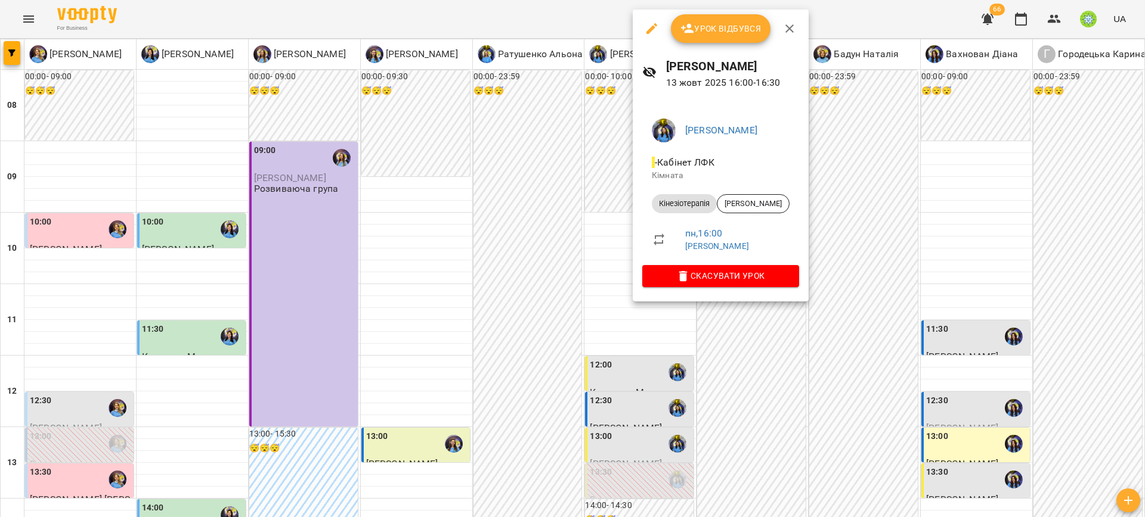
click at [678, 280] on icon "button" at bounding box center [683, 276] width 14 height 14
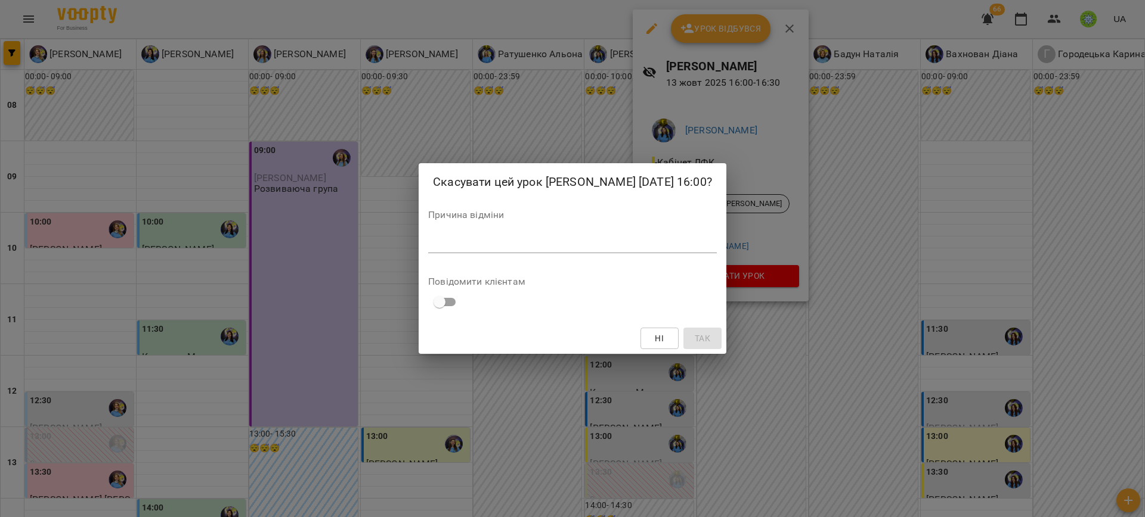
click at [596, 243] on textarea at bounding box center [572, 243] width 289 height 11
paste textarea "**********"
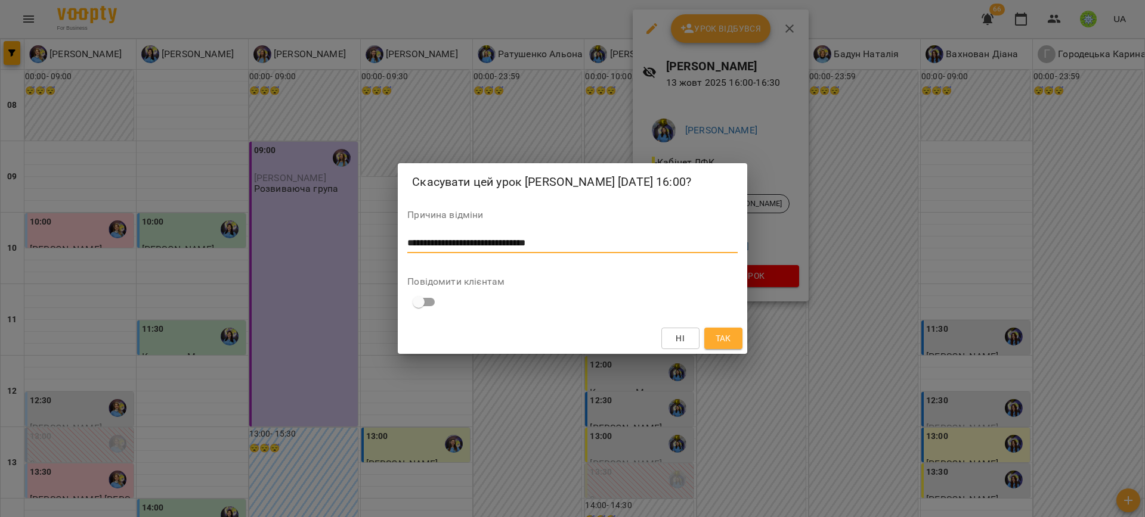
type textarea "**********"
click at [723, 333] on span "Так" at bounding box center [722, 338] width 15 height 14
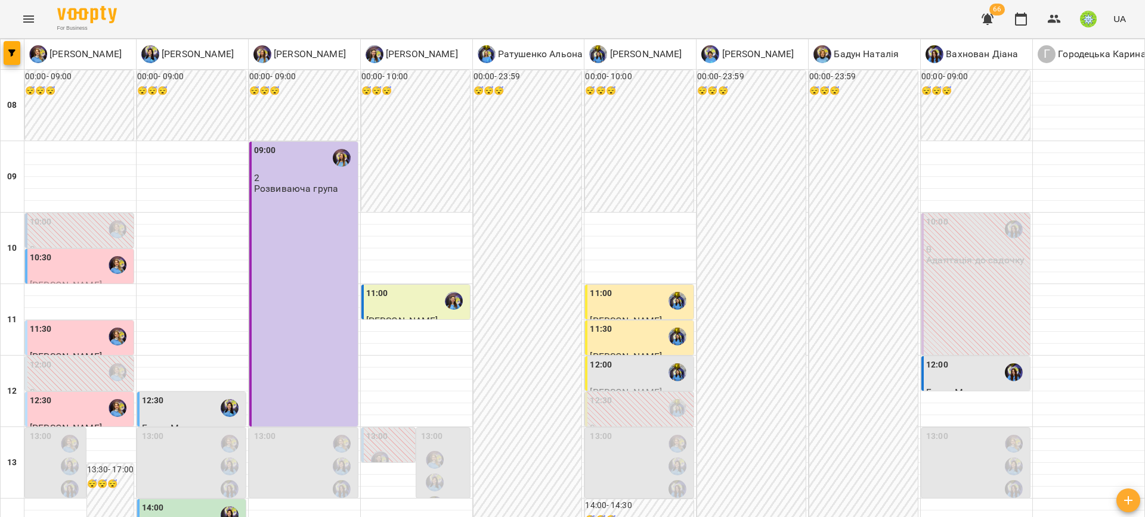
scroll to position [343, 0]
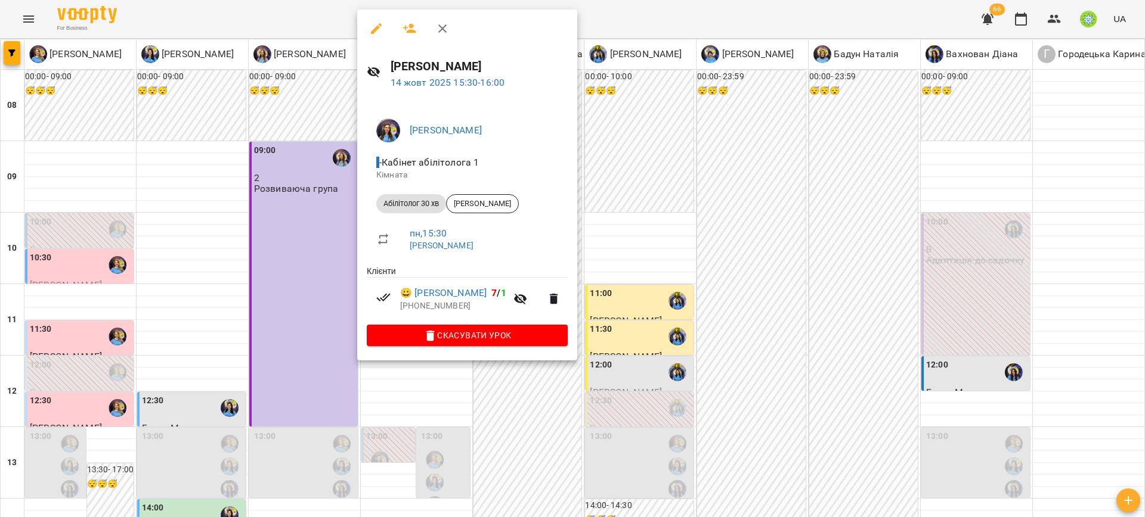
click at [727, 352] on div at bounding box center [572, 258] width 1145 height 517
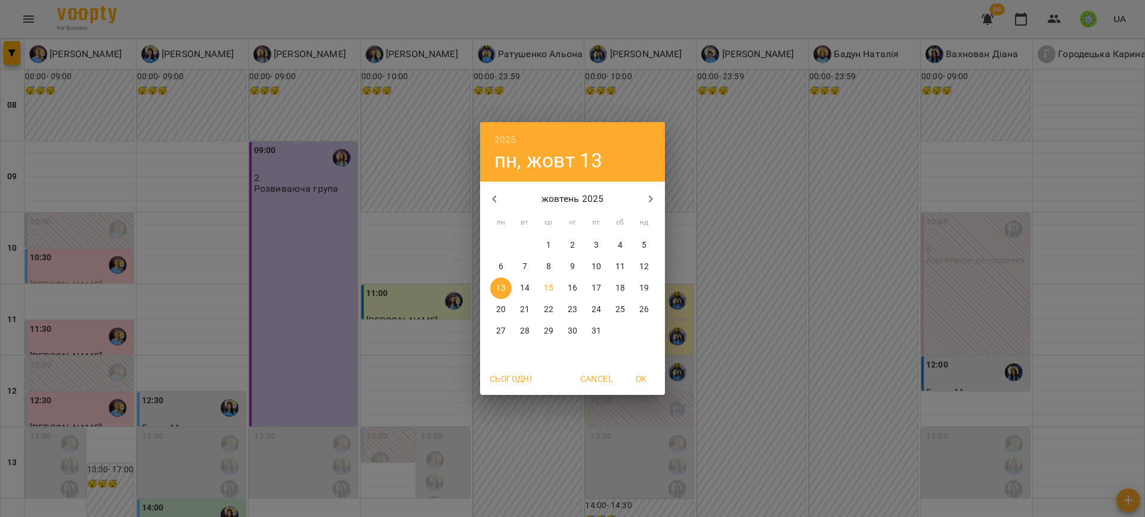
click at [528, 315] on p "21" at bounding box center [525, 310] width 10 height 12
type input "**********"
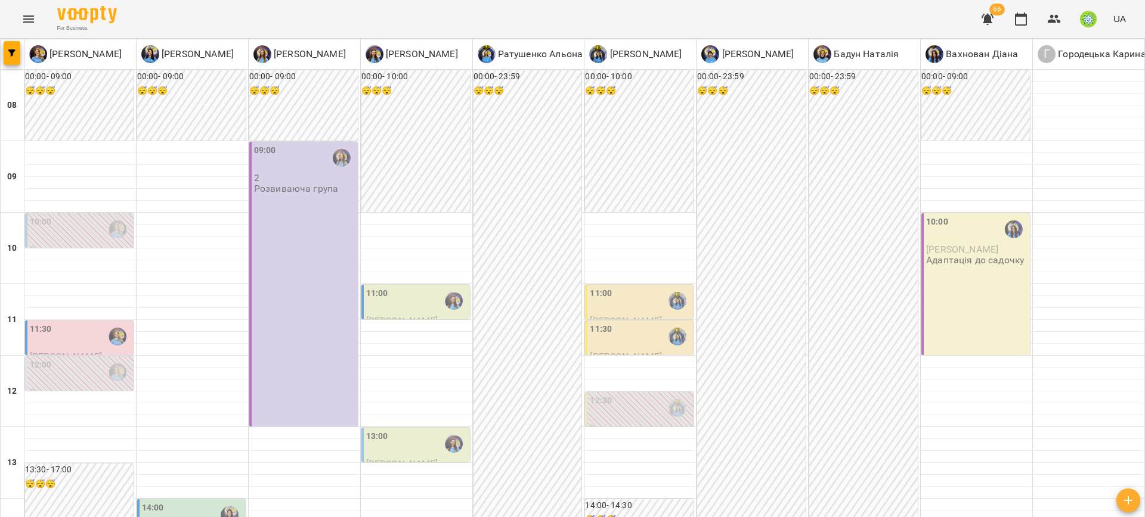
scroll to position [323, 0]
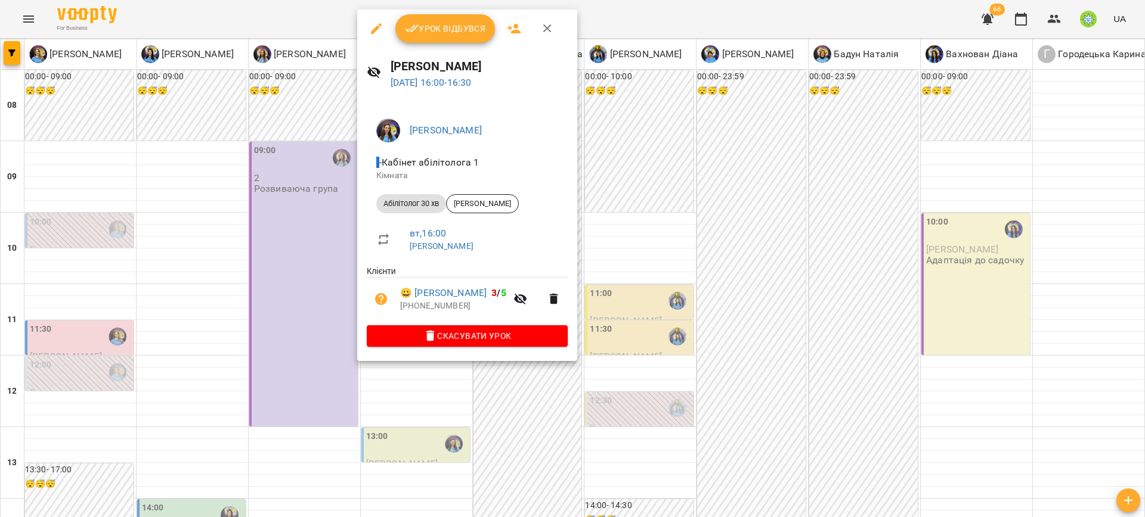
drag, startPoint x: 737, startPoint y: 331, endPoint x: 436, endPoint y: 346, distance: 301.4
click at [736, 332] on div at bounding box center [572, 258] width 1145 height 517
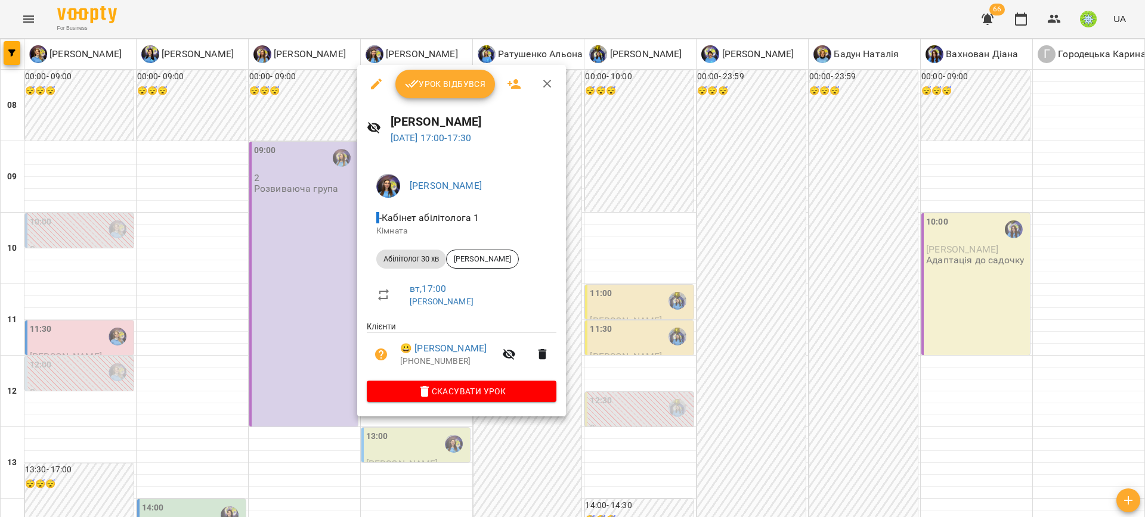
click at [626, 361] on div at bounding box center [572, 258] width 1145 height 517
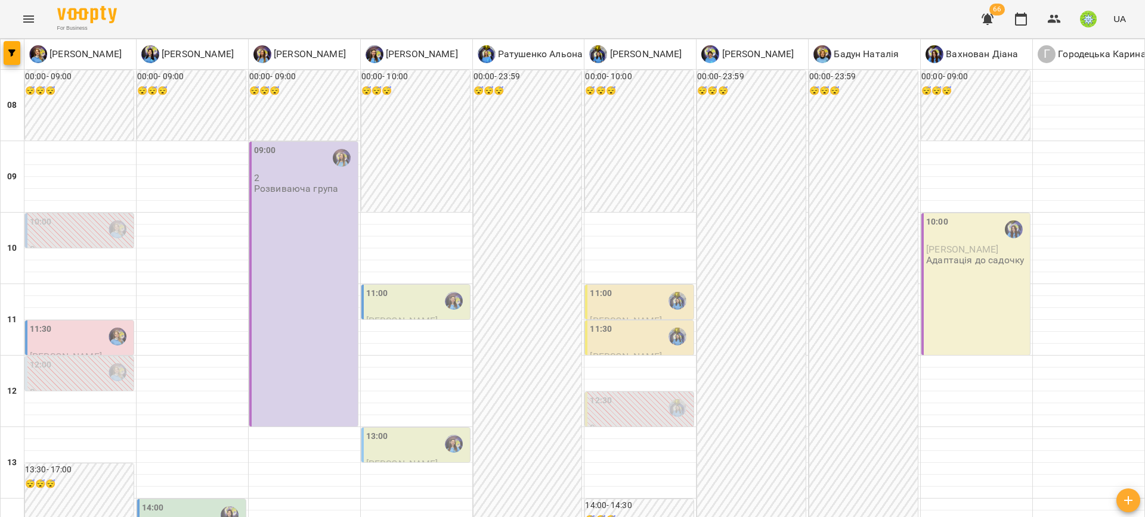
scroll to position [225, 0]
click at [399, 430] on div "13:00" at bounding box center [416, 443] width 101 height 27
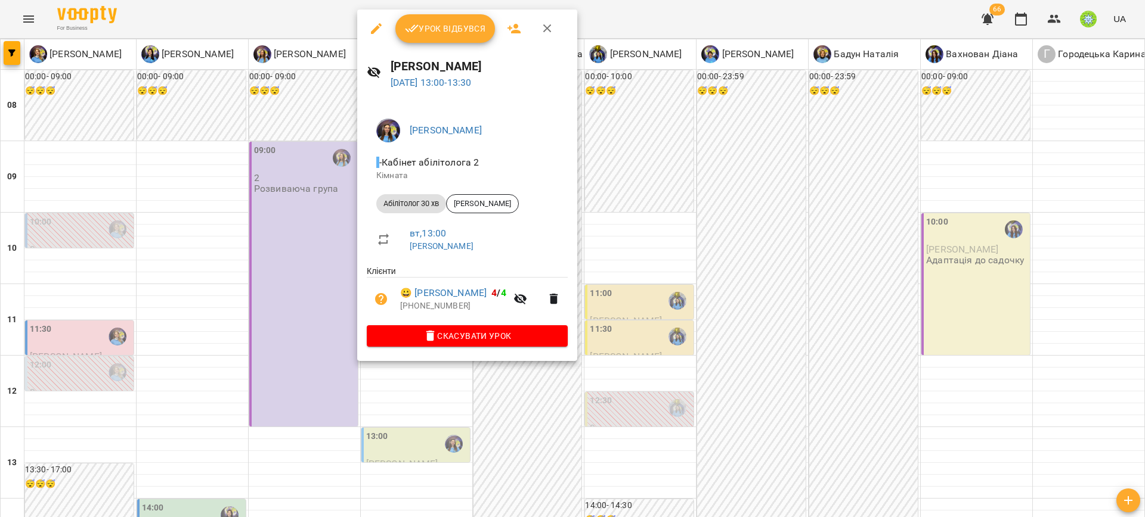
click at [698, 304] on div at bounding box center [572, 258] width 1145 height 517
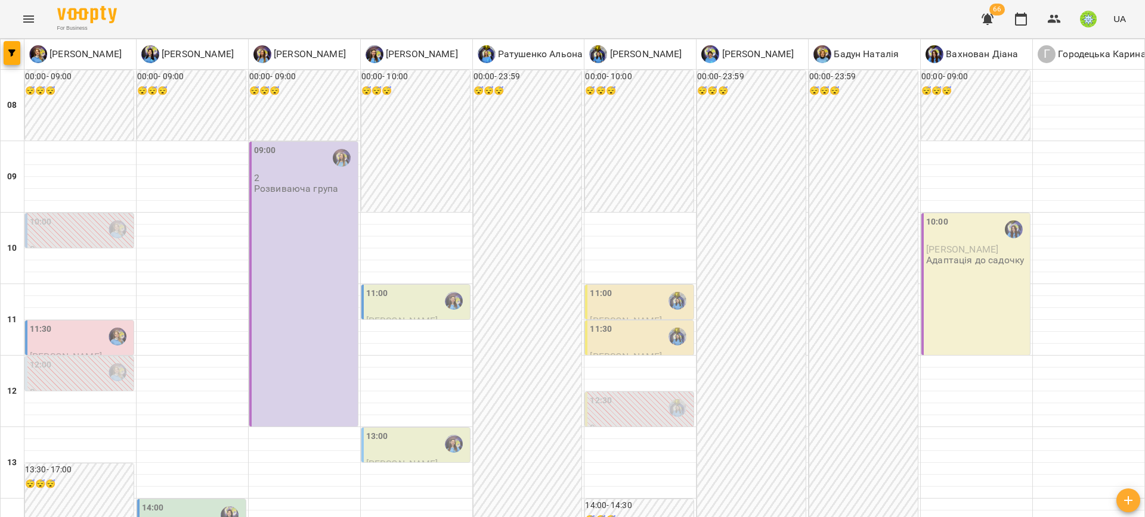
scroll to position [67, 0]
click at [395, 287] on div "11:00" at bounding box center [416, 300] width 101 height 27
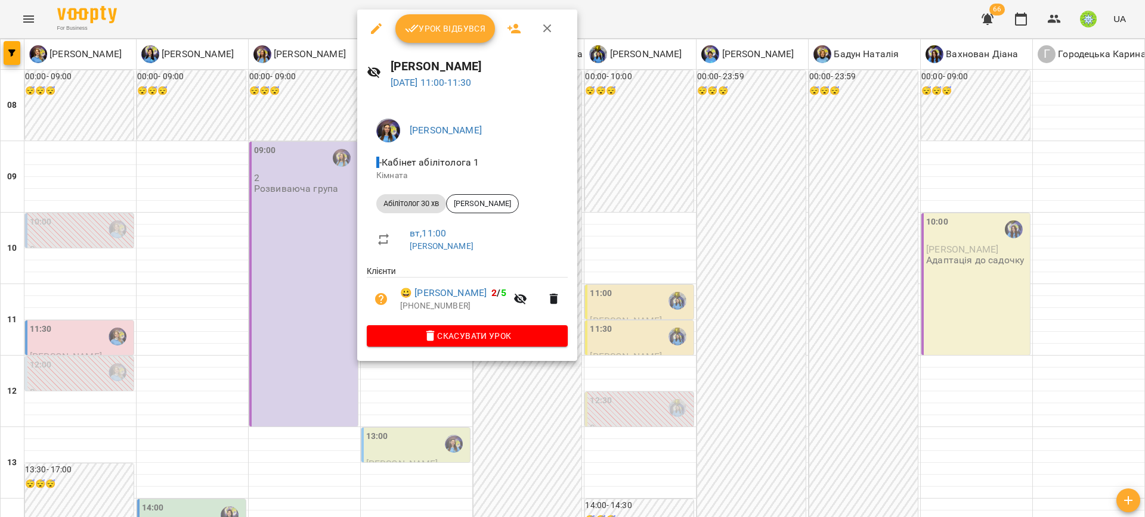
click at [739, 334] on div at bounding box center [572, 258] width 1145 height 517
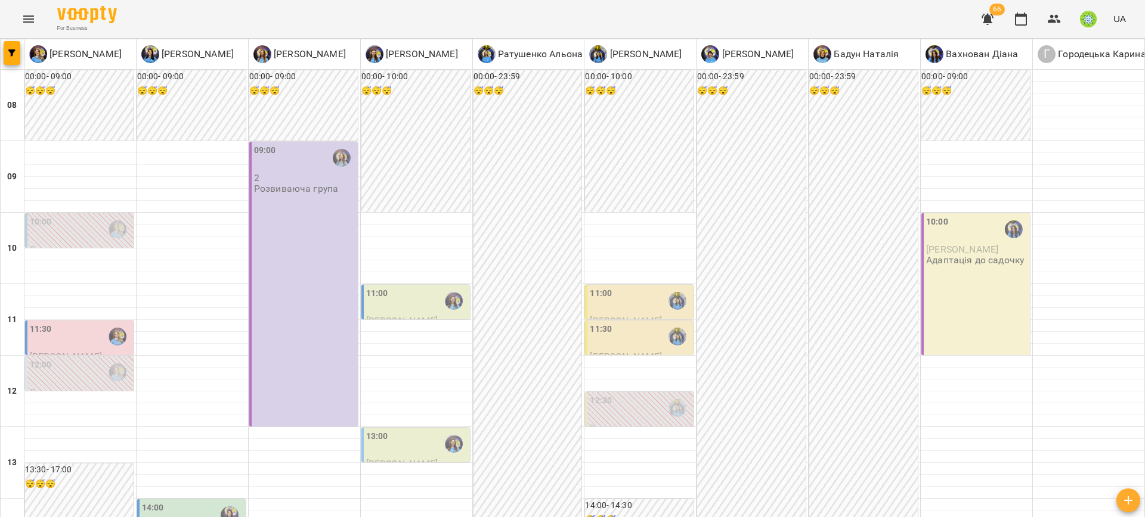
click at [401, 430] on div "13:00" at bounding box center [416, 443] width 101 height 27
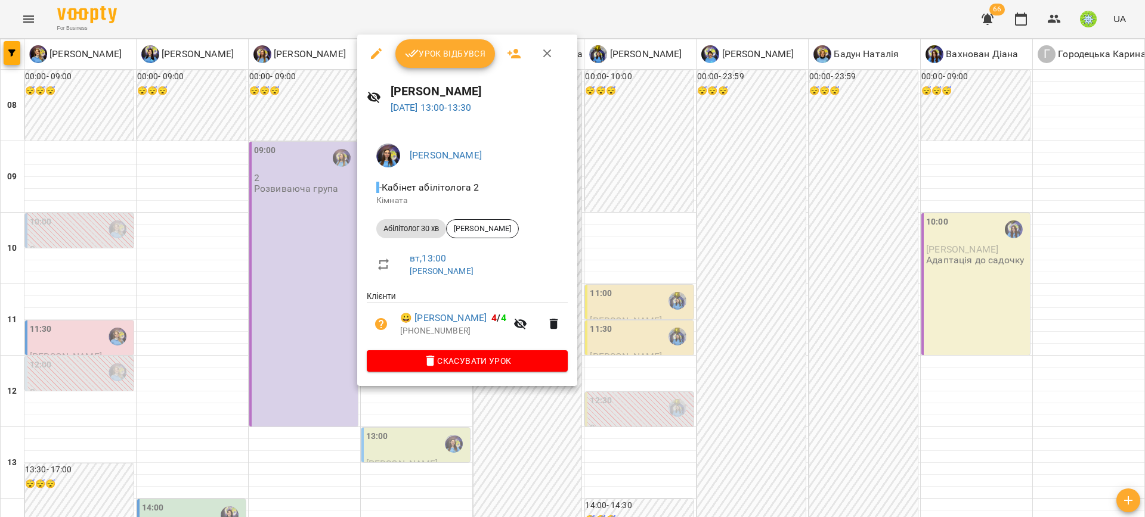
click at [758, 389] on div at bounding box center [572, 258] width 1145 height 517
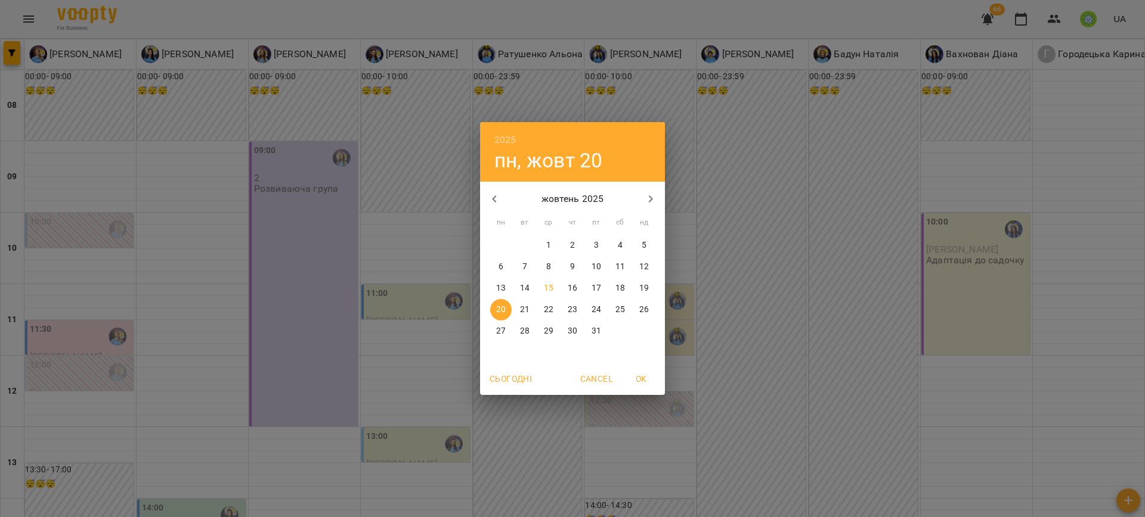
drag, startPoint x: 596, startPoint y: 285, endPoint x: 654, endPoint y: 327, distance: 71.3
click at [596, 283] on p "17" at bounding box center [596, 289] width 10 height 12
type input "**********"
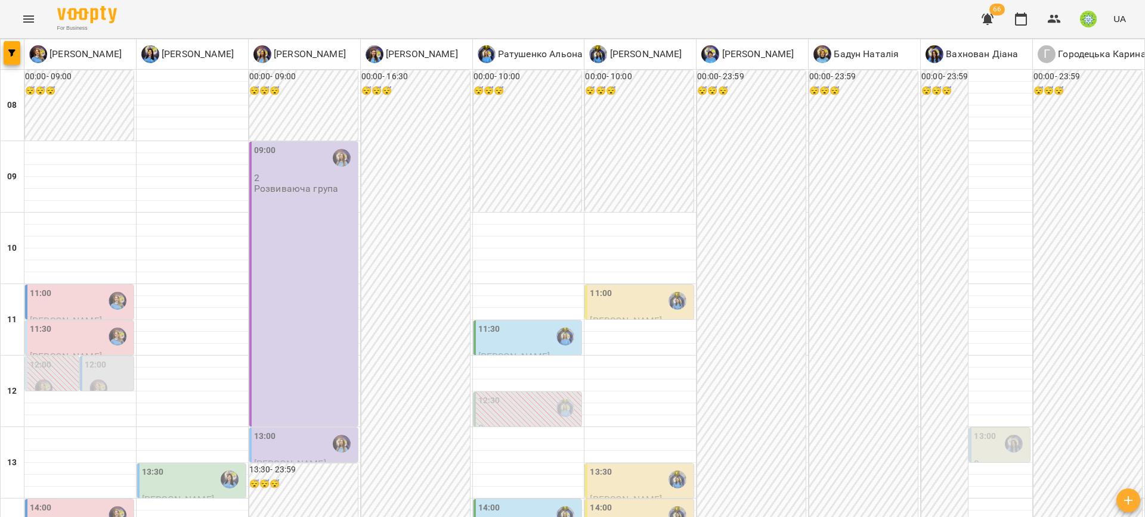
scroll to position [477, 0]
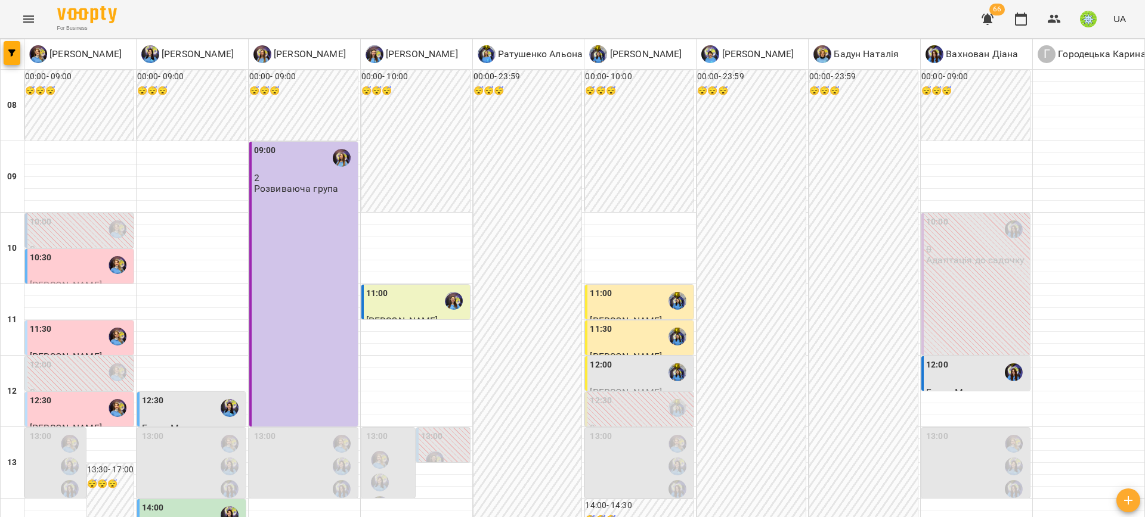
scroll to position [541, 0]
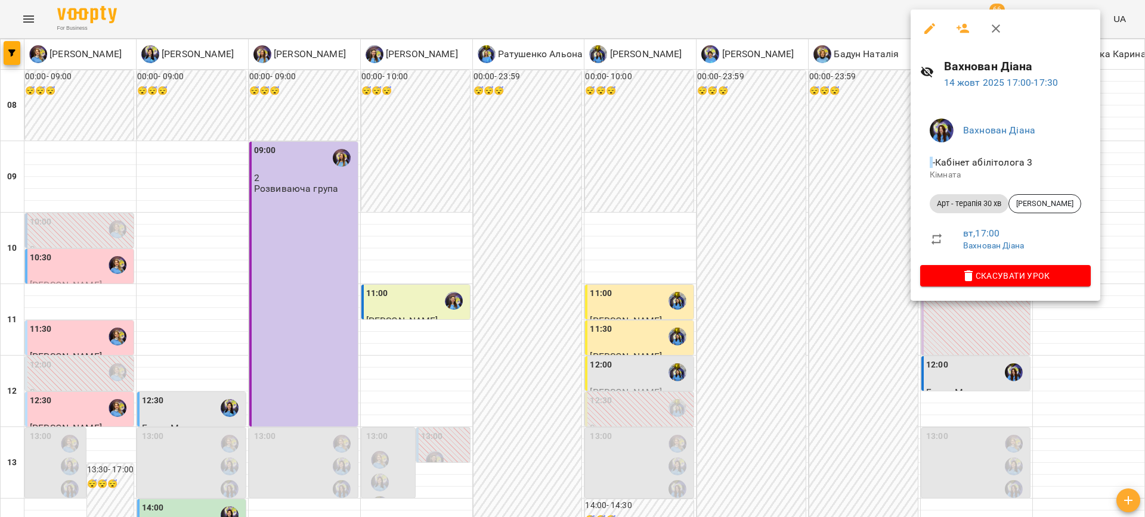
drag, startPoint x: 979, startPoint y: 70, endPoint x: 1052, endPoint y: 105, distance: 80.8
click at [980, 70] on h6 "Вахнован Діана" at bounding box center [1017, 66] width 147 height 18
drag, startPoint x: 1010, startPoint y: 87, endPoint x: 1086, endPoint y: 111, distance: 79.6
click at [1011, 87] on link "14 жовт 2025 17:00 - 17:30" at bounding box center [1001, 82] width 114 height 11
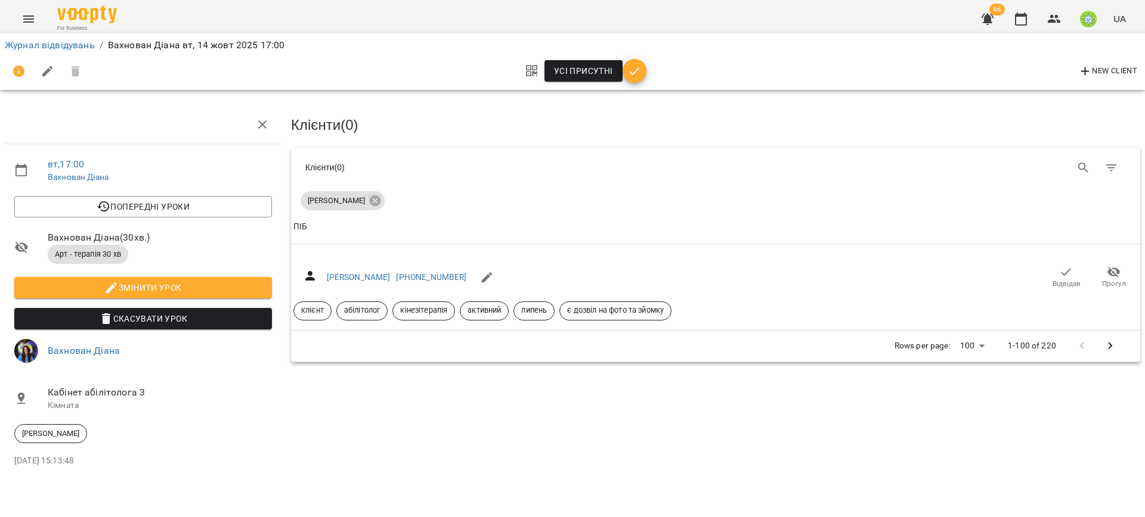
drag, startPoint x: 1063, startPoint y: 274, endPoint x: 802, endPoint y: 191, distance: 273.2
click at [1059, 272] on icon "button" at bounding box center [1066, 272] width 14 height 14
click at [632, 76] on icon "button" at bounding box center [634, 71] width 14 height 14
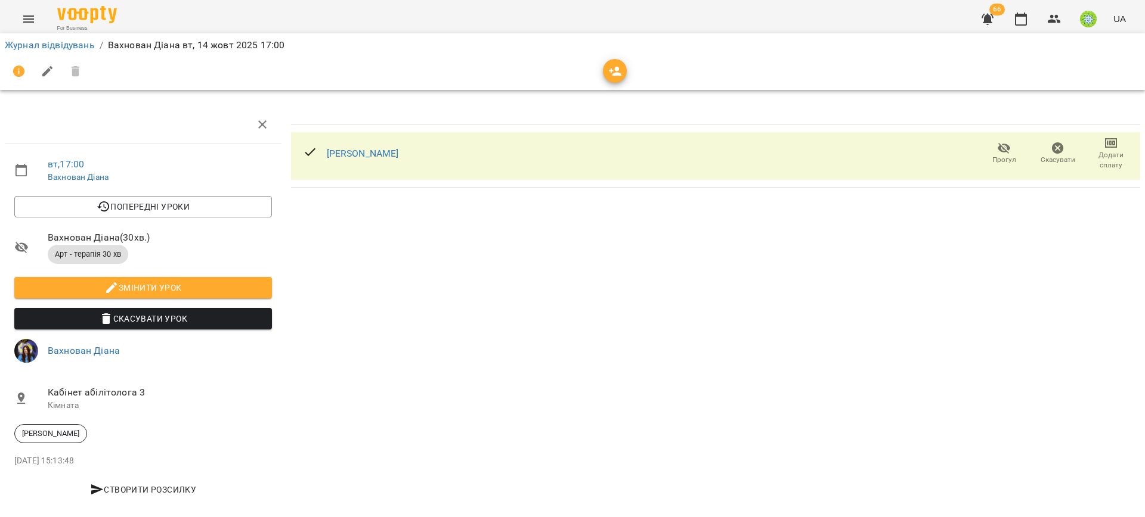
drag, startPoint x: 236, startPoint y: 110, endPoint x: 289, endPoint y: 145, distance: 63.7
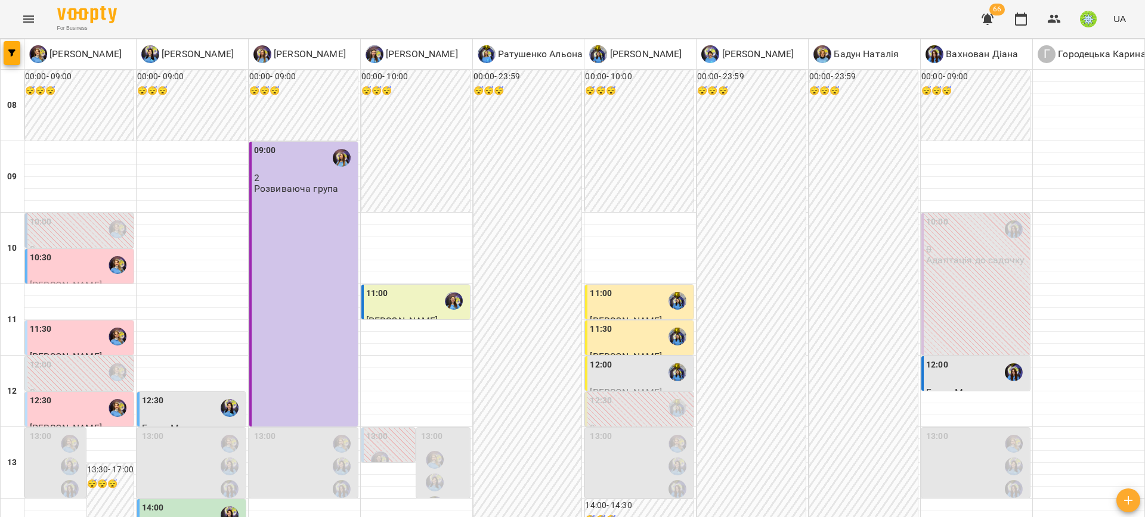
scroll to position [435, 0]
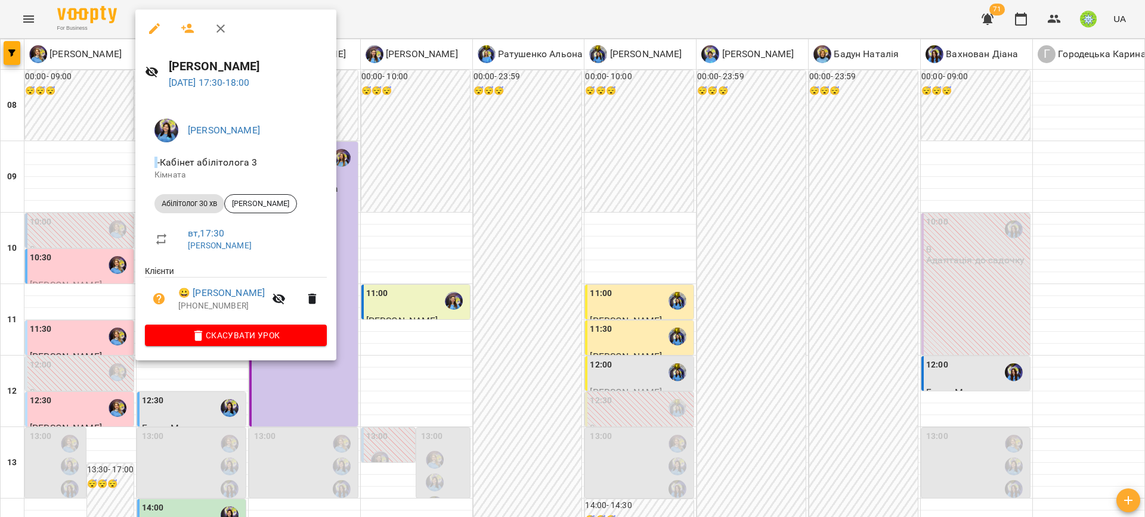
click at [545, 346] on div at bounding box center [572, 258] width 1145 height 517
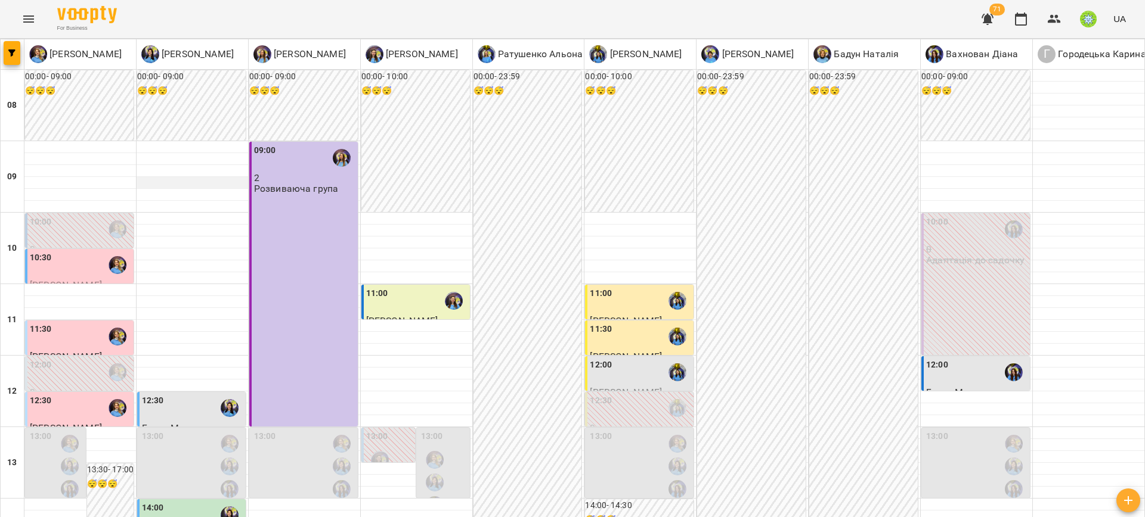
scroll to position [0, 0]
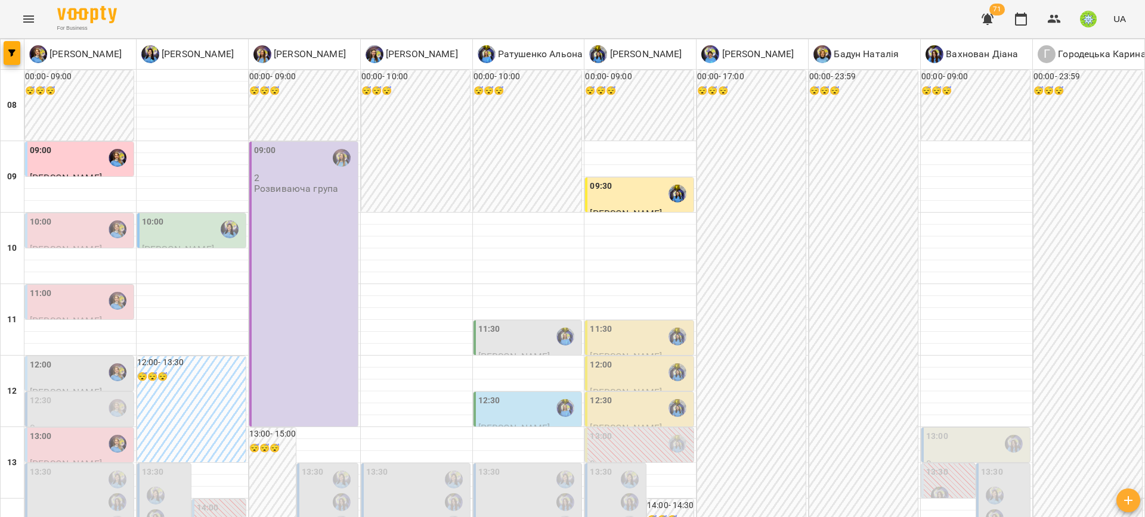
click at [57, 304] on div "11:00" at bounding box center [80, 300] width 101 height 27
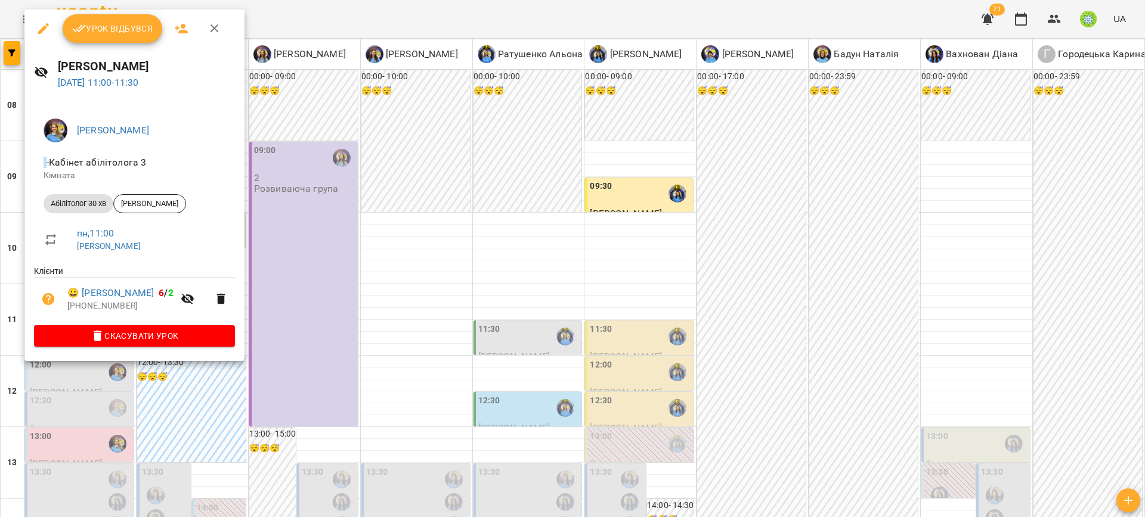
click at [460, 322] on div at bounding box center [572, 258] width 1145 height 517
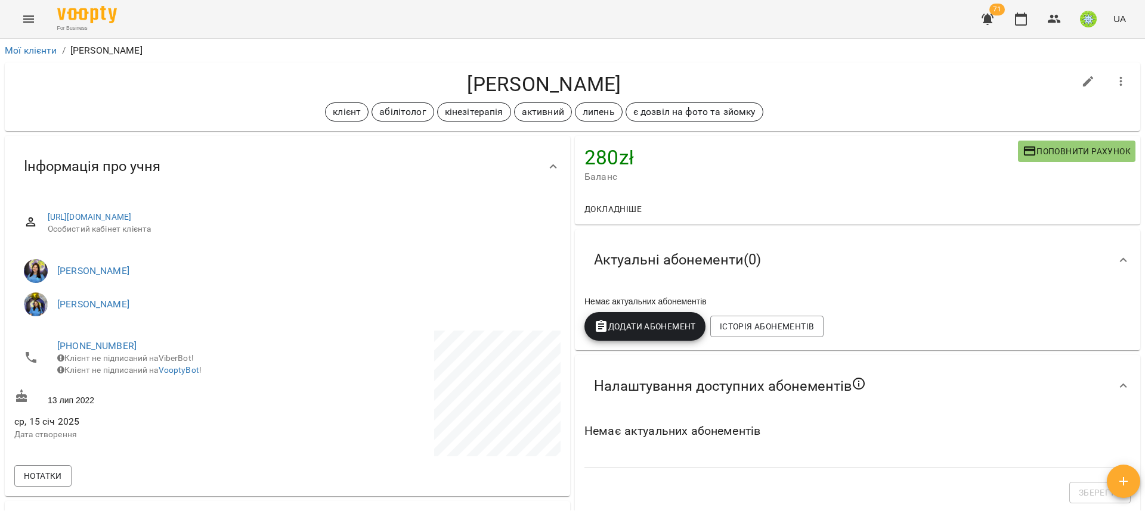
click at [1054, 21] on icon "button" at bounding box center [1053, 19] width 13 height 8
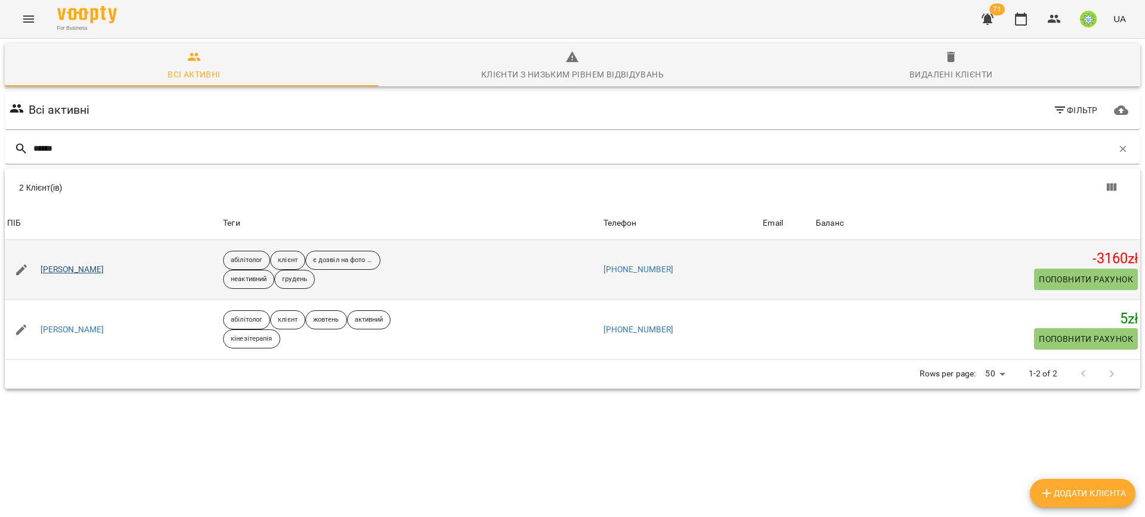
type input "******"
click at [79, 270] on link "[PERSON_NAME]" at bounding box center [73, 270] width 64 height 12
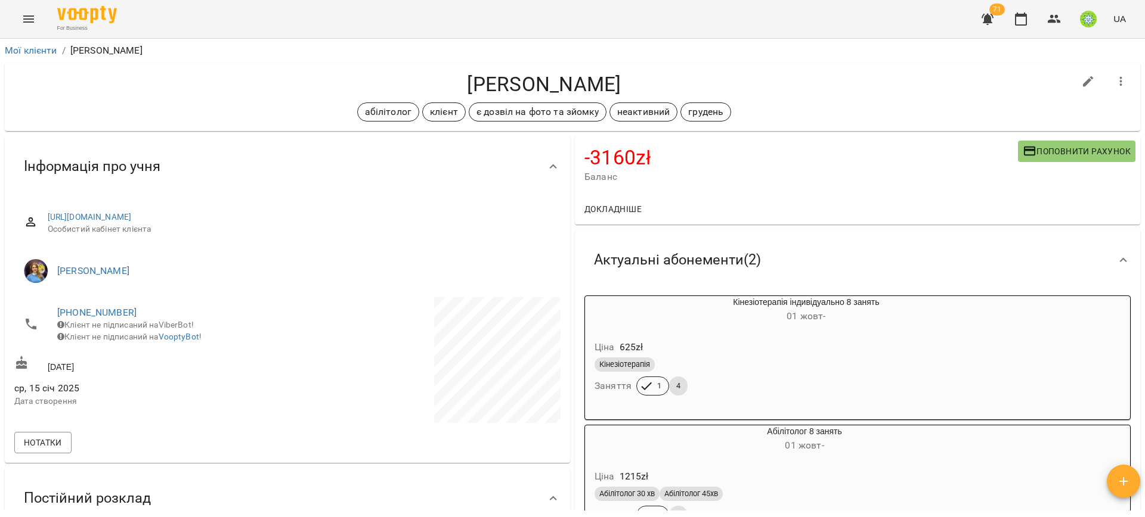
scroll to position [4, 0]
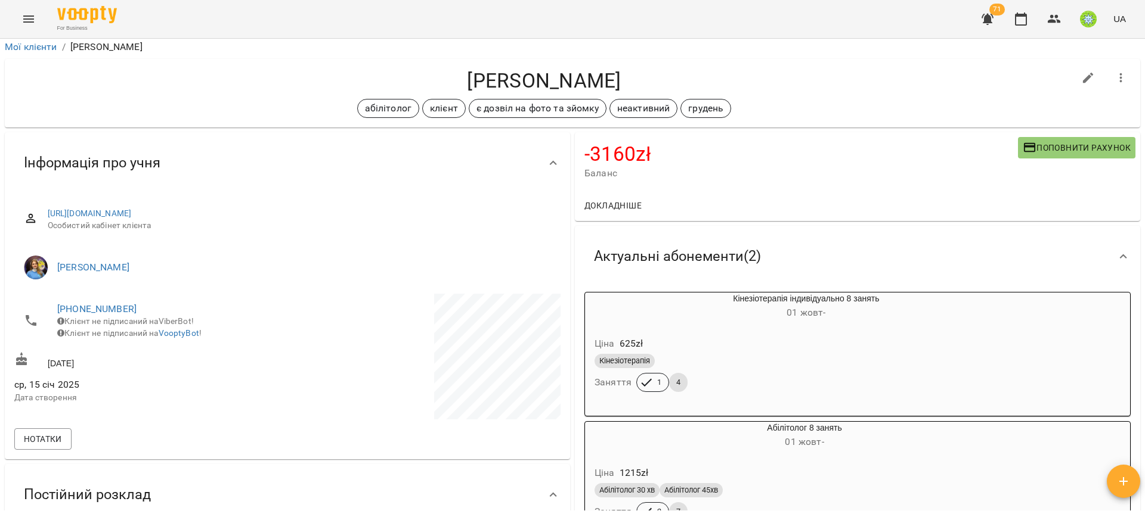
click at [792, 345] on div "Ціна 625 zł" at bounding box center [777, 343] width 371 height 21
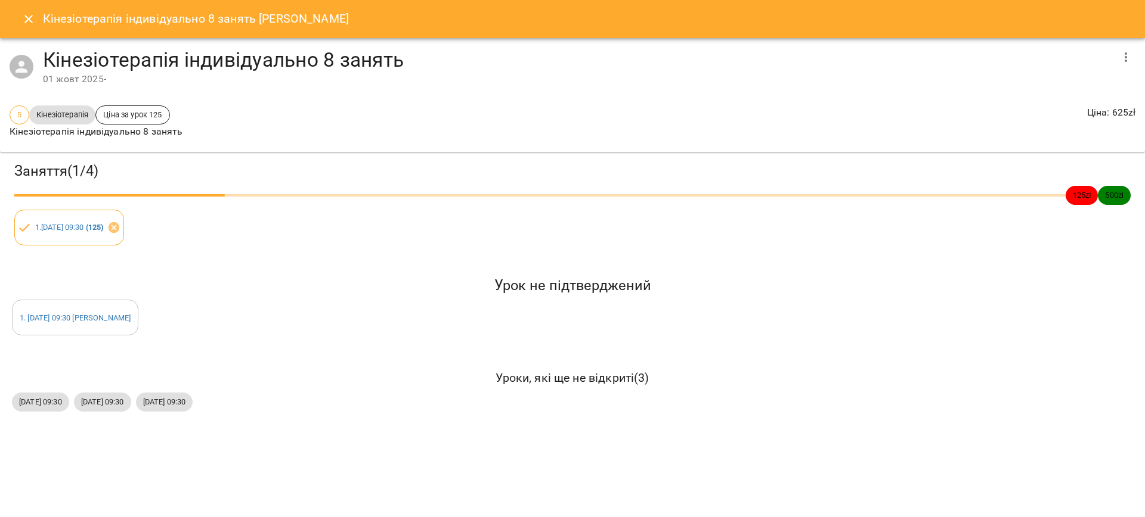
click at [1122, 61] on icon "button" at bounding box center [1125, 57] width 14 height 14
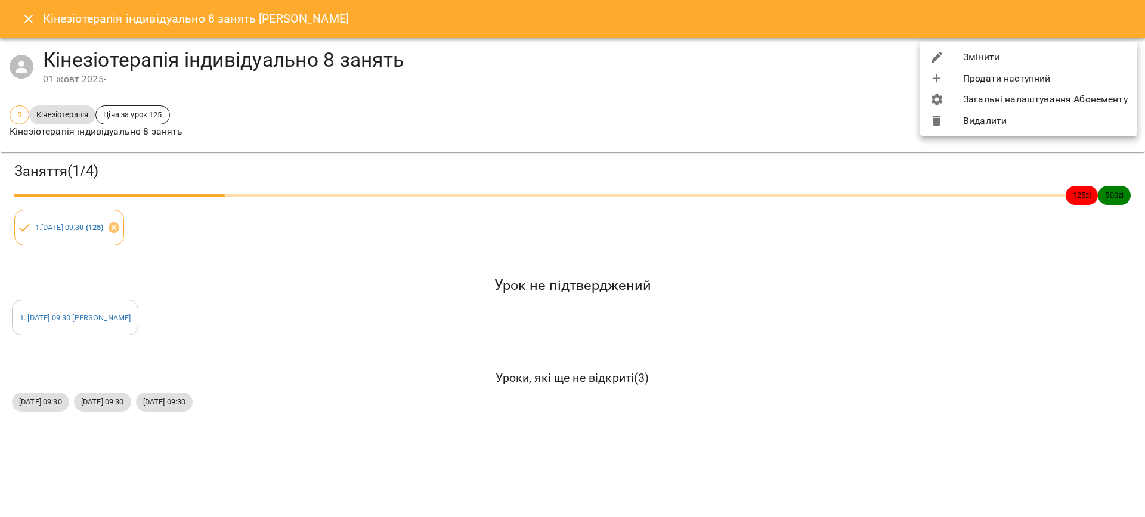
click at [967, 116] on li "Видалити" at bounding box center [1028, 120] width 217 height 21
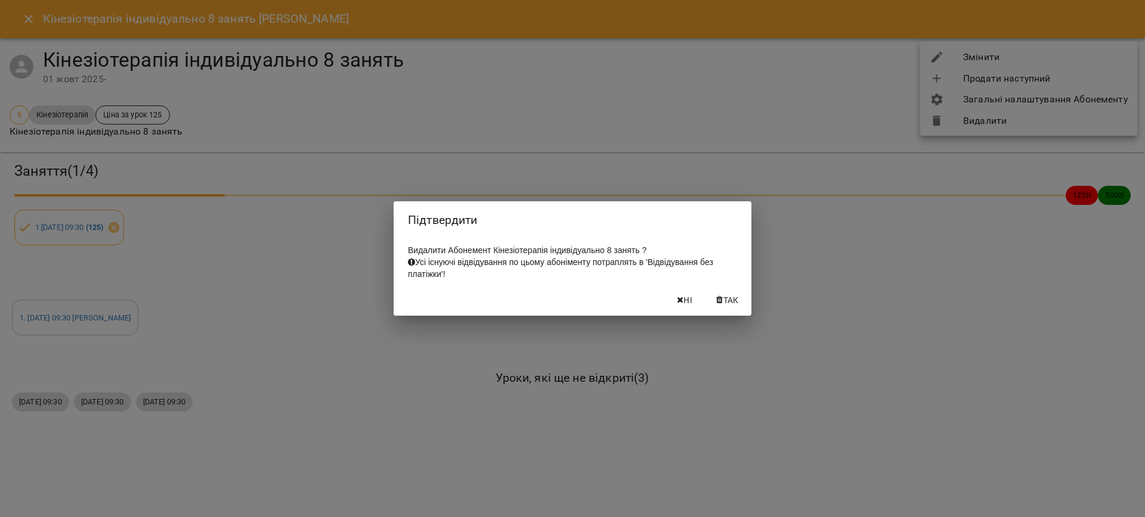
click at [720, 305] on icon "button" at bounding box center [719, 300] width 7 height 8
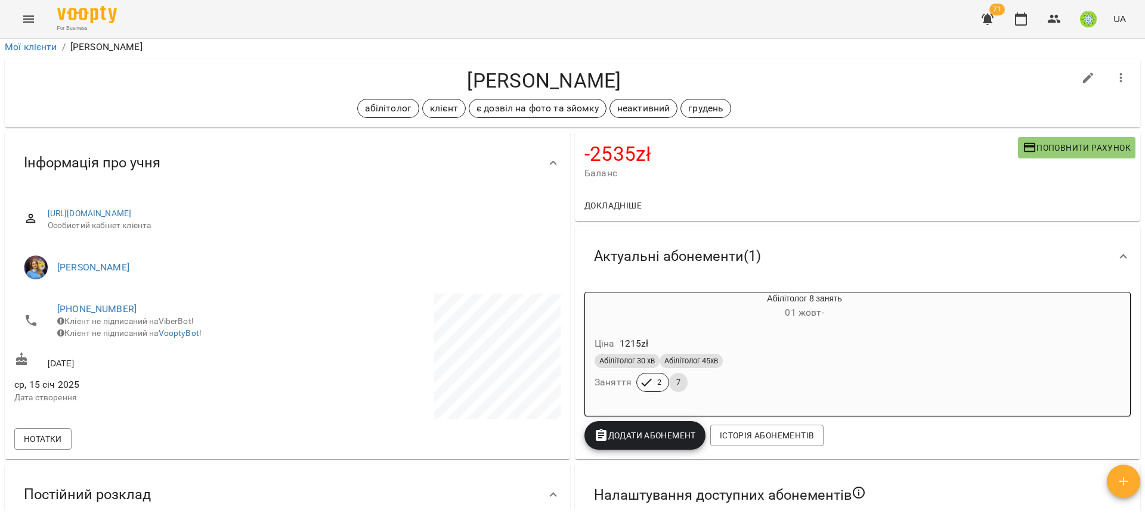
click at [866, 353] on div "Абілітолог 30 хв Абілітолог 45хв" at bounding box center [775, 361] width 367 height 19
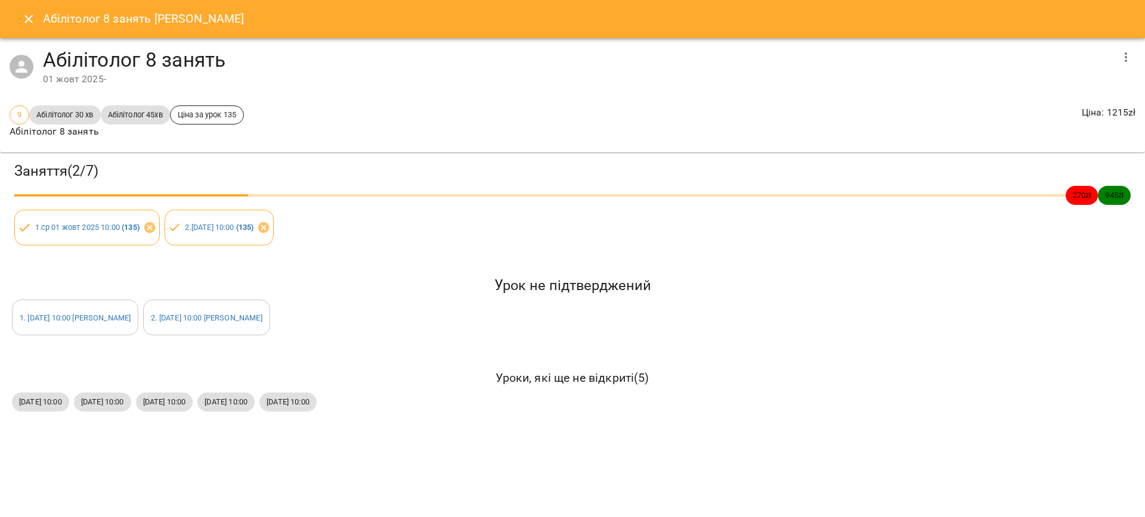
click at [1119, 53] on icon "button" at bounding box center [1125, 57] width 14 height 14
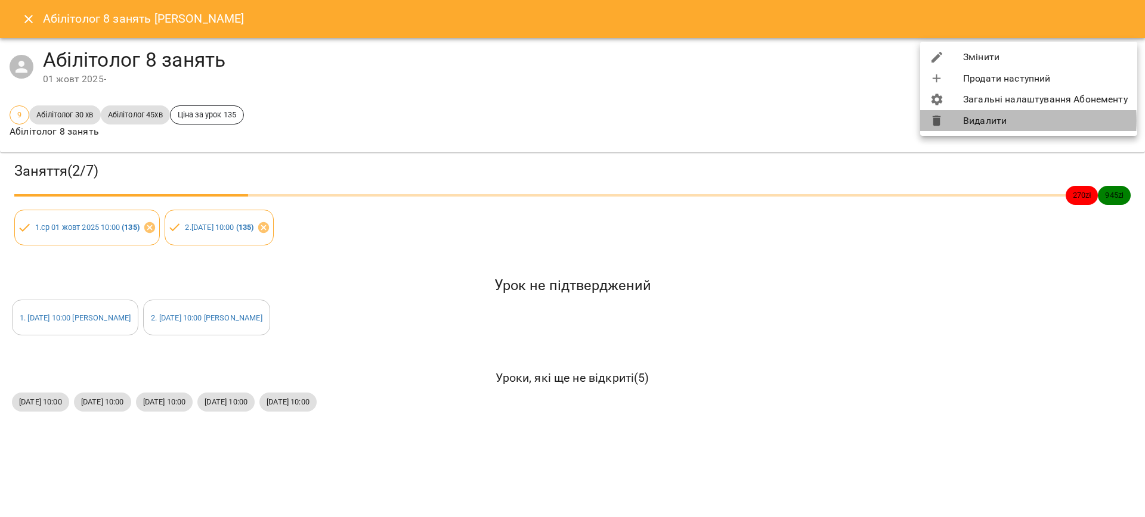
click at [972, 121] on li "Видалити" at bounding box center [1028, 120] width 217 height 21
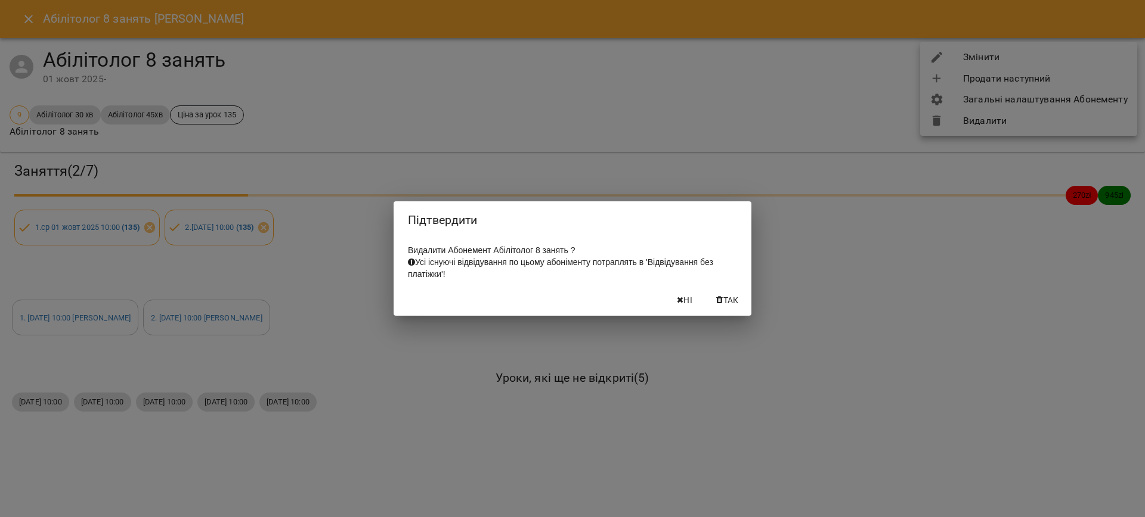
click at [731, 308] on span "Так" at bounding box center [730, 300] width 15 height 14
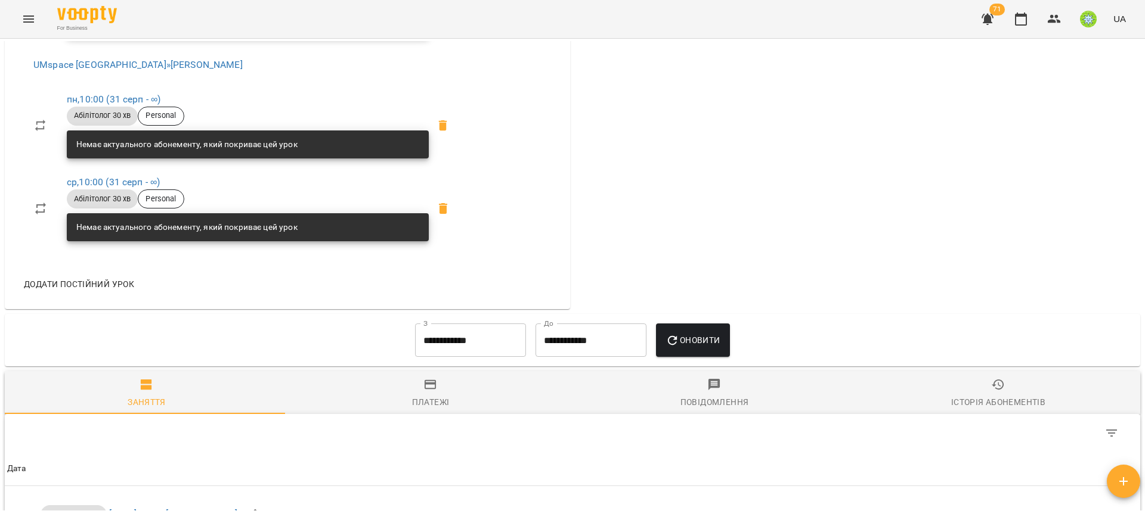
scroll to position [618, 0]
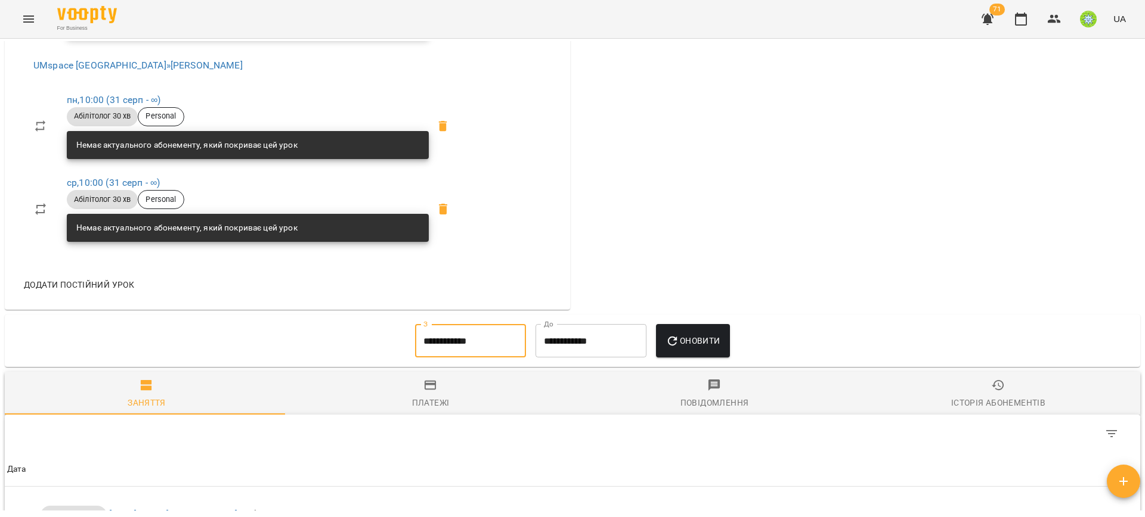
click at [459, 347] on input "**********" at bounding box center [470, 340] width 111 height 33
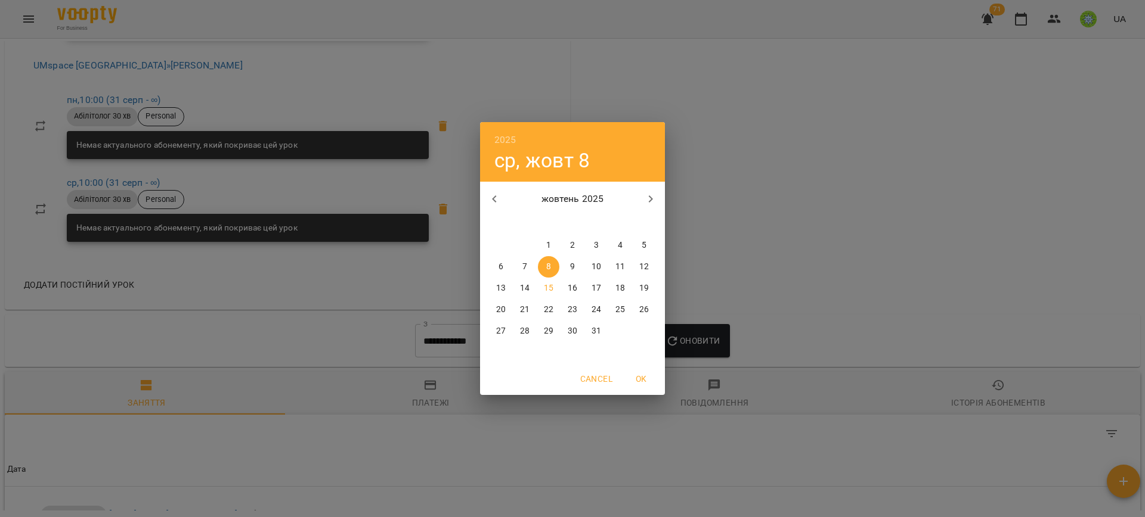
click at [547, 240] on p "1" at bounding box center [548, 246] width 5 height 12
type input "**********"
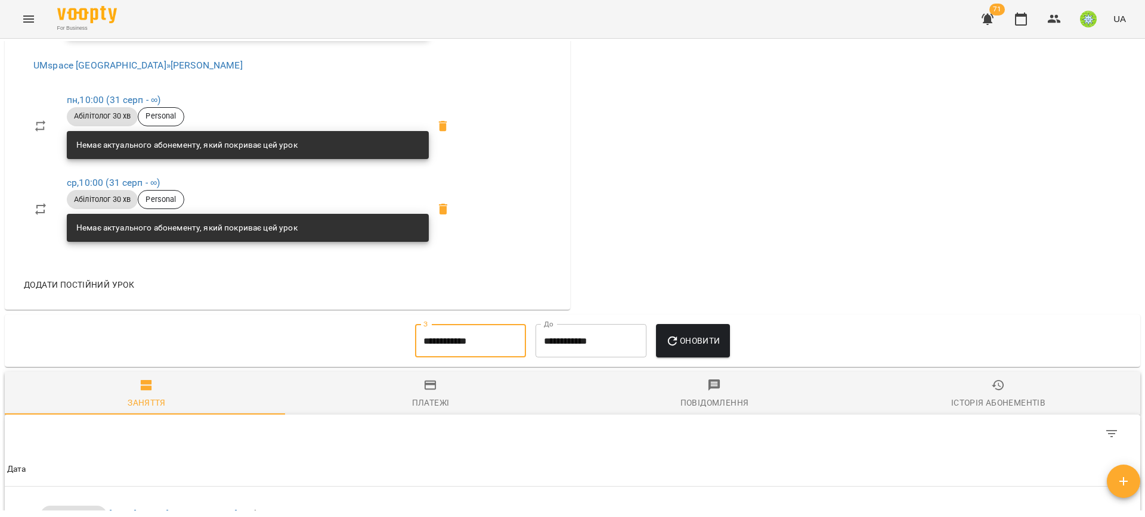
click at [694, 345] on span "Оновити" at bounding box center [692, 341] width 54 height 14
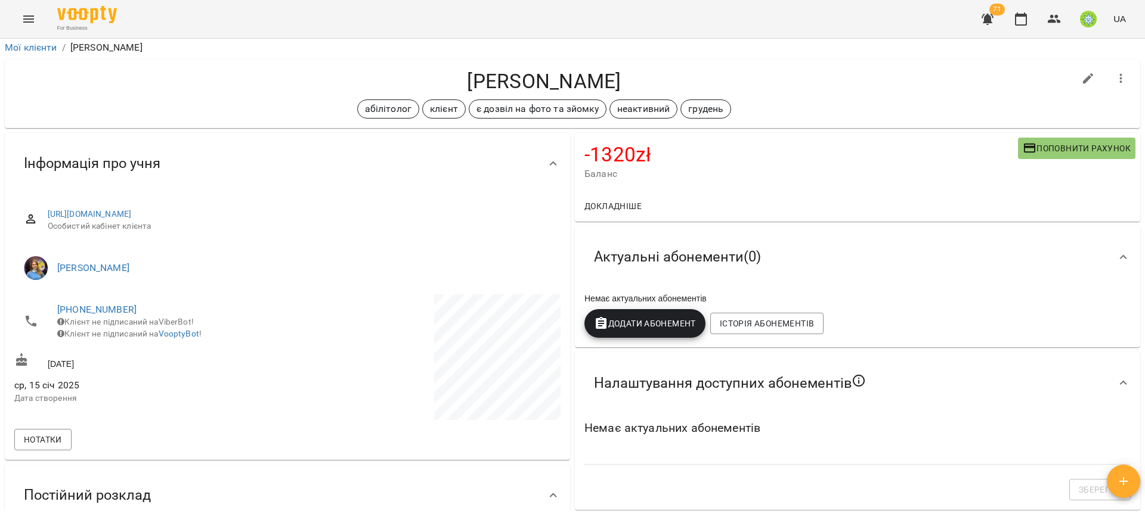
scroll to position [0, 0]
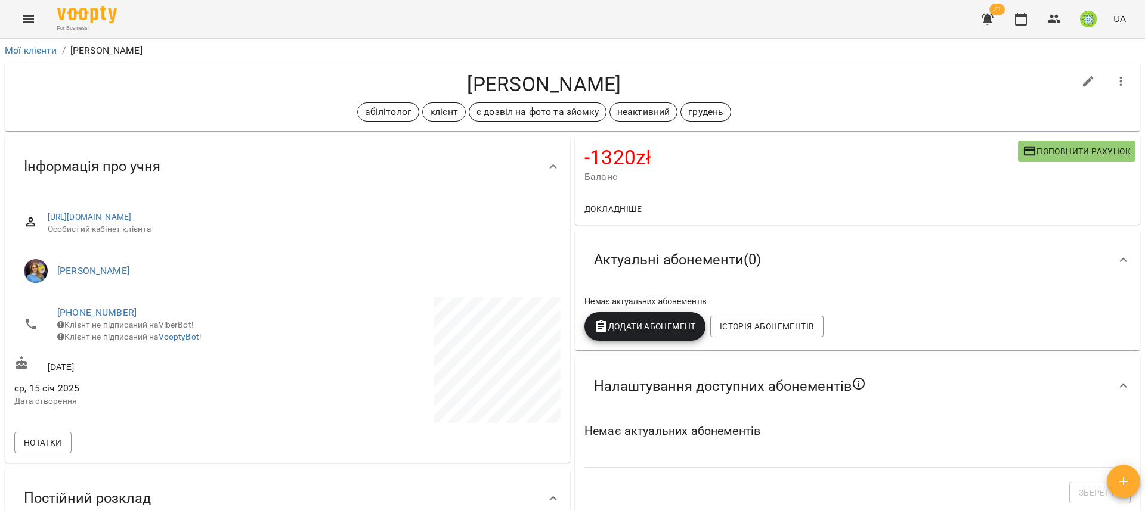
click at [614, 333] on span "Додати Абонемент" at bounding box center [645, 327] width 102 height 14
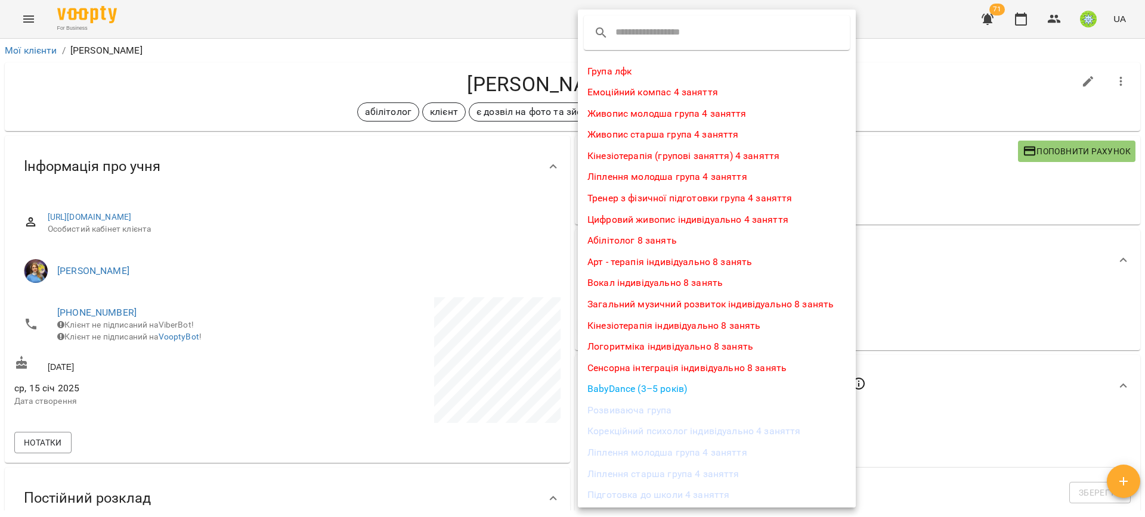
click at [625, 234] on li "Абілітолог 8 занять" at bounding box center [717, 240] width 278 height 21
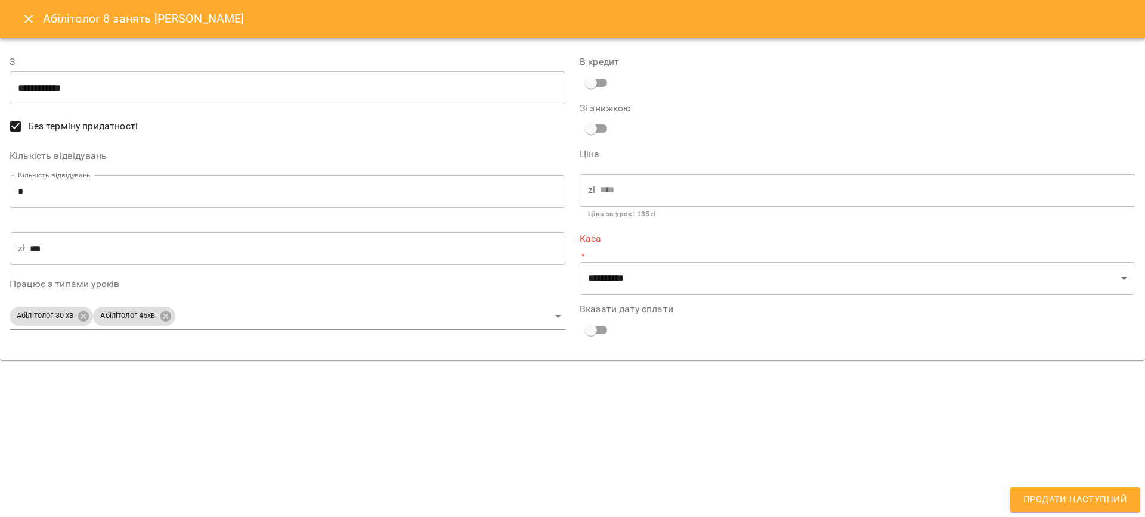
type input "**********"
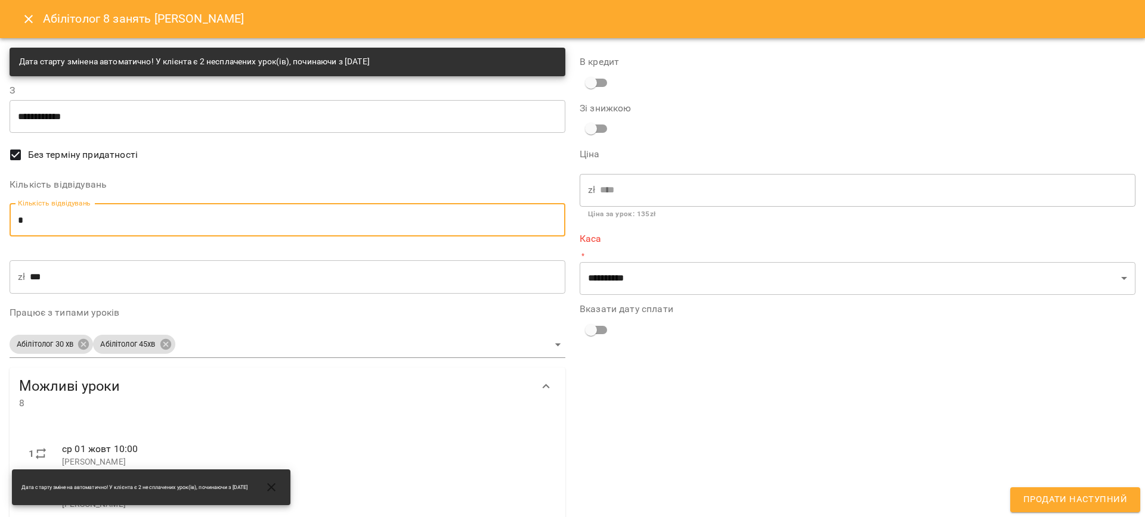
click at [186, 217] on input "*" at bounding box center [288, 219] width 556 height 33
type input "*"
type input "***"
type input "*"
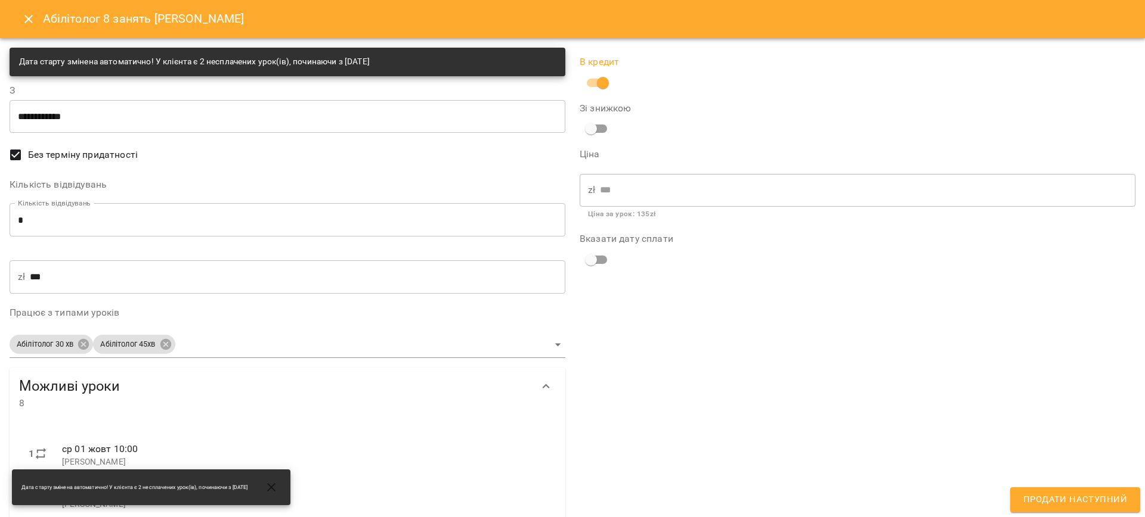
click at [1055, 500] on span "Продати наступний" at bounding box center [1075, 499] width 104 height 15
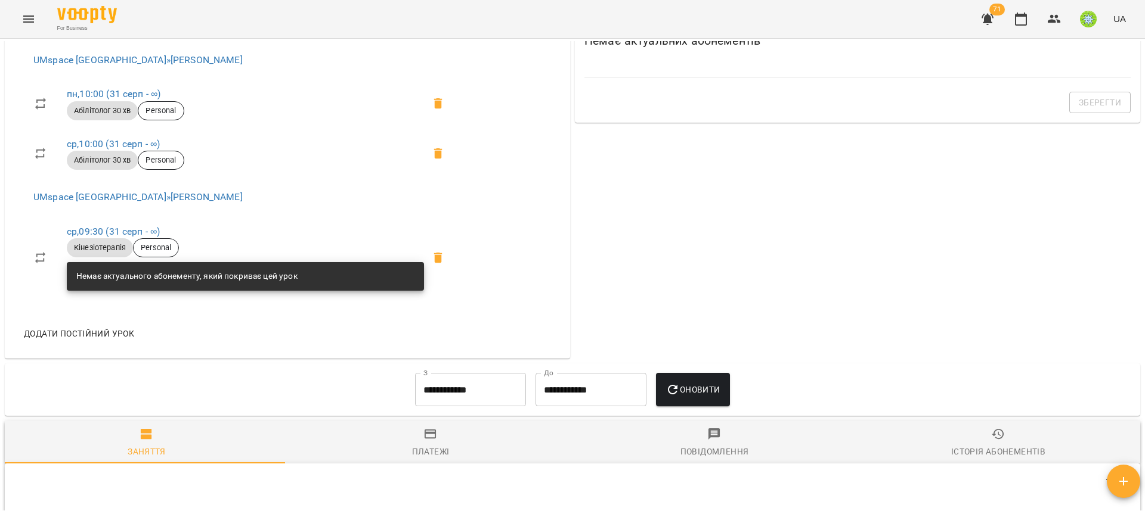
scroll to position [256, 0]
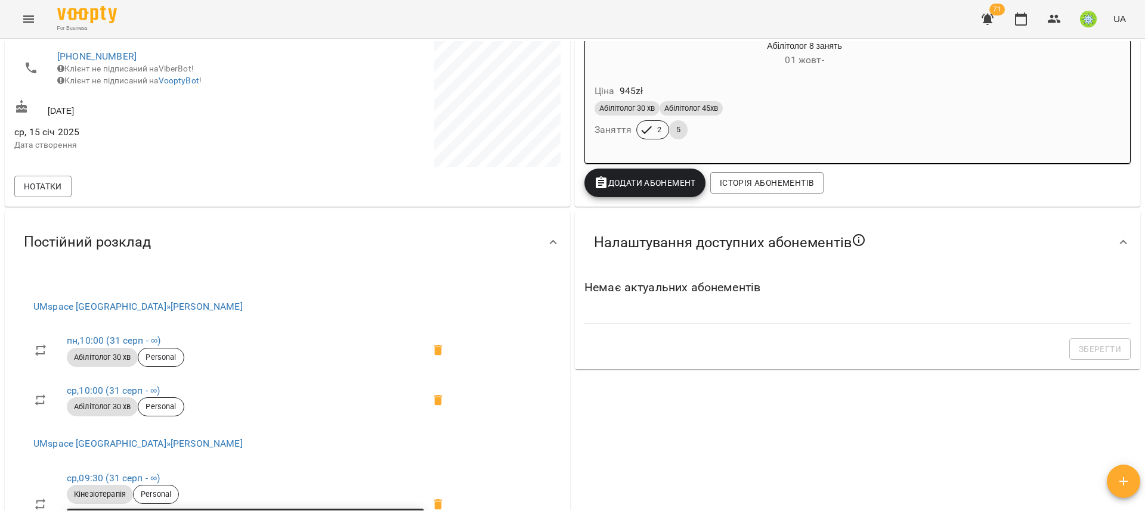
click at [627, 185] on span "Додати Абонемент" at bounding box center [645, 183] width 102 height 14
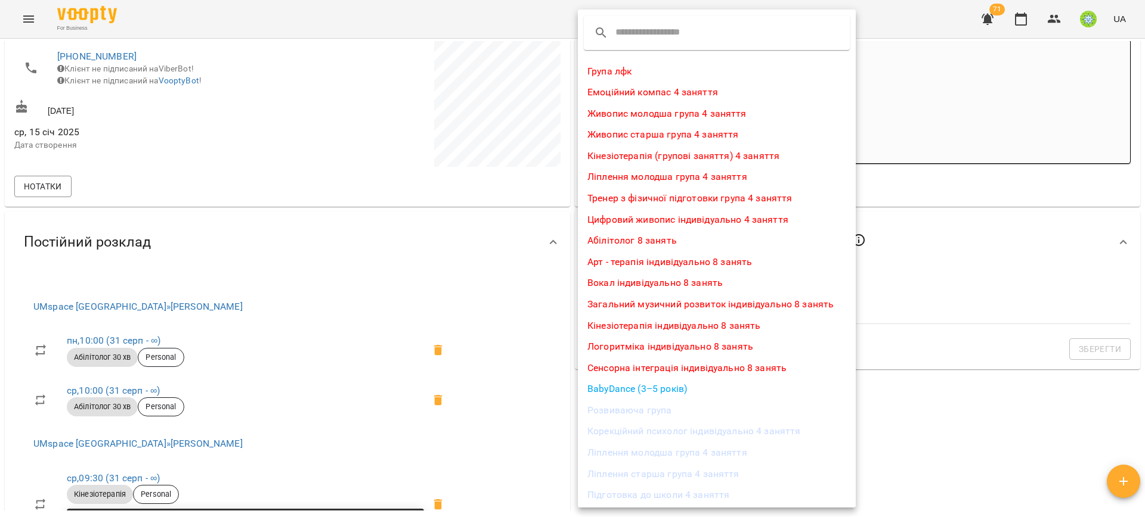
click at [619, 327] on li "Кінезіотерапія індивідуально 8 занять" at bounding box center [717, 325] width 278 height 21
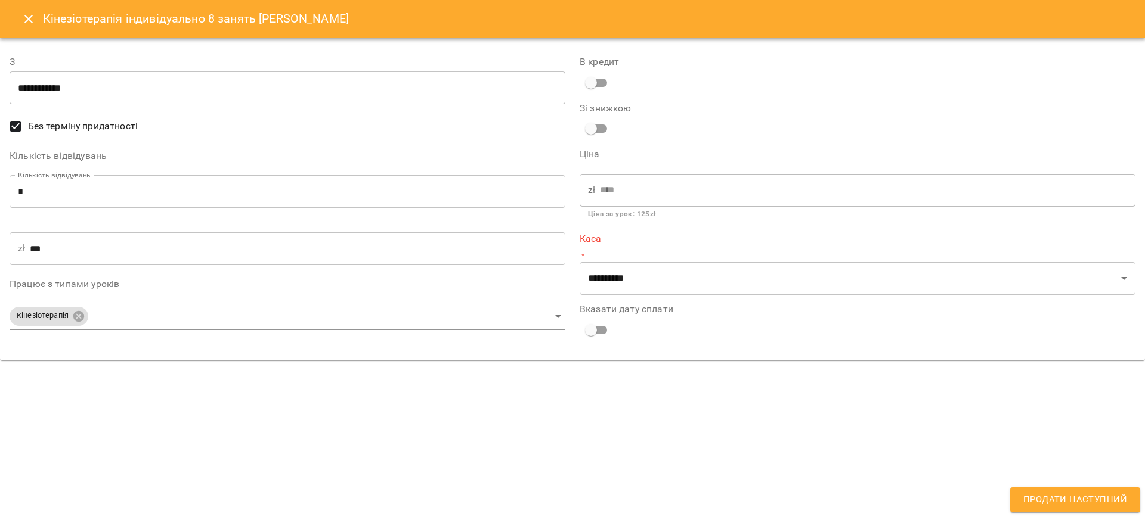
type input "**********"
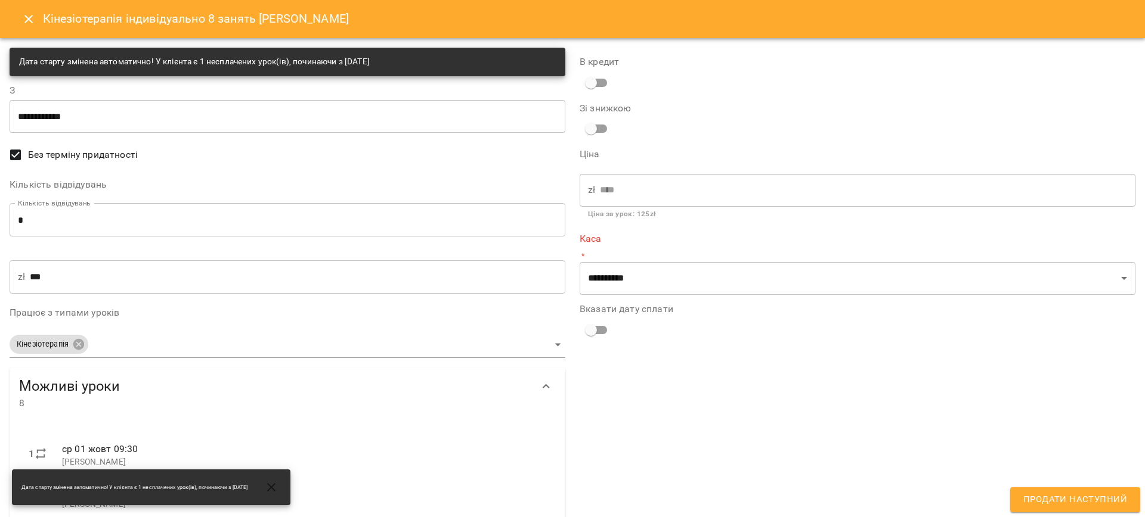
click at [208, 227] on input "*" at bounding box center [288, 219] width 556 height 33
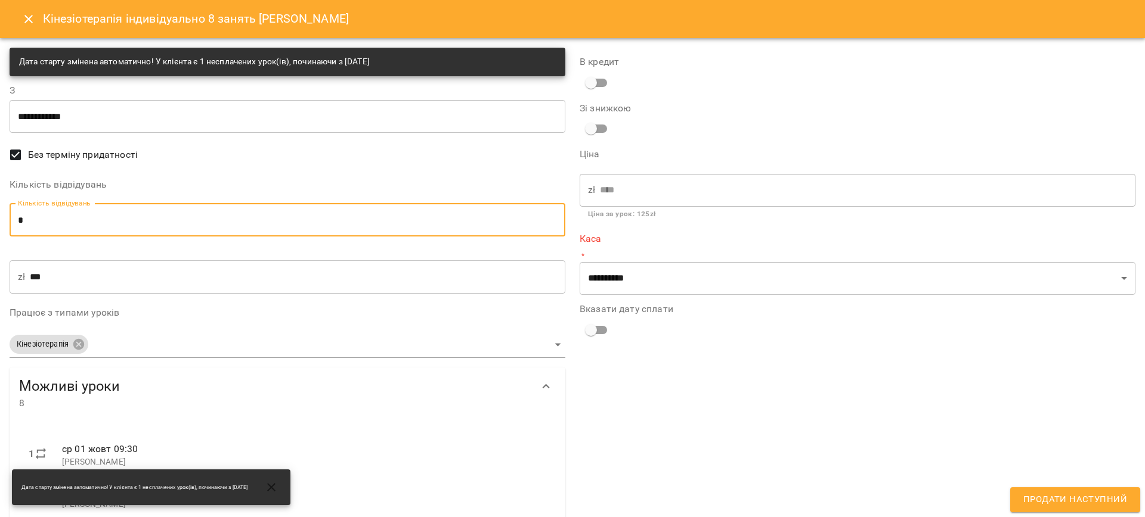
click at [208, 227] on input "*" at bounding box center [288, 219] width 556 height 33
type input "*"
type input "***"
type input "*"
drag, startPoint x: 676, startPoint y: 359, endPoint x: 655, endPoint y: 111, distance: 248.3
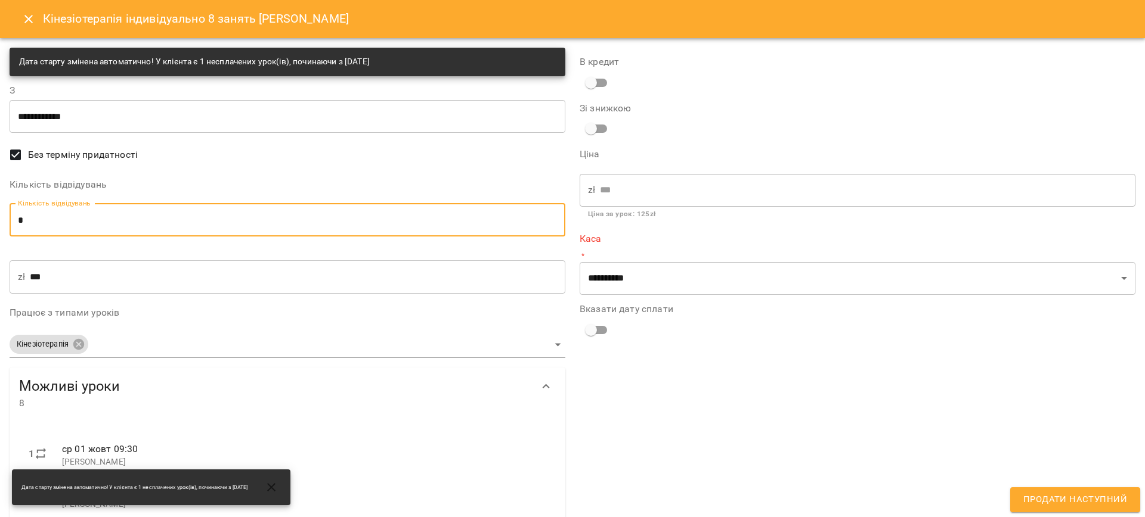
click at [676, 358] on div "**********" at bounding box center [857, 420] width 570 height 759
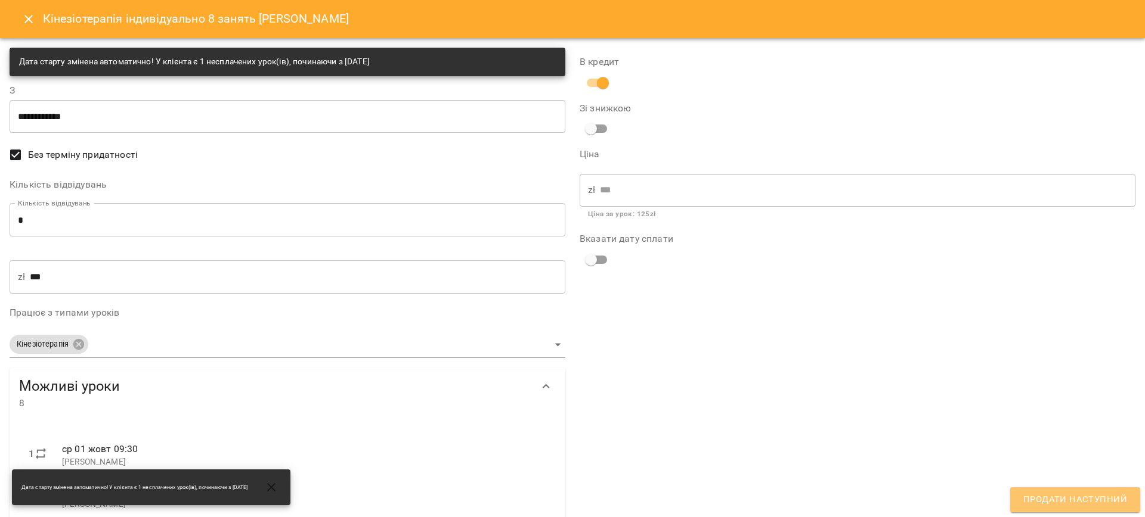
click at [1093, 498] on span "Продати наступний" at bounding box center [1075, 499] width 104 height 15
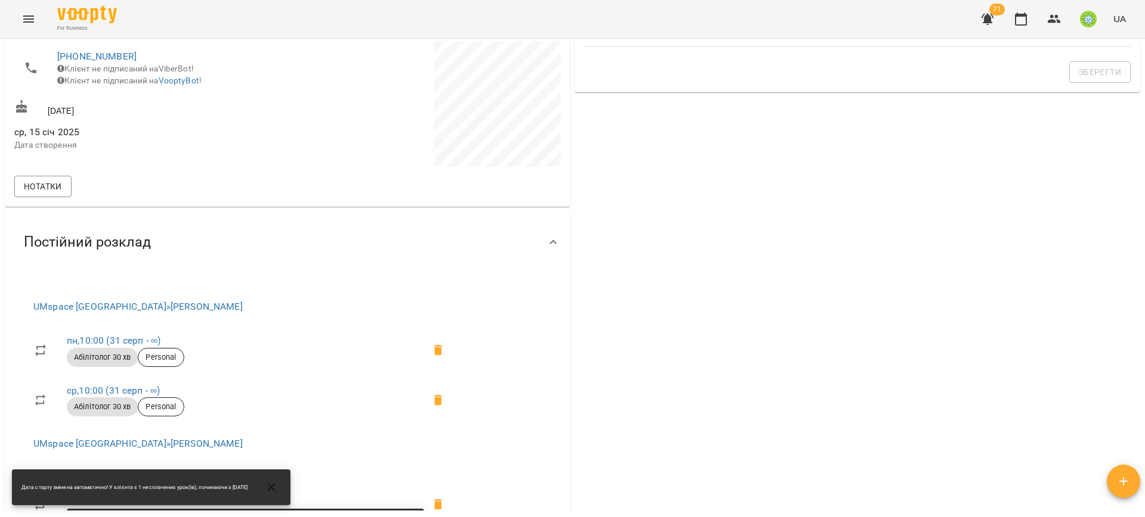
scroll to position [0, 0]
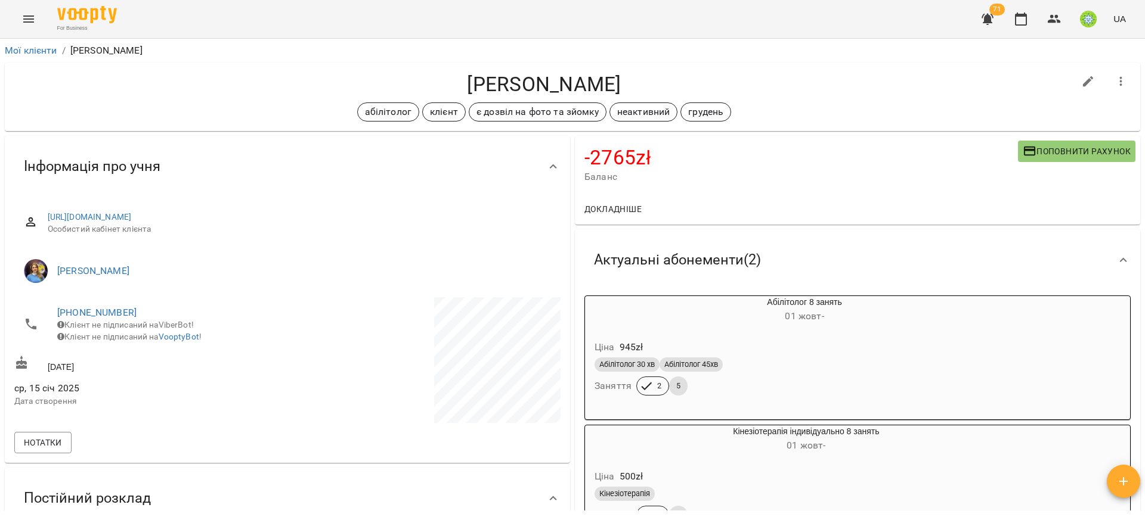
click at [1049, 161] on button "Поповнити рахунок" at bounding box center [1076, 151] width 117 height 21
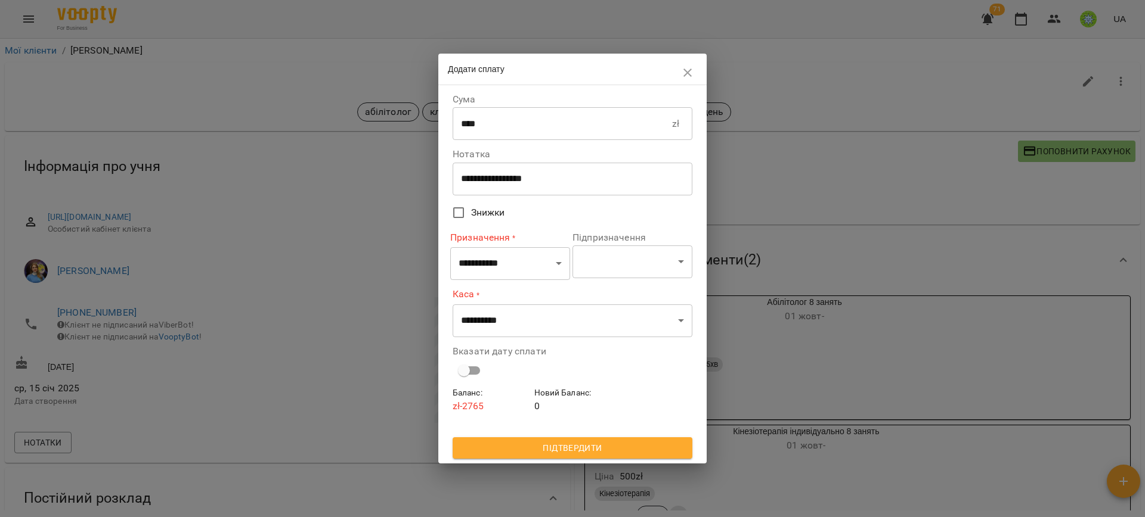
click at [534, 122] on input "****" at bounding box center [561, 123] width 219 height 33
type input "****"
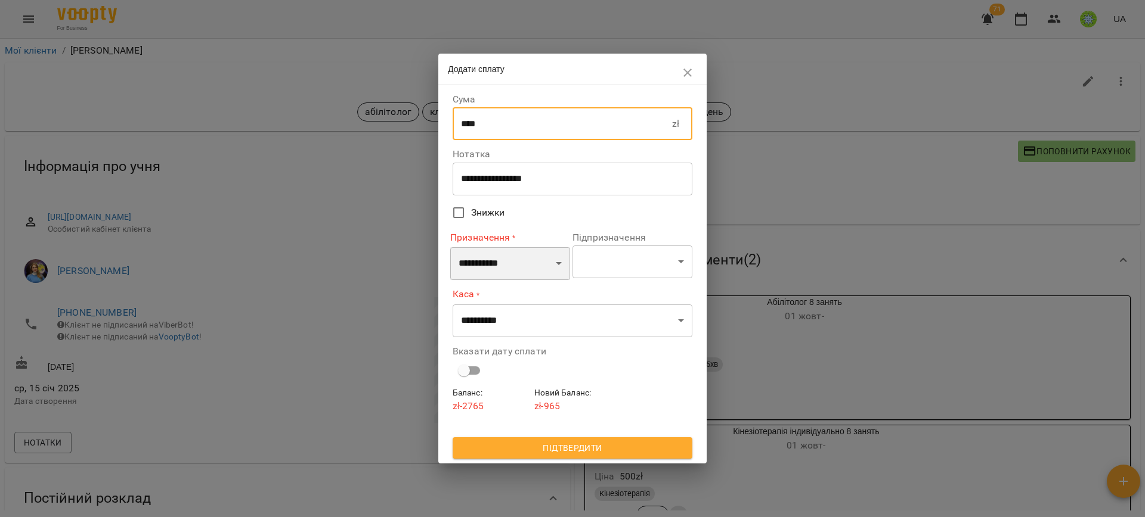
click at [485, 268] on select "**********" at bounding box center [510, 263] width 120 height 33
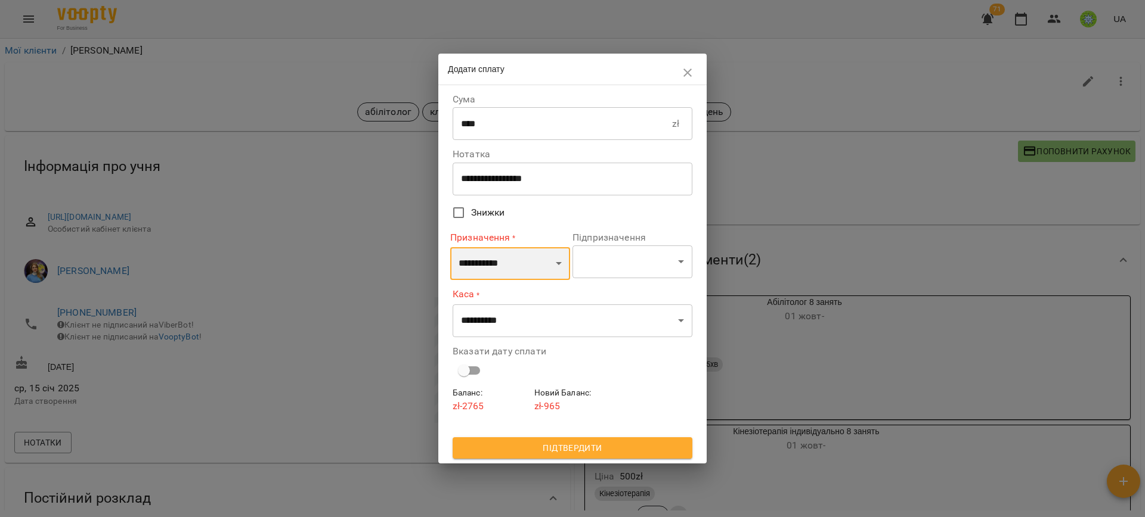
select select "*********"
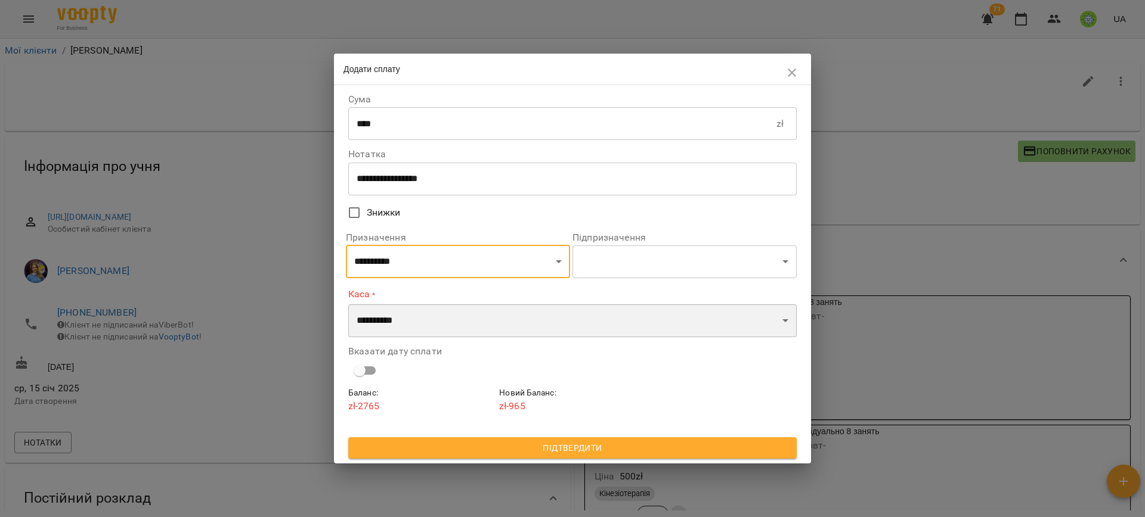
click at [455, 328] on select "**********" at bounding box center [572, 320] width 448 height 33
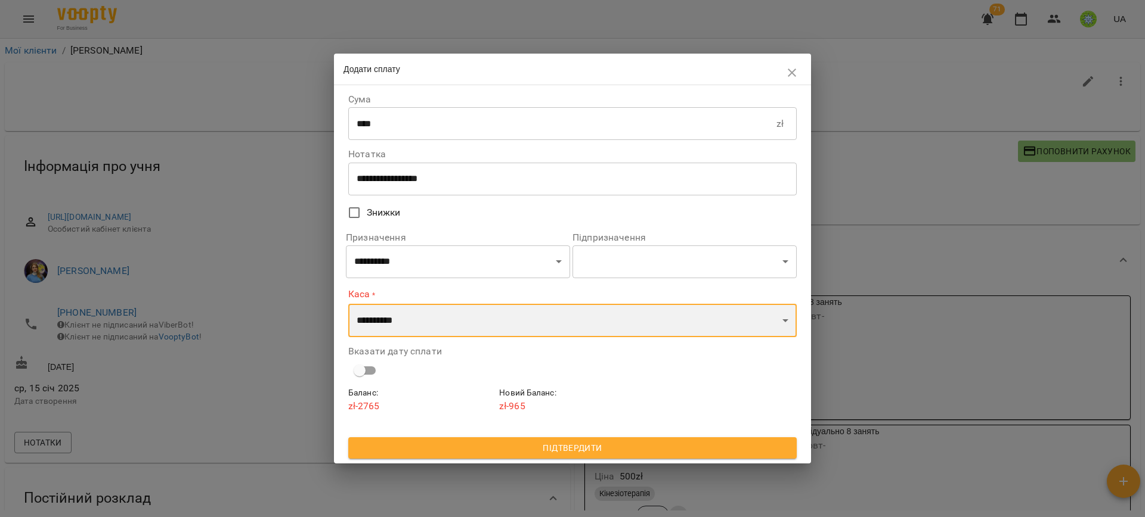
select select "****"
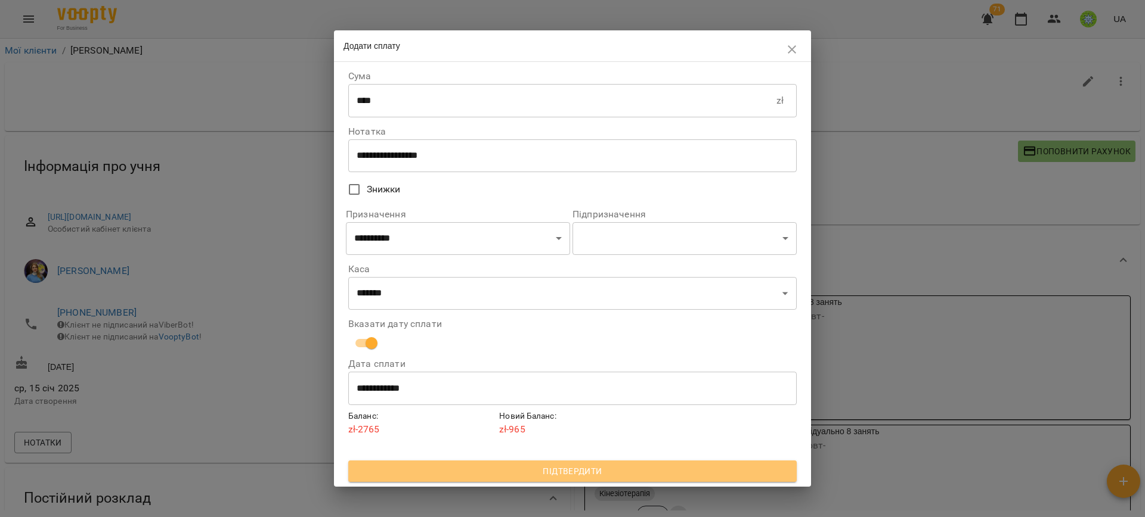
click at [579, 475] on span "Підтвердити" at bounding box center [572, 471] width 429 height 14
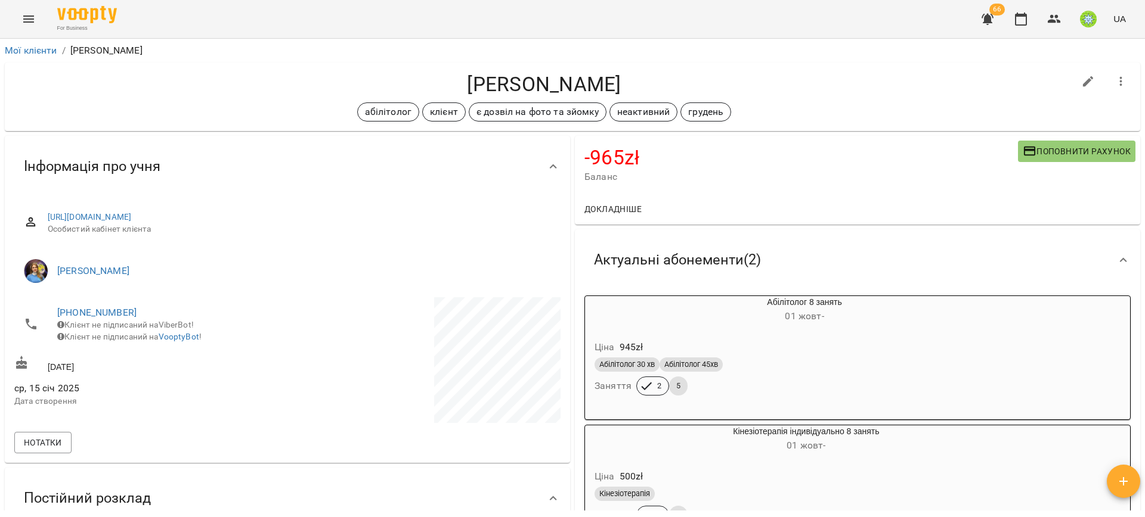
click at [984, 16] on icon "button" at bounding box center [987, 19] width 14 height 14
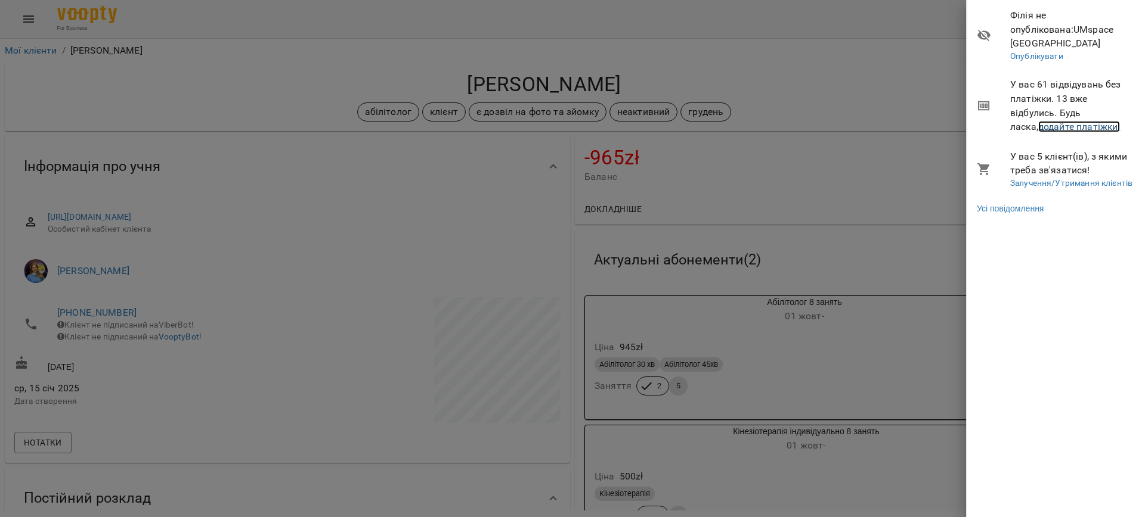
click at [1046, 121] on link "додайте платіжки!" at bounding box center [1079, 126] width 82 height 11
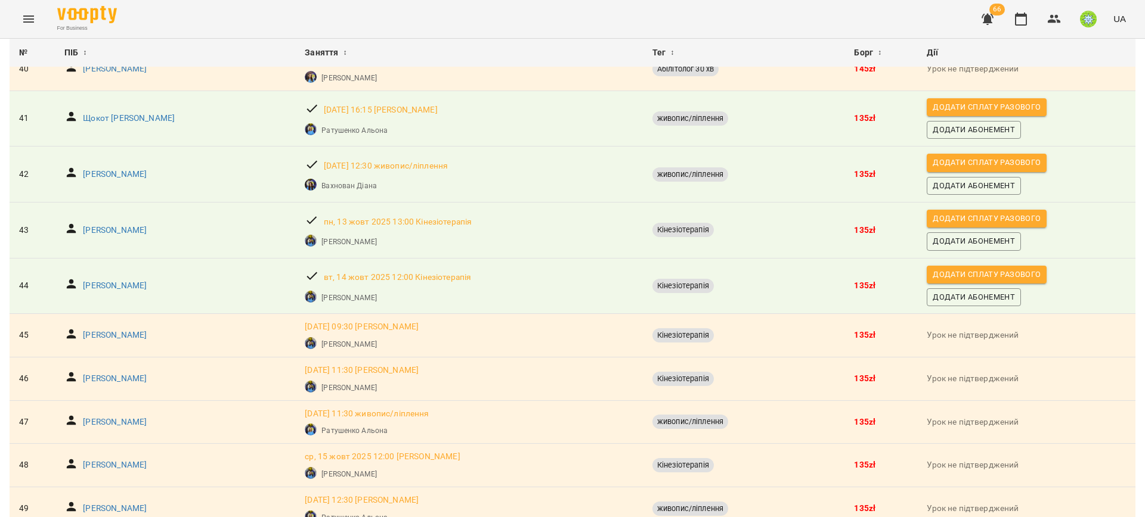
scroll to position [1806, 0]
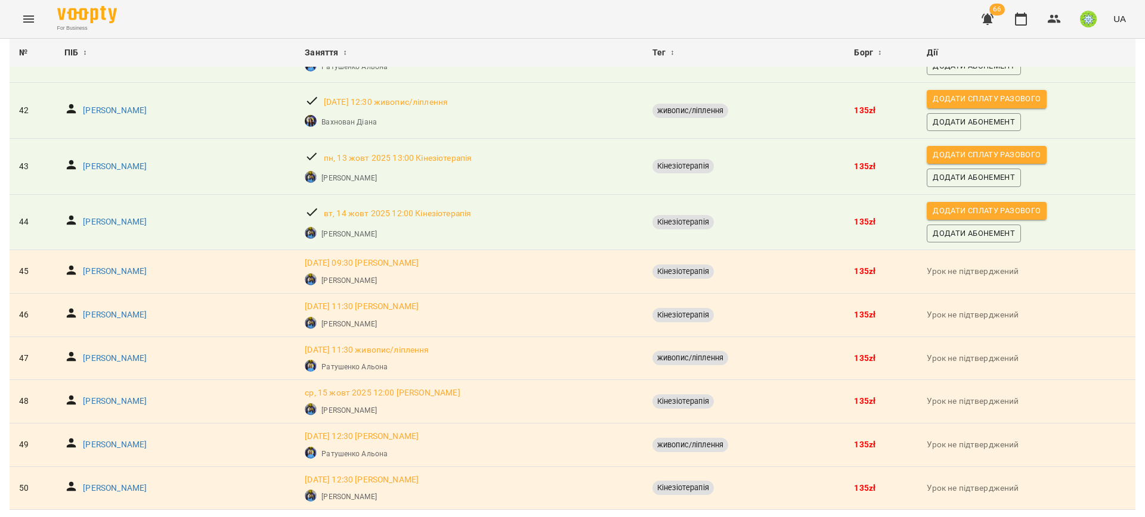
scroll to position [1967, 0]
click at [23, 17] on icon "Menu" at bounding box center [28, 19] width 14 height 14
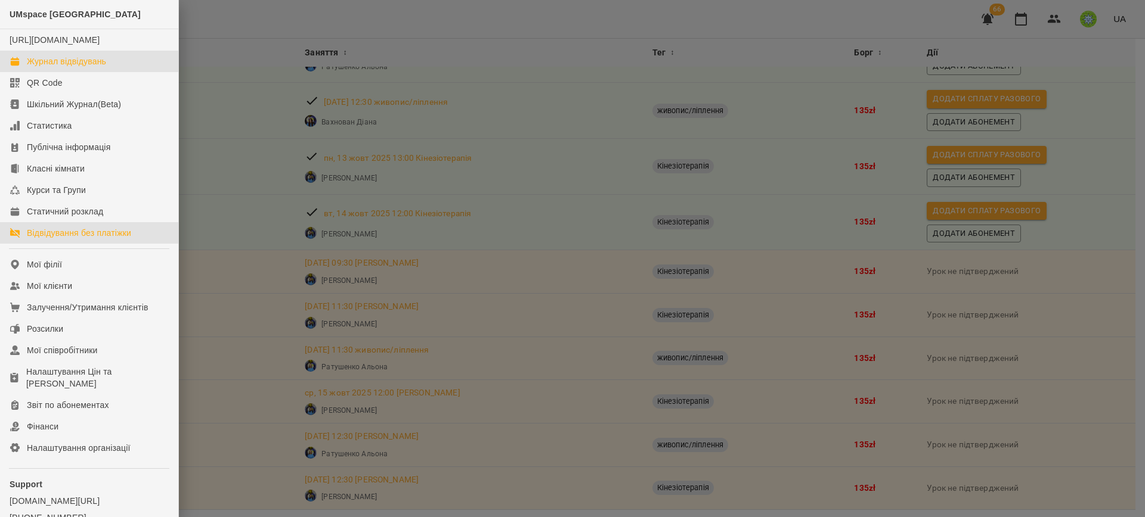
click at [102, 67] on div "Журнал відвідувань" at bounding box center [66, 61] width 79 height 12
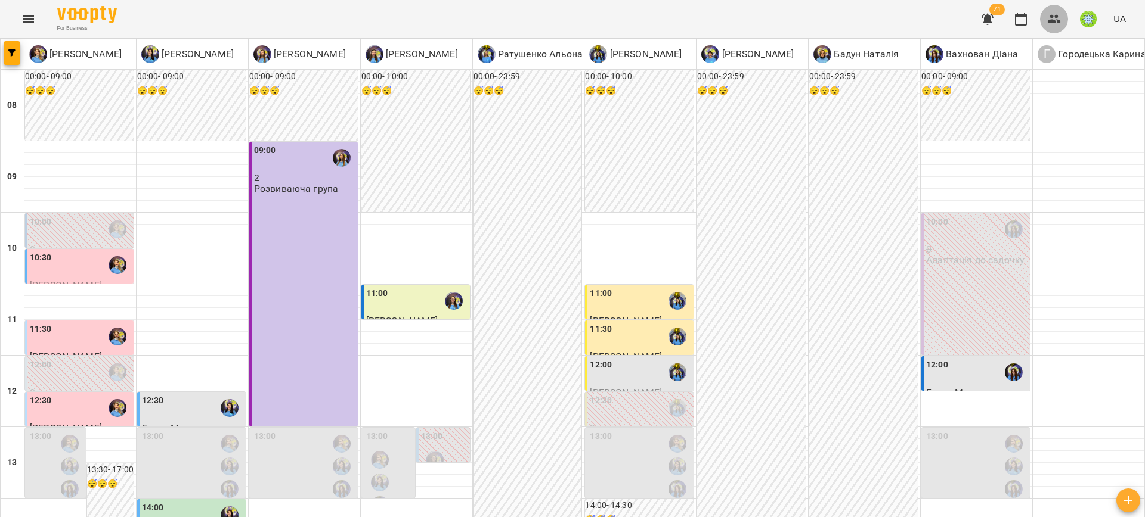
click at [1058, 22] on icon "button" at bounding box center [1054, 19] width 14 height 14
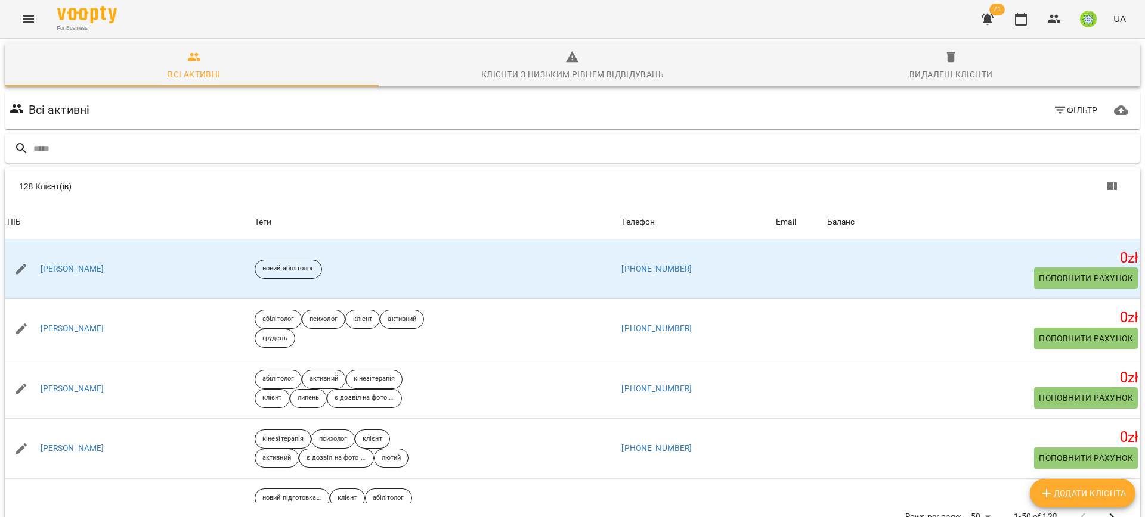
click at [576, 139] on input "text" at bounding box center [584, 149] width 1102 height 20
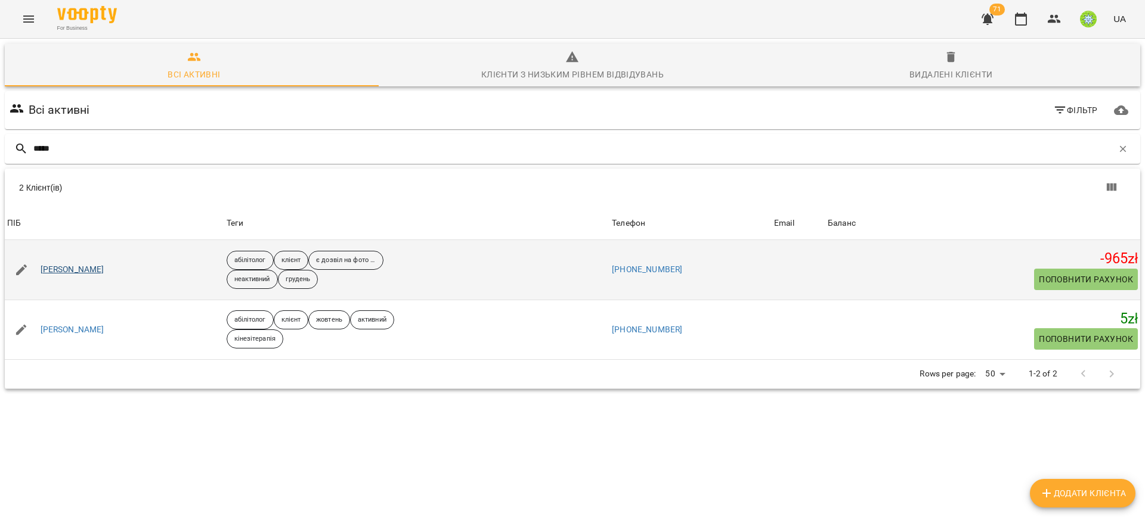
type input "*****"
click at [1055, 280] on span "Поповнити рахунок" at bounding box center [1085, 279] width 94 height 14
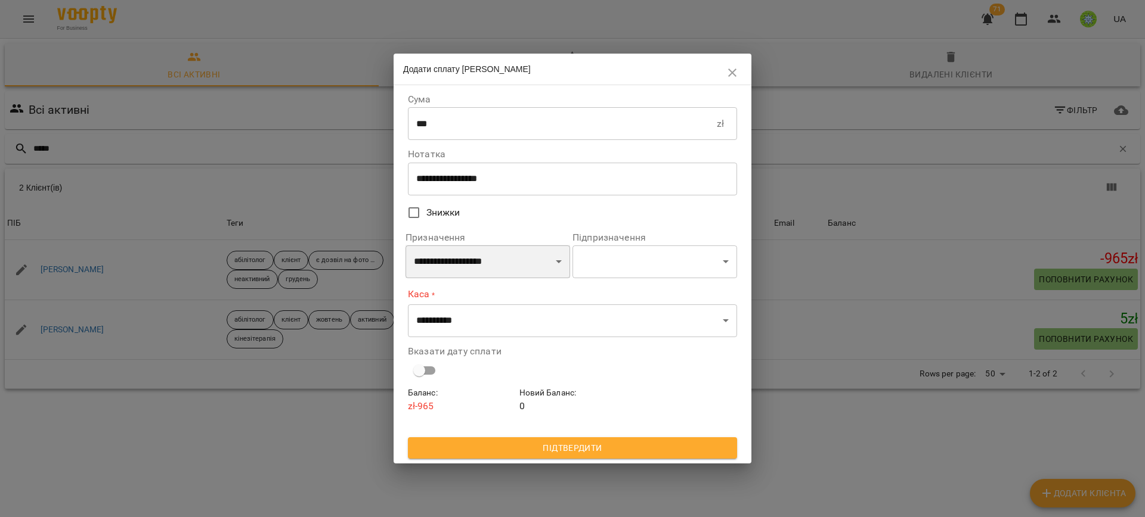
click at [479, 271] on select "**********" at bounding box center [487, 261] width 165 height 33
select select "*********"
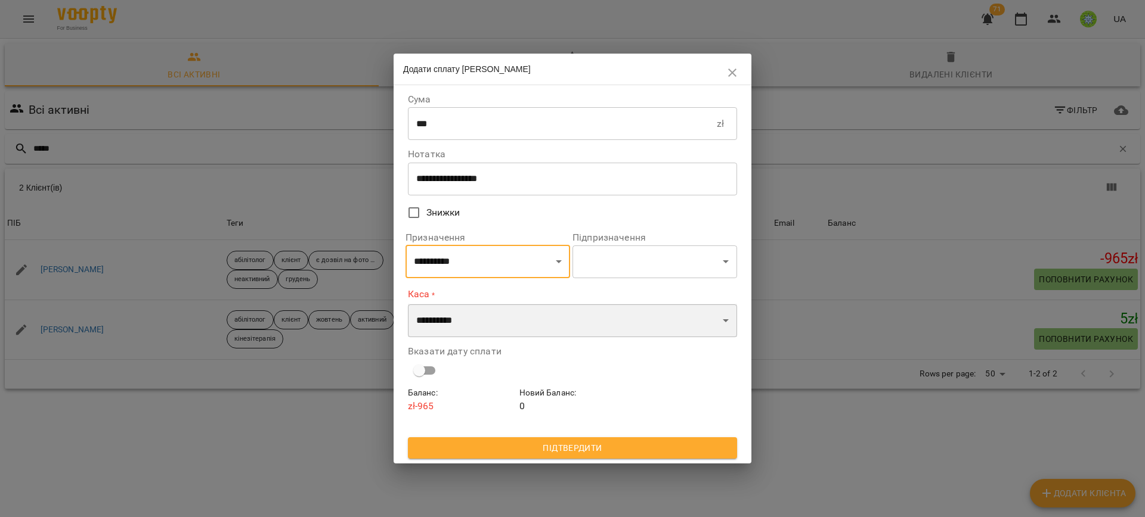
click at [424, 327] on select "**********" at bounding box center [572, 320] width 329 height 33
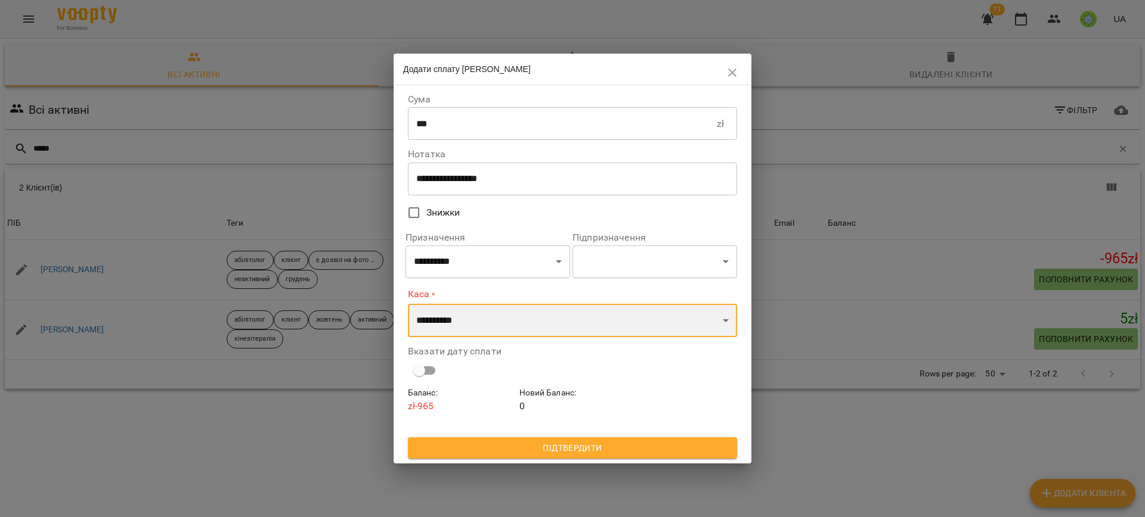
select select "****"
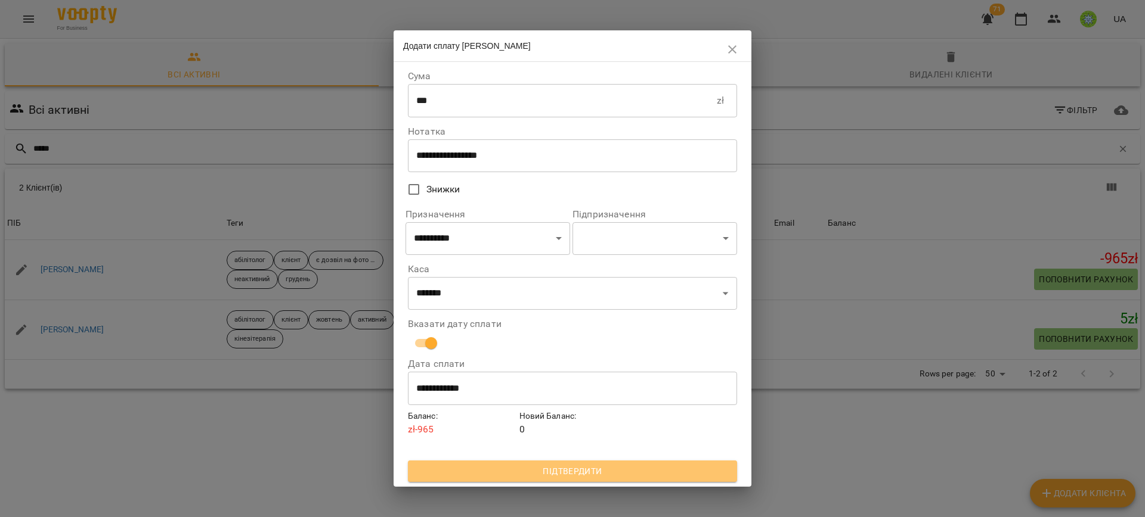
drag, startPoint x: 572, startPoint y: 473, endPoint x: 566, endPoint y: 476, distance: 6.7
click at [571, 476] on span "Підтвердити" at bounding box center [572, 471] width 310 height 14
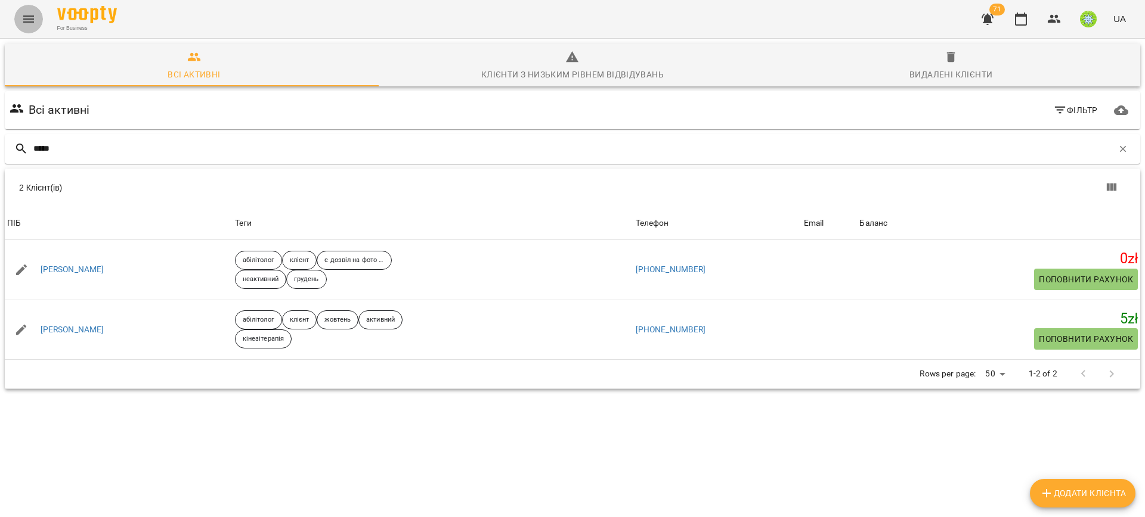
click at [22, 13] on icon "Menu" at bounding box center [28, 19] width 14 height 14
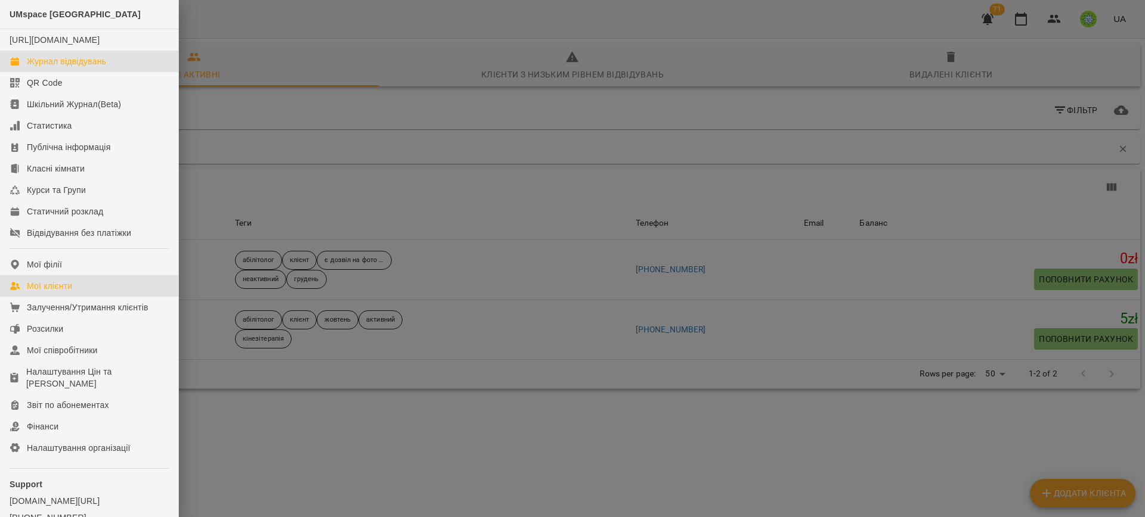
click at [81, 67] on div "Журнал відвідувань" at bounding box center [66, 61] width 79 height 12
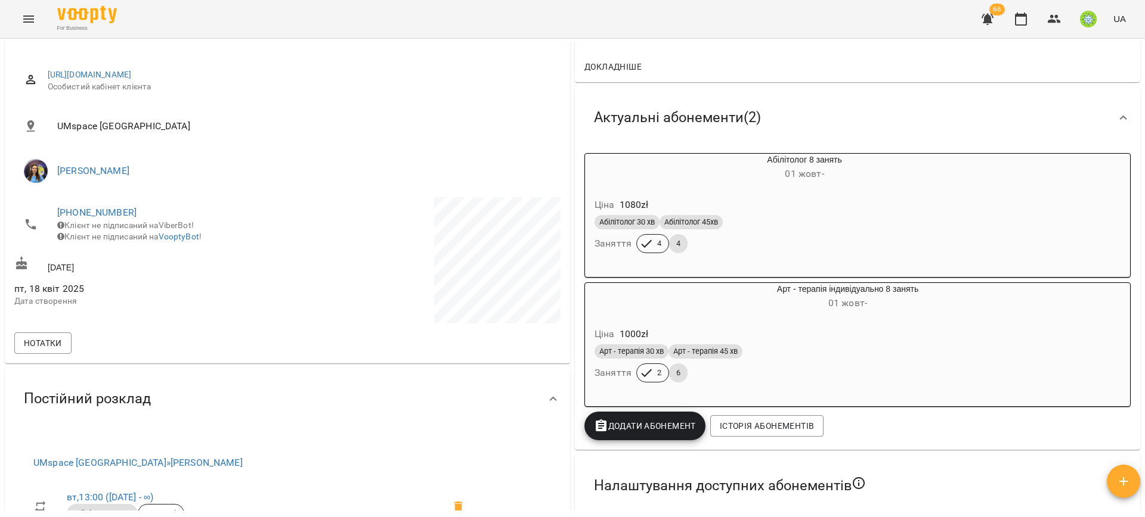
scroll to position [148, 0]
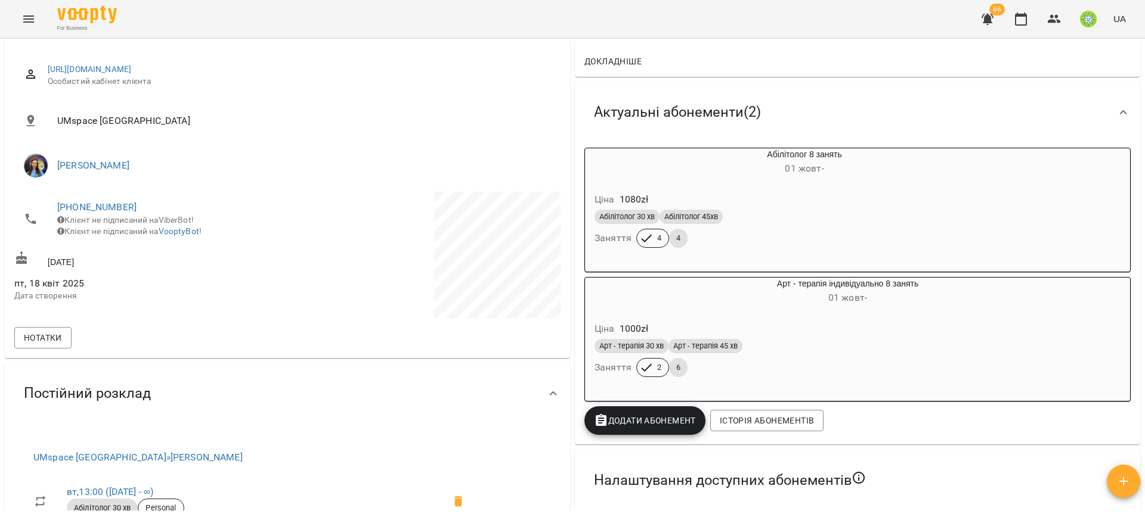
click at [844, 217] on div "Абілітолог 30 хв Абілітолог 45хв" at bounding box center [775, 217] width 362 height 14
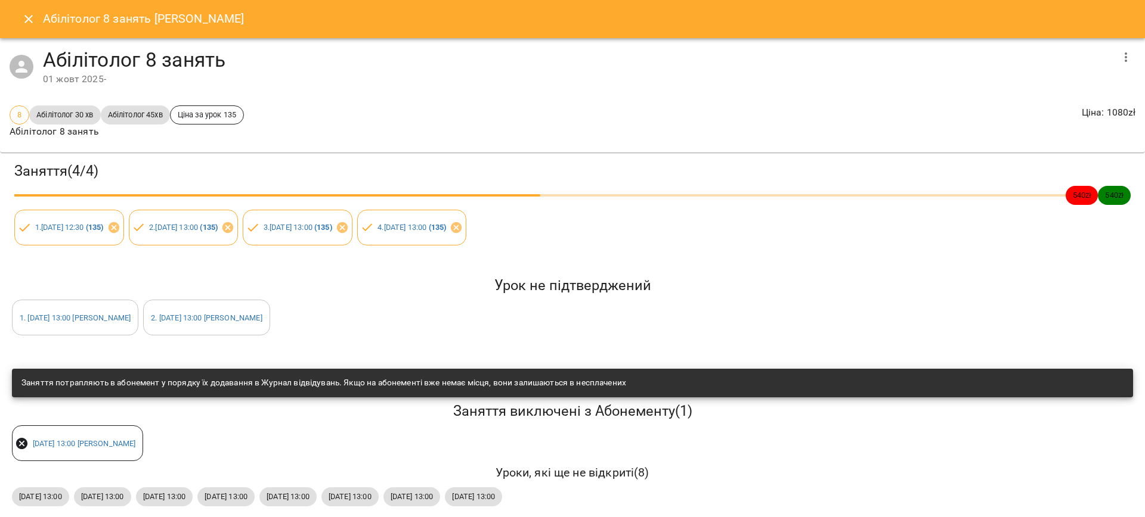
click at [1124, 60] on icon "button" at bounding box center [1125, 57] width 2 height 10
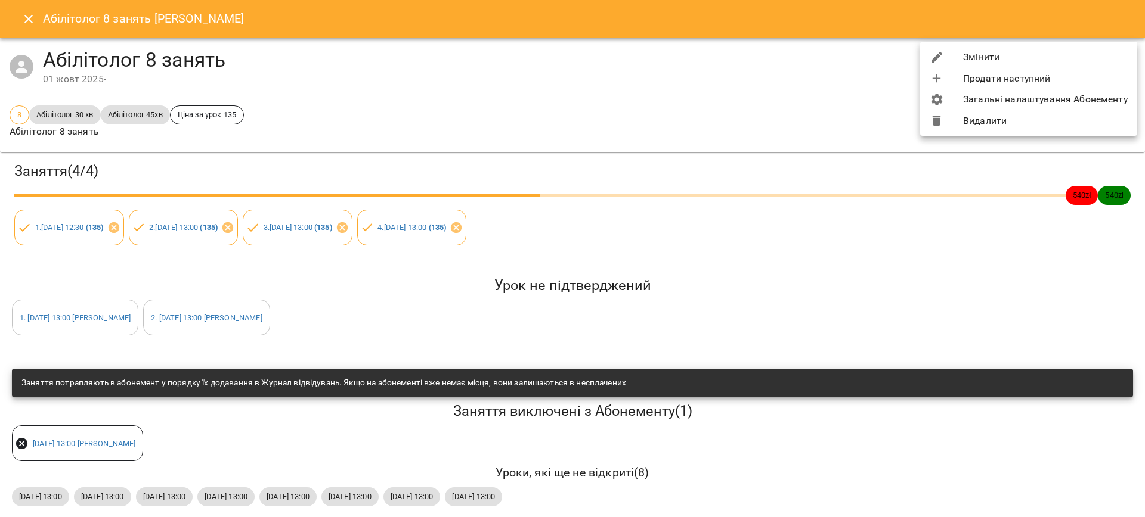
click at [951, 118] on div at bounding box center [945, 121] width 33 height 14
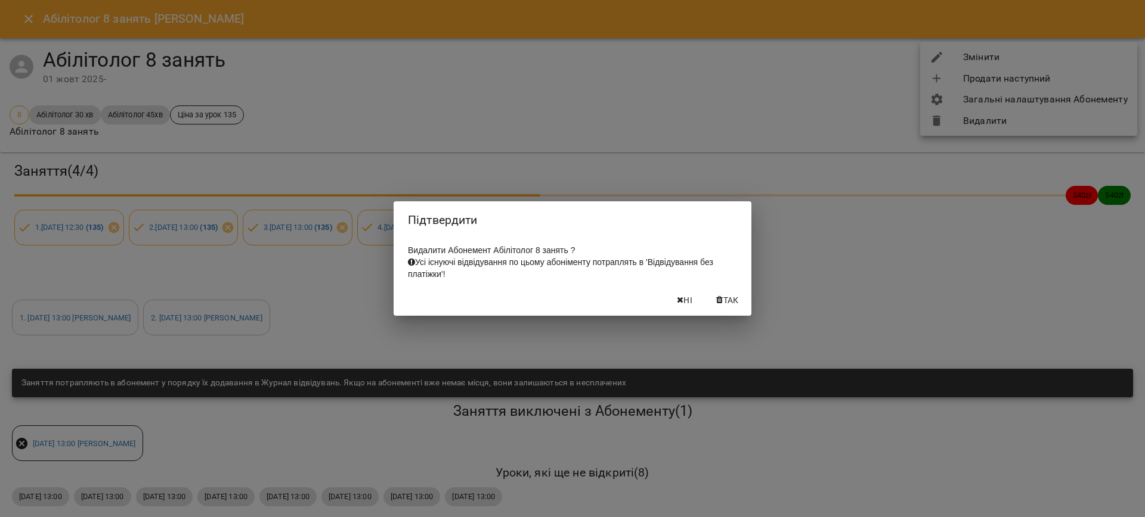
click at [730, 308] on span "Так" at bounding box center [730, 300] width 15 height 14
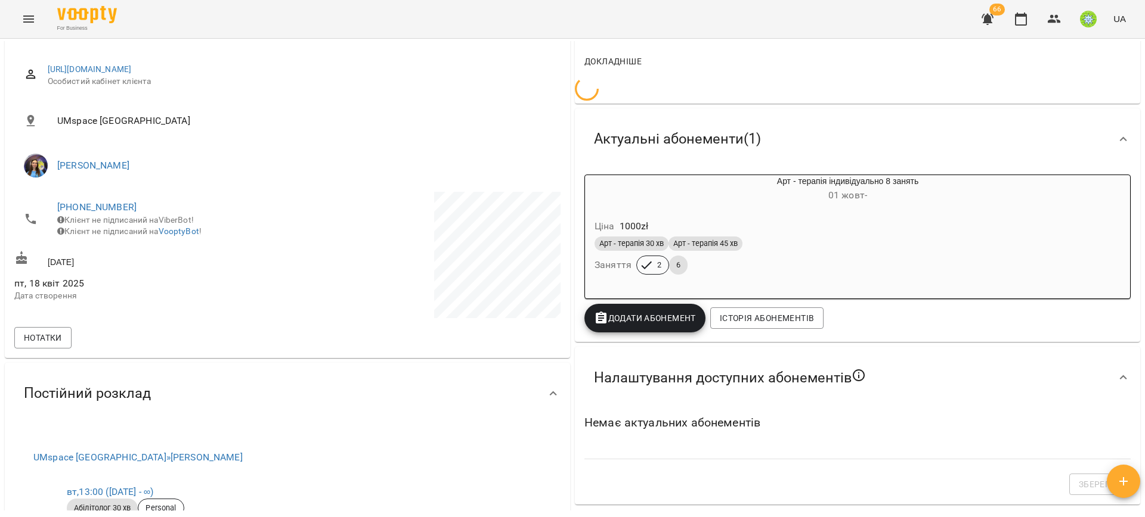
click at [762, 215] on div "Ціна 1000 zł Арт - терапія 30 хв Арт - терапія 45 хв Заняття 2 6" at bounding box center [819, 249] width 468 height 81
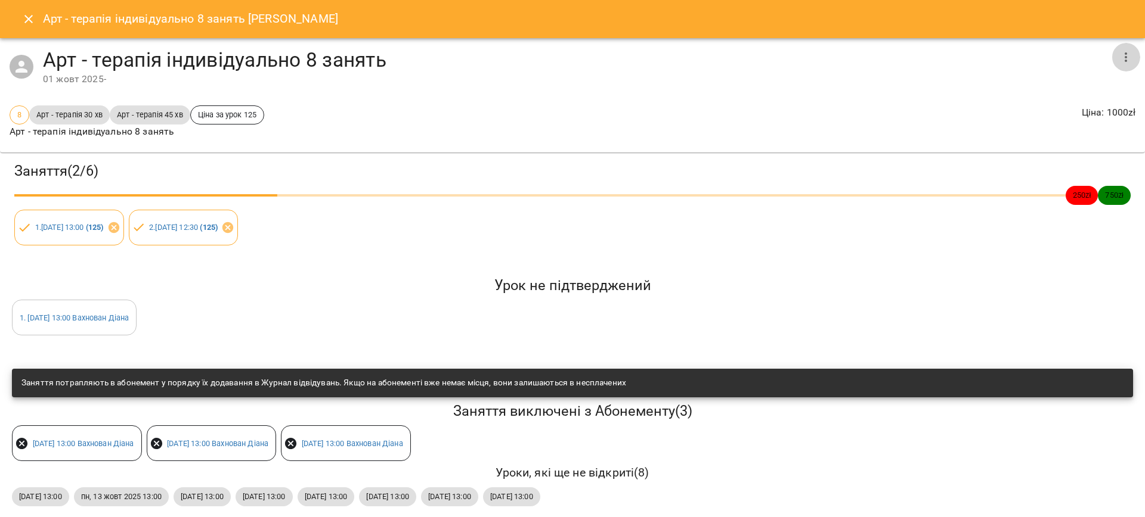
click at [1118, 50] on icon "button" at bounding box center [1125, 57] width 14 height 14
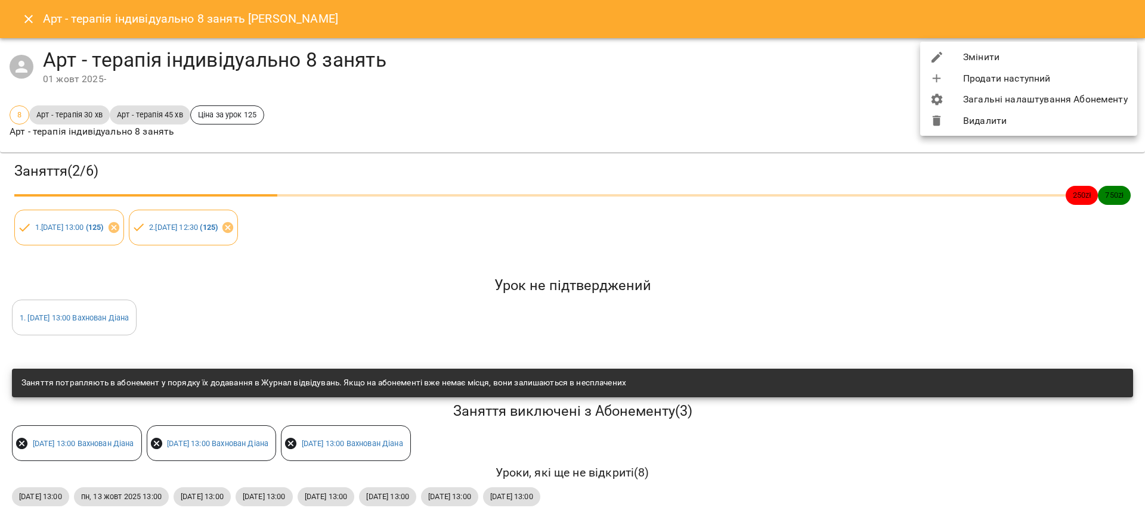
click at [933, 122] on icon at bounding box center [936, 121] width 14 height 14
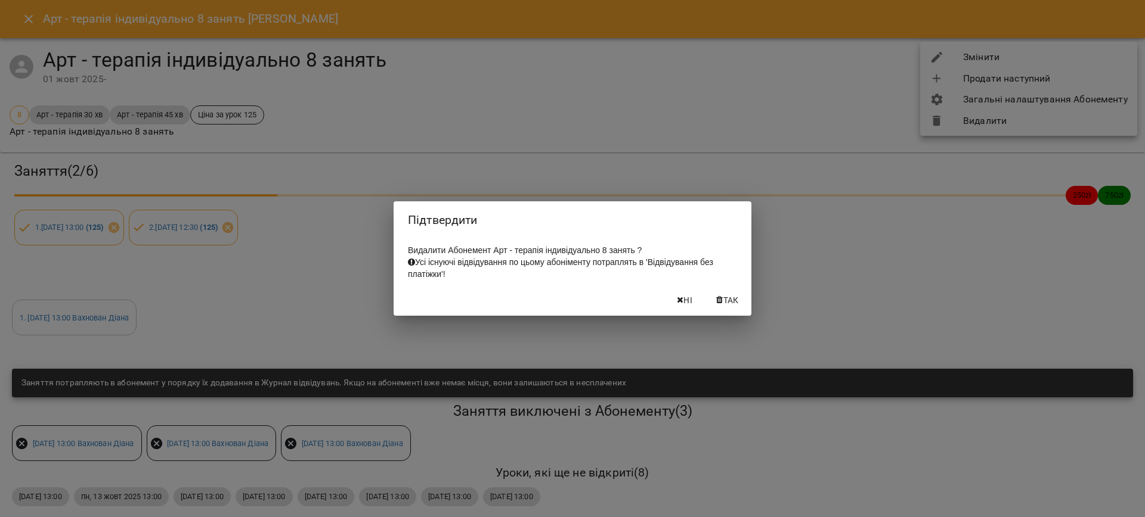
click at [731, 305] on span "Так" at bounding box center [730, 300] width 15 height 14
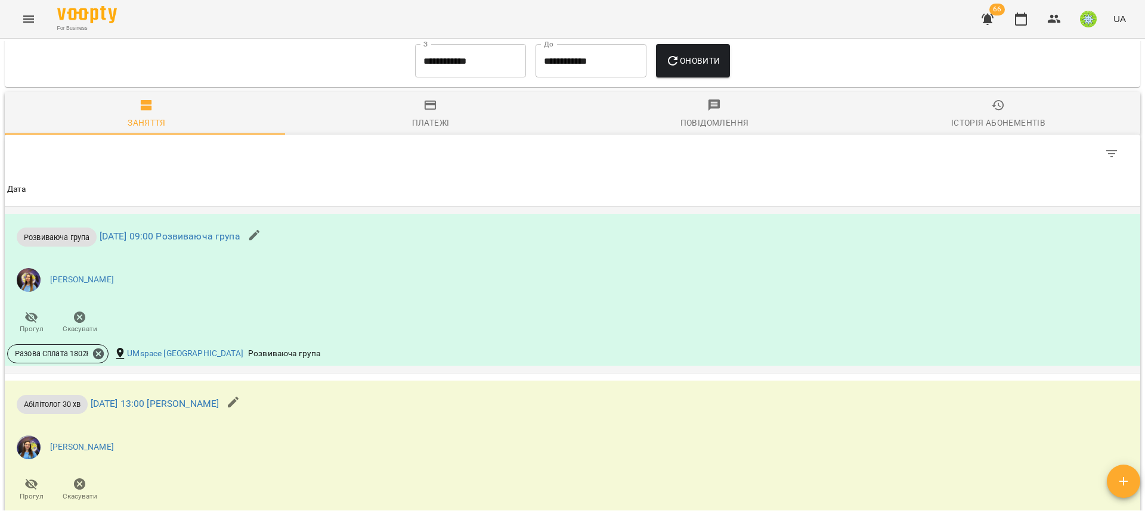
scroll to position [1547, 0]
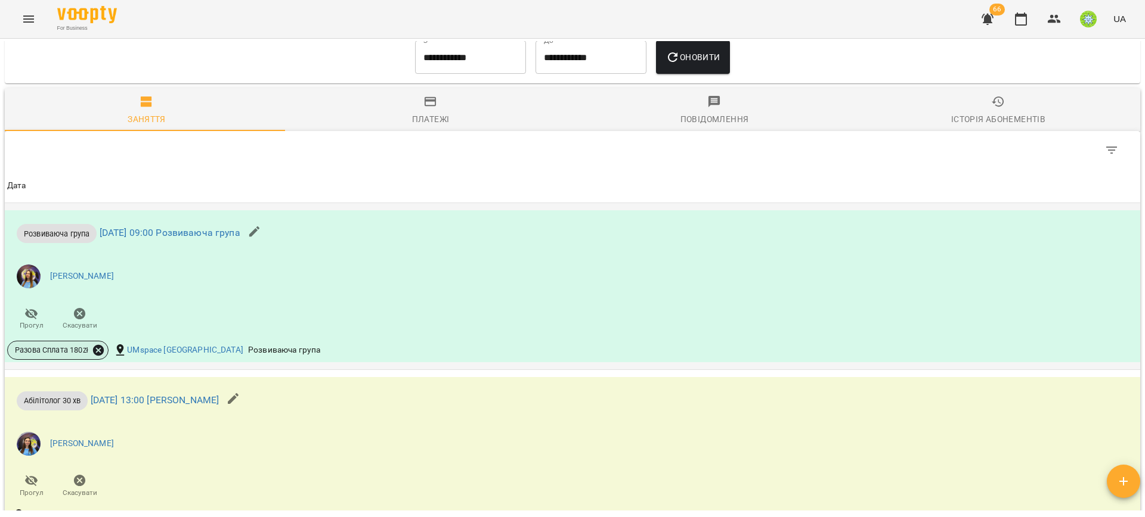
click at [103, 349] on icon at bounding box center [98, 350] width 11 height 11
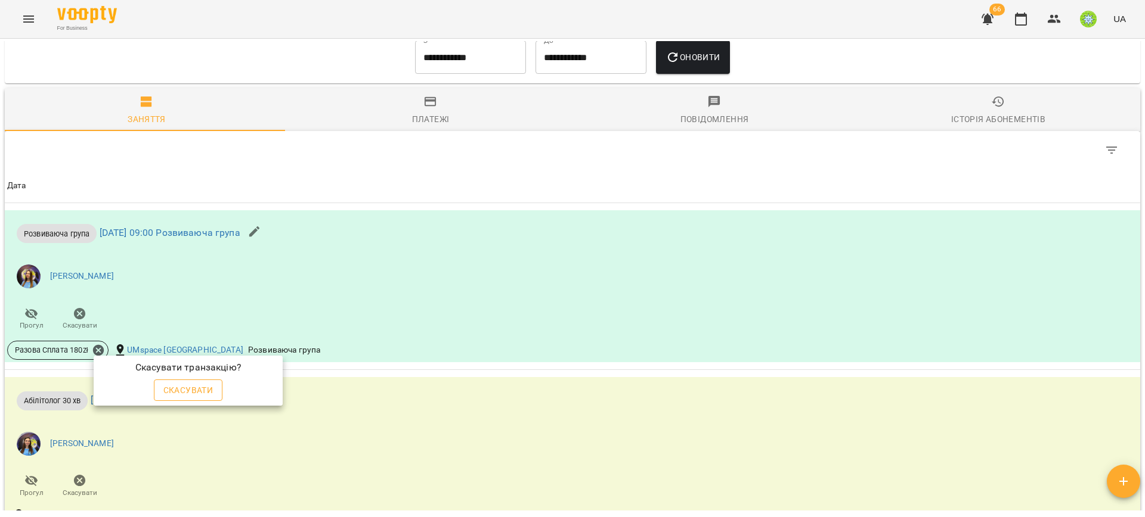
click at [174, 393] on span "Скасувати" at bounding box center [188, 390] width 50 height 14
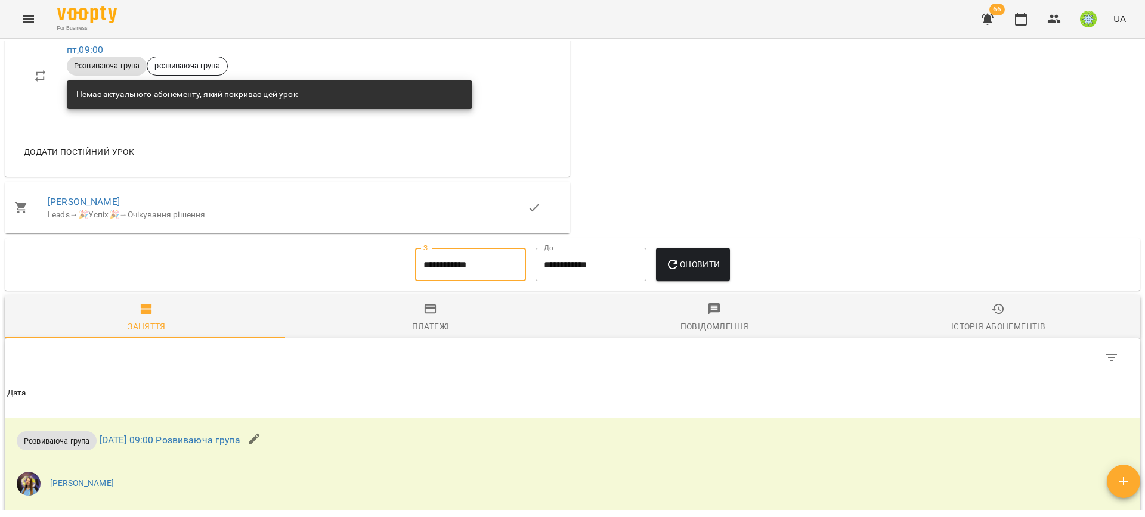
click at [433, 255] on input "**********" at bounding box center [470, 264] width 111 height 33
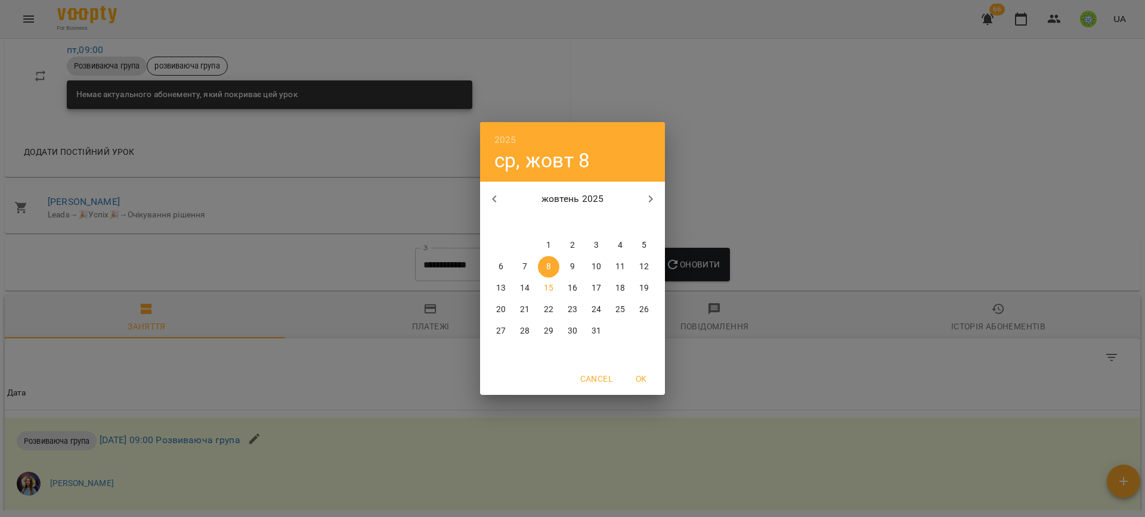
click at [552, 241] on span "1" at bounding box center [548, 246] width 21 height 12
type input "**********"
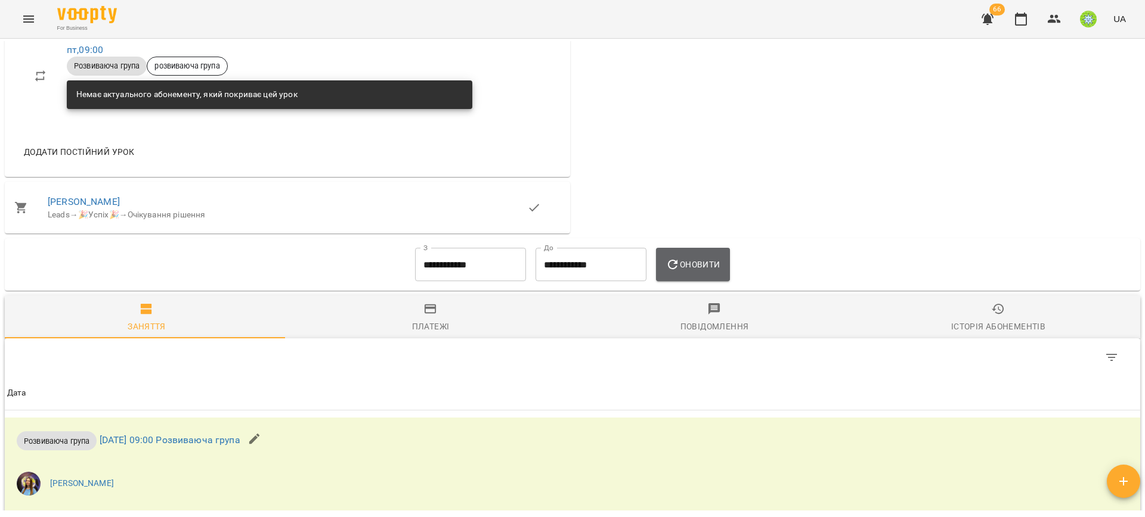
click at [684, 260] on span "Оновити" at bounding box center [692, 265] width 54 height 14
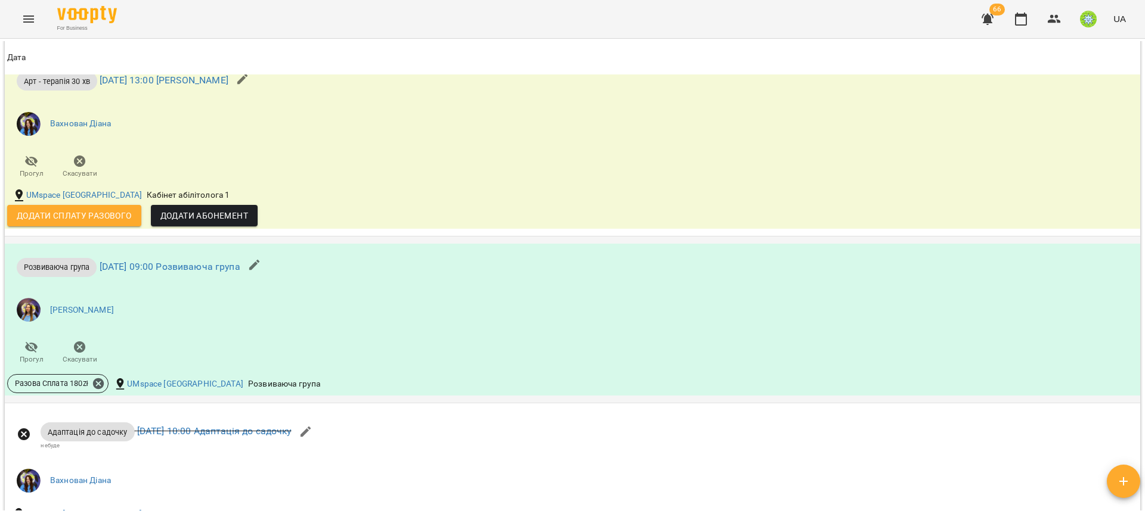
scroll to position [1901, 0]
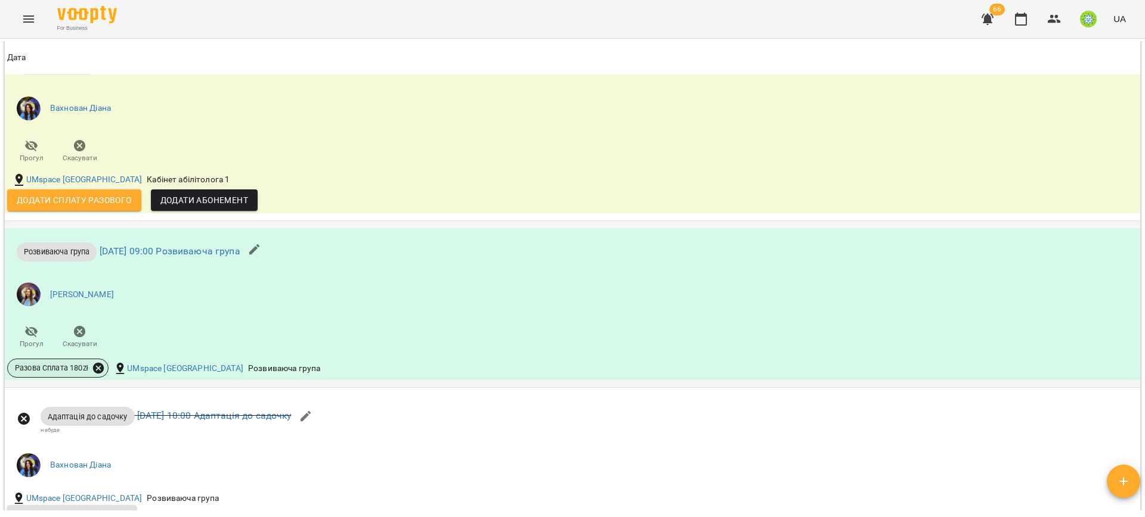
click at [100, 364] on icon at bounding box center [98, 368] width 11 height 11
click at [213, 407] on button "Скасувати" at bounding box center [188, 408] width 69 height 21
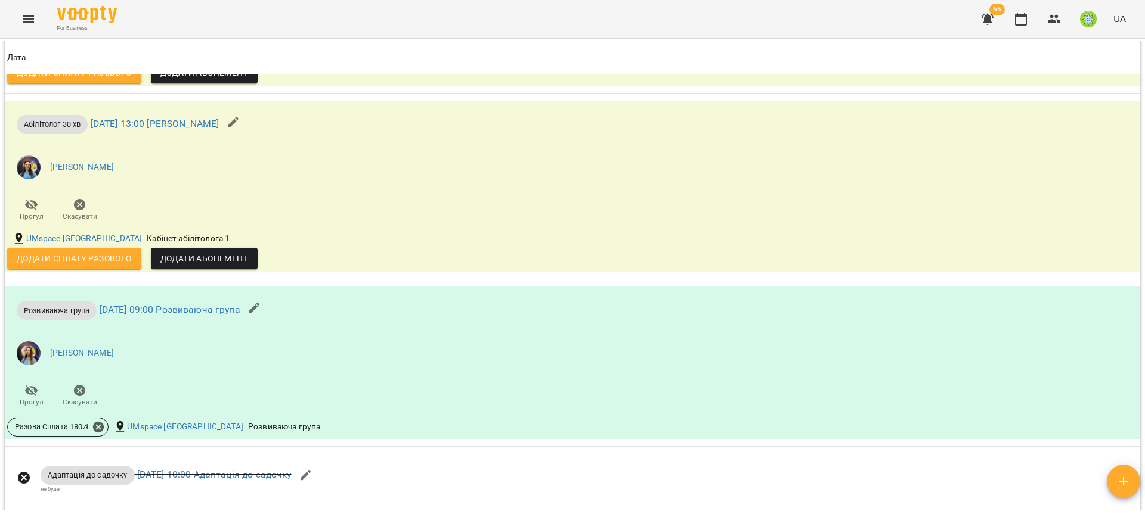
scroll to position [2702, 0]
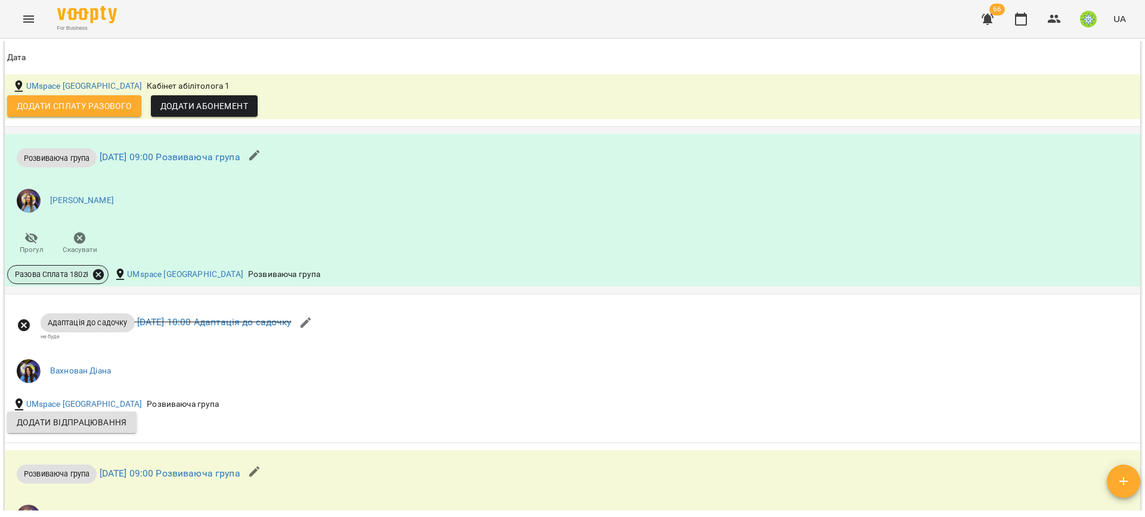
click at [95, 271] on icon at bounding box center [98, 274] width 11 height 11
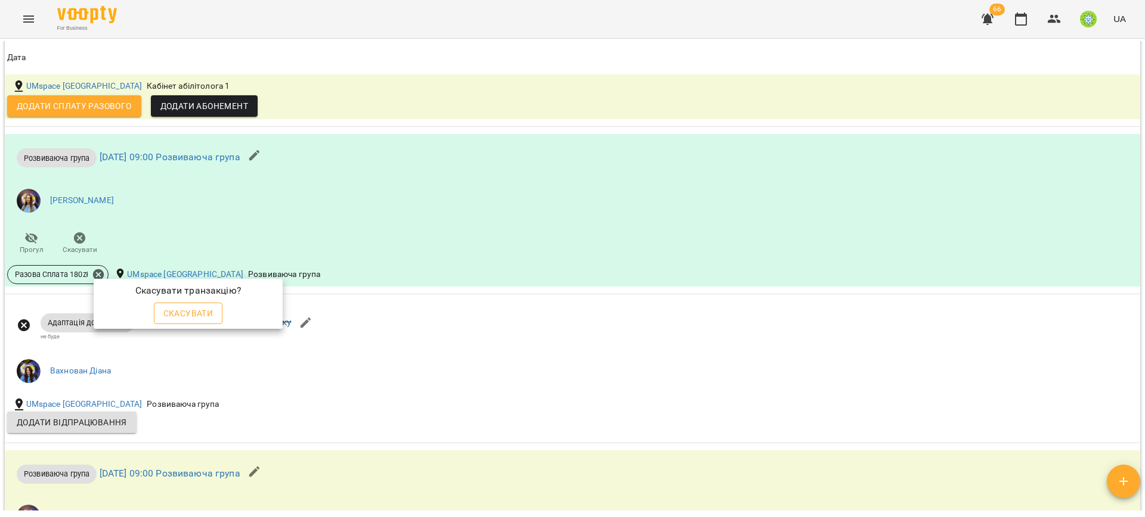
click at [172, 308] on span "Скасувати" at bounding box center [188, 313] width 50 height 14
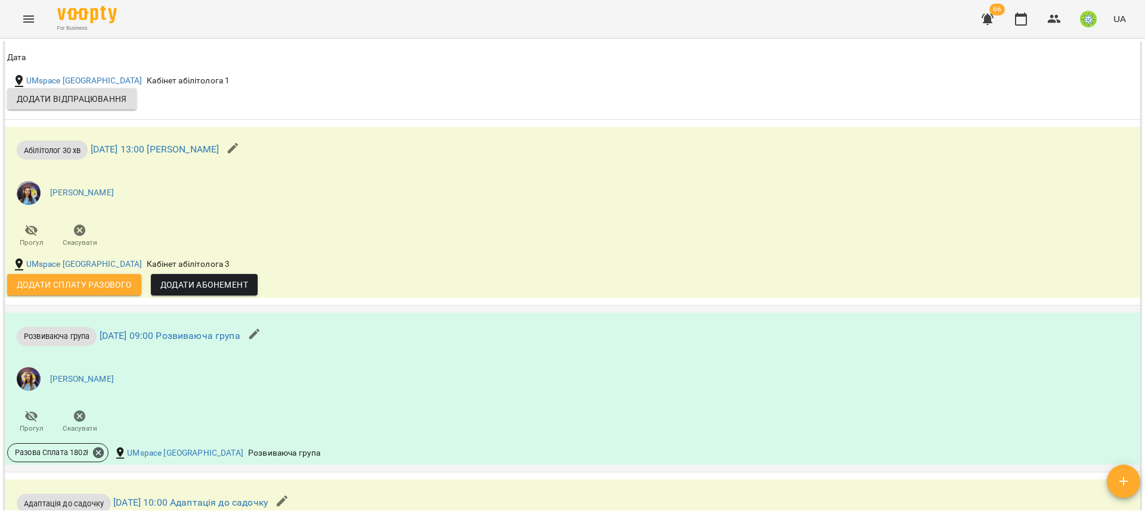
scroll to position [3382, 0]
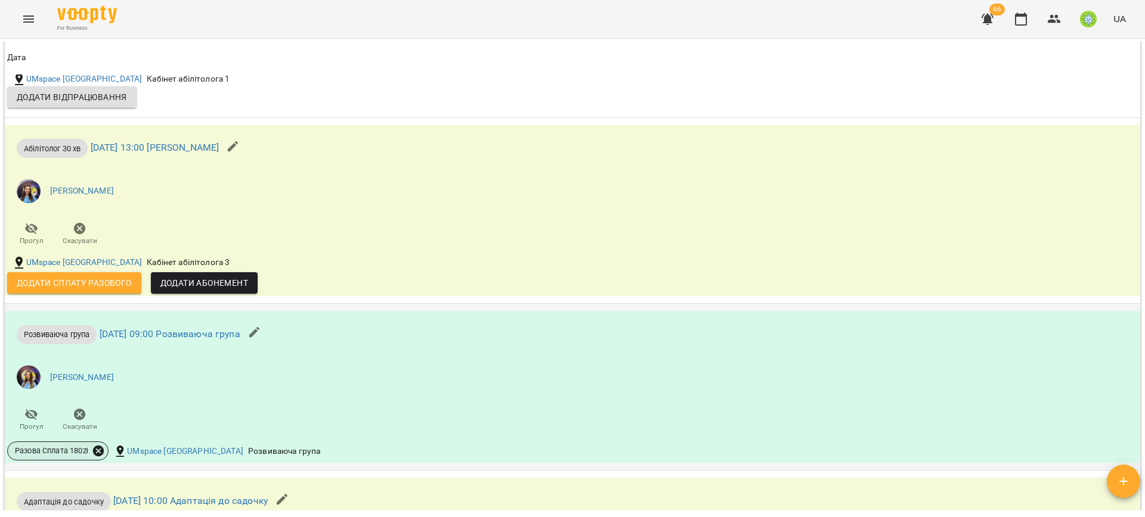
click at [104, 446] on icon at bounding box center [98, 451] width 11 height 11
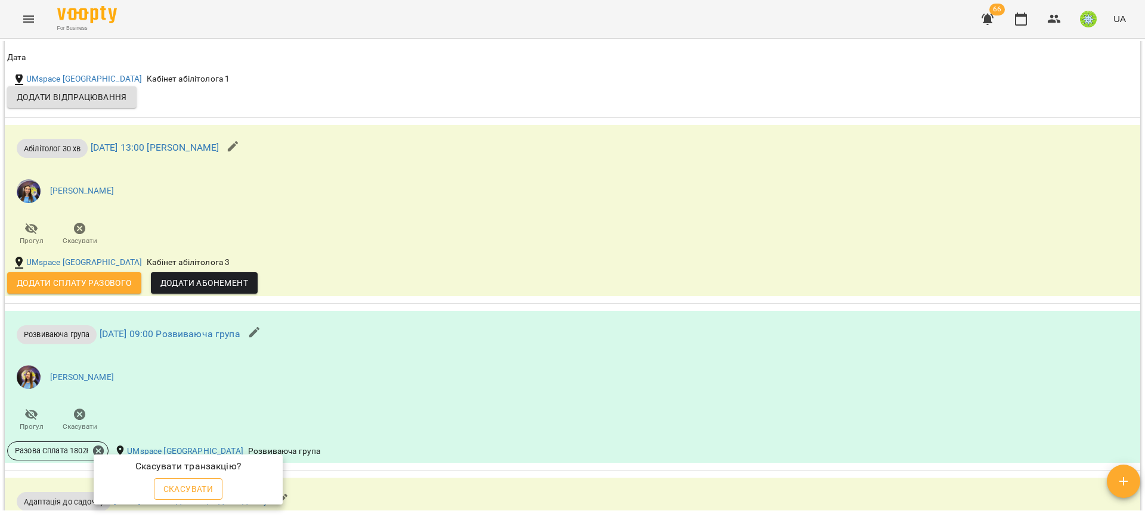
click at [207, 485] on span "Скасувати" at bounding box center [188, 489] width 50 height 14
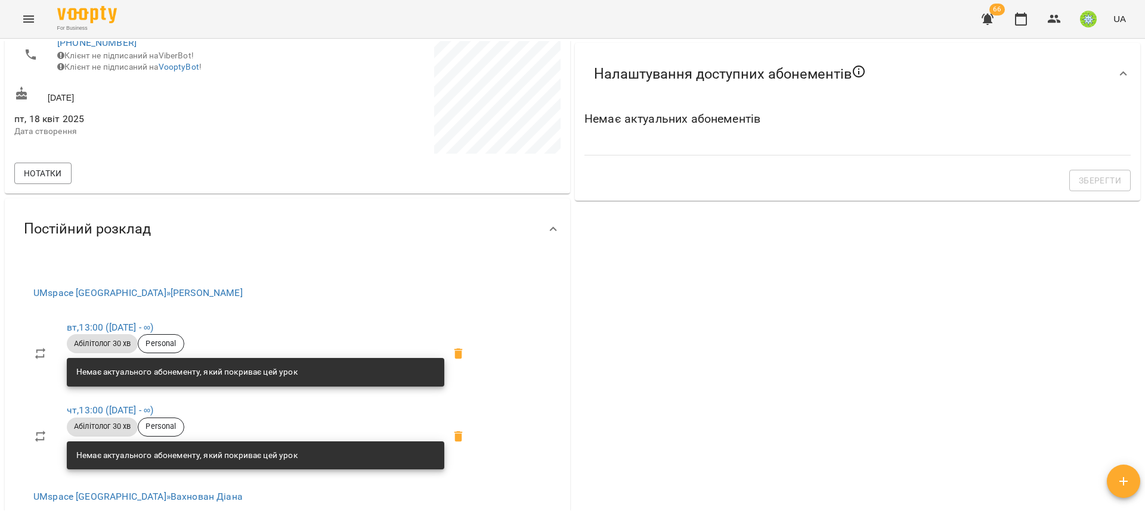
scroll to position [0, 0]
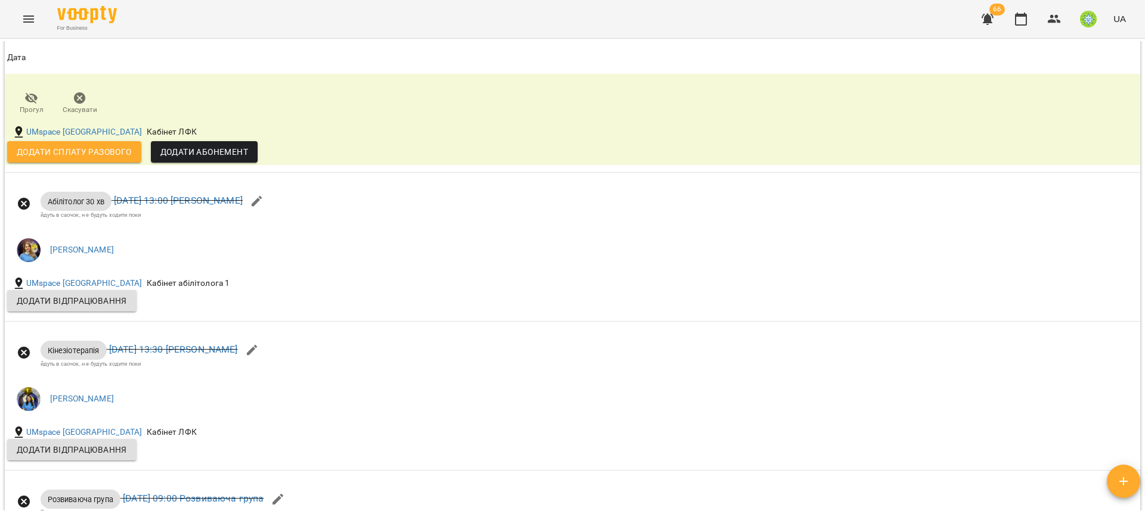
scroll to position [2421, 0]
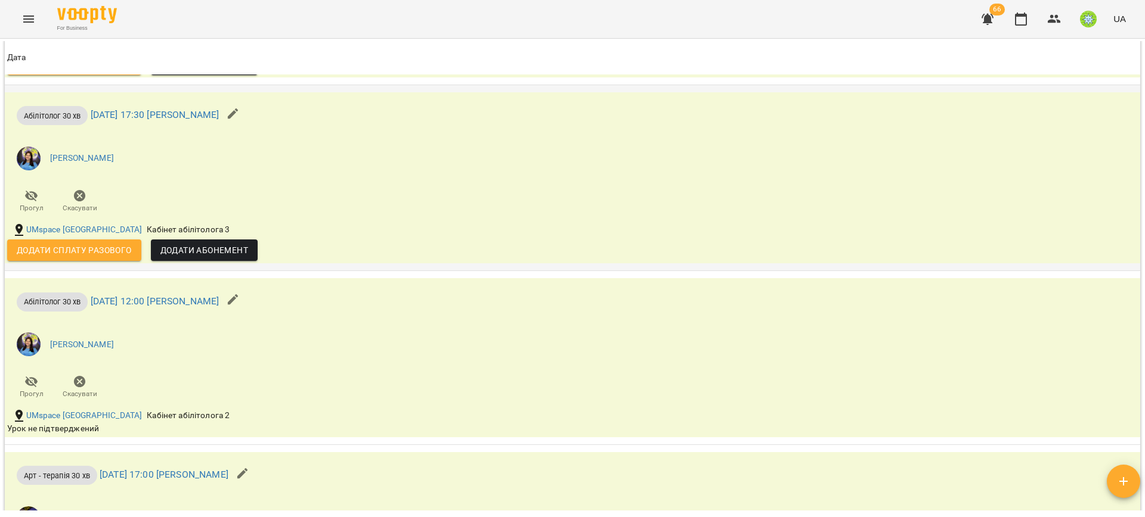
scroll to position [1388, 0]
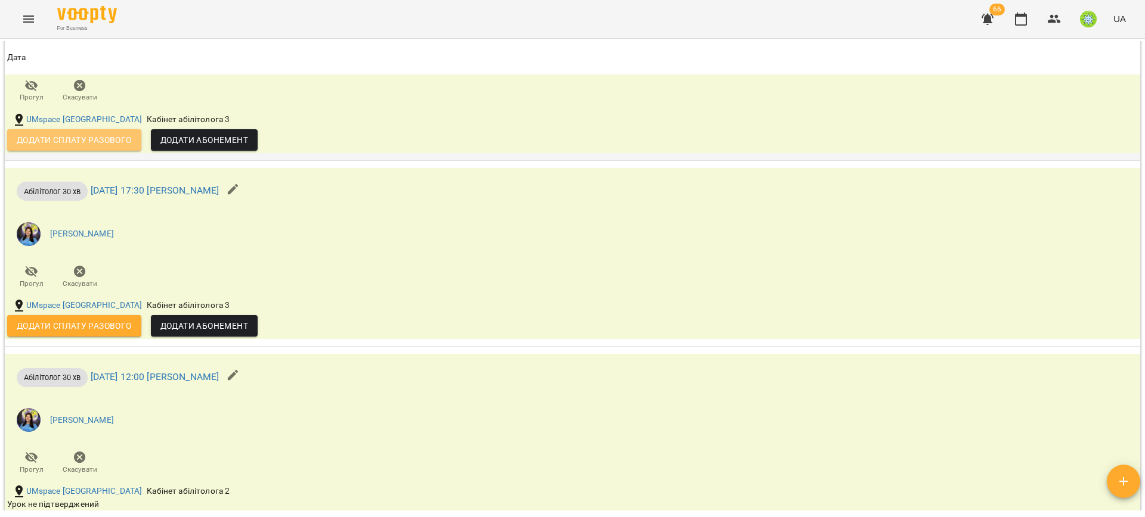
click at [85, 145] on span "Додати сплату разового" at bounding box center [74, 140] width 115 height 14
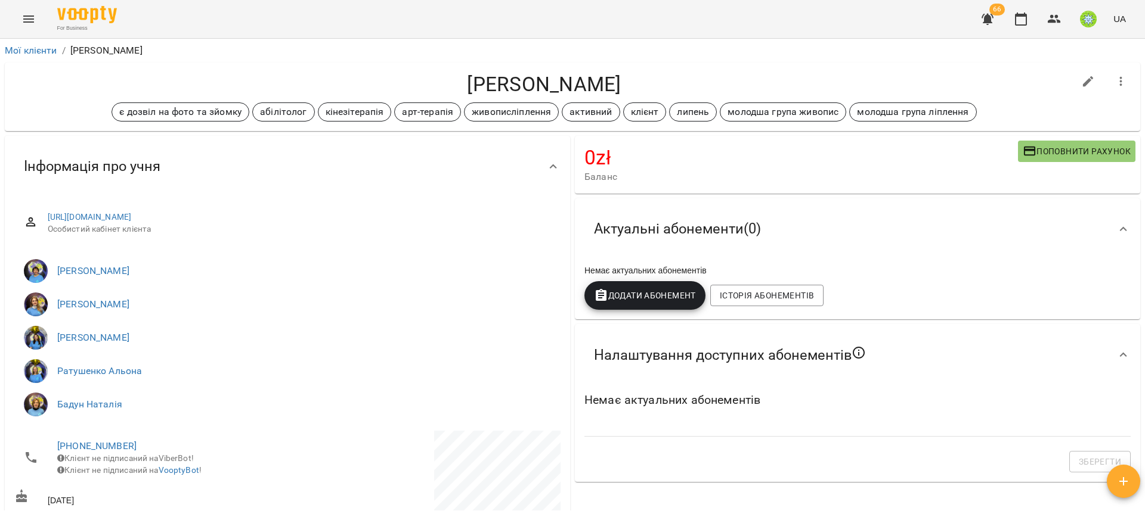
click at [1043, 148] on span "Поповнити рахунок" at bounding box center [1076, 151] width 108 height 14
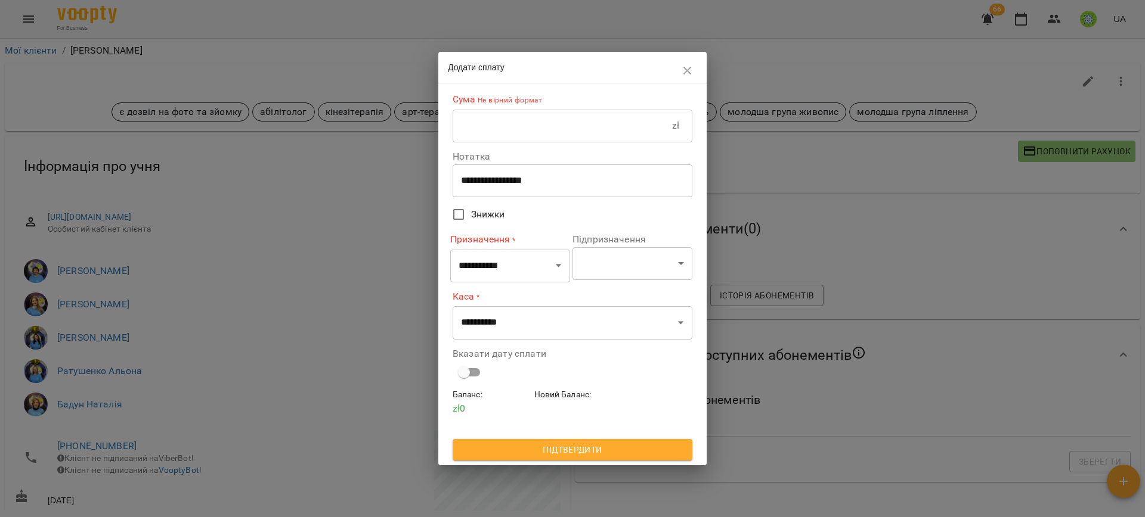
click at [534, 111] on input "text" at bounding box center [561, 125] width 219 height 33
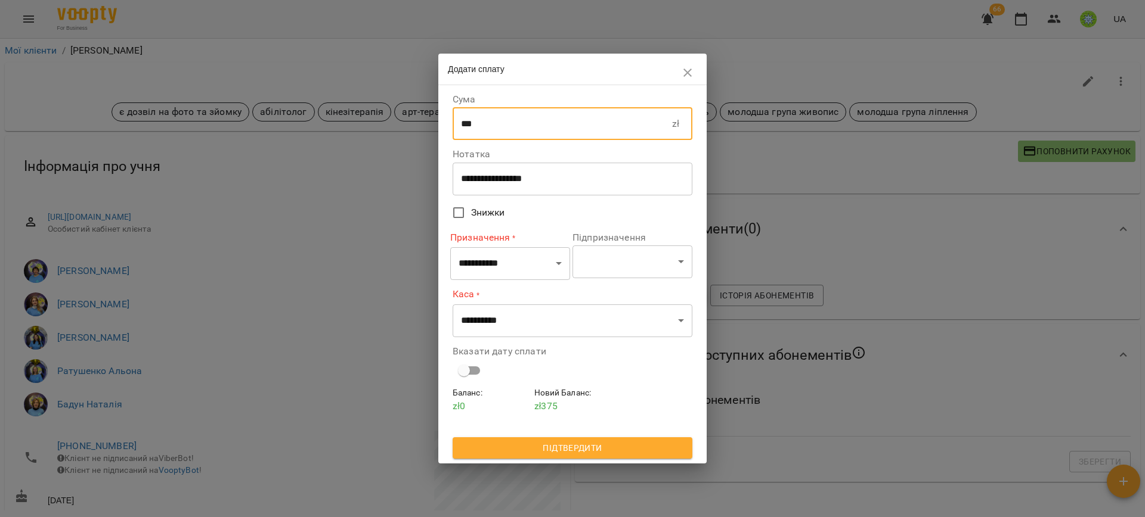
type input "***"
click at [513, 268] on select "**********" at bounding box center [510, 263] width 120 height 33
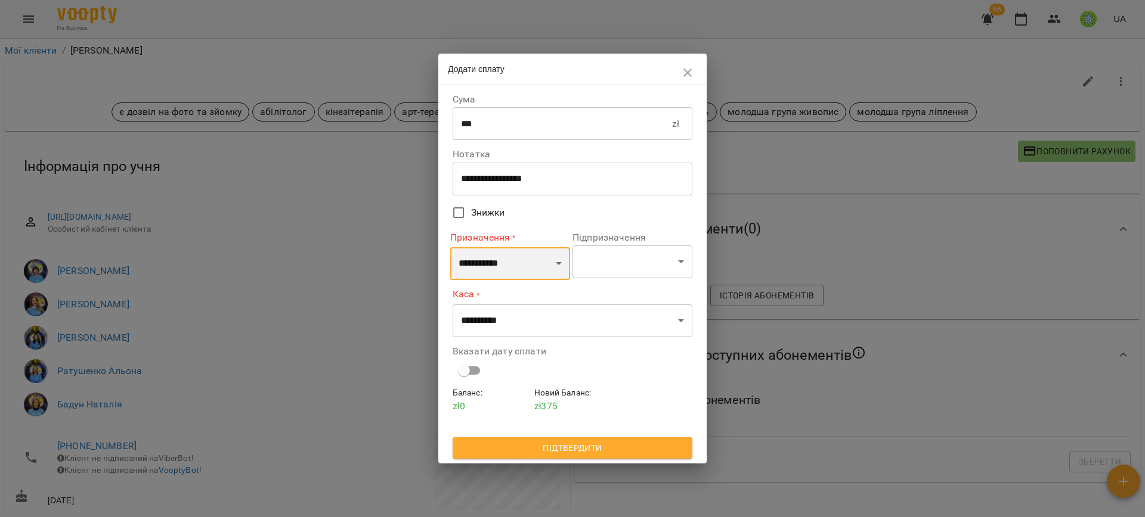
select select "**********"
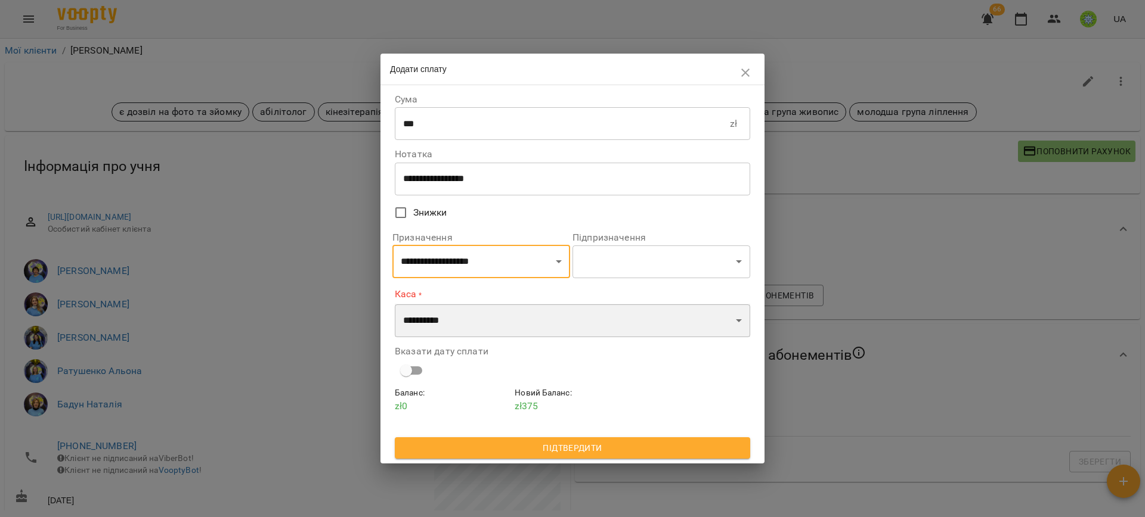
click at [476, 319] on select "**********" at bounding box center [572, 320] width 355 height 33
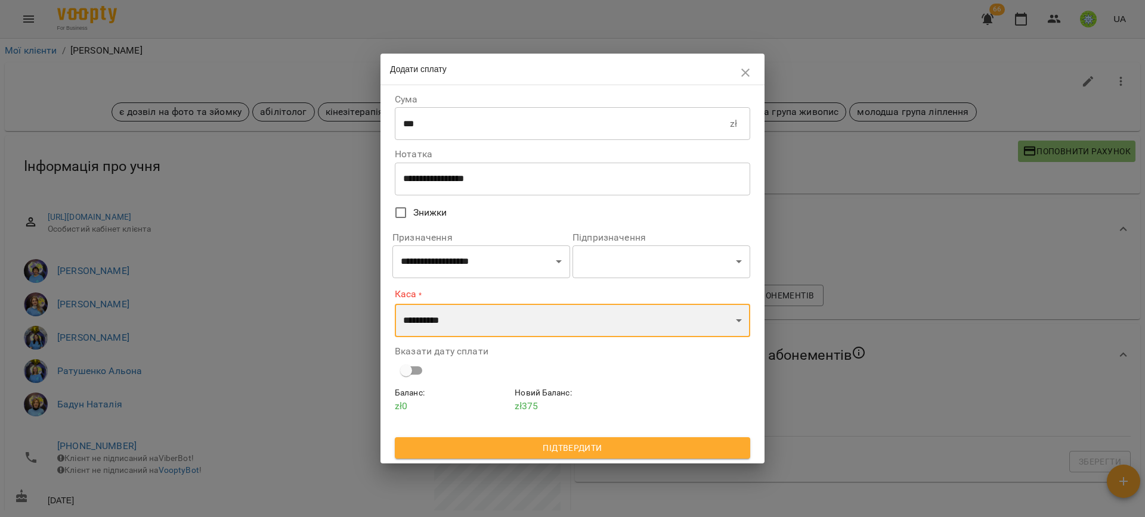
select select "****"
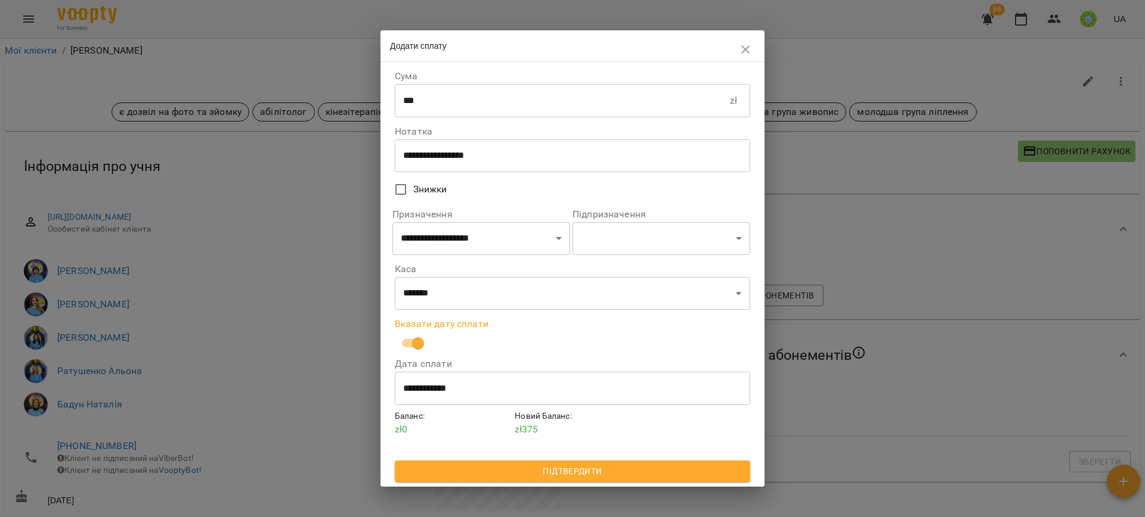
click at [503, 397] on input "**********" at bounding box center [572, 388] width 355 height 33
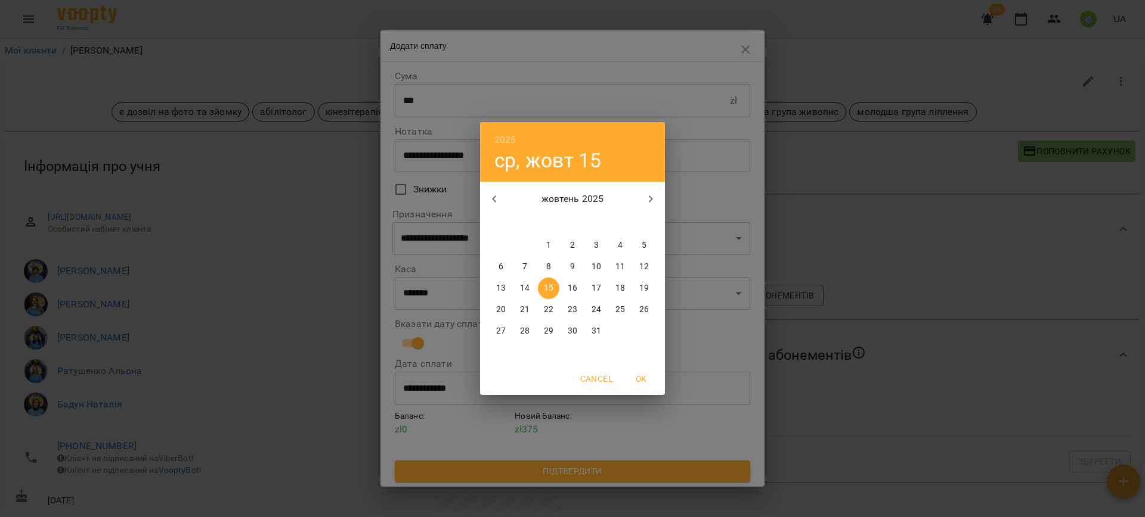
click at [522, 284] on p "14" at bounding box center [525, 289] width 10 height 12
type input "**********"
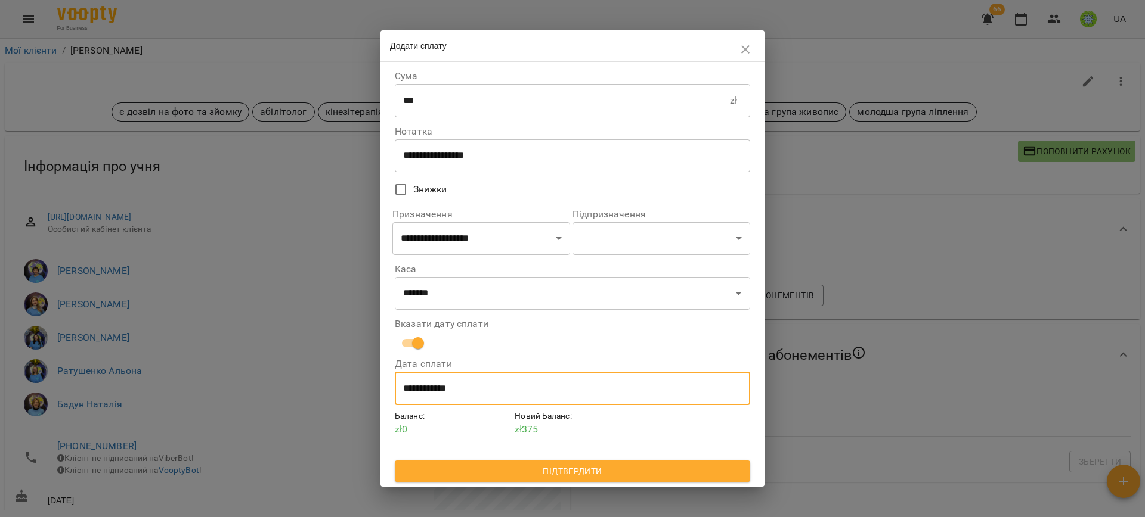
click at [569, 467] on span "Підтвердити" at bounding box center [572, 471] width 336 height 14
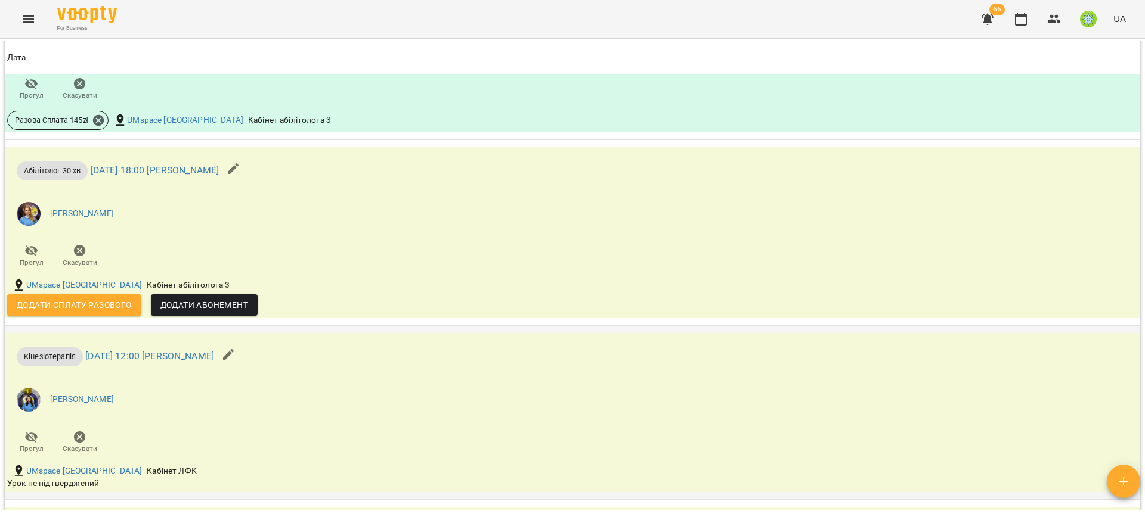
scroll to position [4064, 0]
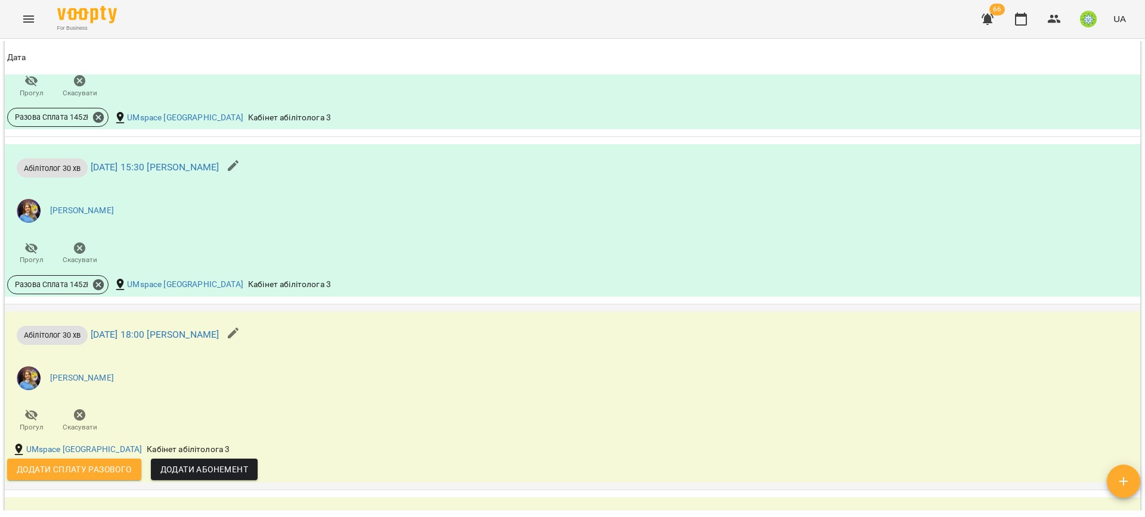
click at [82, 466] on span "Додати сплату разового" at bounding box center [74, 470] width 115 height 14
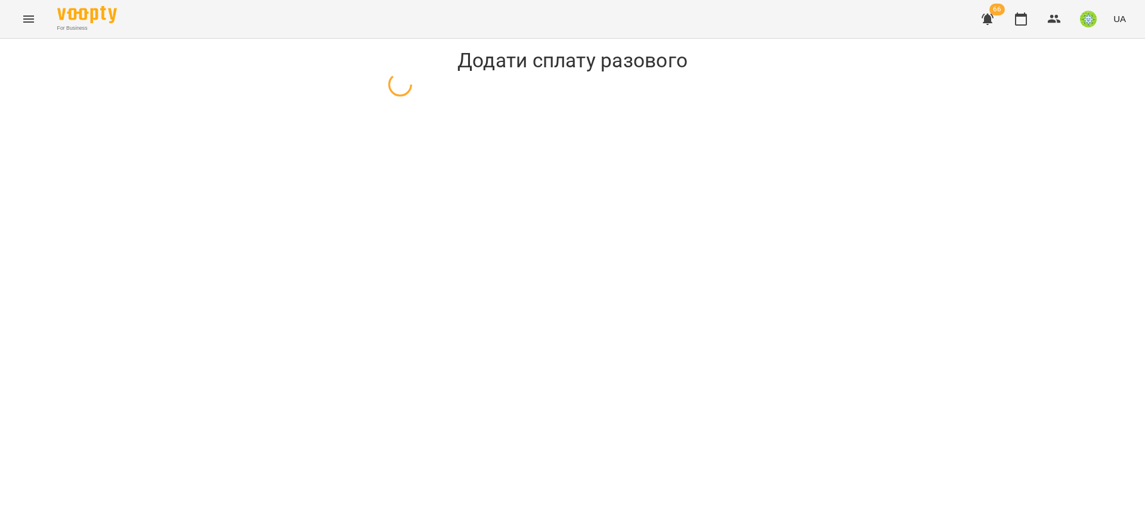
select select "**********"
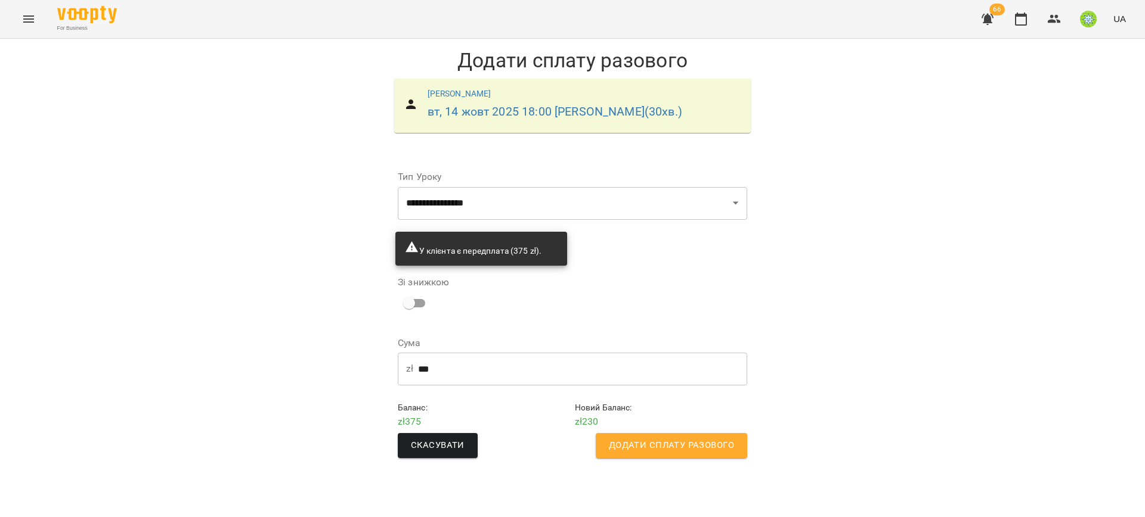
click at [696, 455] on button "Додати сплату разового" at bounding box center [671, 445] width 151 height 25
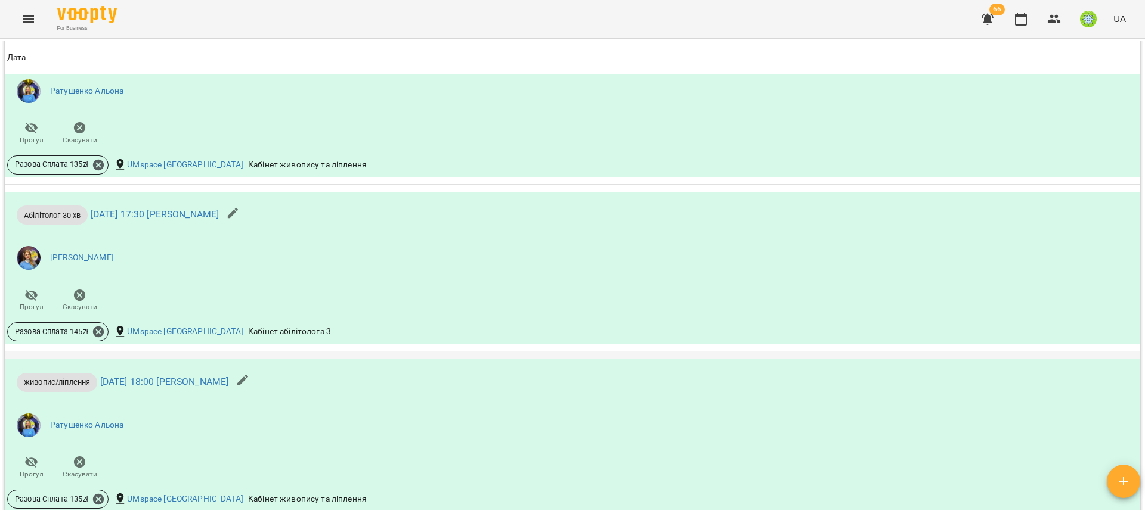
scroll to position [3062, 0]
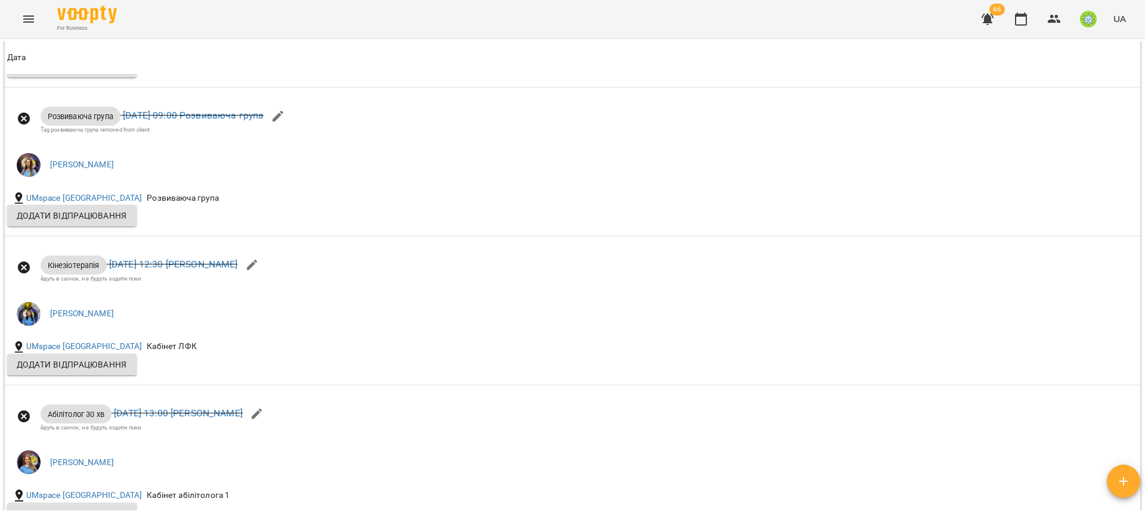
scroll to position [2299, 0]
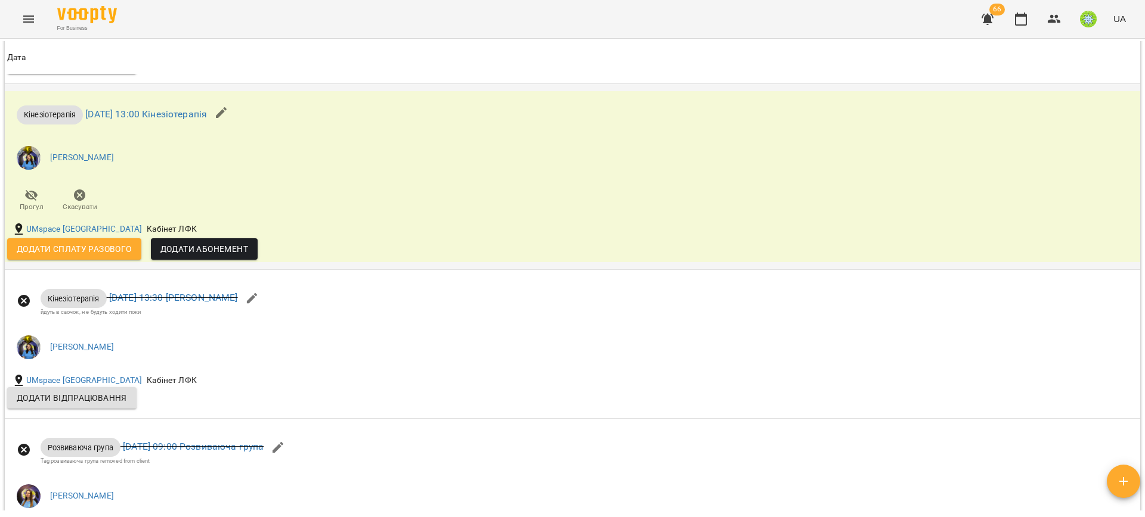
click at [94, 244] on span "Додати сплату разового" at bounding box center [74, 249] width 115 height 14
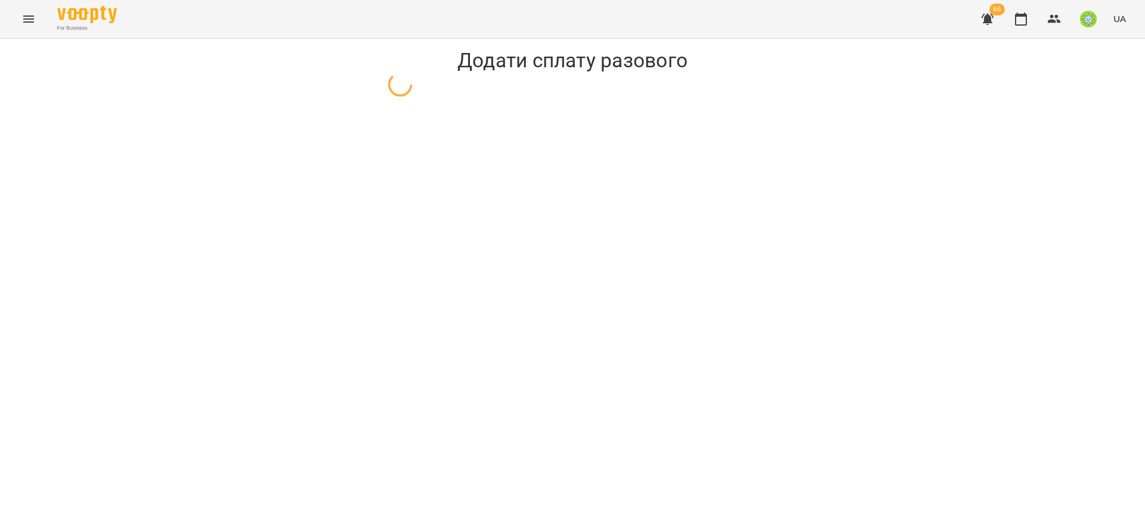
select select "**********"
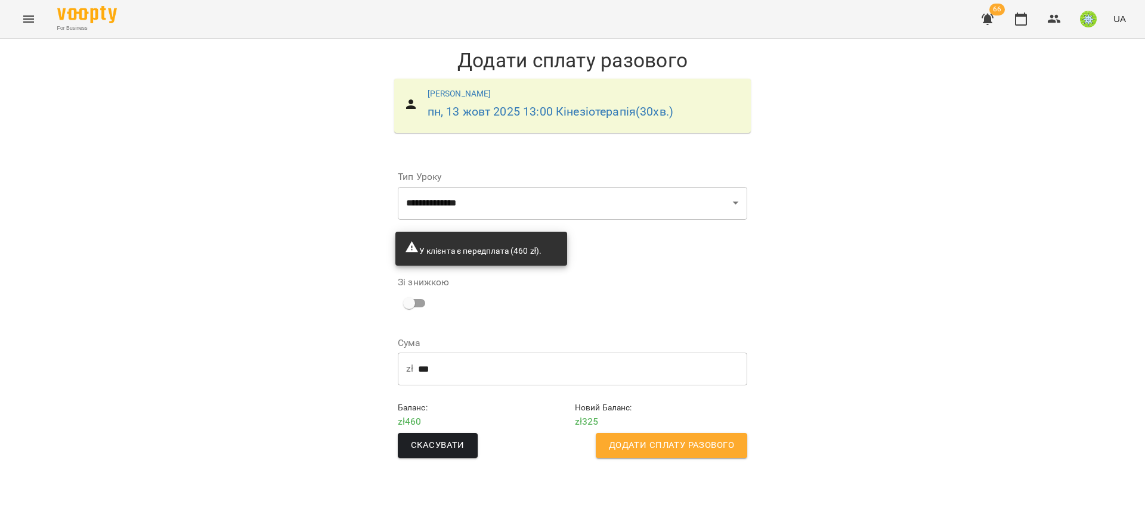
click at [454, 374] on input "***" at bounding box center [582, 368] width 329 height 33
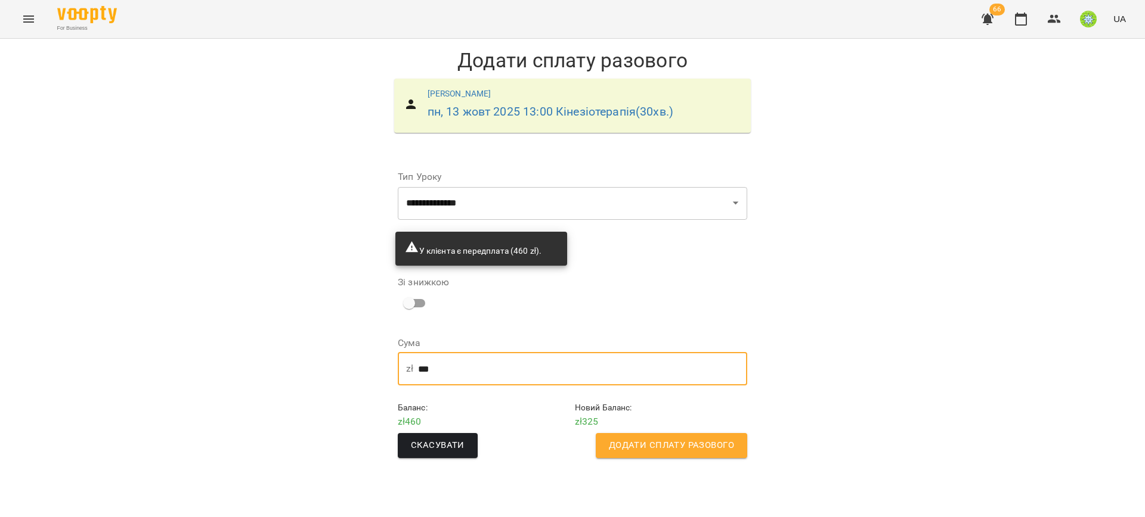
click at [454, 374] on input "***" at bounding box center [582, 368] width 329 height 33
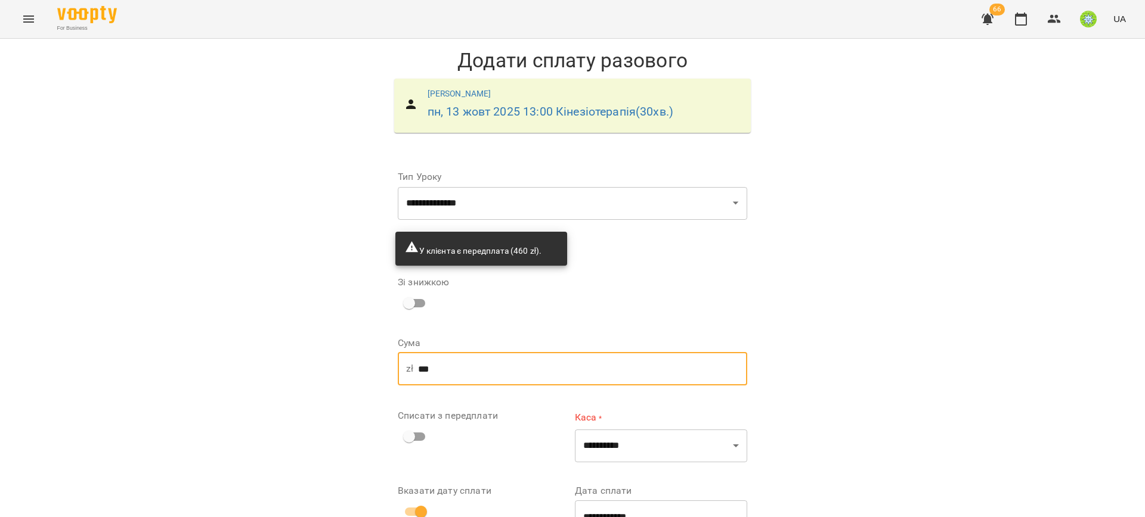
type input "***"
drag, startPoint x: 922, startPoint y: 370, endPoint x: 662, endPoint y: 485, distance: 284.2
click at [919, 371] on div "**********" at bounding box center [572, 324] width 1145 height 571
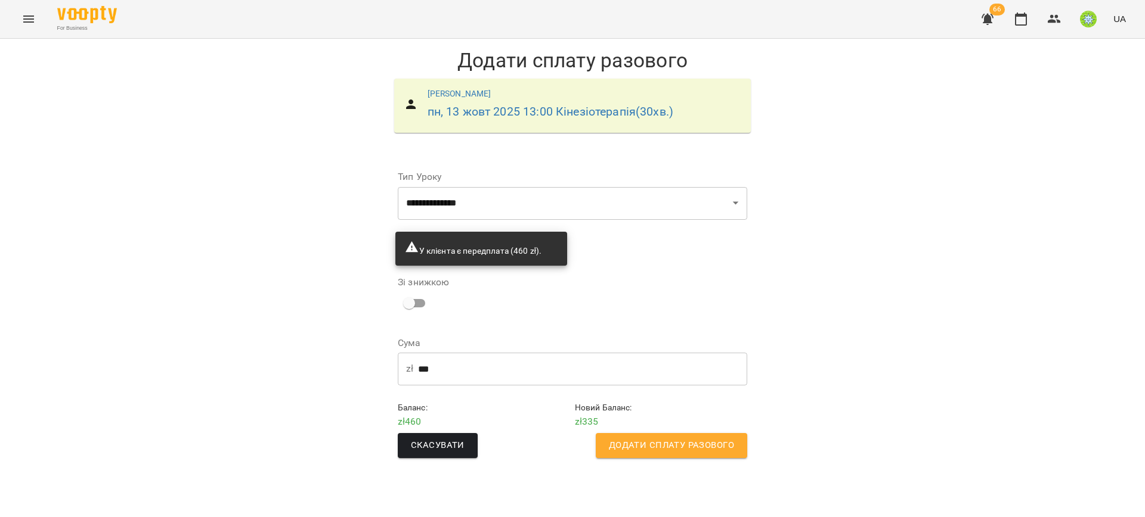
click at [660, 441] on span "Додати сплату разового" at bounding box center [671, 445] width 125 height 15
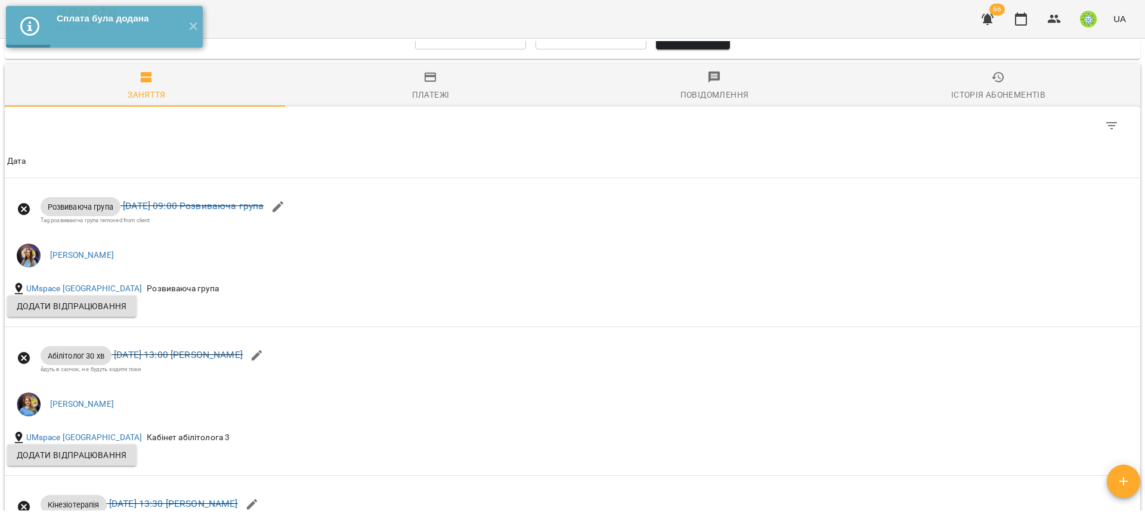
scroll to position [356, 0]
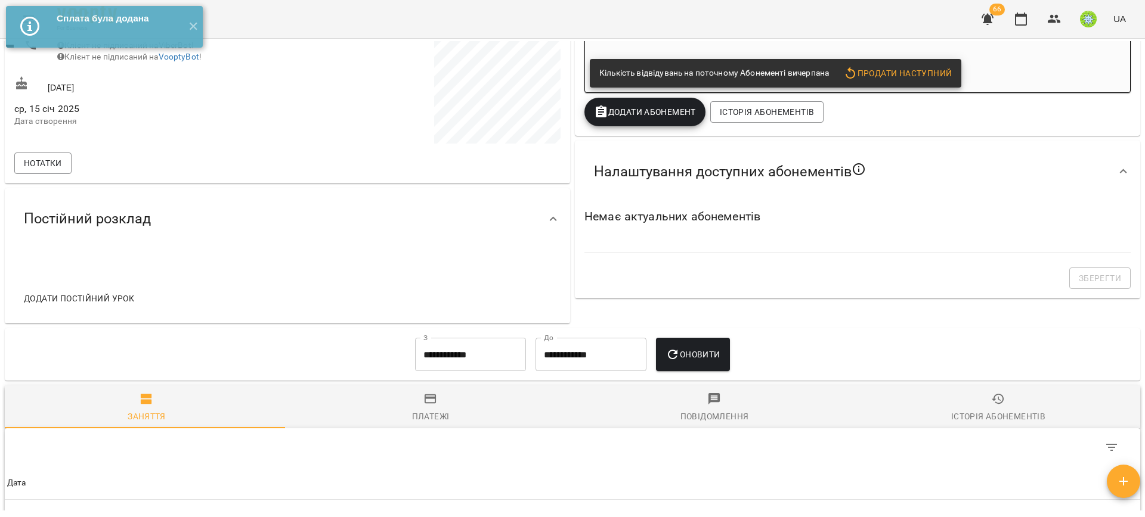
click at [466, 348] on input "**********" at bounding box center [470, 354] width 111 height 33
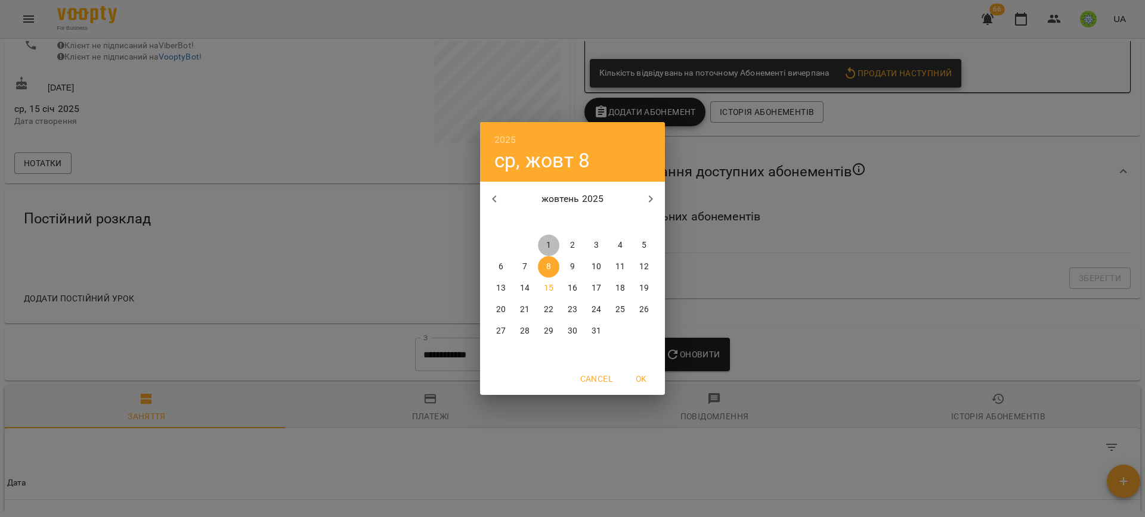
click at [548, 244] on p "1" at bounding box center [548, 246] width 5 height 12
type input "**********"
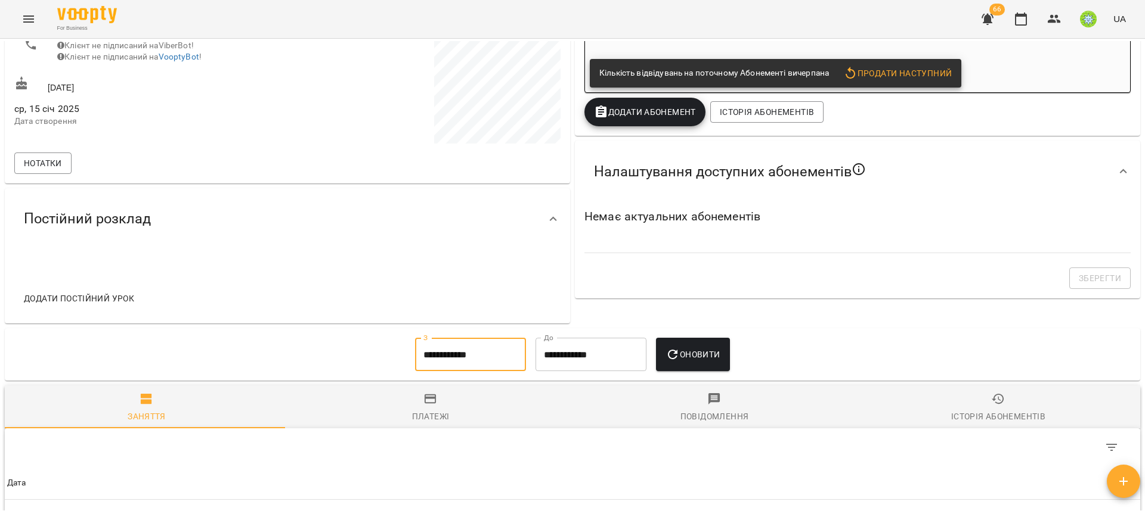
click at [687, 358] on span "Оновити" at bounding box center [692, 355] width 54 height 14
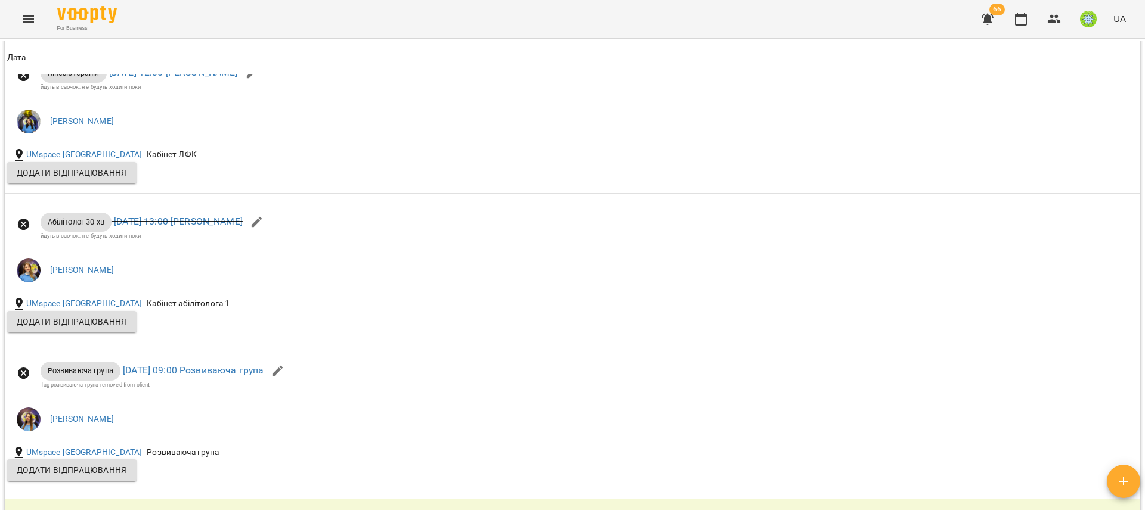
scroll to position [3069, 0]
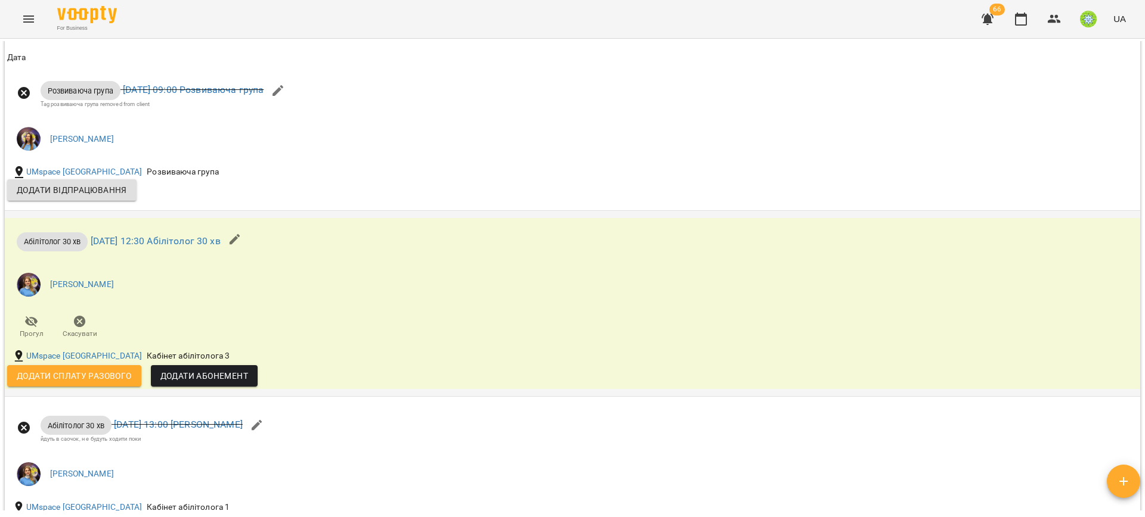
scroll to position [1835, 0]
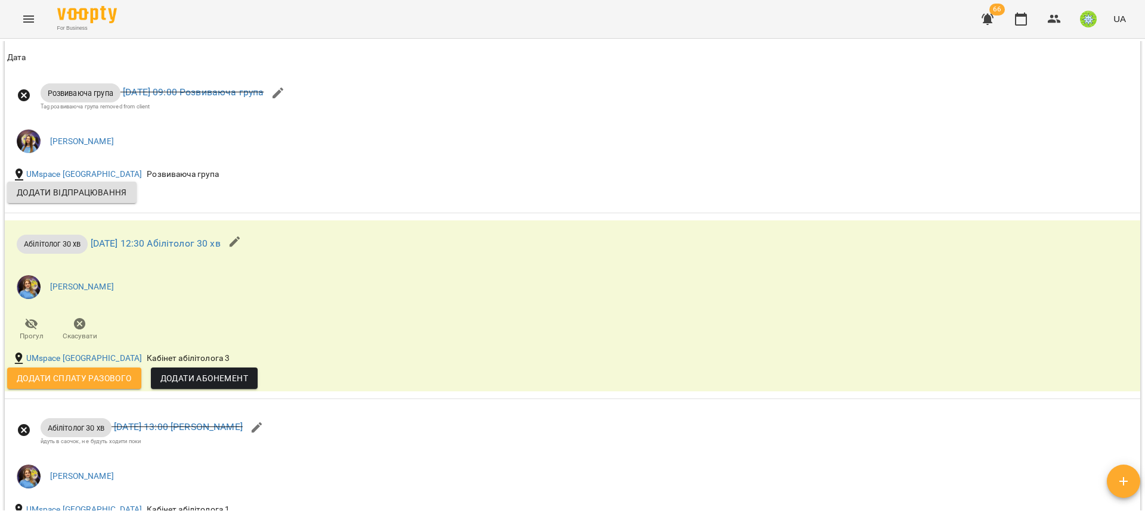
click at [129, 368] on button "Додати сплату разового" at bounding box center [74, 378] width 134 height 21
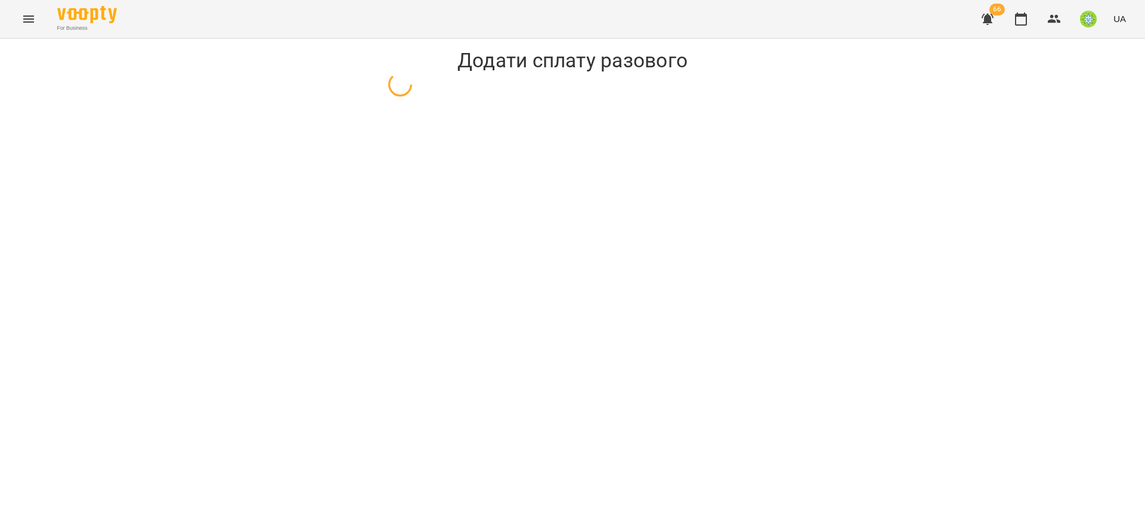
select select "**********"
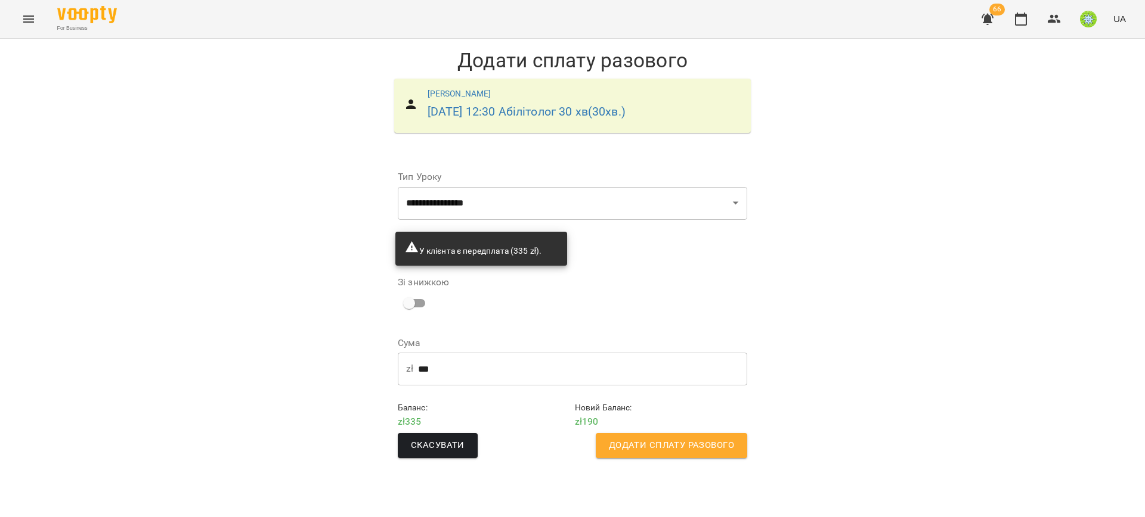
click at [441, 371] on input "***" at bounding box center [582, 368] width 329 height 33
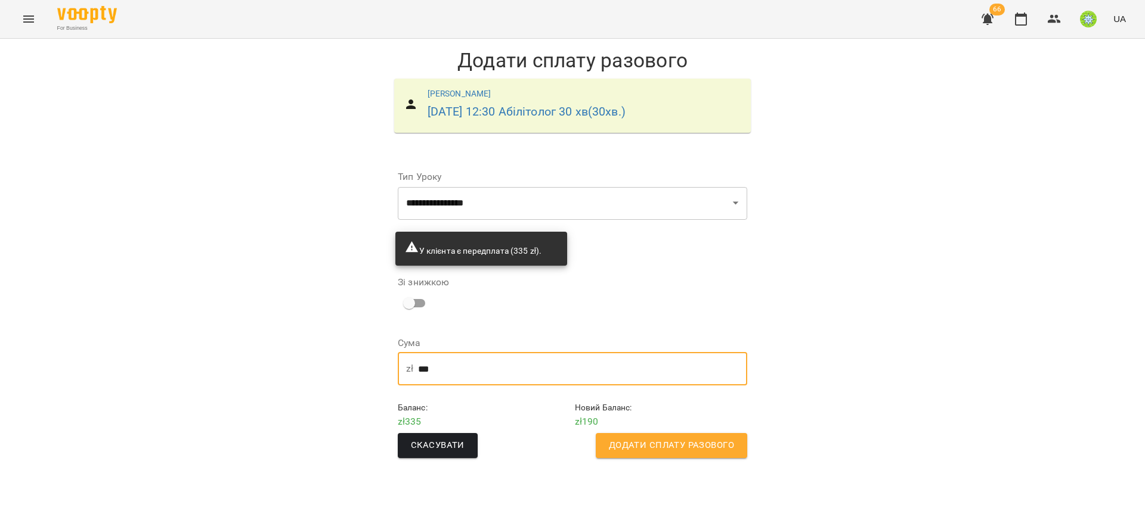
click at [441, 371] on input "***" at bounding box center [582, 368] width 329 height 33
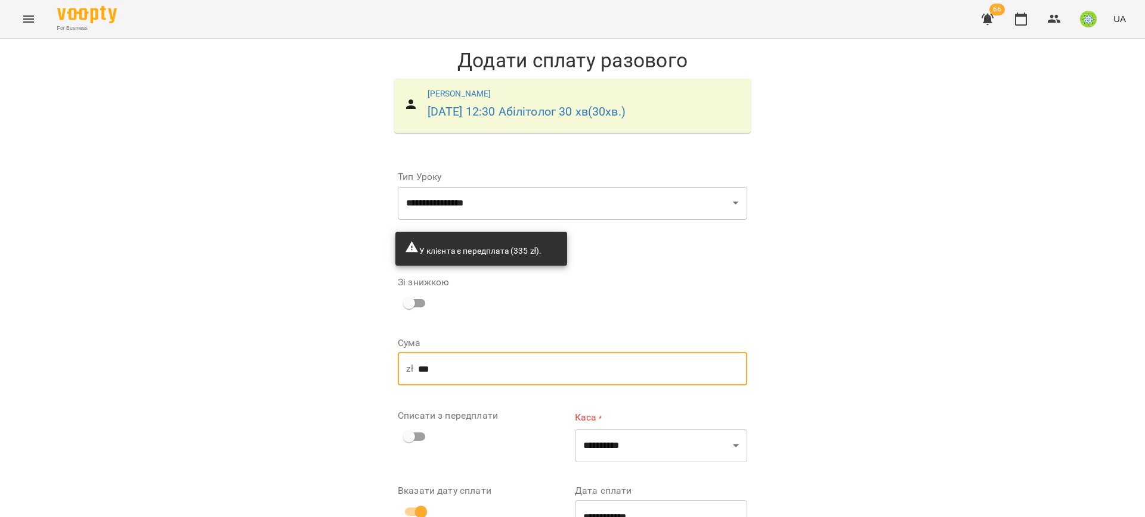
type input "***"
drag, startPoint x: 988, startPoint y: 341, endPoint x: 521, endPoint y: 414, distance: 473.0
click at [985, 342] on div "**********" at bounding box center [572, 324] width 1145 height 571
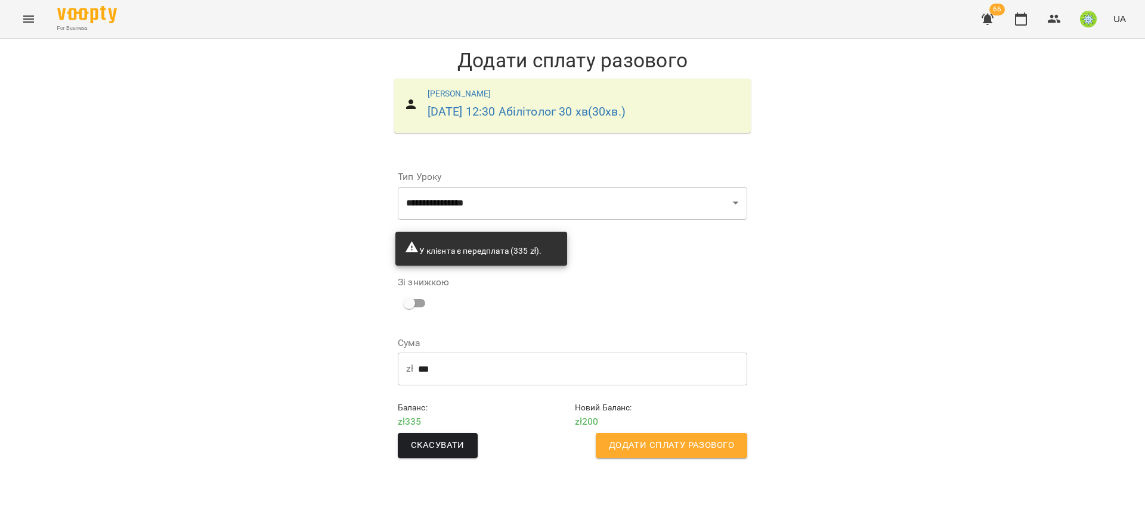
click at [690, 443] on span "Додати сплату разового" at bounding box center [671, 445] width 125 height 15
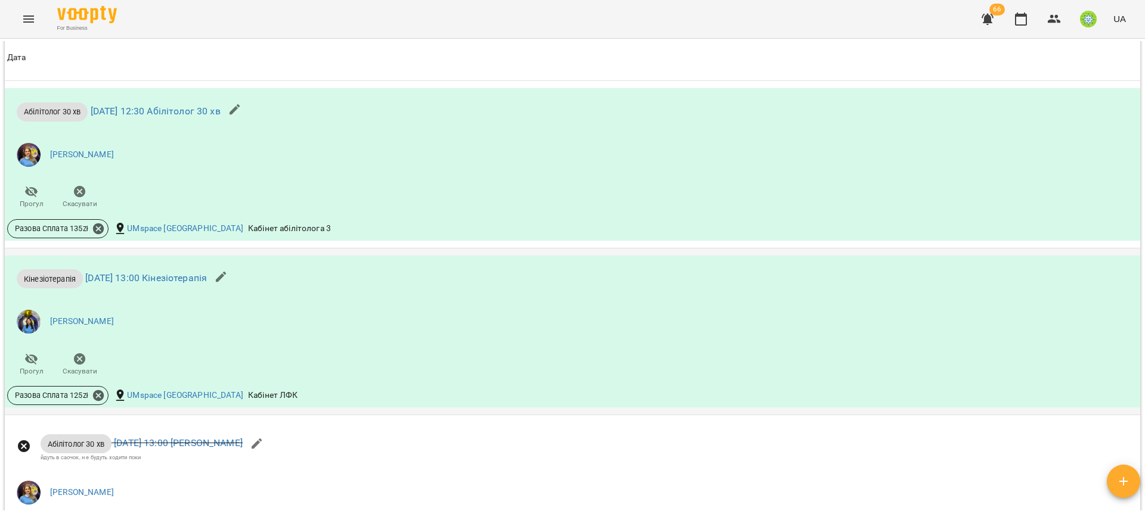
scroll to position [1966, 0]
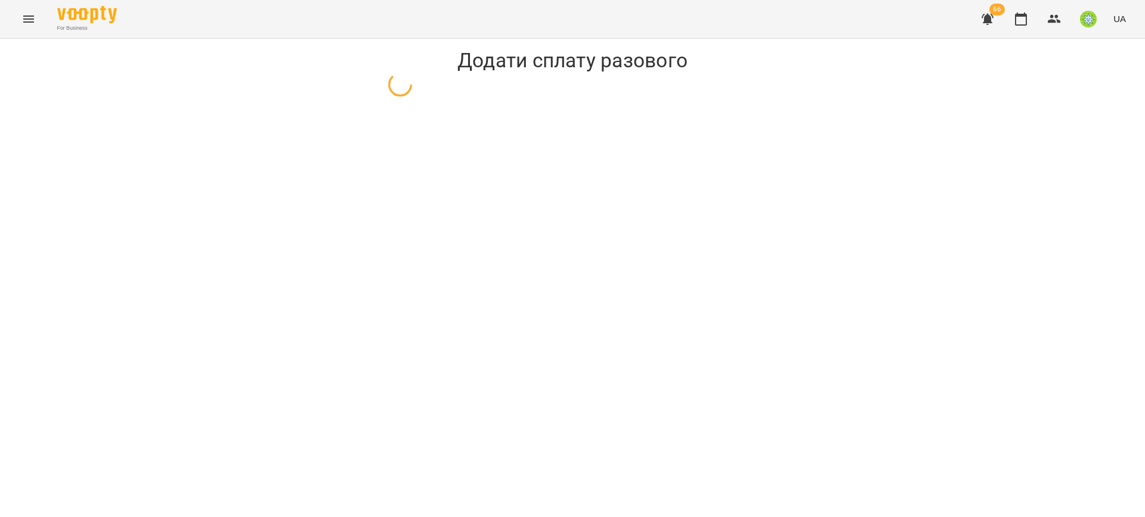
drag, startPoint x: 431, startPoint y: 82, endPoint x: 439, endPoint y: 89, distance: 10.5
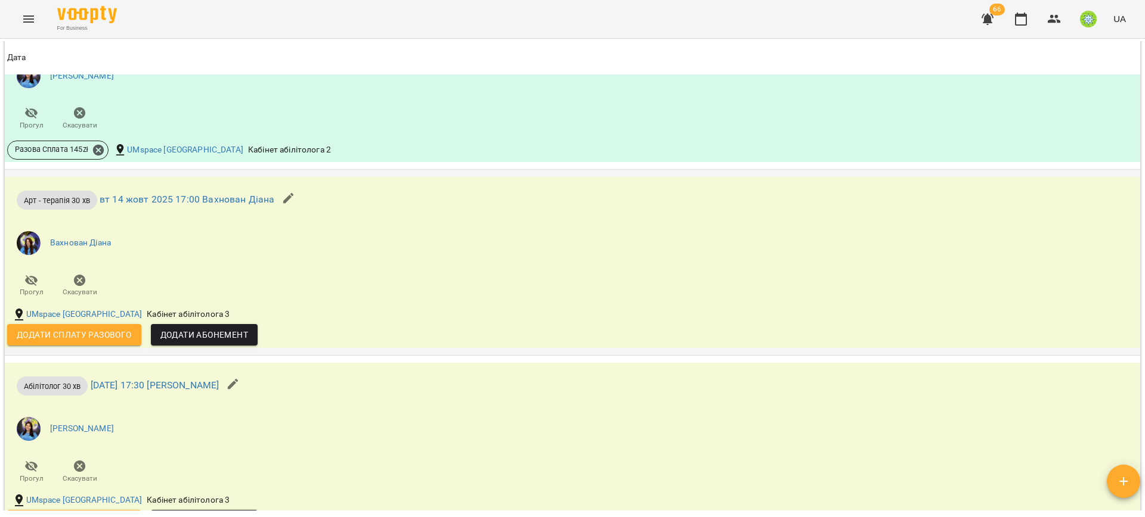
scroll to position [1193, 0]
click at [66, 329] on span "Додати сплату разового" at bounding box center [74, 334] width 115 height 14
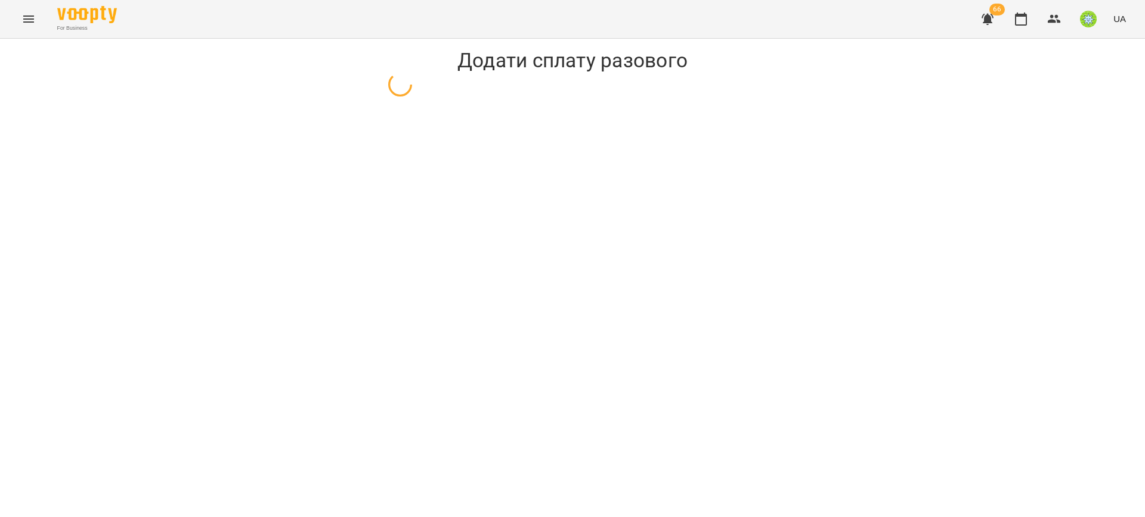
drag, startPoint x: 330, startPoint y: 113, endPoint x: 359, endPoint y: 131, distance: 34.2
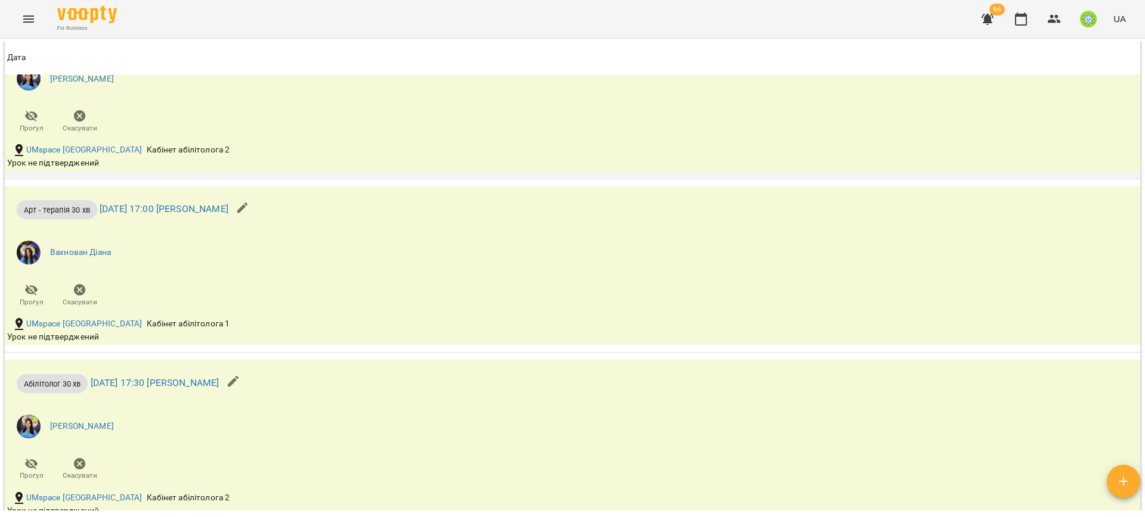
scroll to position [1515, 0]
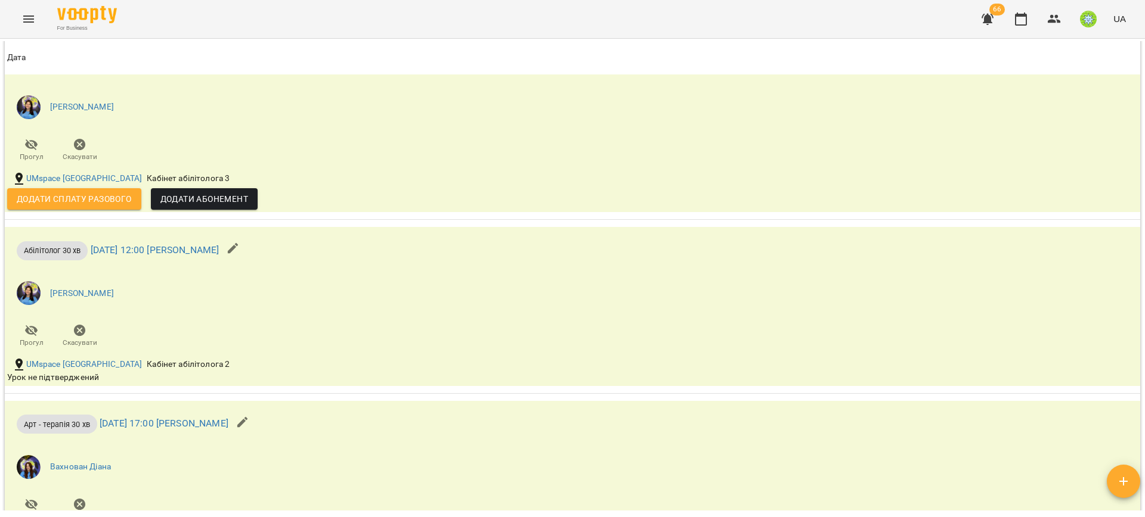
drag, startPoint x: 80, startPoint y: 192, endPoint x: 158, endPoint y: 205, distance: 79.2
click at [80, 192] on span "Додати сплату разового" at bounding box center [74, 199] width 115 height 14
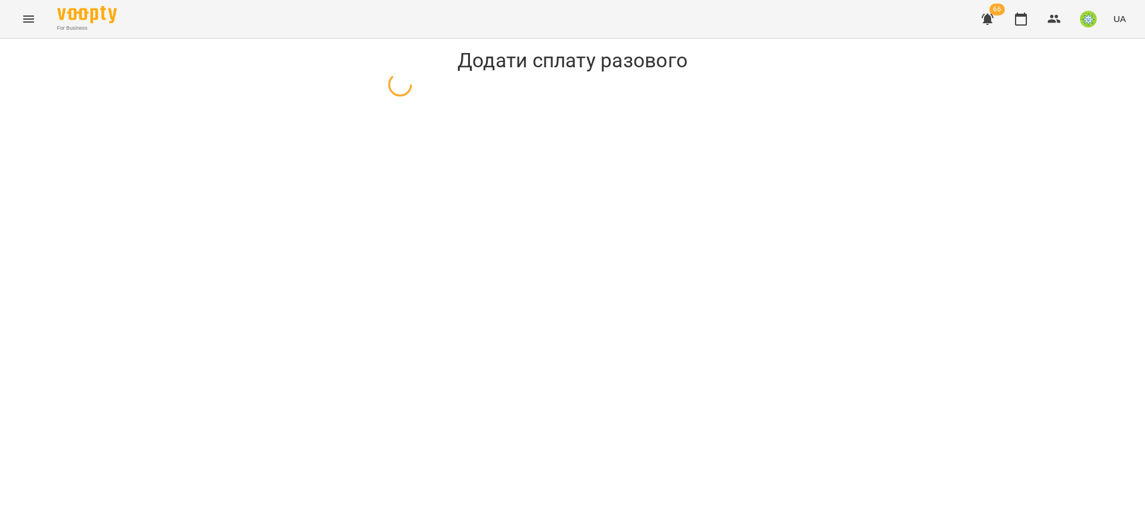
select select "**********"
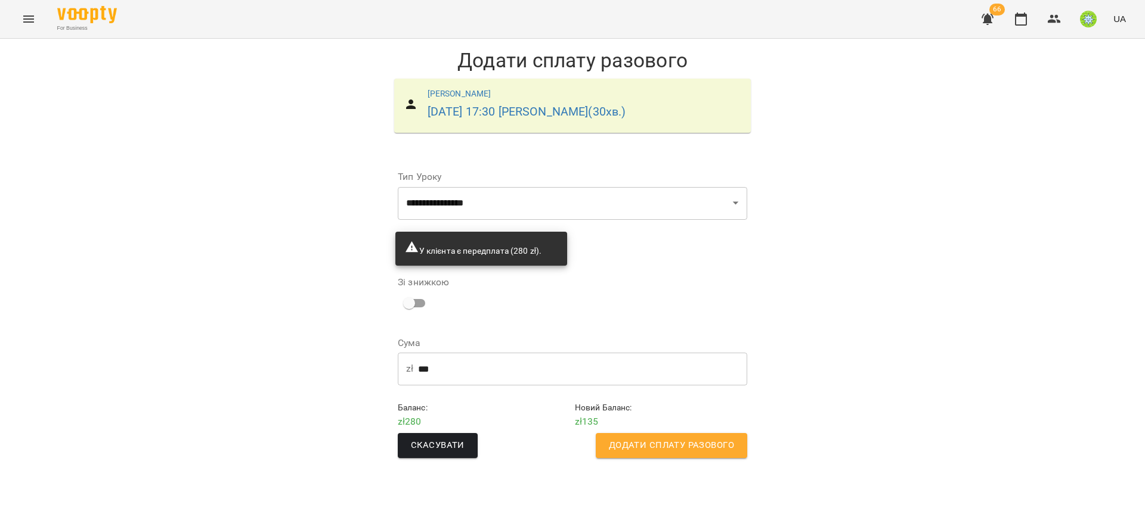
click at [677, 439] on span "Додати сплату разового" at bounding box center [671, 445] width 125 height 15
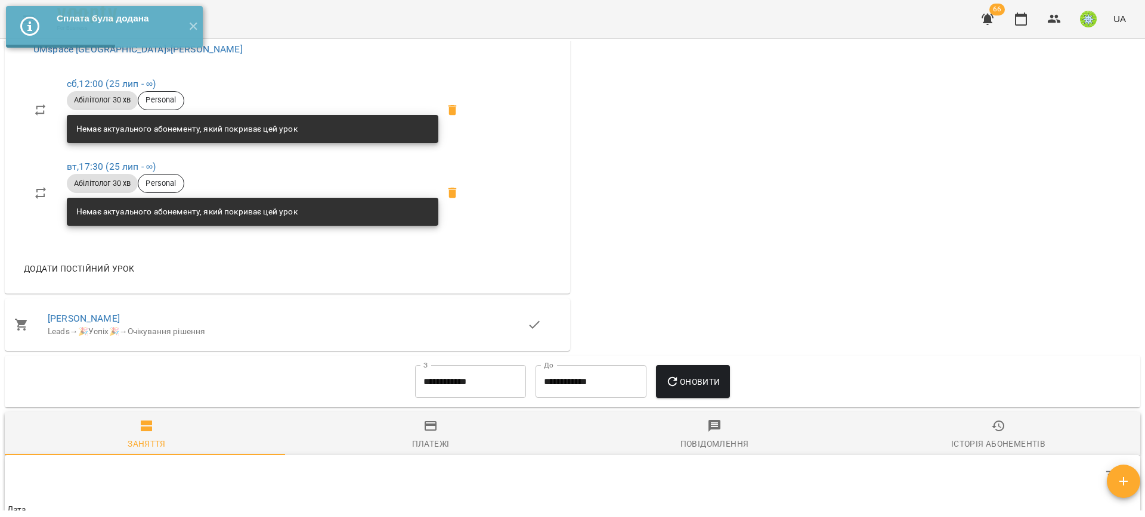
scroll to position [1230, 0]
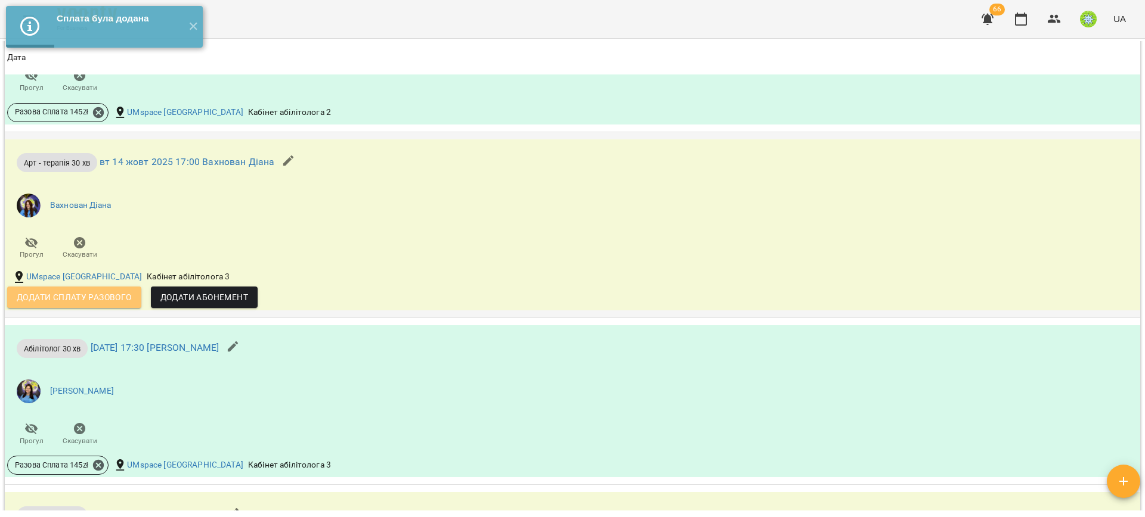
click at [61, 300] on span "Додати сплату разового" at bounding box center [74, 297] width 115 height 14
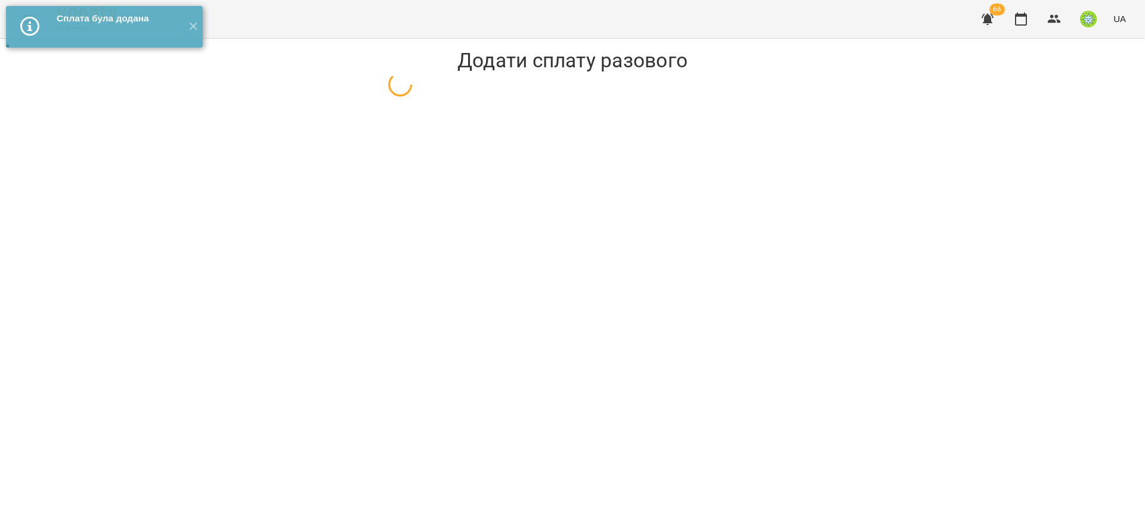
select select "**********"
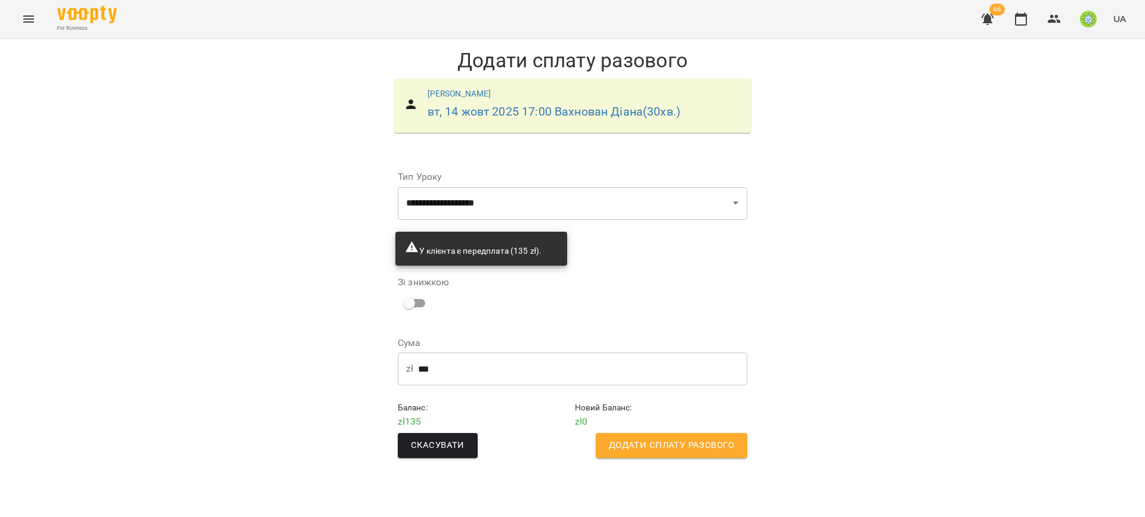
click at [686, 445] on span "Додати сплату разового" at bounding box center [671, 445] width 125 height 15
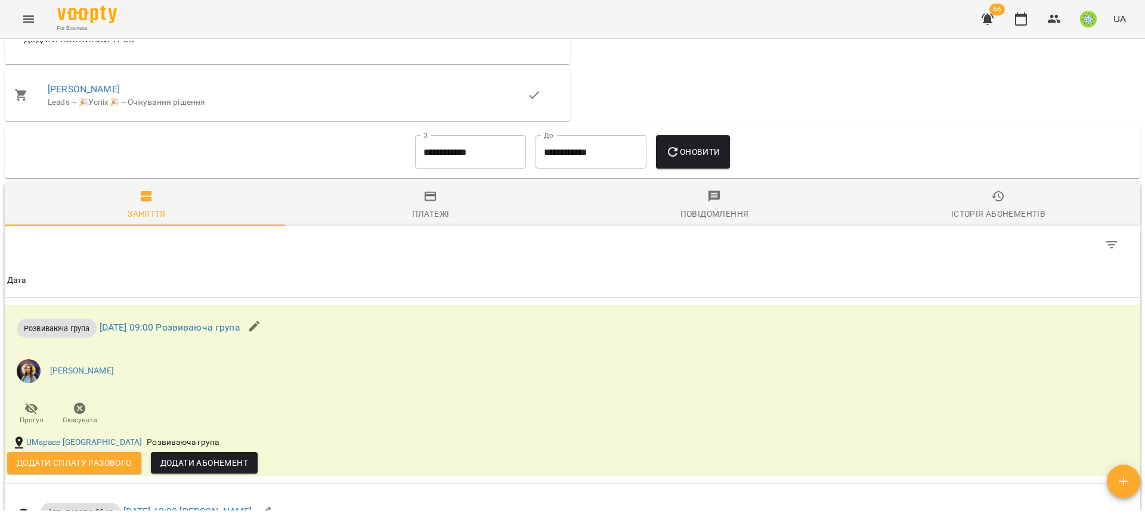
scroll to position [1459, 0]
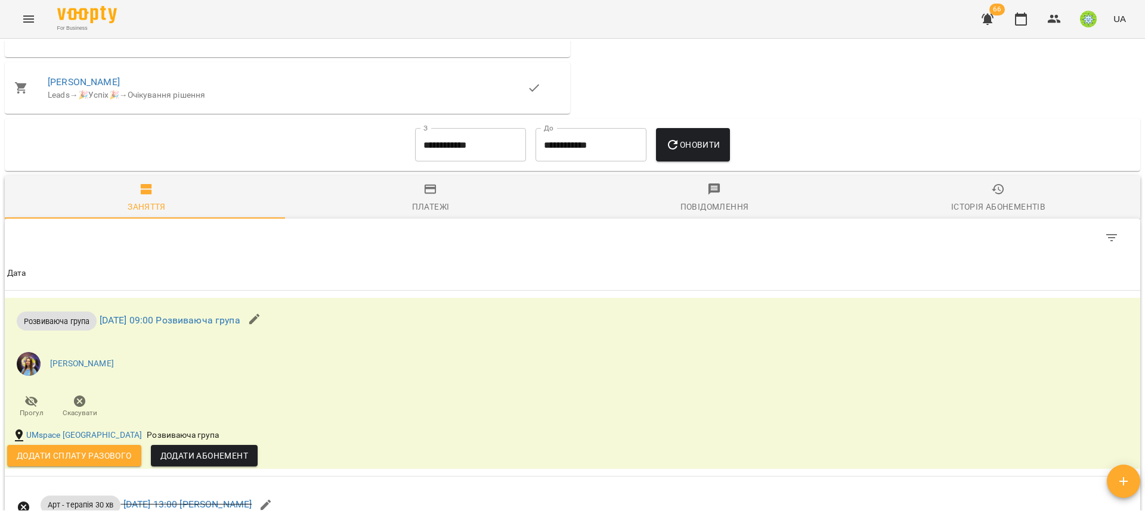
click at [975, 201] on div "Історія абонементів" at bounding box center [998, 207] width 94 height 14
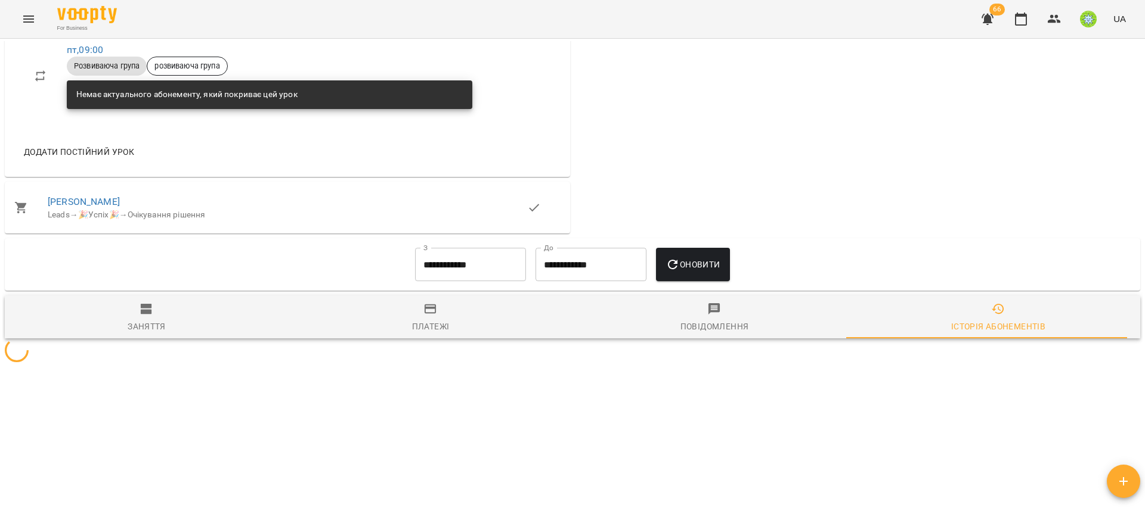
scroll to position [1419, 0]
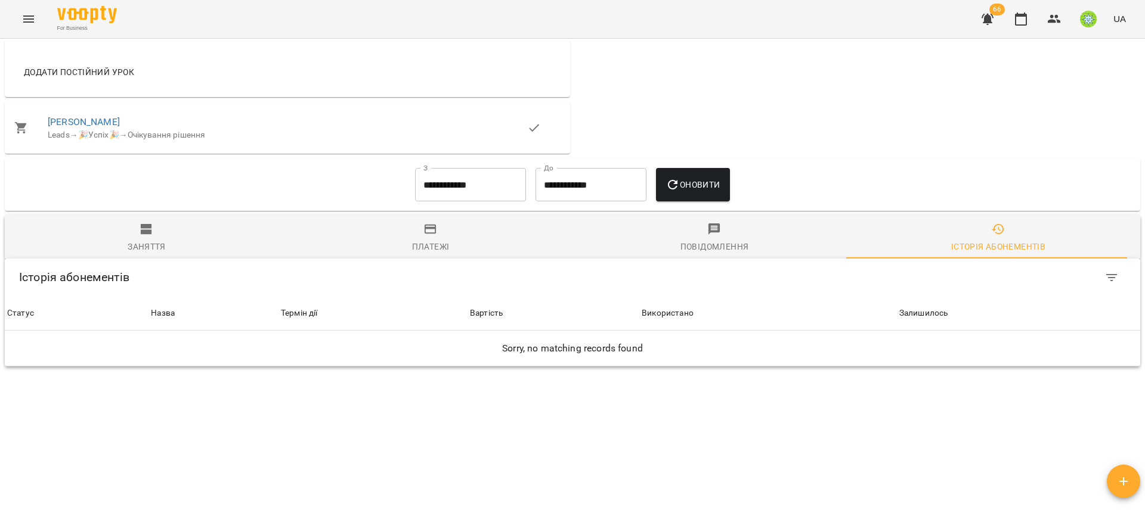
click at [447, 186] on input "**********" at bounding box center [470, 184] width 111 height 33
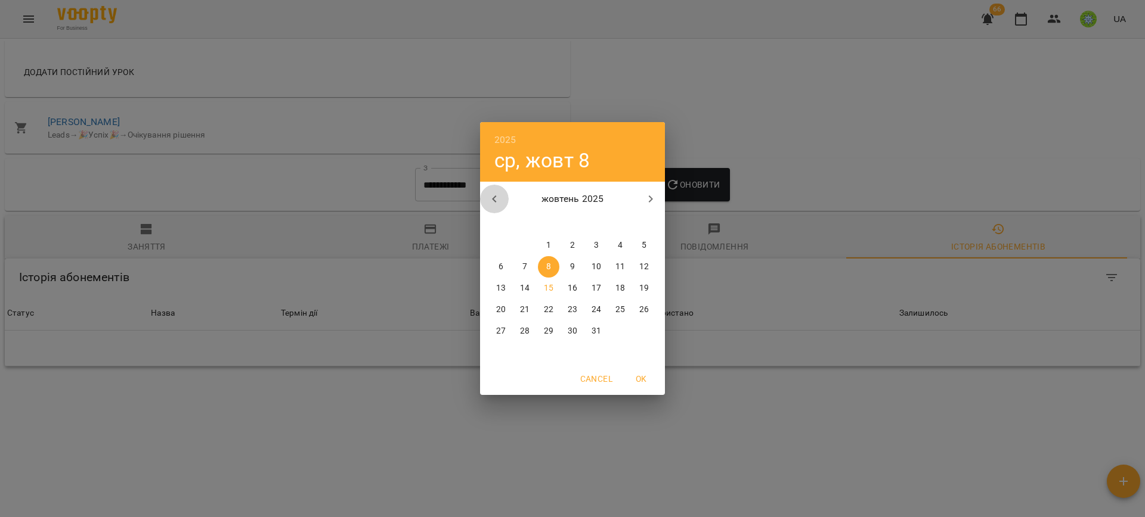
click at [494, 196] on icon "button" at bounding box center [494, 199] width 14 height 14
drag, startPoint x: 498, startPoint y: 241, endPoint x: 526, endPoint y: 239, distance: 28.1
click at [499, 240] on span "1" at bounding box center [500, 246] width 21 height 12
type input "**********"
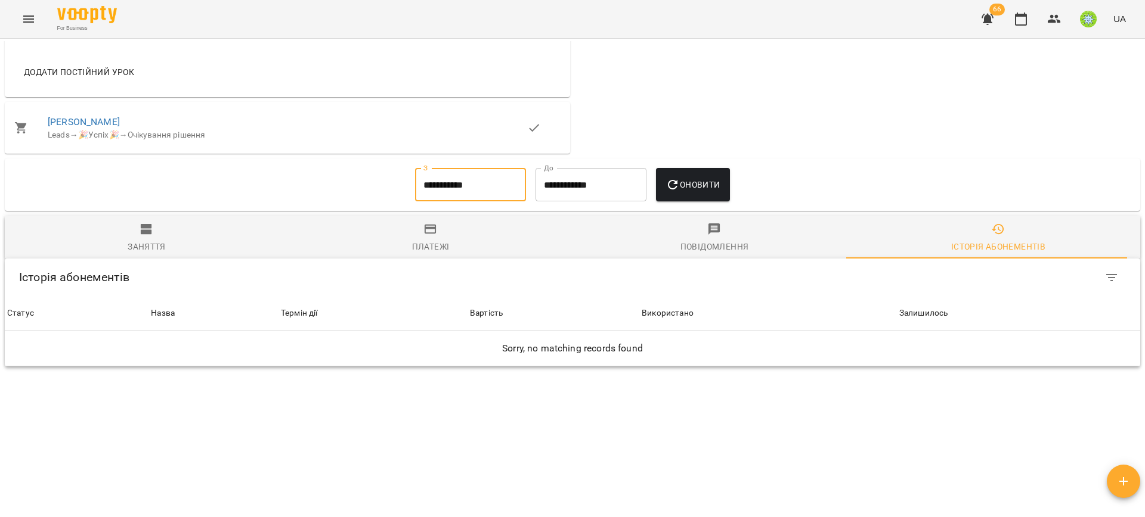
click at [702, 178] on span "Оновити" at bounding box center [692, 185] width 54 height 14
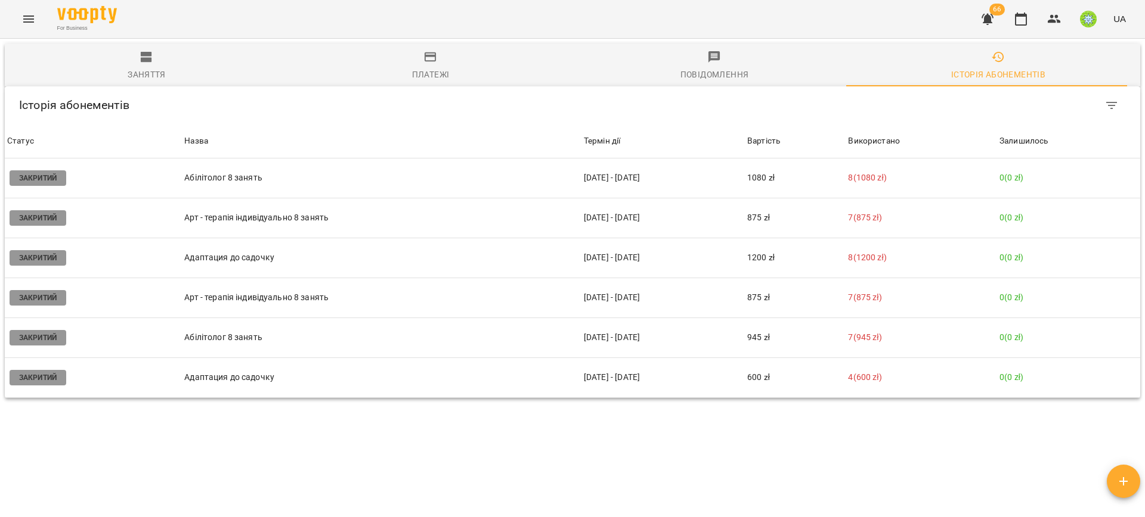
scroll to position [1603, 0]
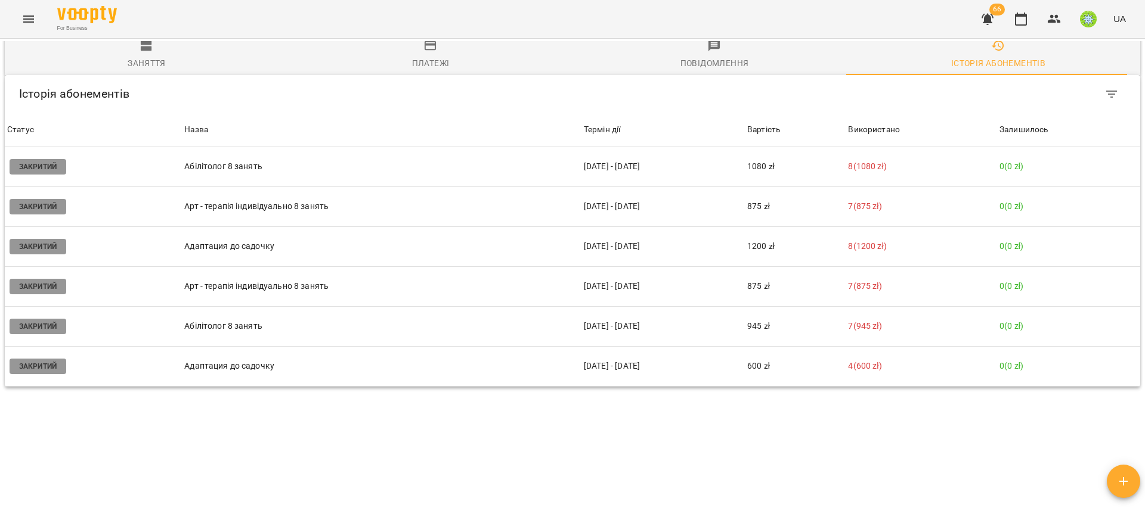
click at [122, 64] on span "Заняття" at bounding box center [146, 55] width 269 height 32
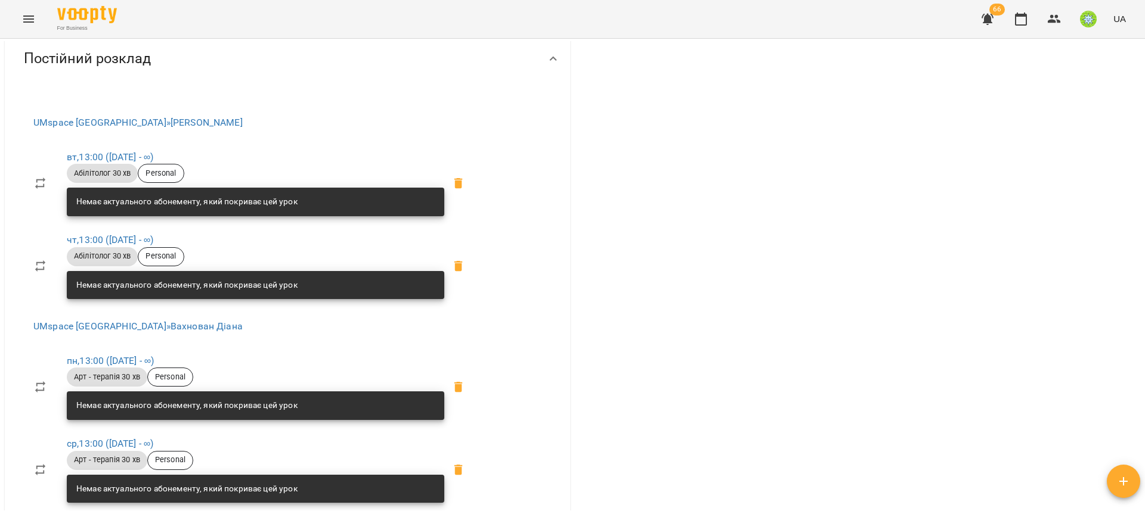
scroll to position [0, 0]
